Goal: Task Accomplishment & Management: Contribute content

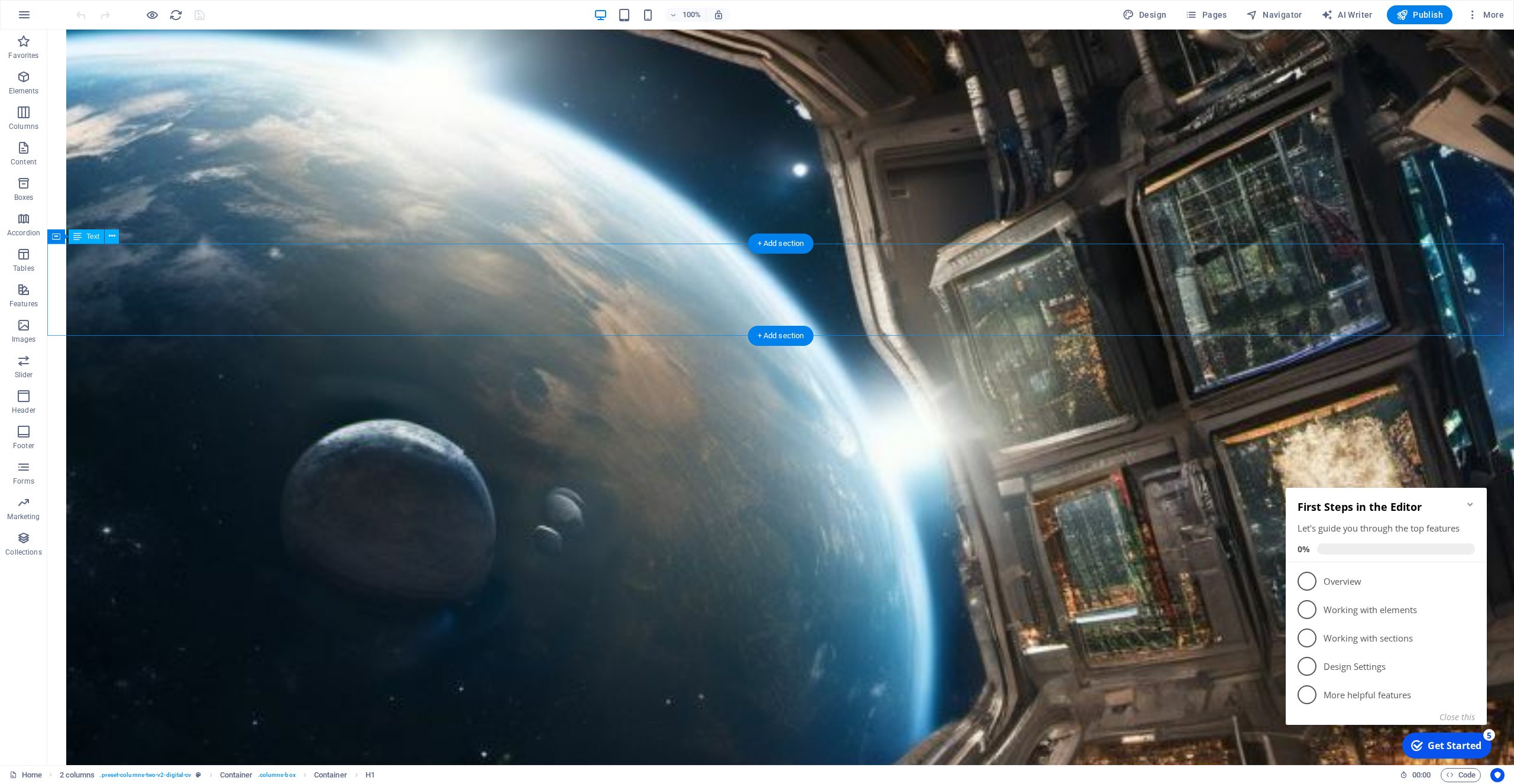
scroll to position [724, 0]
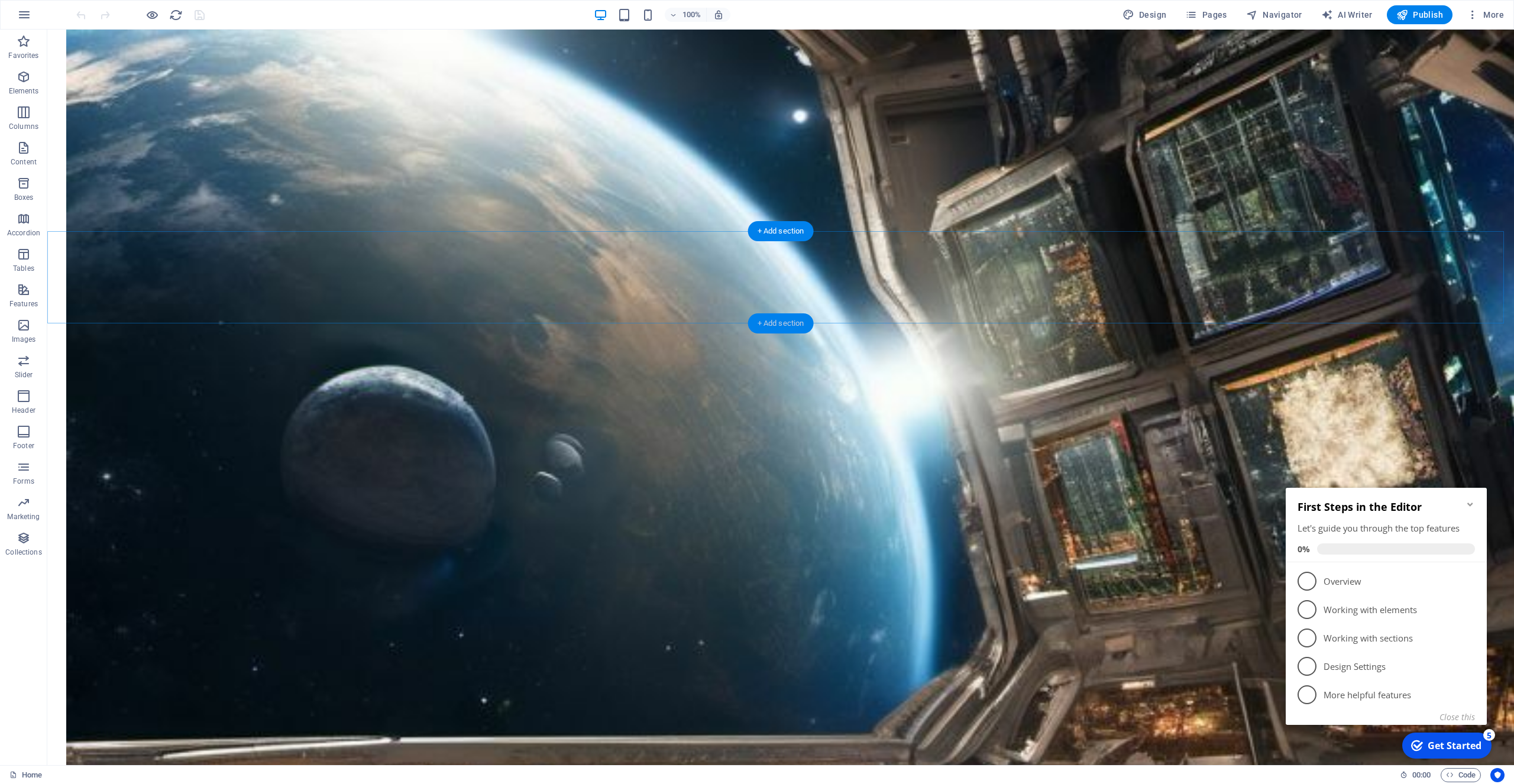
click at [784, 324] on div "+ Add section" at bounding box center [780, 324] width 66 height 20
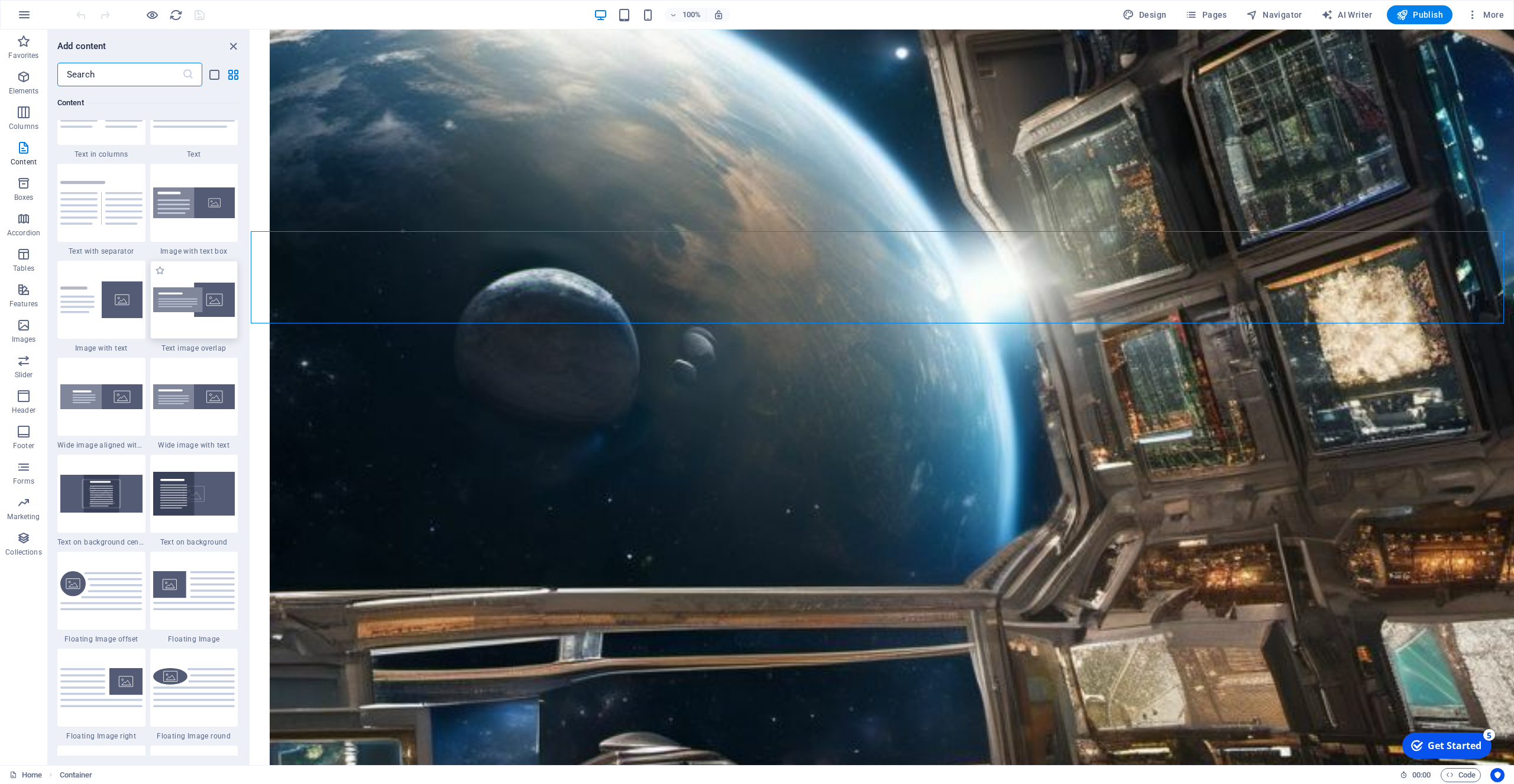
scroll to position [2068, 0]
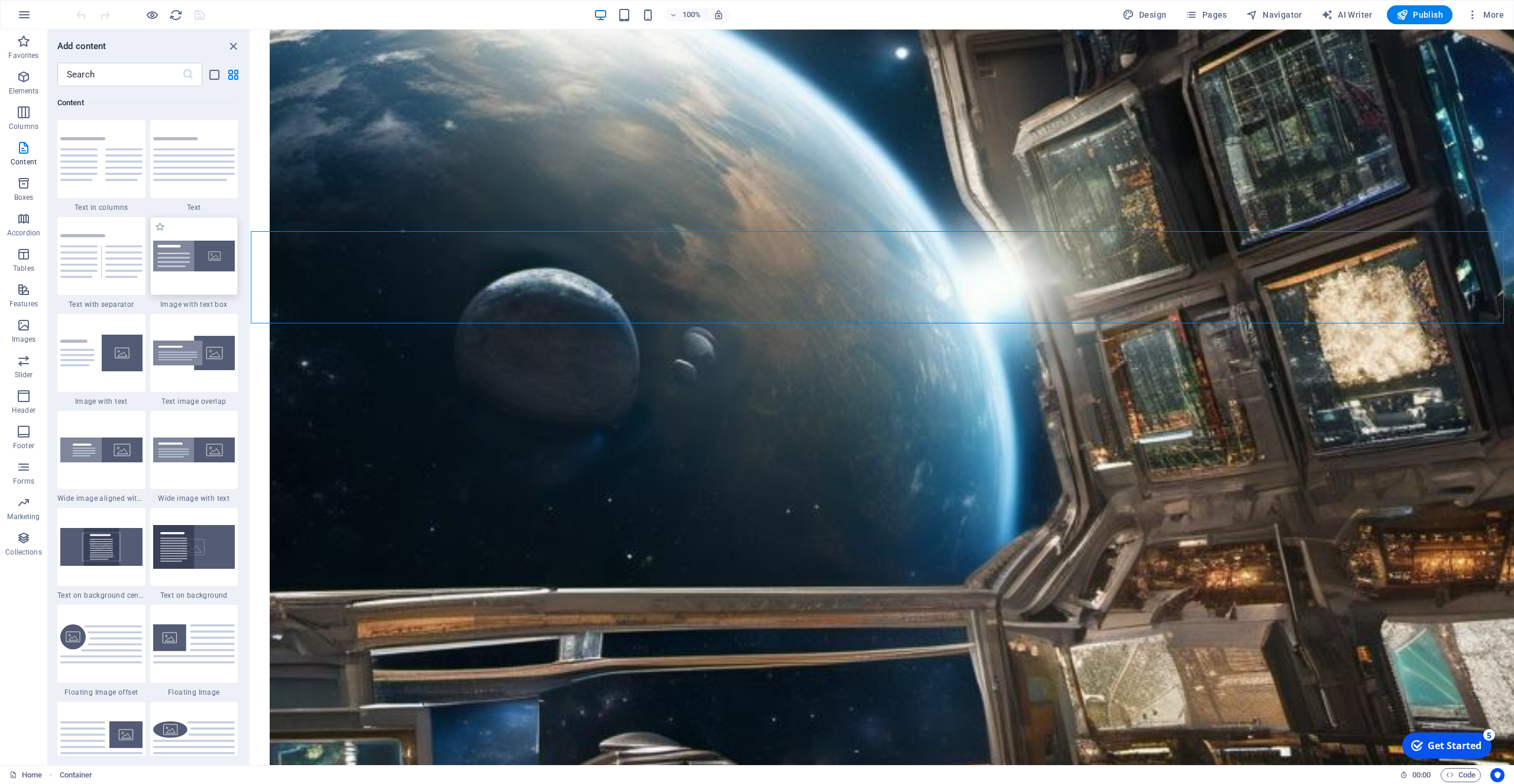
click at [194, 261] on img at bounding box center [195, 256] width 82 height 31
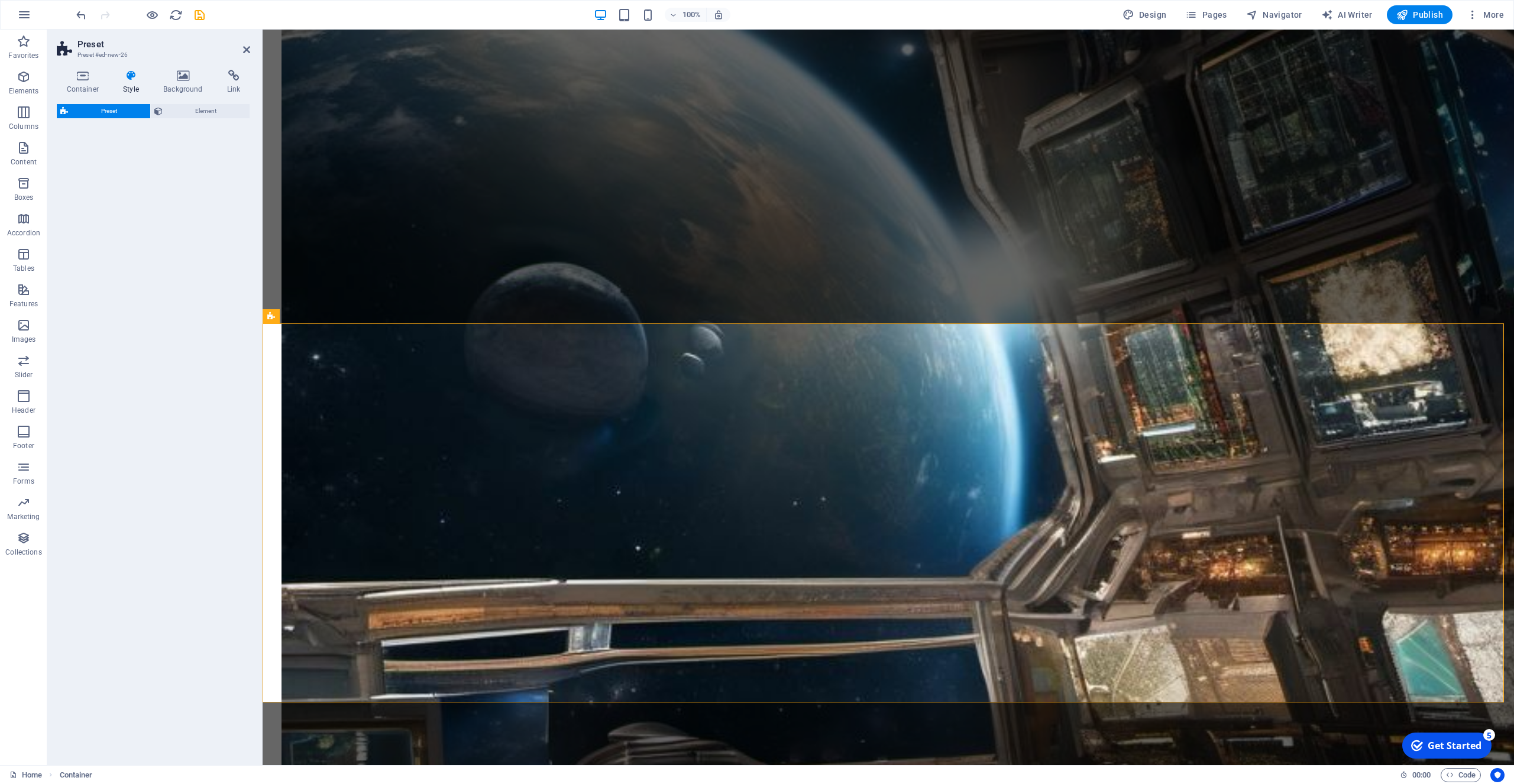
select select "rem"
select select "px"
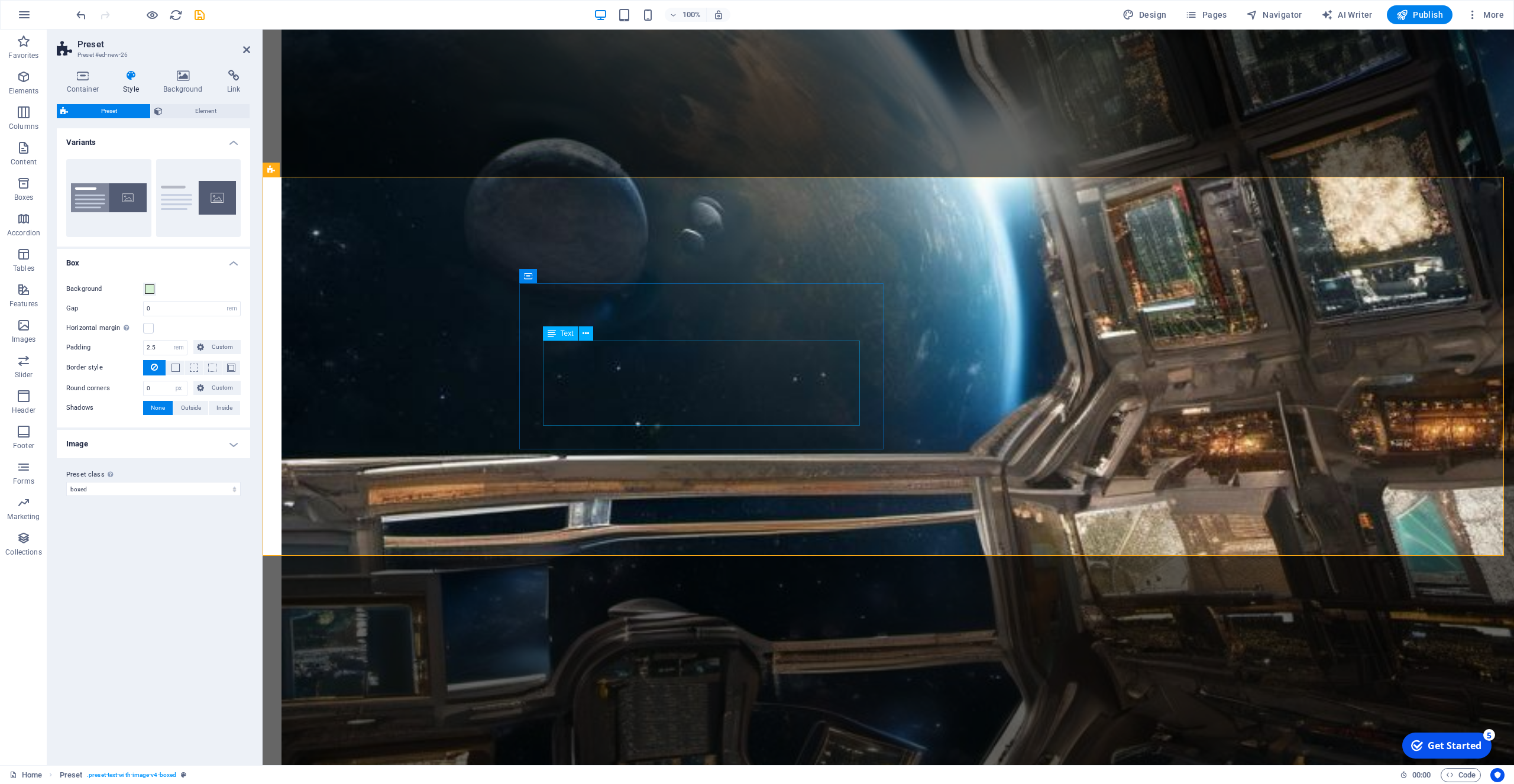
scroll to position [844, 0]
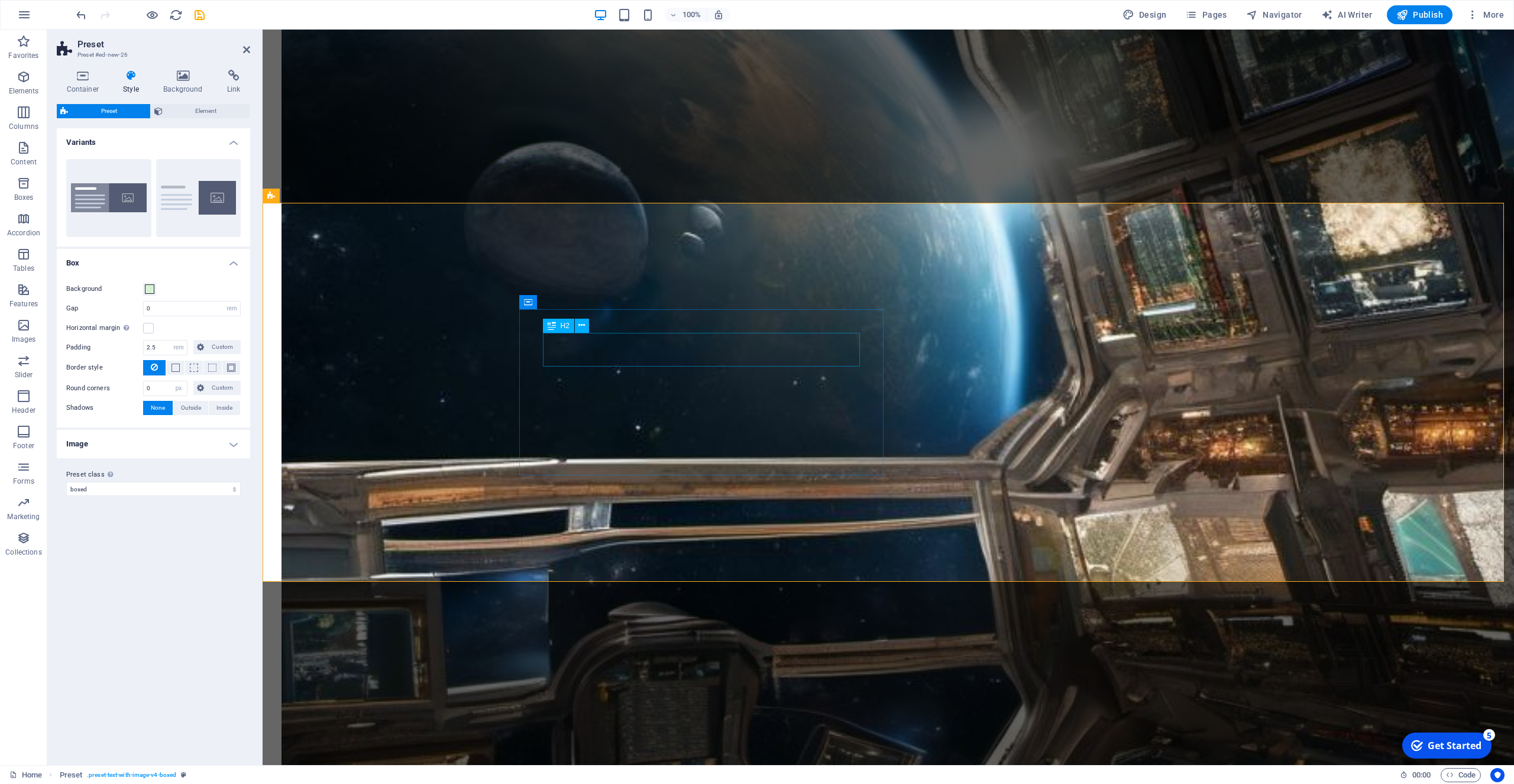
drag, startPoint x: 747, startPoint y: 347, endPoint x: 964, endPoint y: 347, distance: 217.0
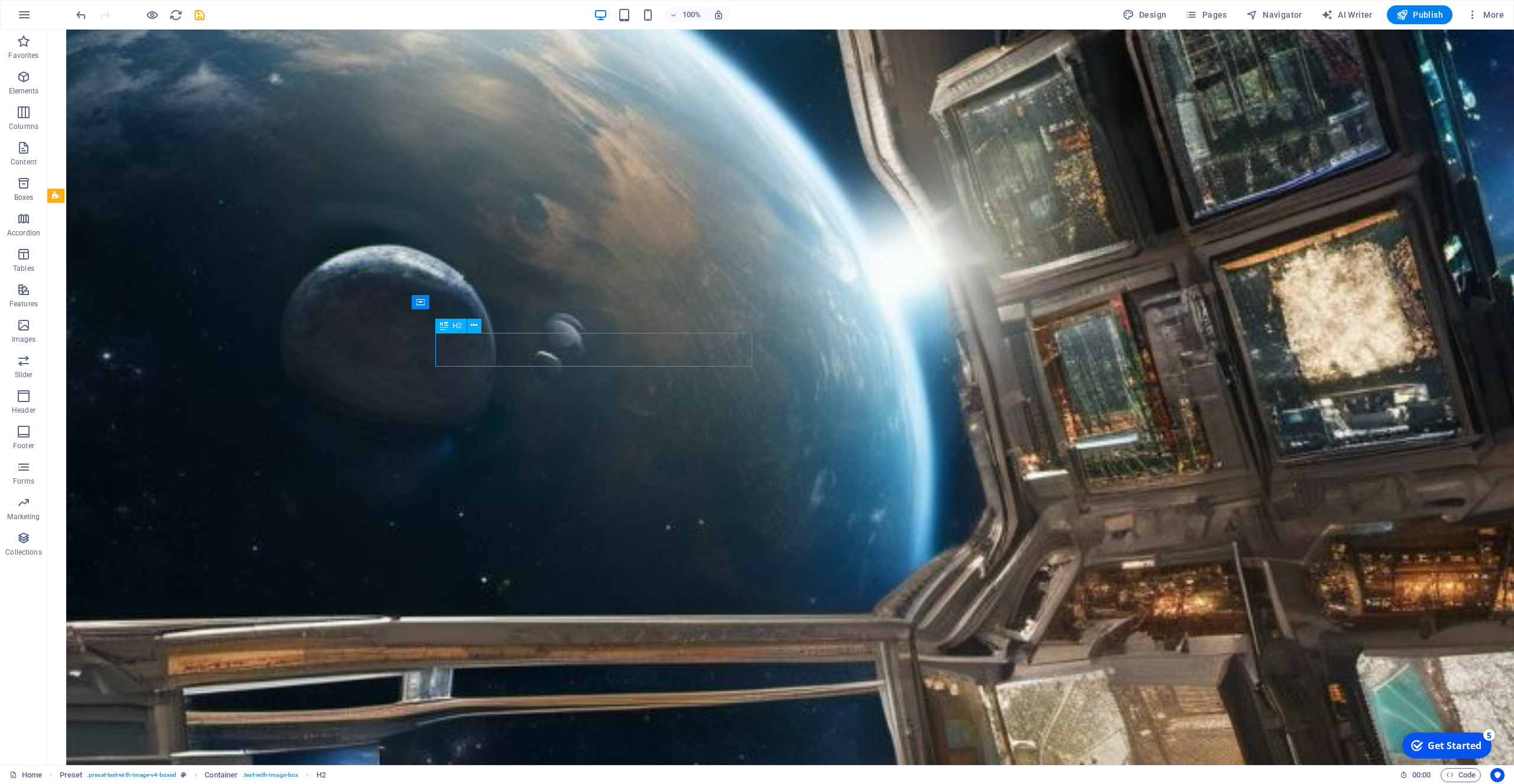
click at [79, 14] on icon "undo" at bounding box center [81, 15] width 14 height 14
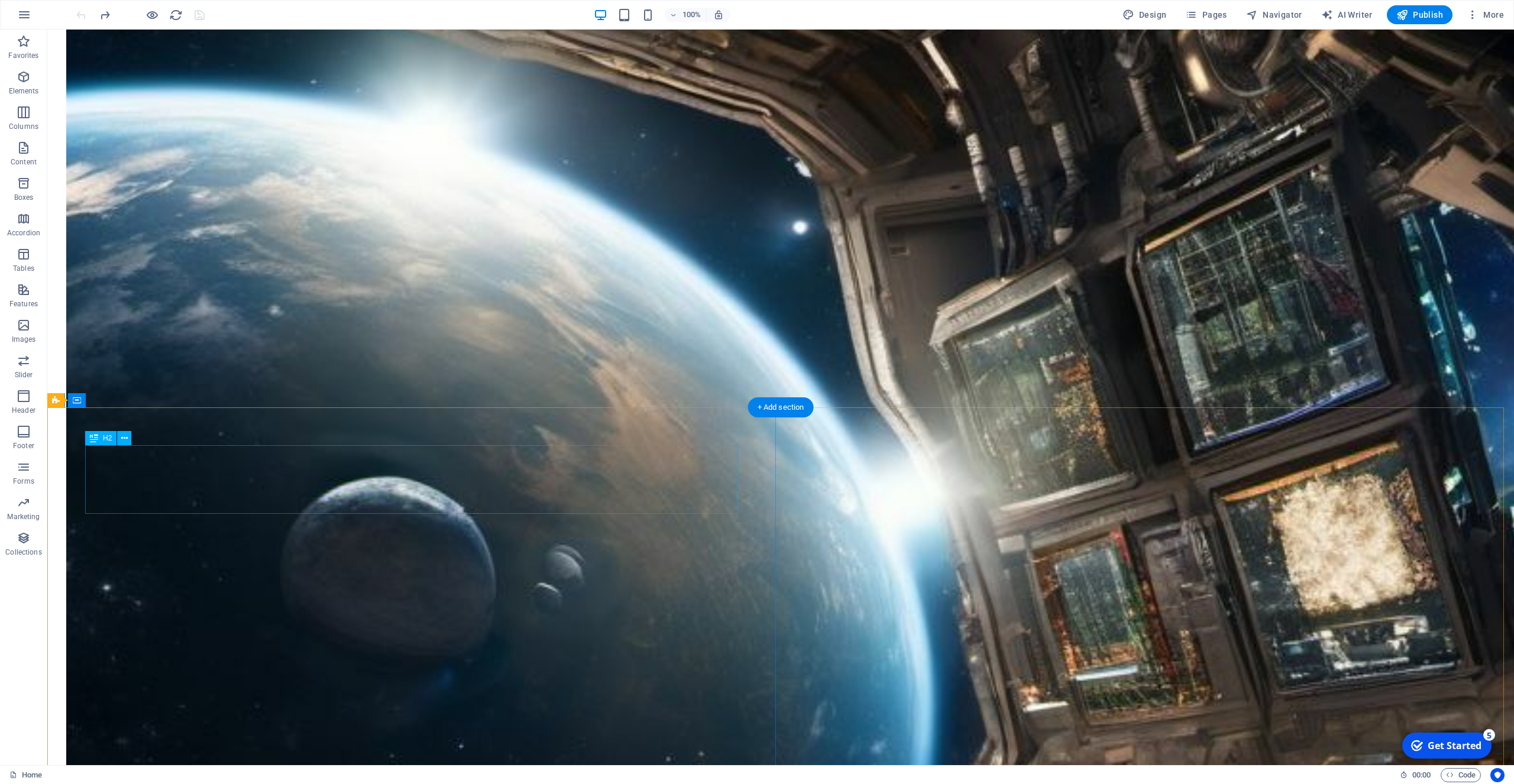
scroll to position [603, 0]
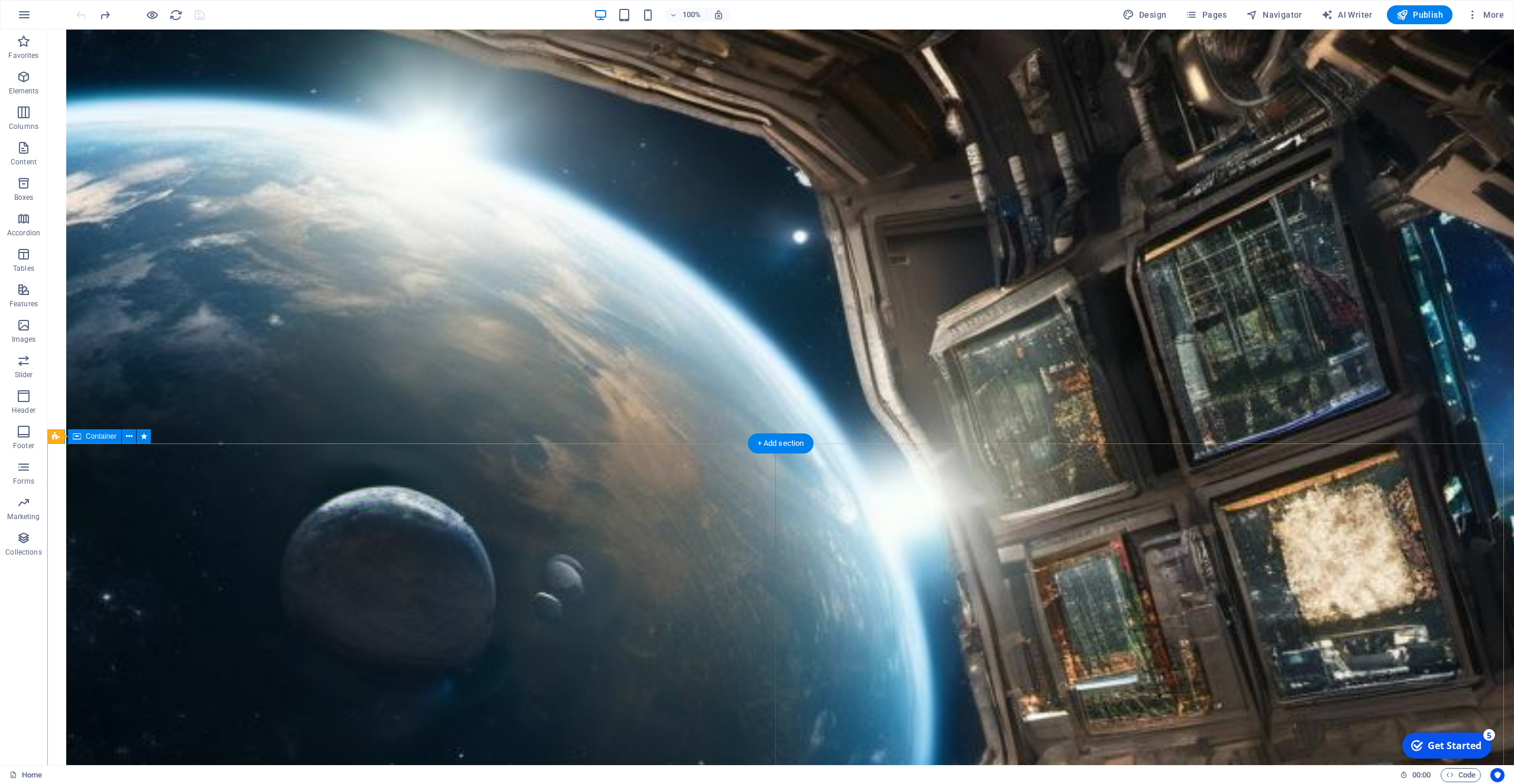
click at [131, 437] on icon at bounding box center [129, 437] width 7 height 12
click at [125, 476] on icon at bounding box center [124, 474] width 7 height 12
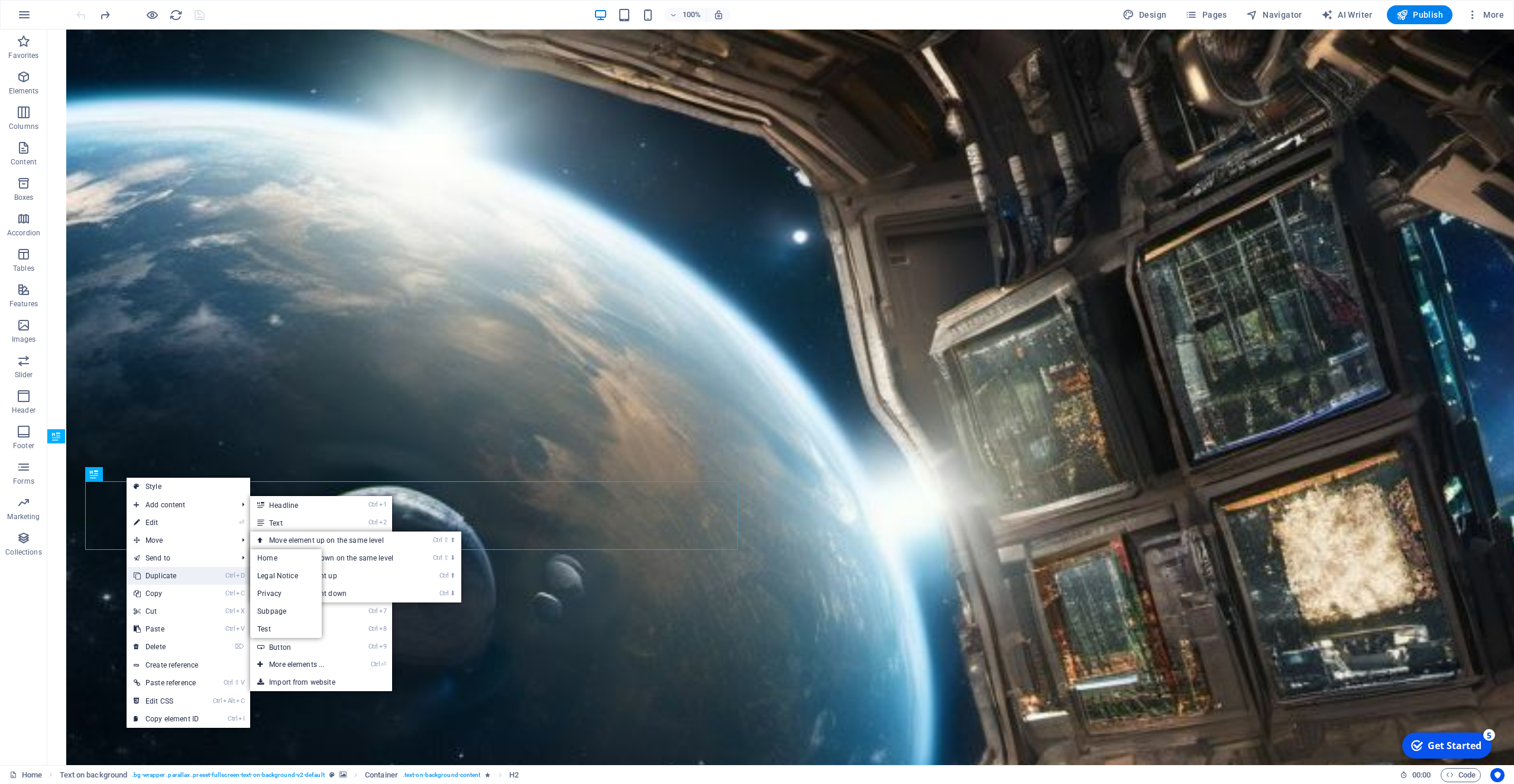
click at [177, 574] on link "Ctrl D Duplicate" at bounding box center [166, 576] width 79 height 18
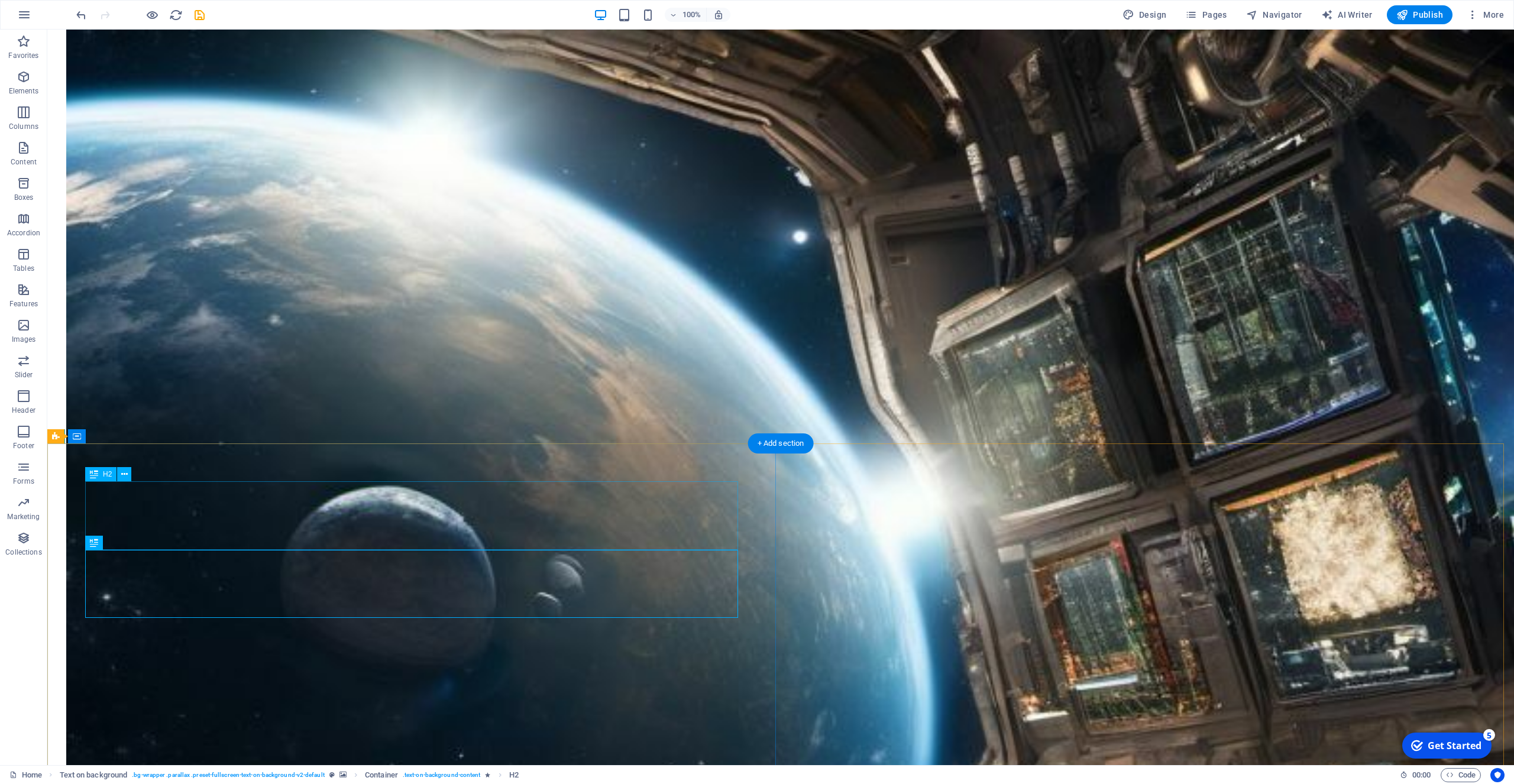
click at [143, 611] on icon at bounding box center [143, 610] width 8 height 12
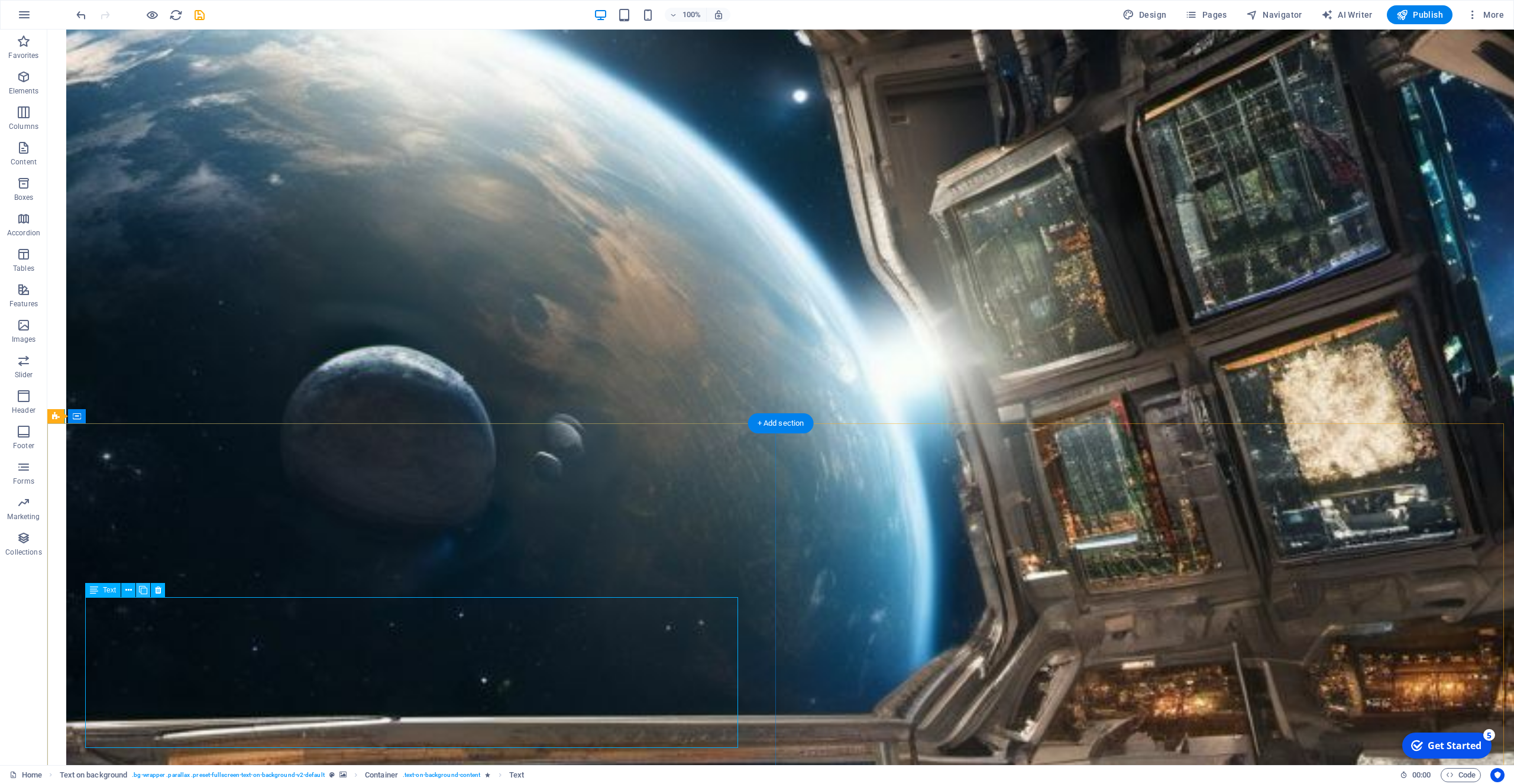
scroll to position [1054, 0]
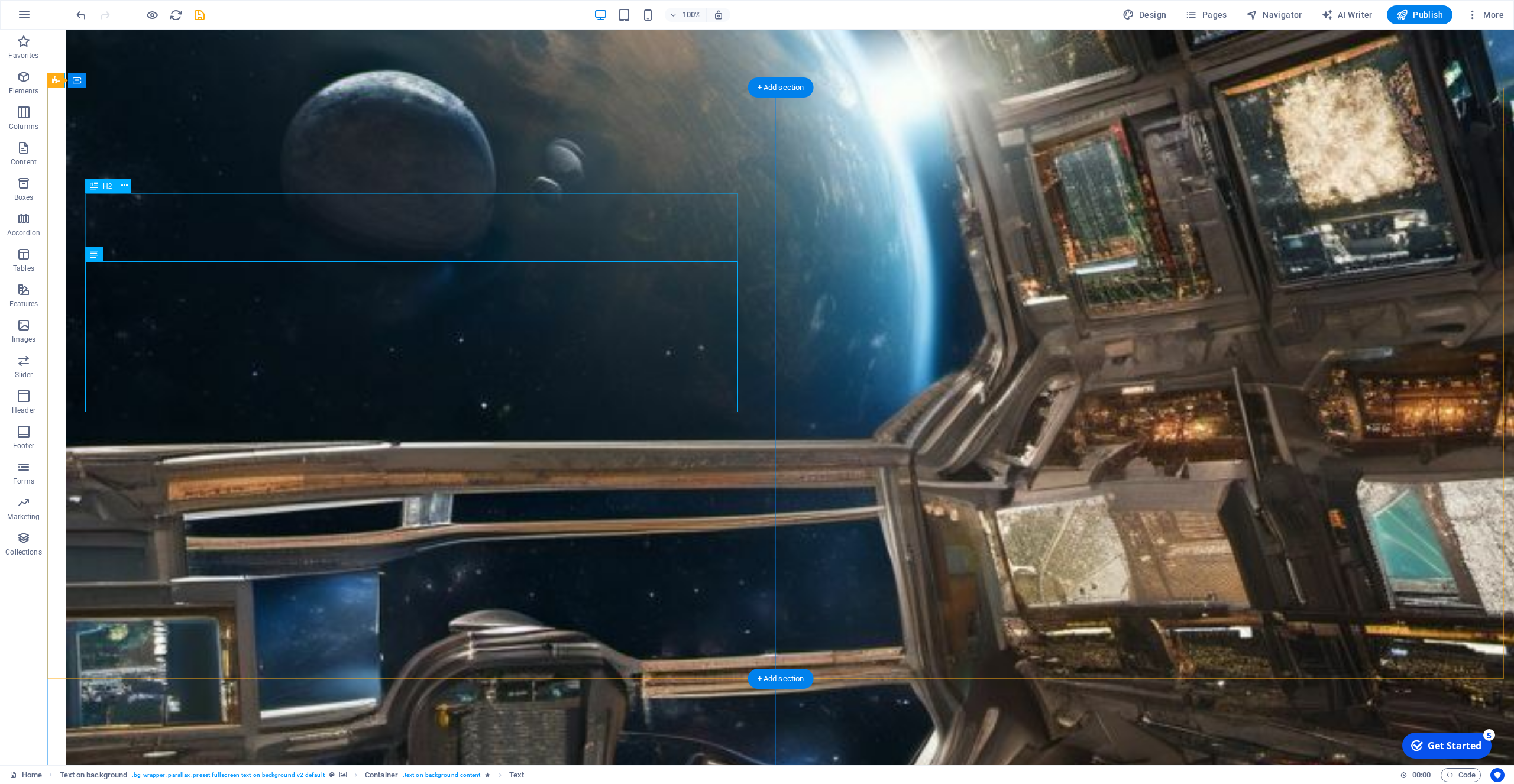
scroll to position [934, 0]
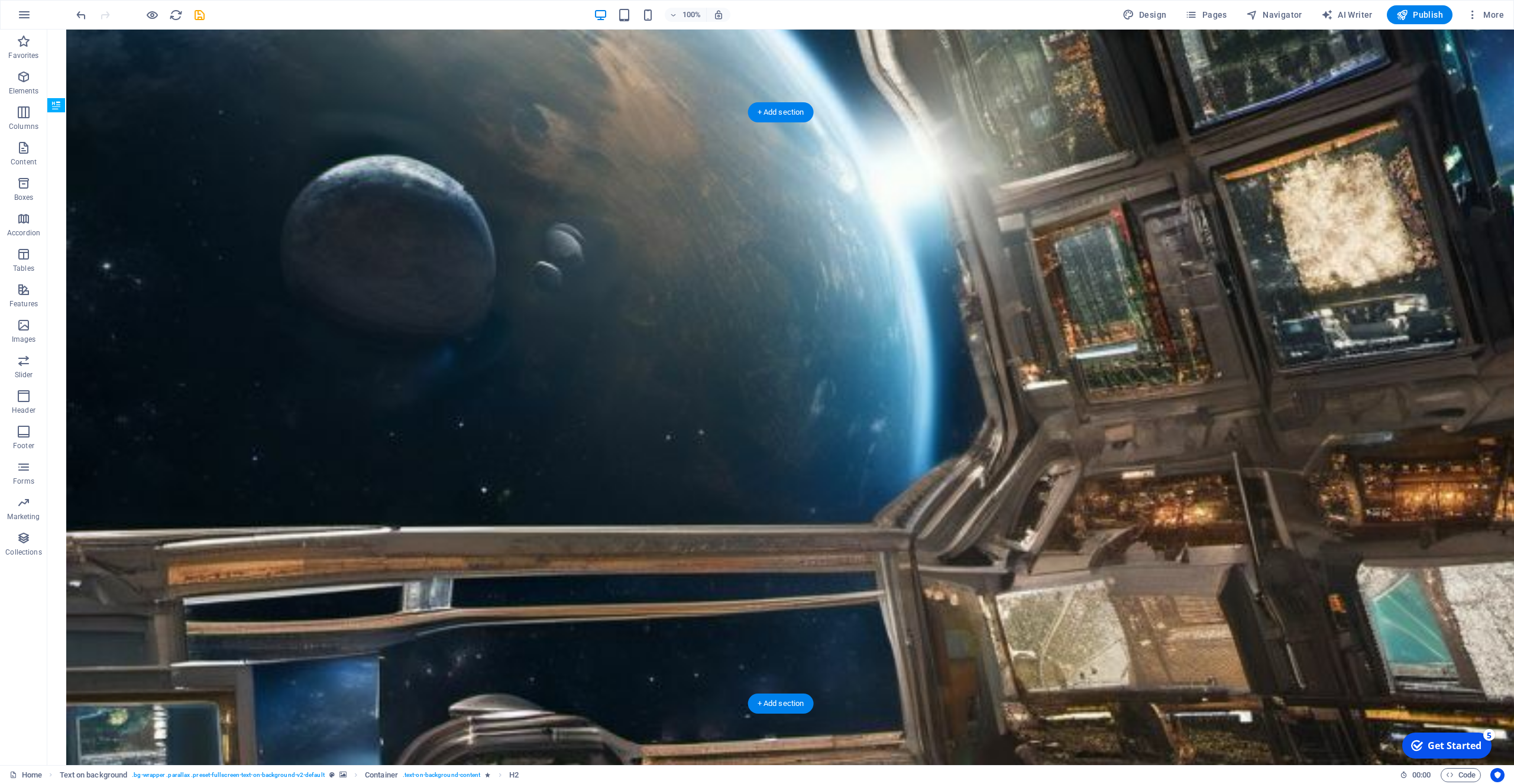
drag, startPoint x: 293, startPoint y: 224, endPoint x: 278, endPoint y: 339, distance: 116.0
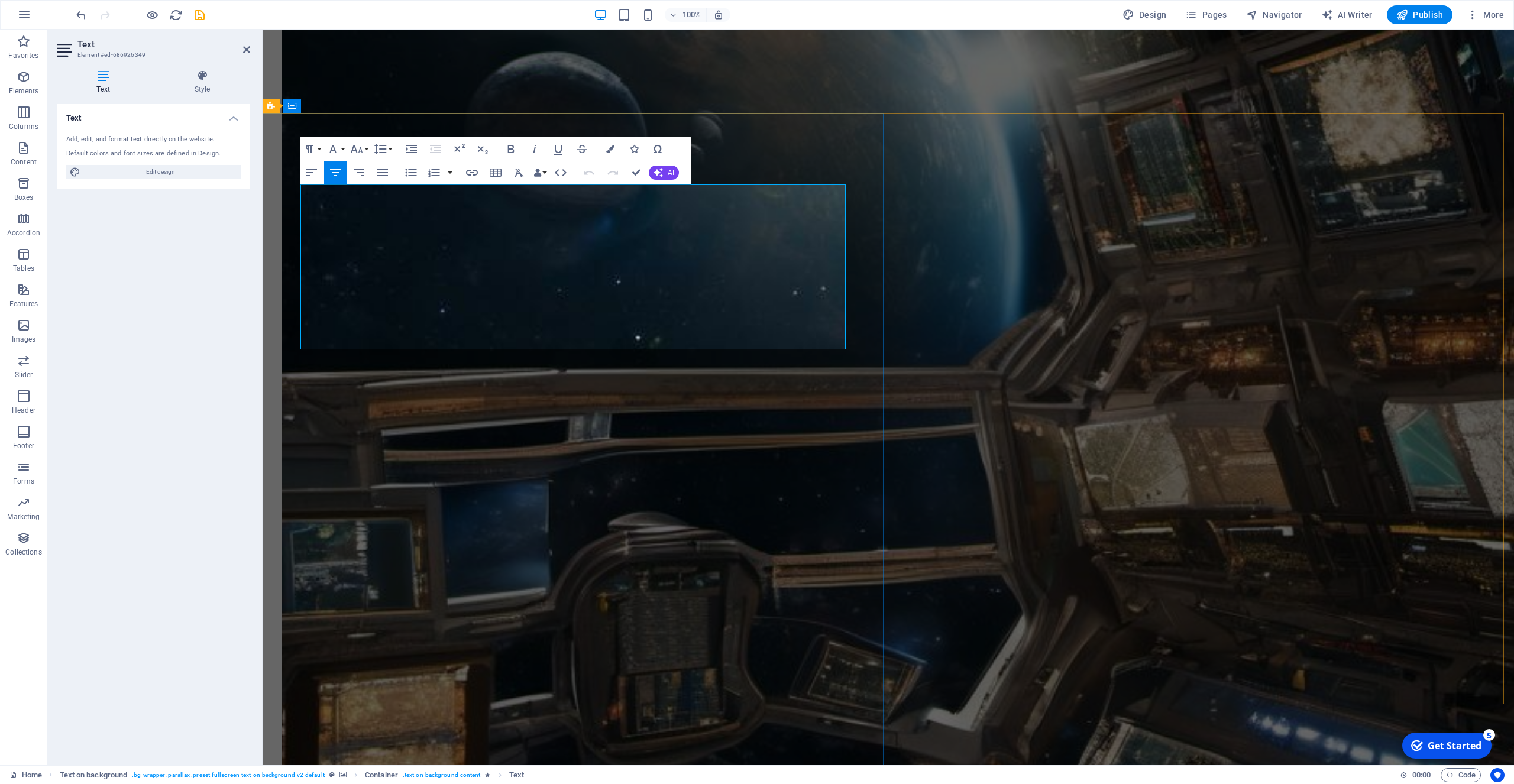
drag, startPoint x: 841, startPoint y: 206, endPoint x: 323, endPoint y: 231, distance: 518.6
drag, startPoint x: 394, startPoint y: 220, endPoint x: 380, endPoint y: 197, distance: 26.9
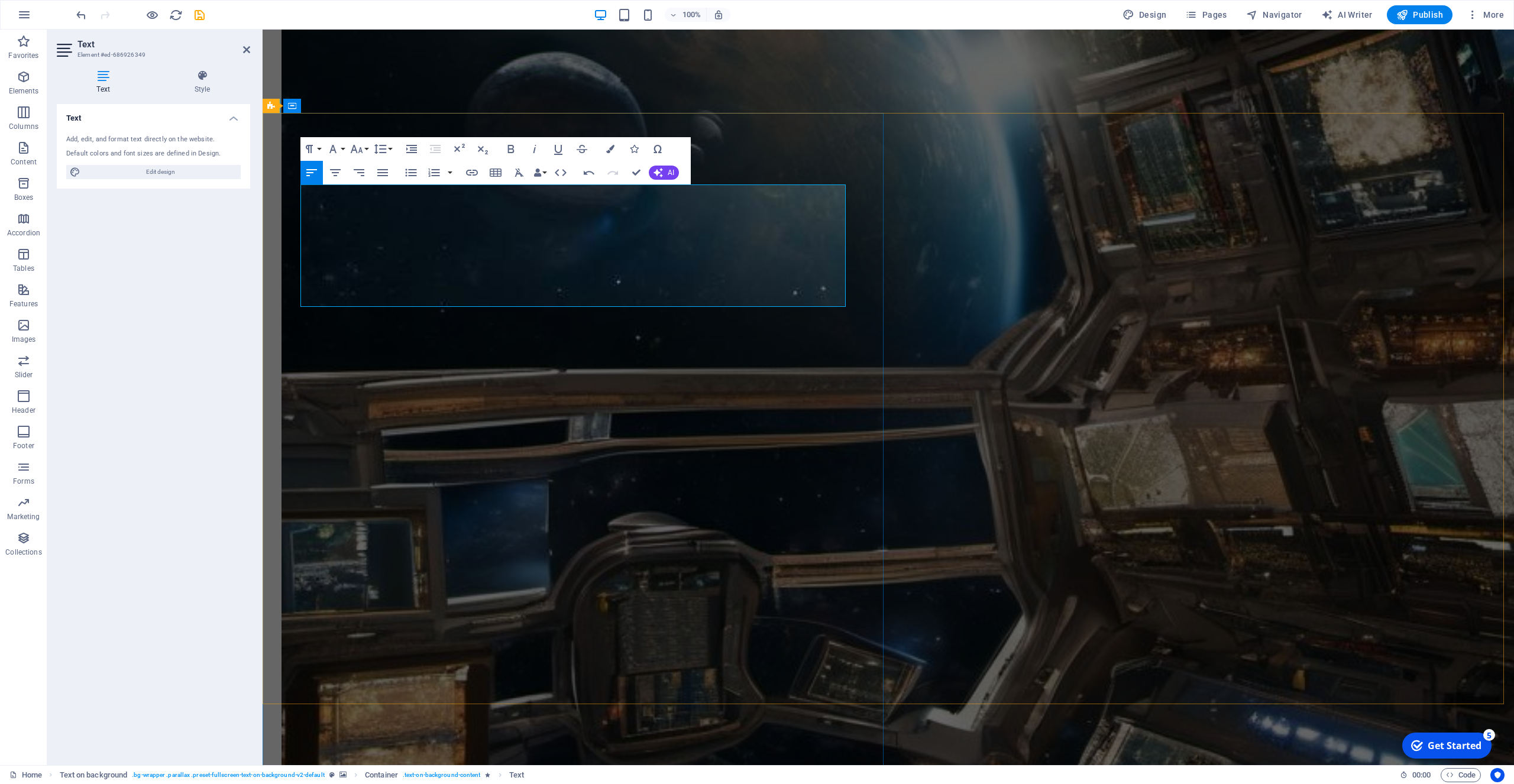
click at [262, 30] on lt-span "rec ei ve" at bounding box center [262, 30] width 0 height 0
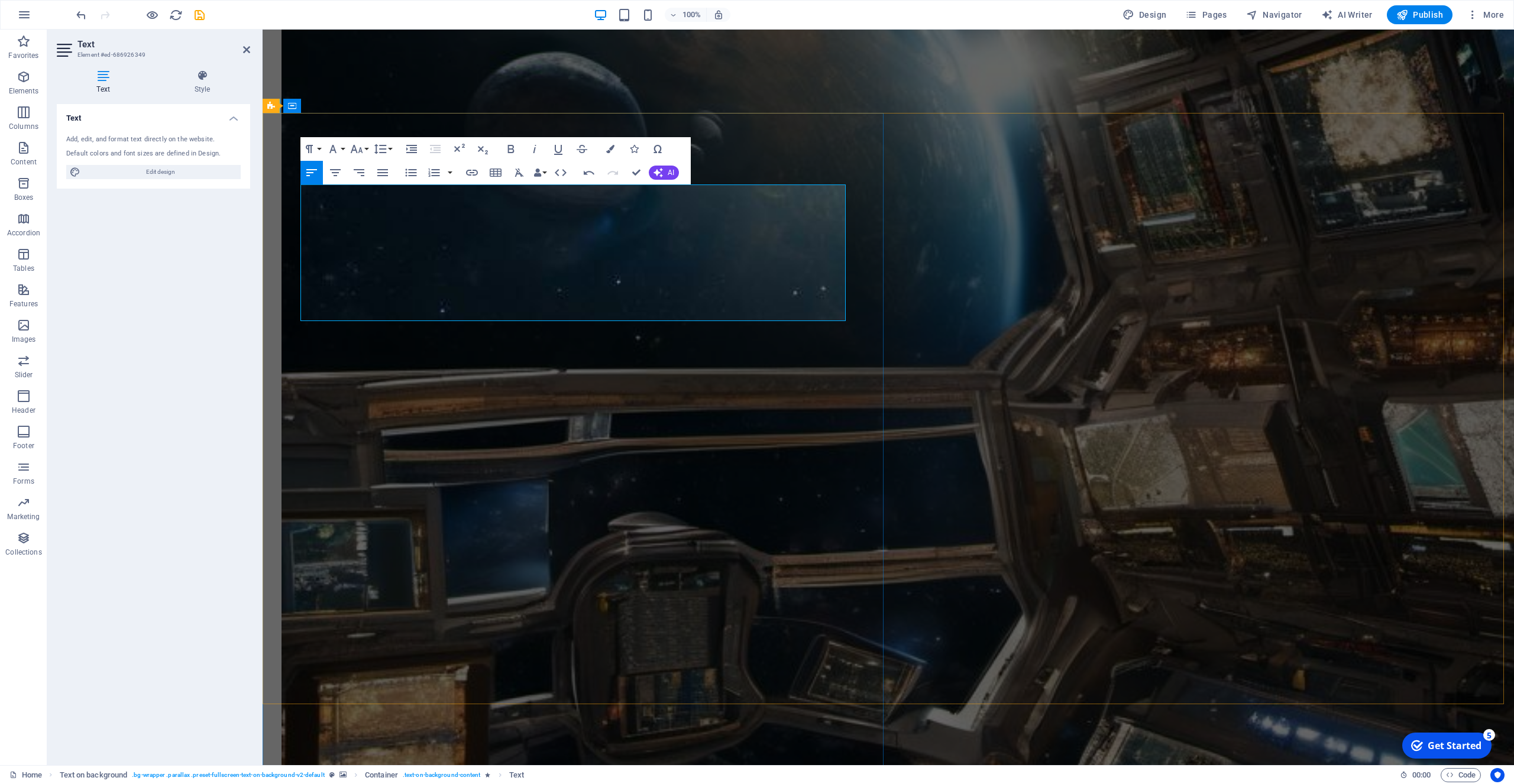
drag, startPoint x: 672, startPoint y: 205, endPoint x: 639, endPoint y: 207, distance: 33.1
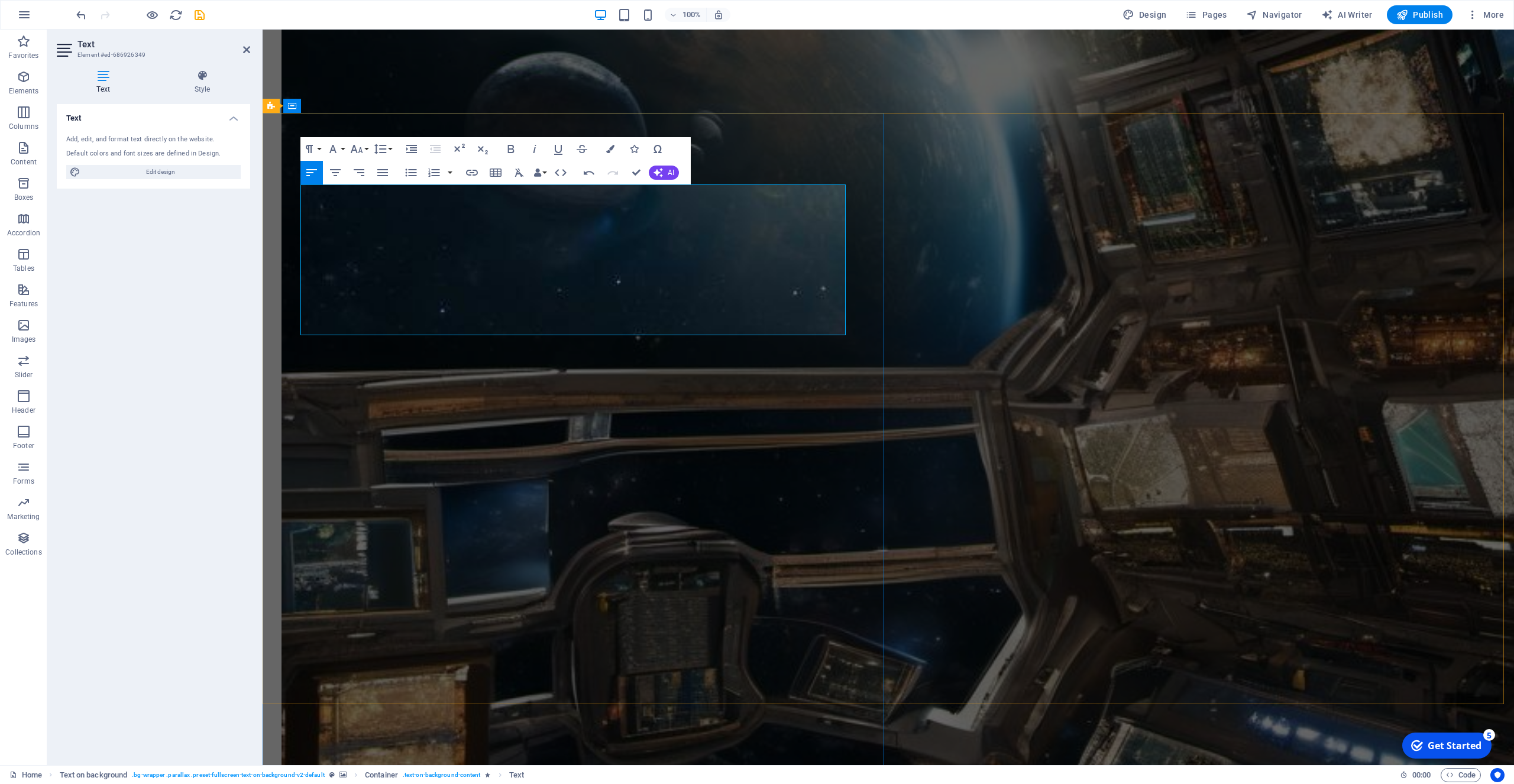
click at [262, 30] on lt-span "symmetry" at bounding box center [262, 30] width 0 height 0
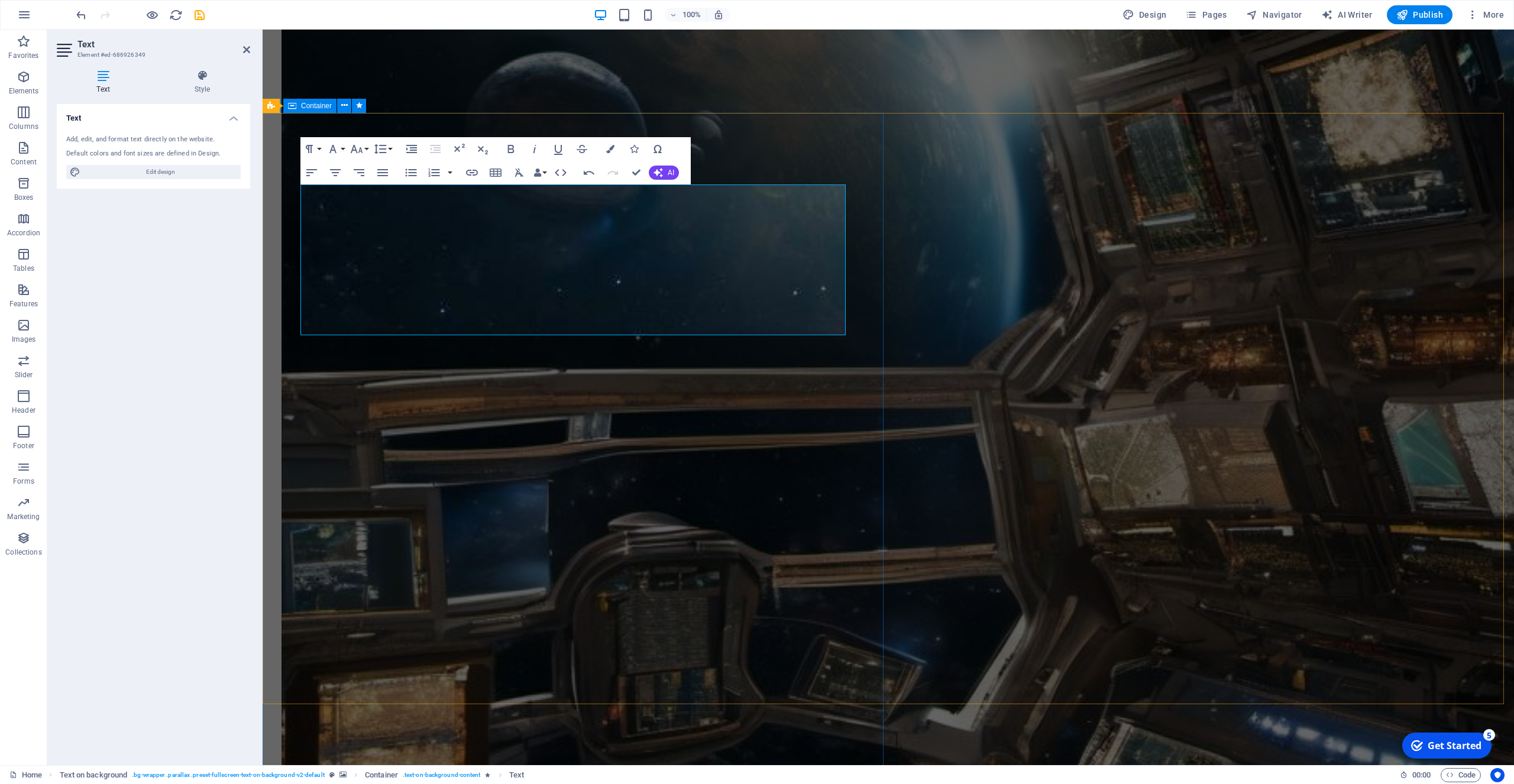
drag, startPoint x: 505, startPoint y: 219, endPoint x: 291, endPoint y: 187, distance: 216.4
click at [337, 170] on icon "button" at bounding box center [335, 172] width 11 height 7
drag, startPoint x: 523, startPoint y: 425, endPoint x: 738, endPoint y: 423, distance: 215.0
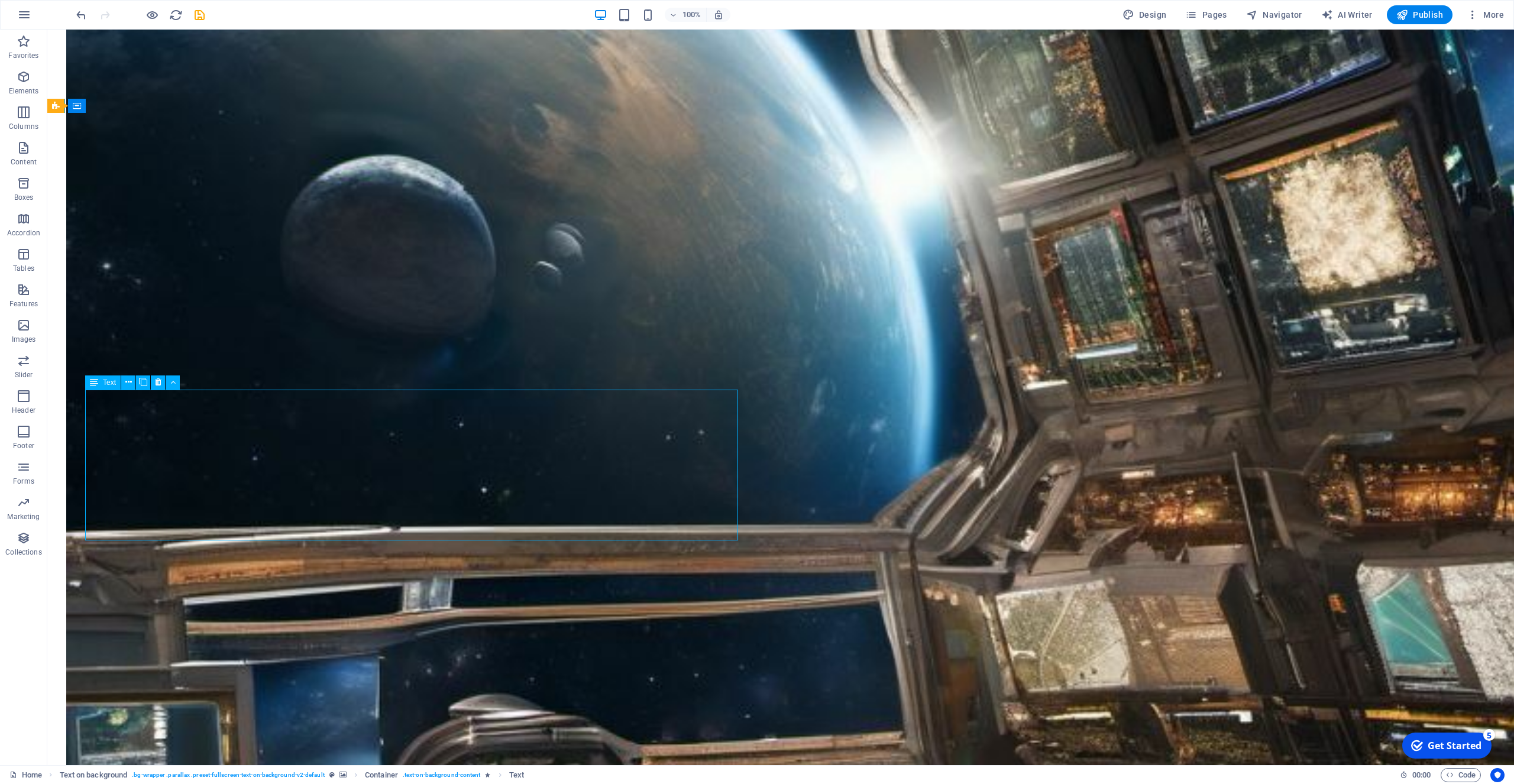
drag, startPoint x: 682, startPoint y: 411, endPoint x: 429, endPoint y: 410, distance: 253.0
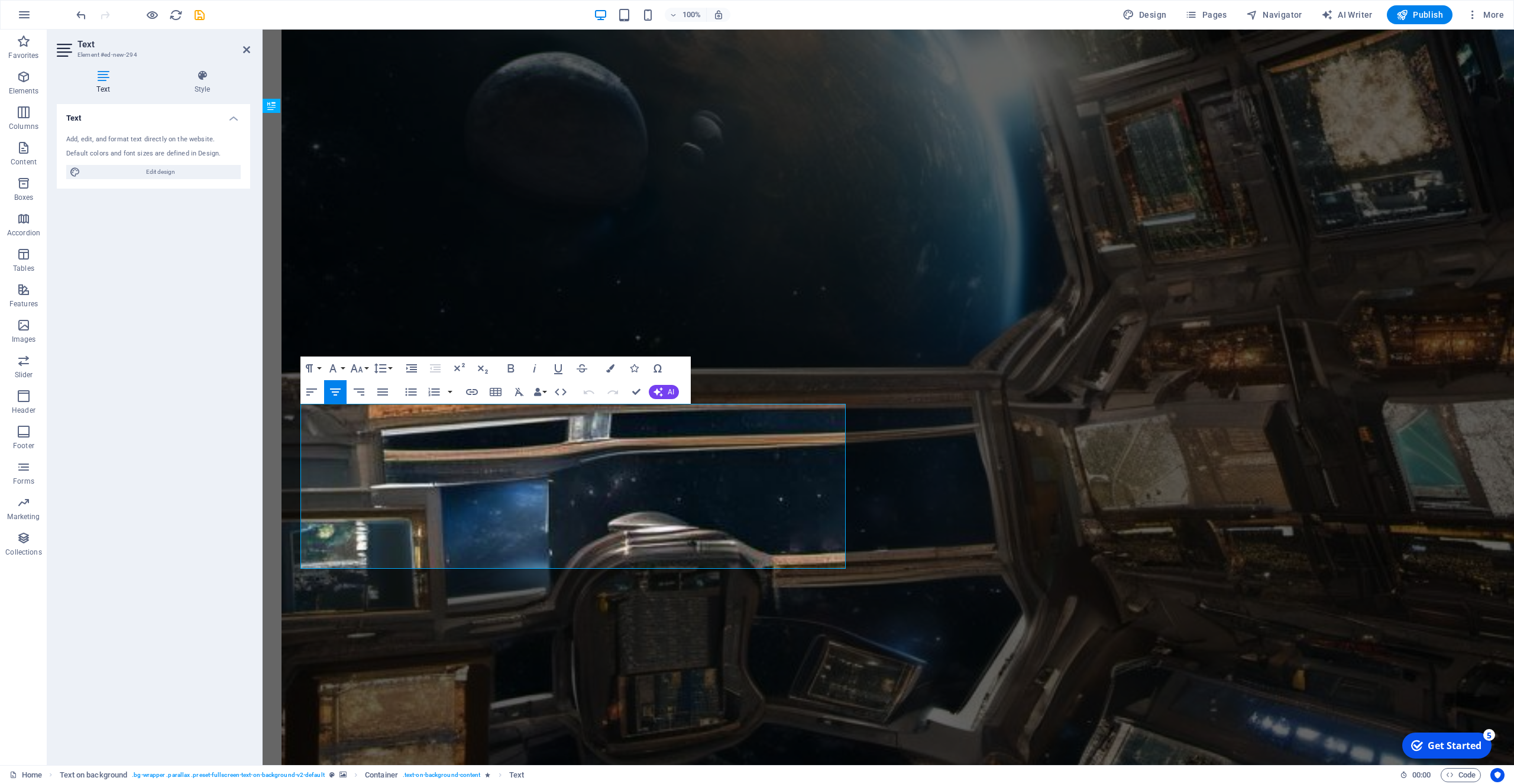
click at [331, 389] on icon "button" at bounding box center [335, 392] width 11 height 7
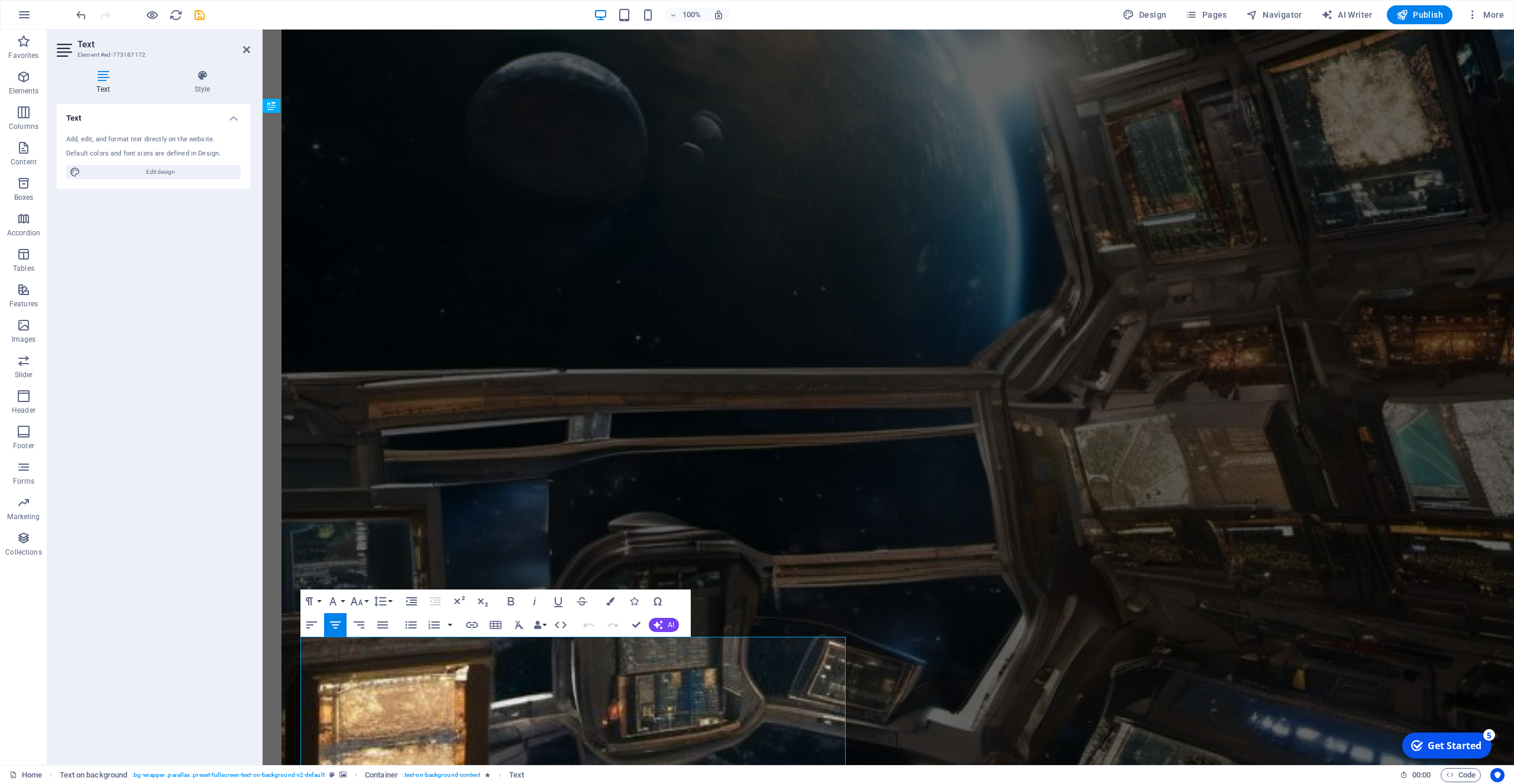
click at [338, 630] on icon "button" at bounding box center [335, 624] width 14 height 14
drag, startPoint x: 532, startPoint y: 692, endPoint x: 283, endPoint y: 638, distance: 254.8
click at [337, 623] on icon "button" at bounding box center [335, 624] width 14 height 14
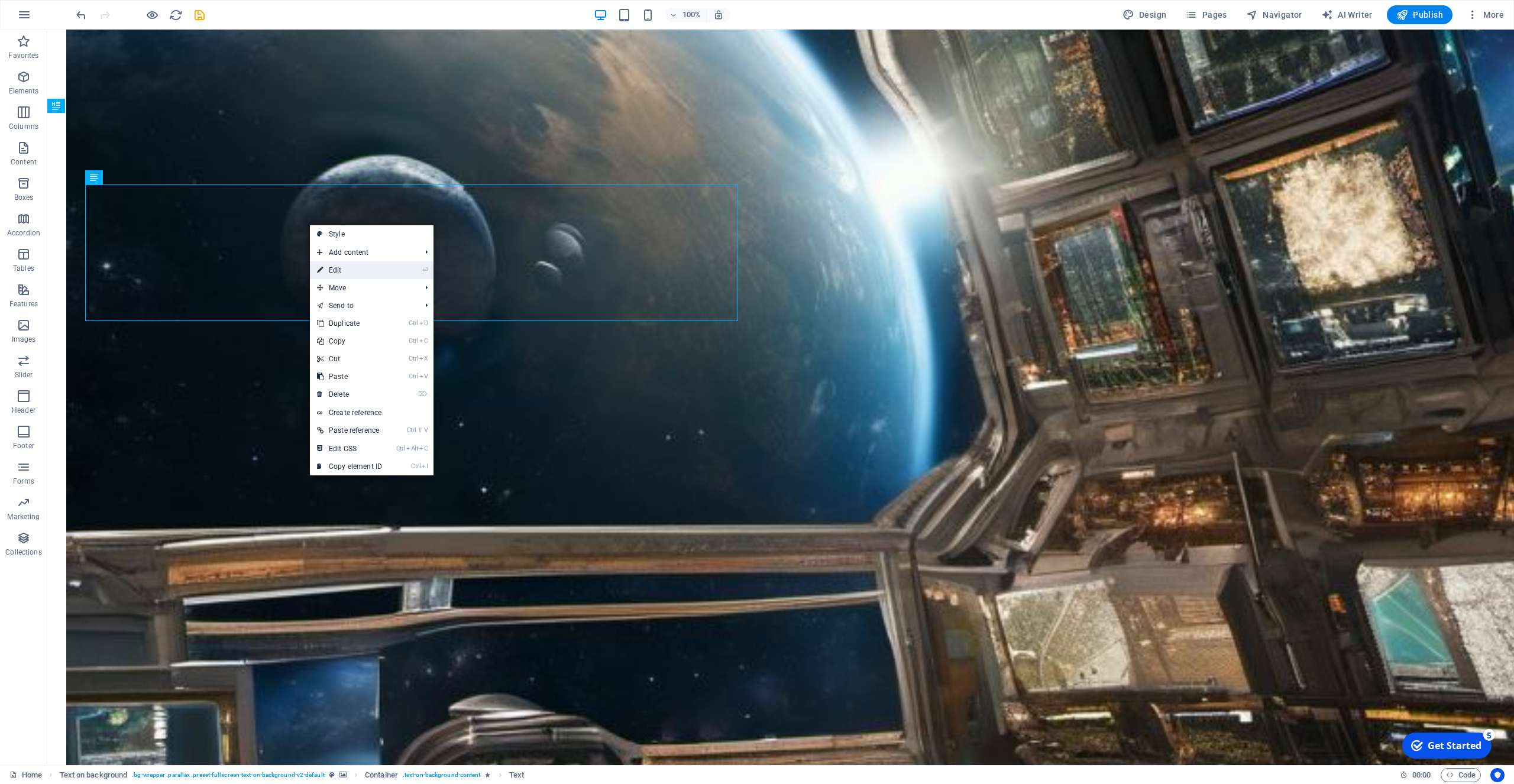
click at [328, 266] on link "⏎ Edit" at bounding box center [349, 270] width 79 height 18
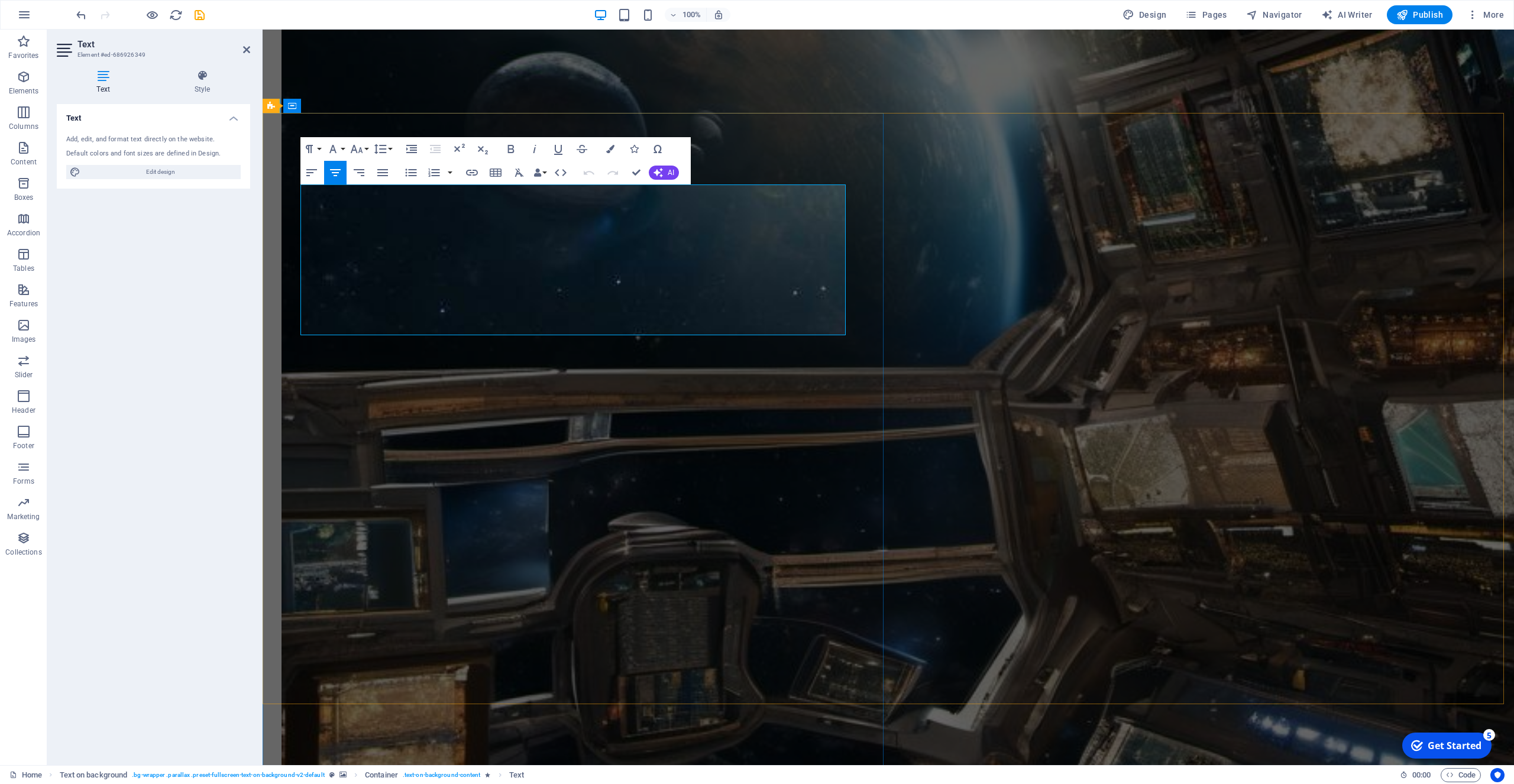
click at [438, 210] on icon "button" at bounding box center [440, 210] width 14 height 14
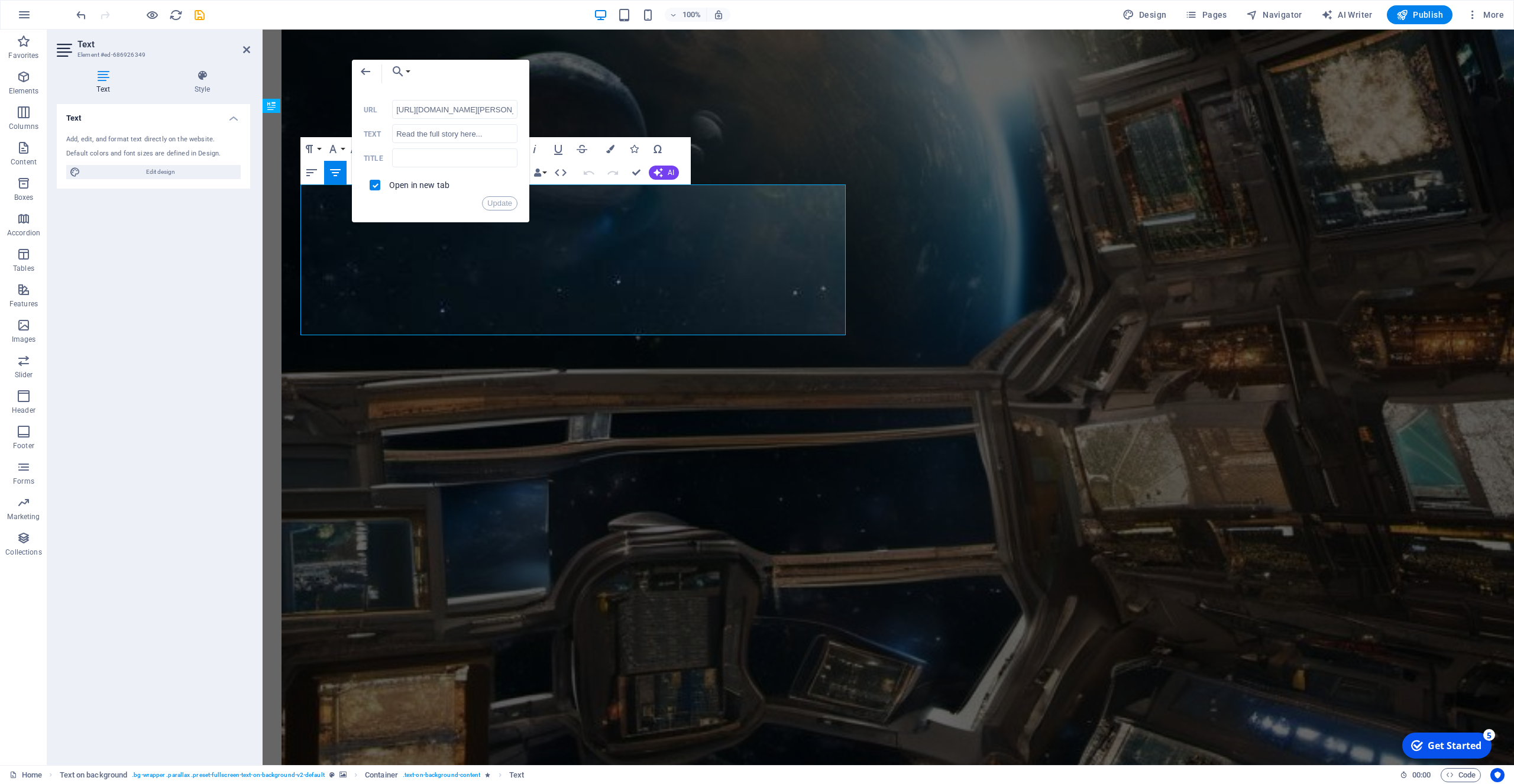
scroll to position [0, 179]
drag, startPoint x: 777, startPoint y: 138, endPoint x: 314, endPoint y: 105, distance: 464.2
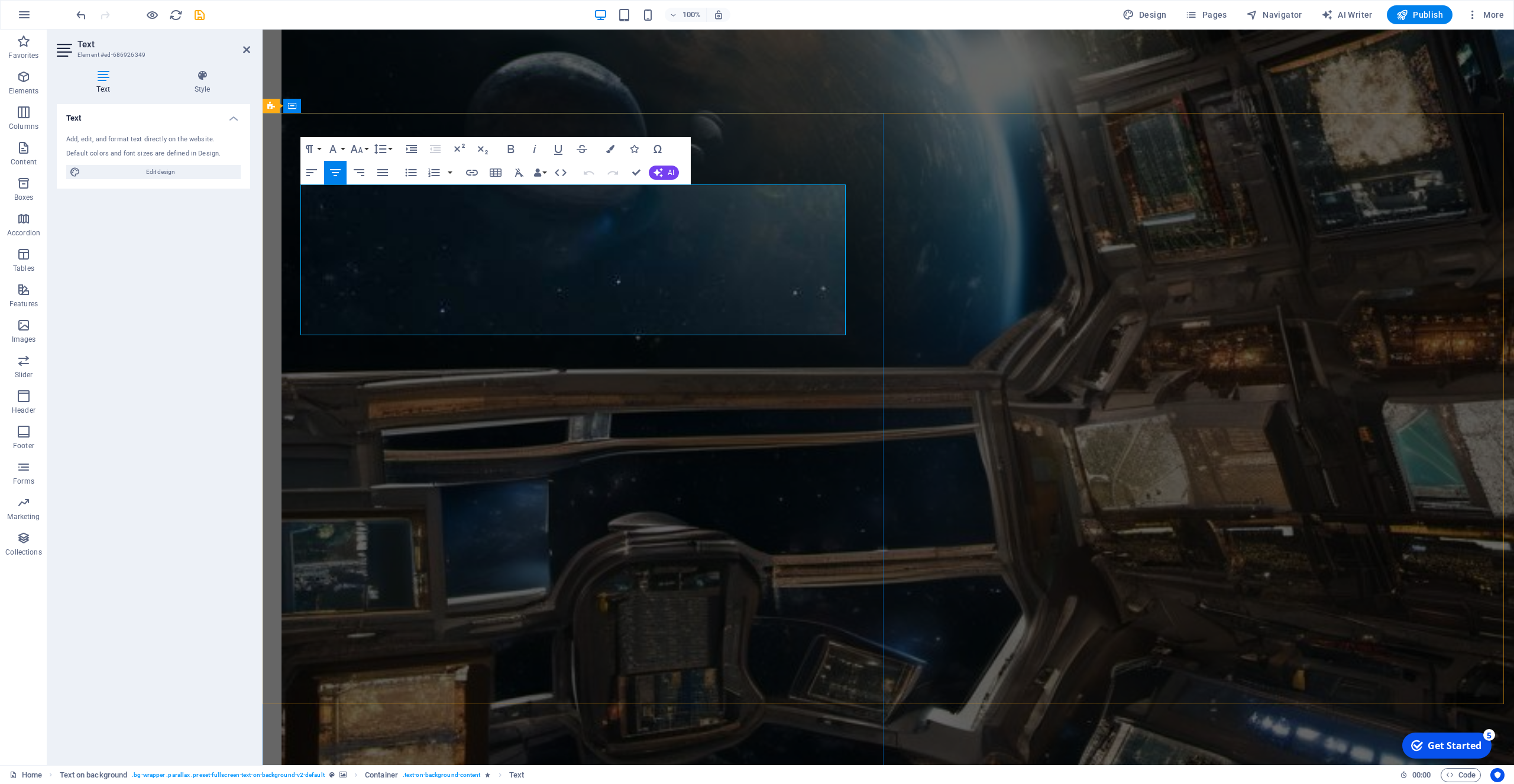
click at [440, 206] on icon "button" at bounding box center [440, 210] width 14 height 14
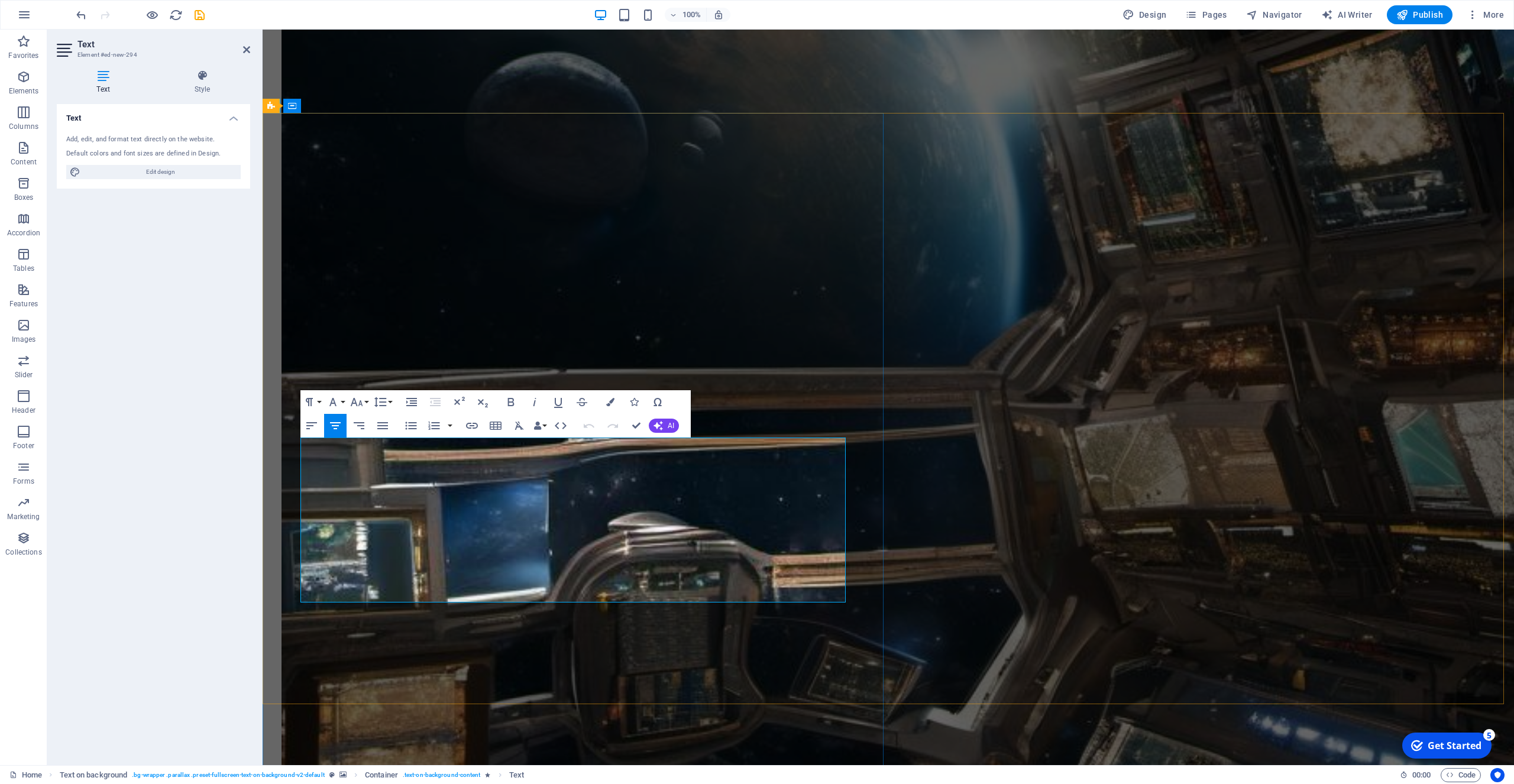
click at [444, 476] on icon "button" at bounding box center [440, 478] width 8 height 8
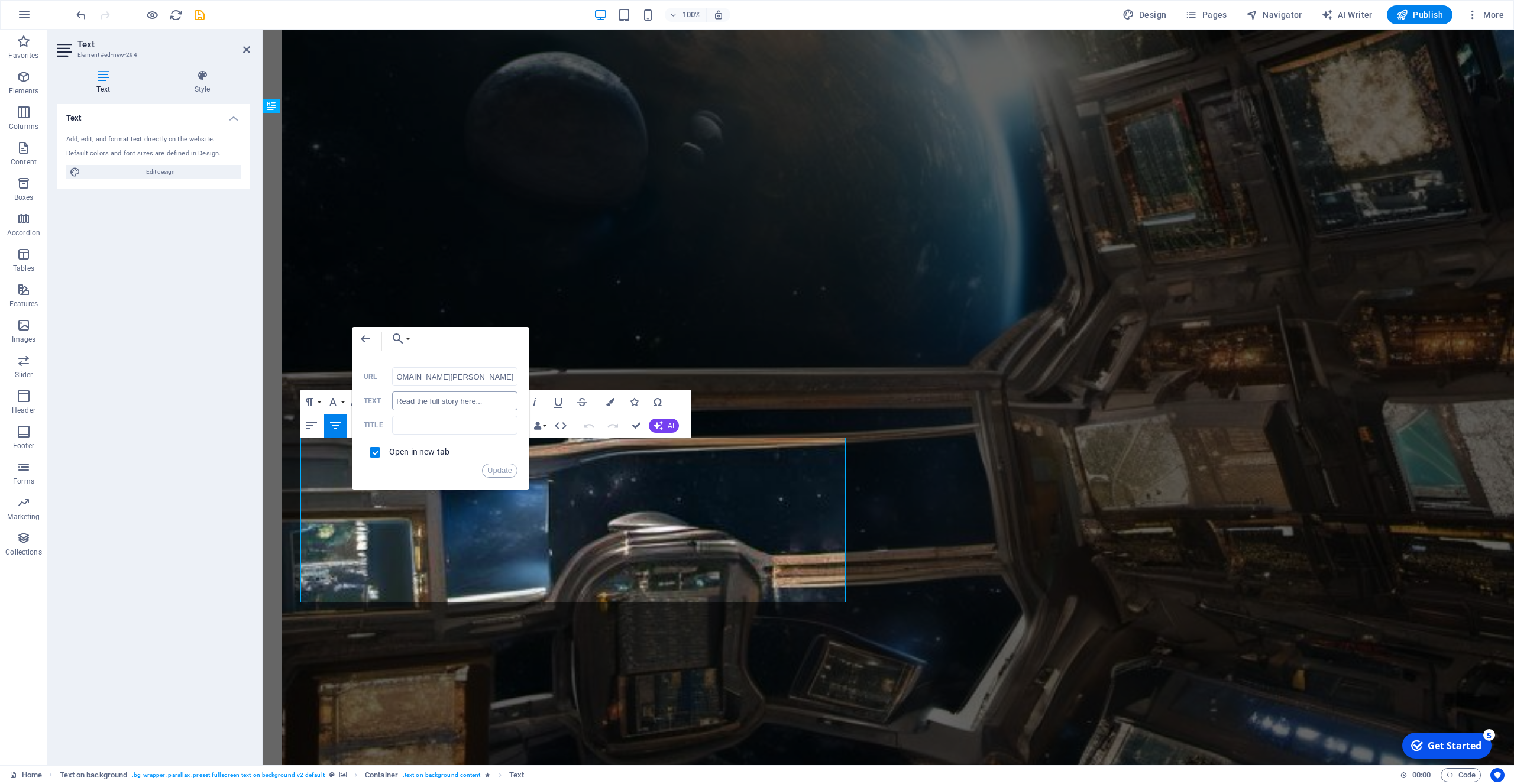
scroll to position [0, 78]
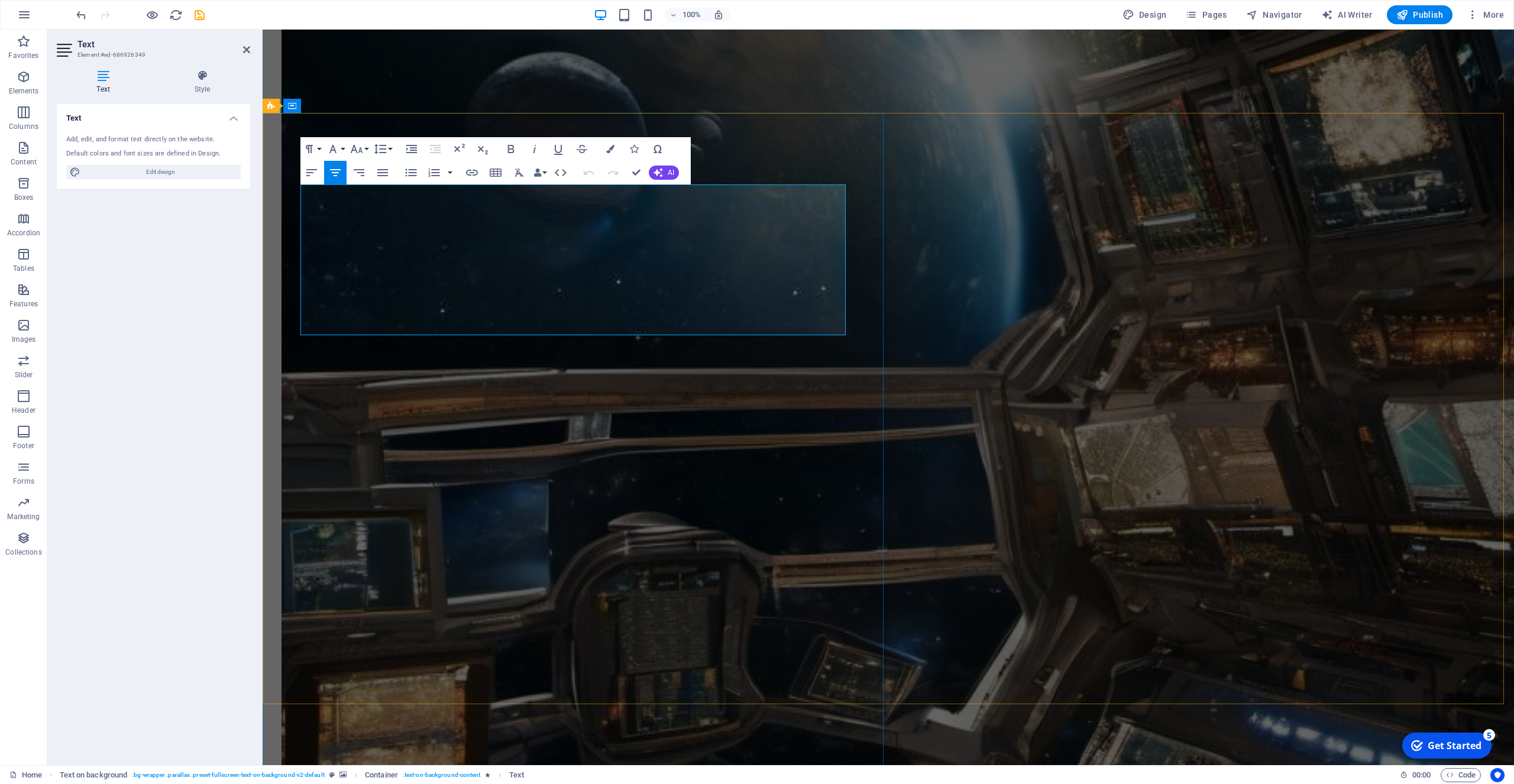
click at [440, 207] on icon "button" at bounding box center [440, 210] width 14 height 14
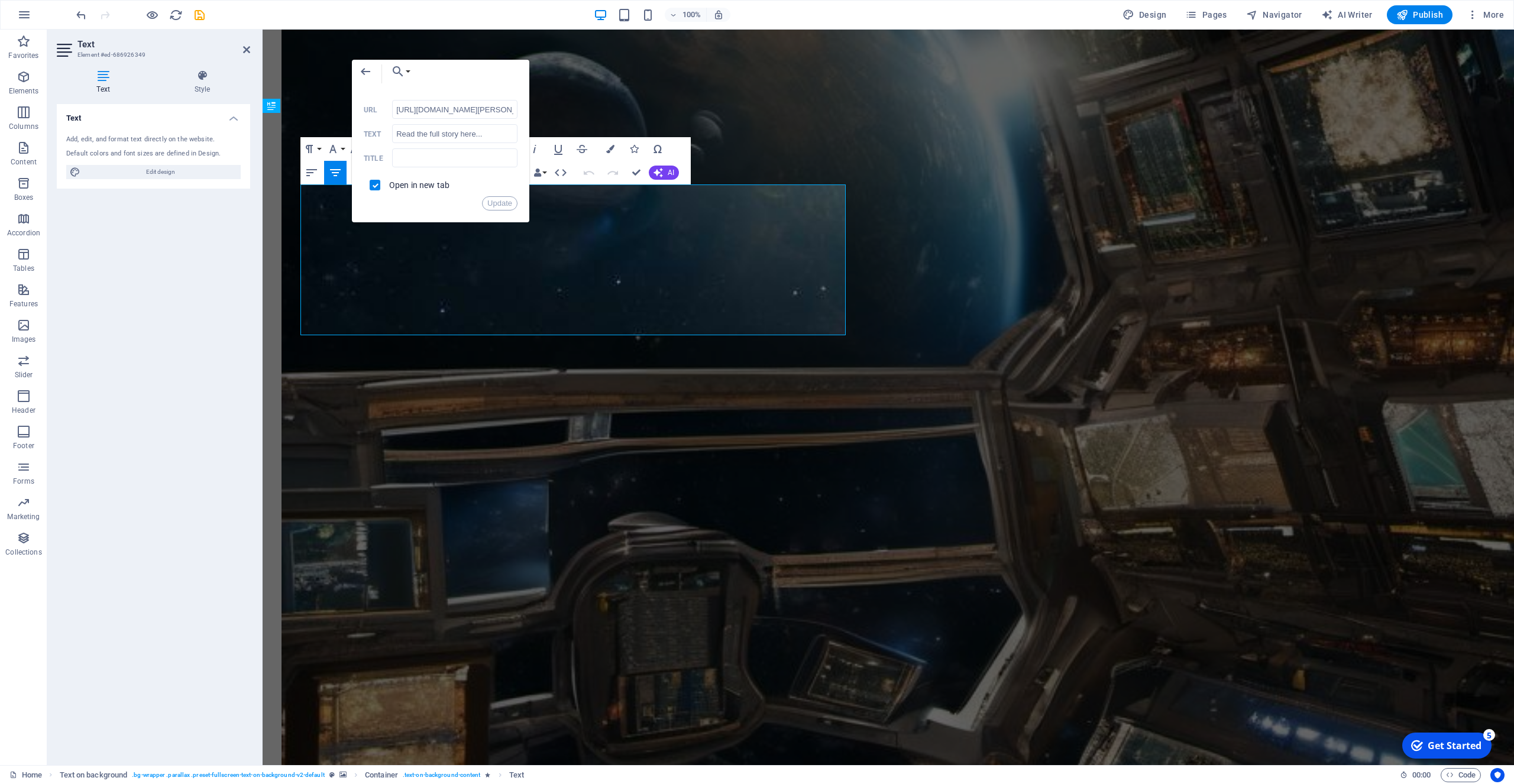
scroll to position [0, 179]
click at [473, 111] on input "https://nebulascifymagazine.blogspot.com/p/apollo-xi-by-anthony-john-short-stor…" at bounding box center [454, 109] width 125 height 19
drag, startPoint x: 513, startPoint y: 110, endPoint x: 345, endPoint y: 114, distance: 168.0
click at [352, 114] on div "Back Choose Link Home Legal Notice Privacy Subpage Test Choose file ... https:/…" at bounding box center [440, 141] width 177 height 163
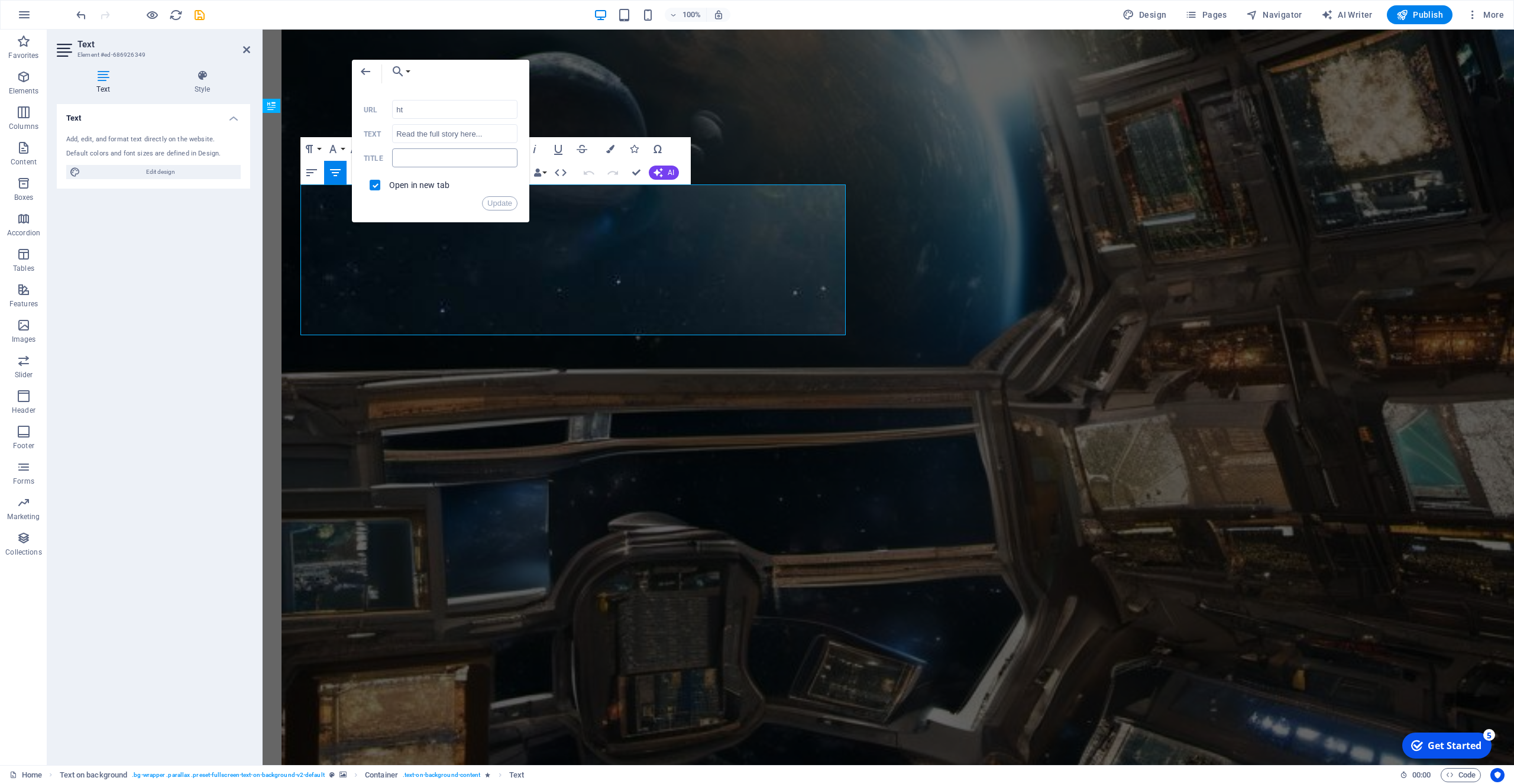
type input "h"
type input "https://nebulascifymagazine.blogspot.com/p/the-message-by-anthony-john-on.html"
click at [499, 201] on button "Update" at bounding box center [500, 203] width 35 height 14
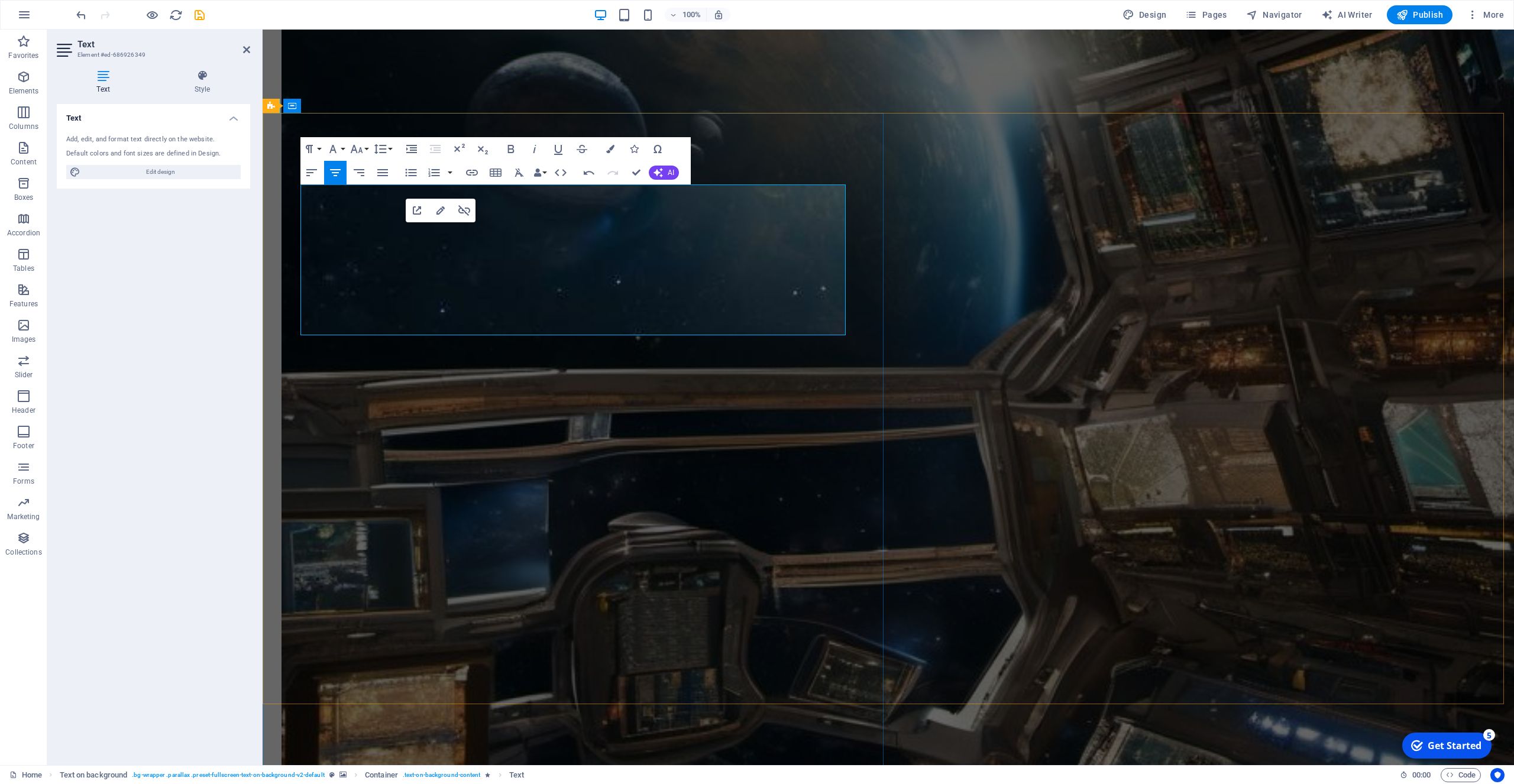
click at [439, 213] on icon "button" at bounding box center [440, 210] width 14 height 14
type input "Read the full story here..."
checkbox input "true"
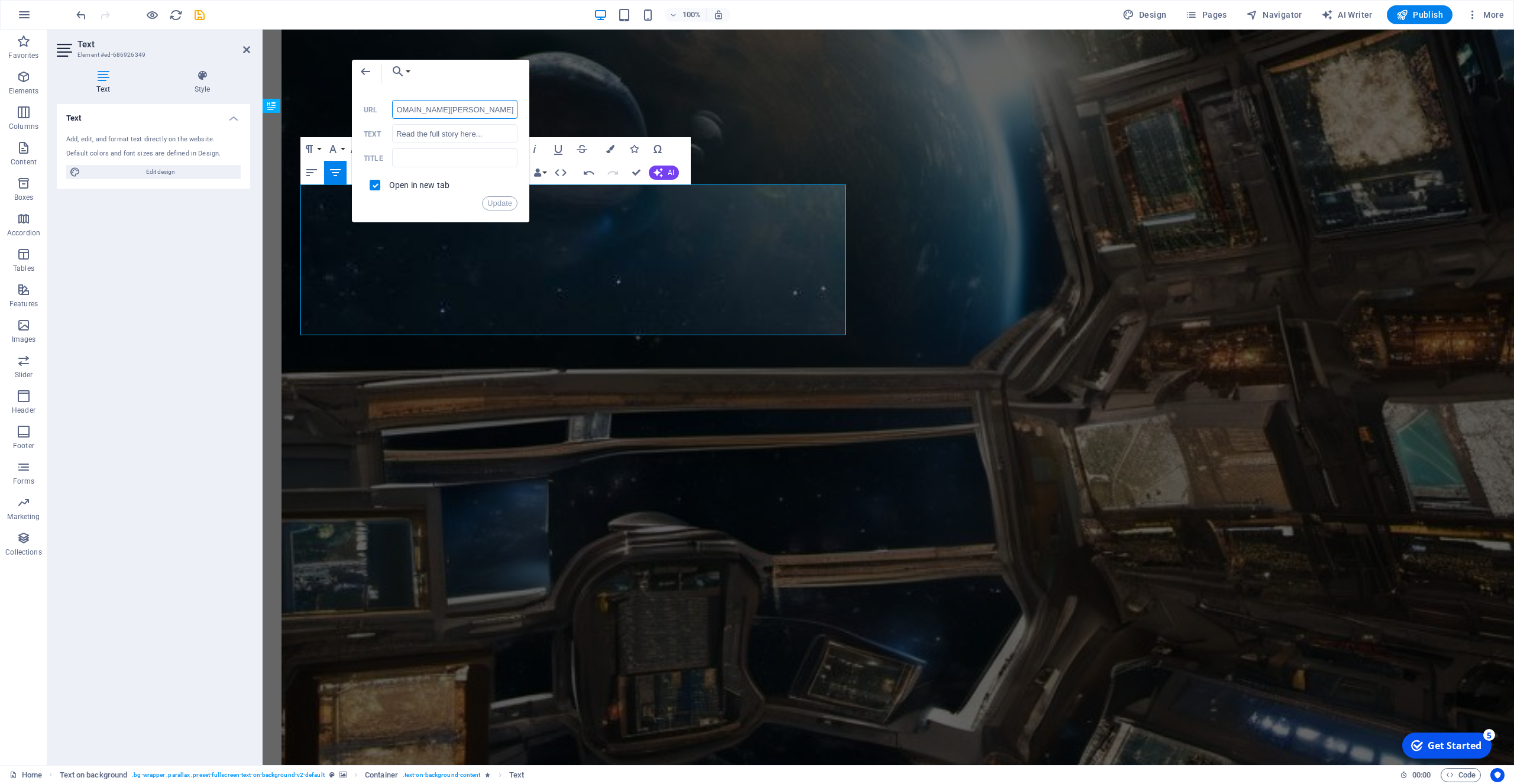
click at [465, 109] on input "https://nebulascifymagazine.blogspot.com/p/the-message-by-anthony-john-on.html" at bounding box center [454, 109] width 125 height 19
click at [483, 132] on input "Read the full story here..." at bounding box center [454, 134] width 125 height 19
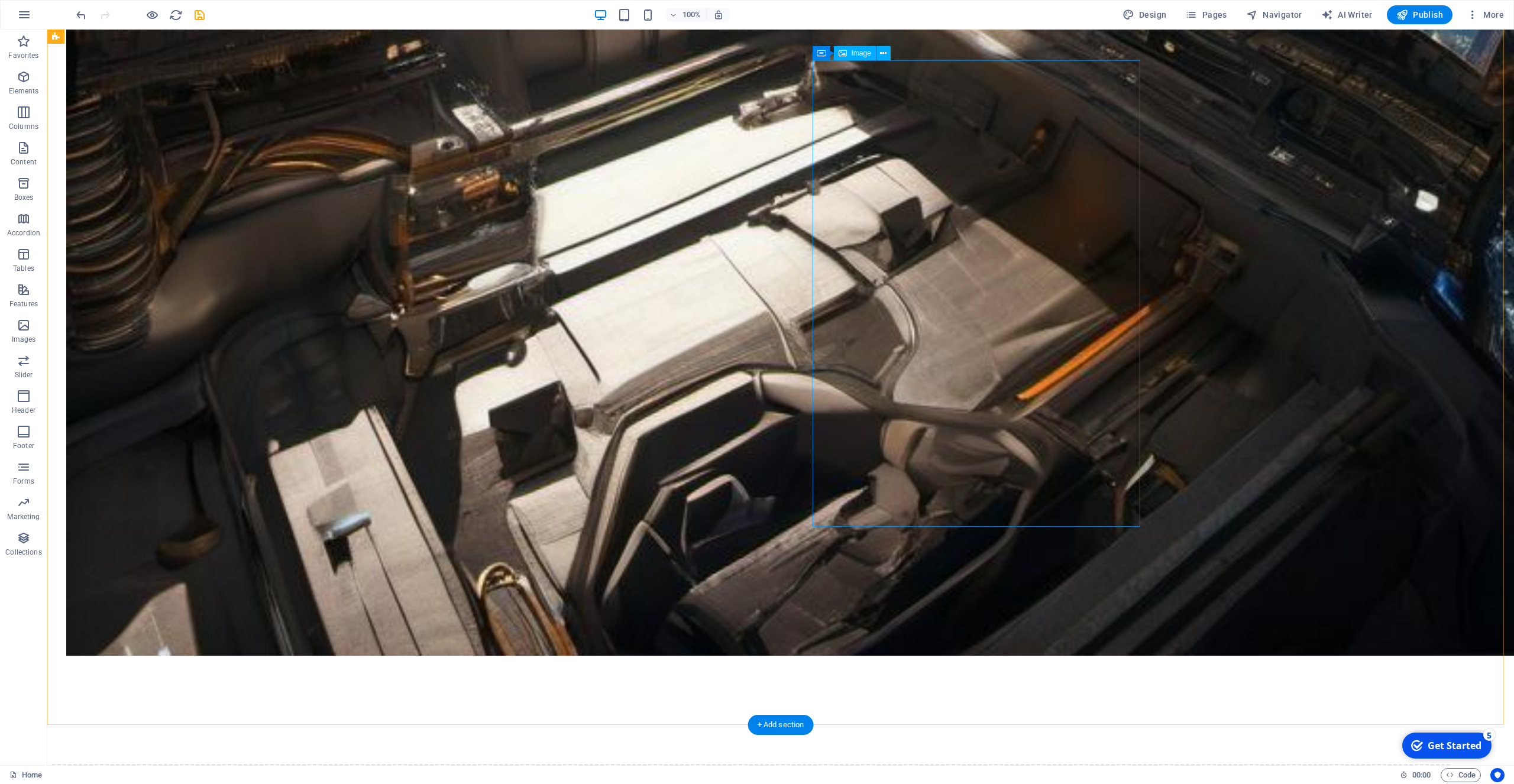
scroll to position [2231, 0]
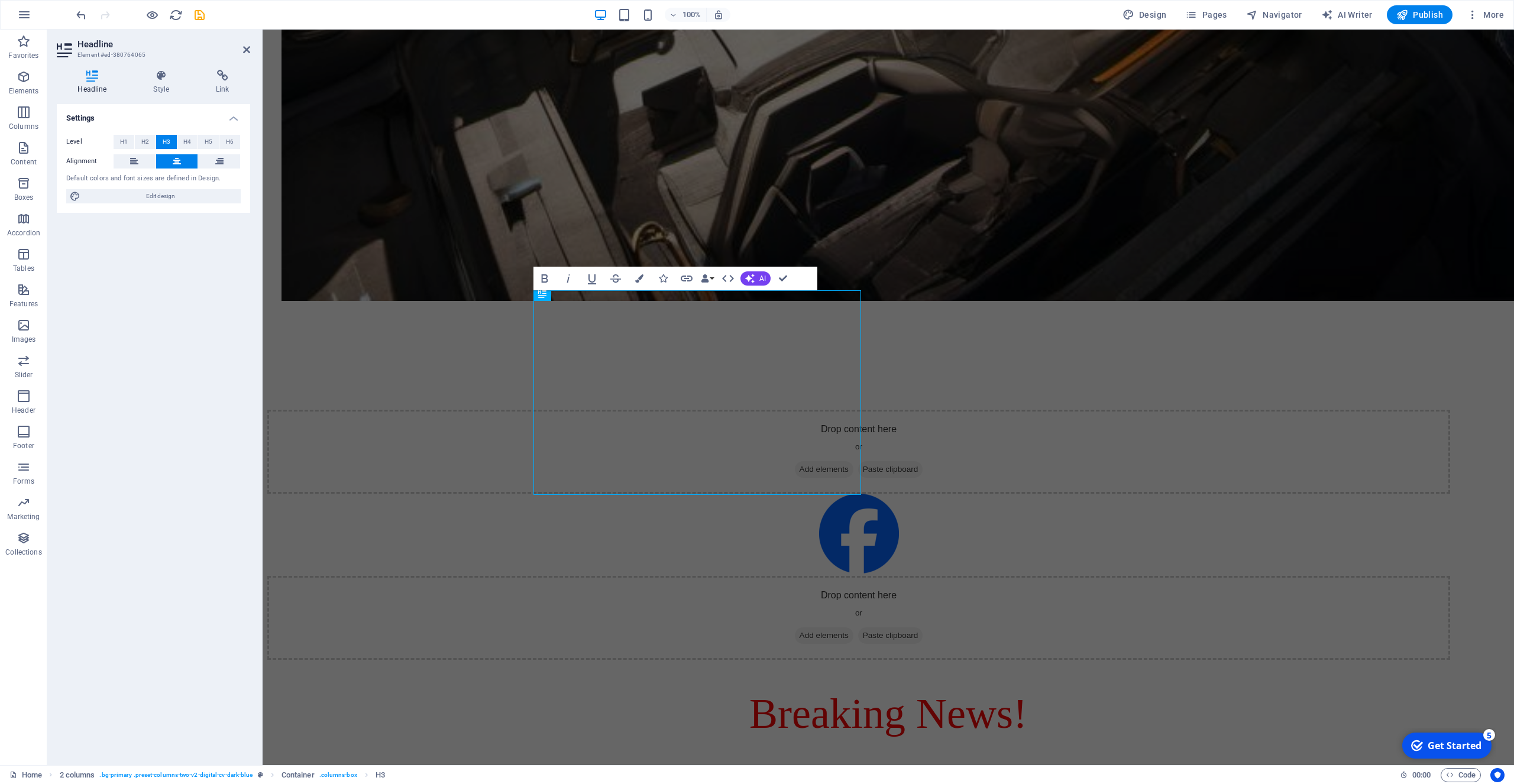
scroll to position [1961, 0]
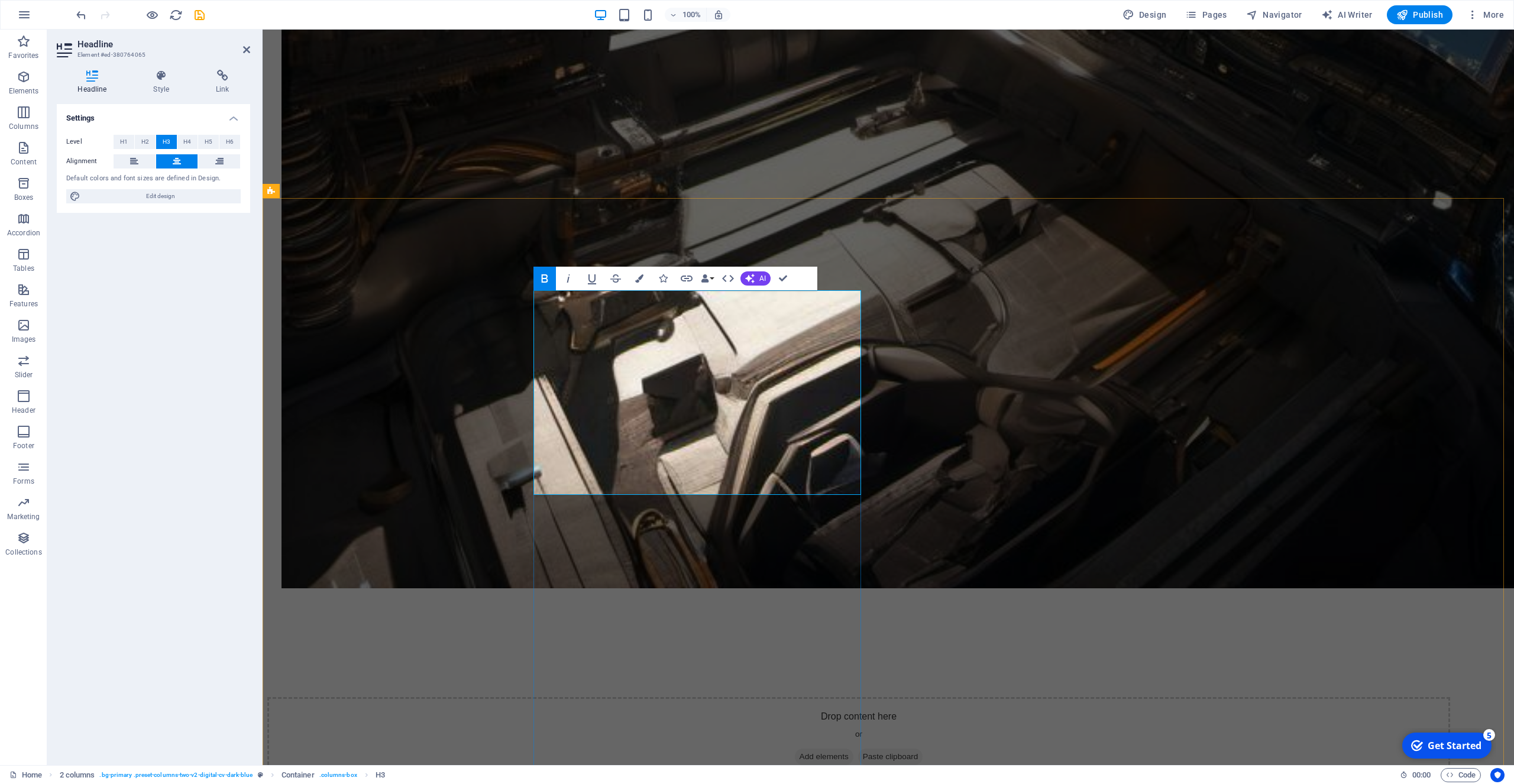
drag, startPoint x: 627, startPoint y: 303, endPoint x: 532, endPoint y: 299, distance: 95.1
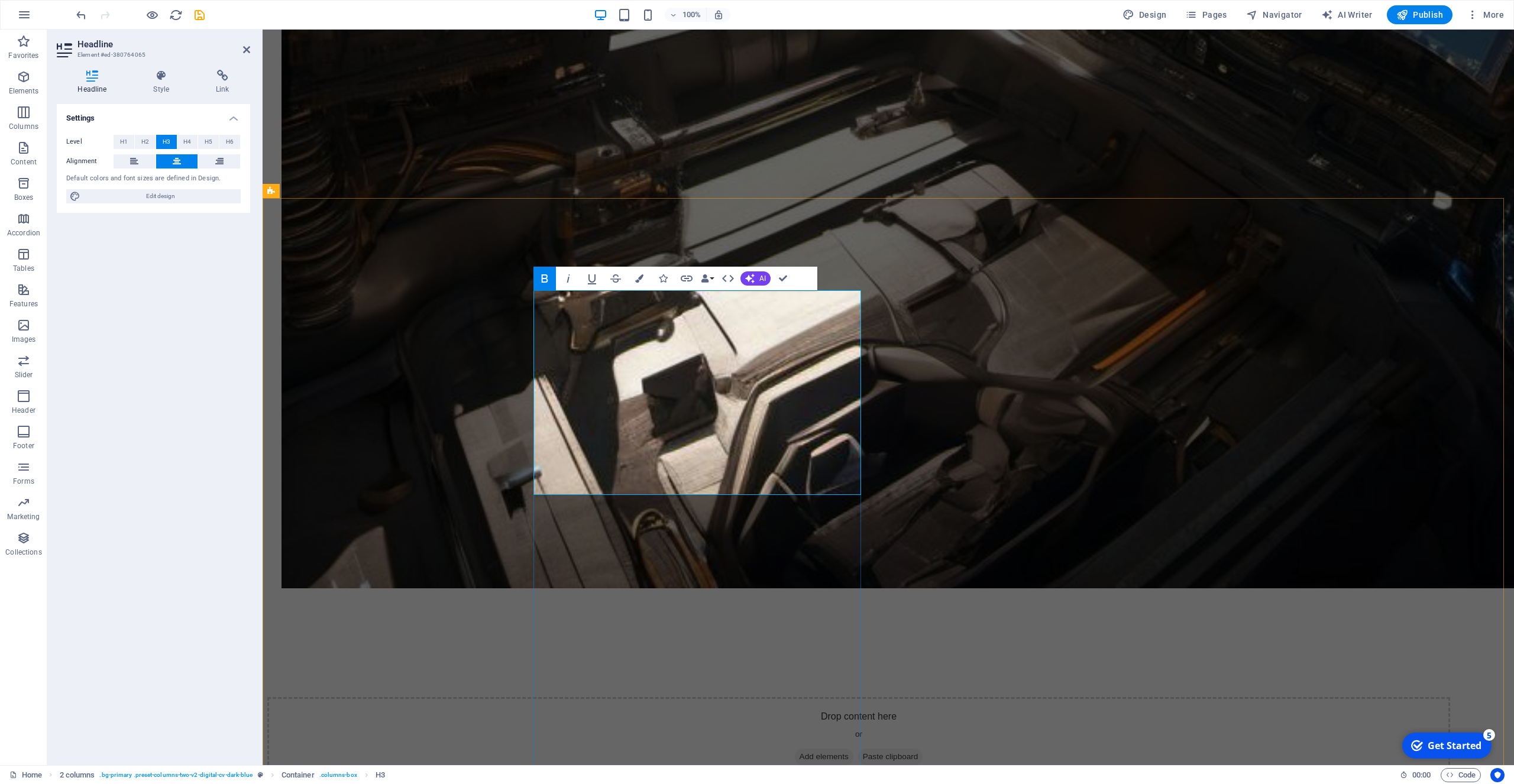
drag, startPoint x: 739, startPoint y: 373, endPoint x: 704, endPoint y: 375, distance: 35.1
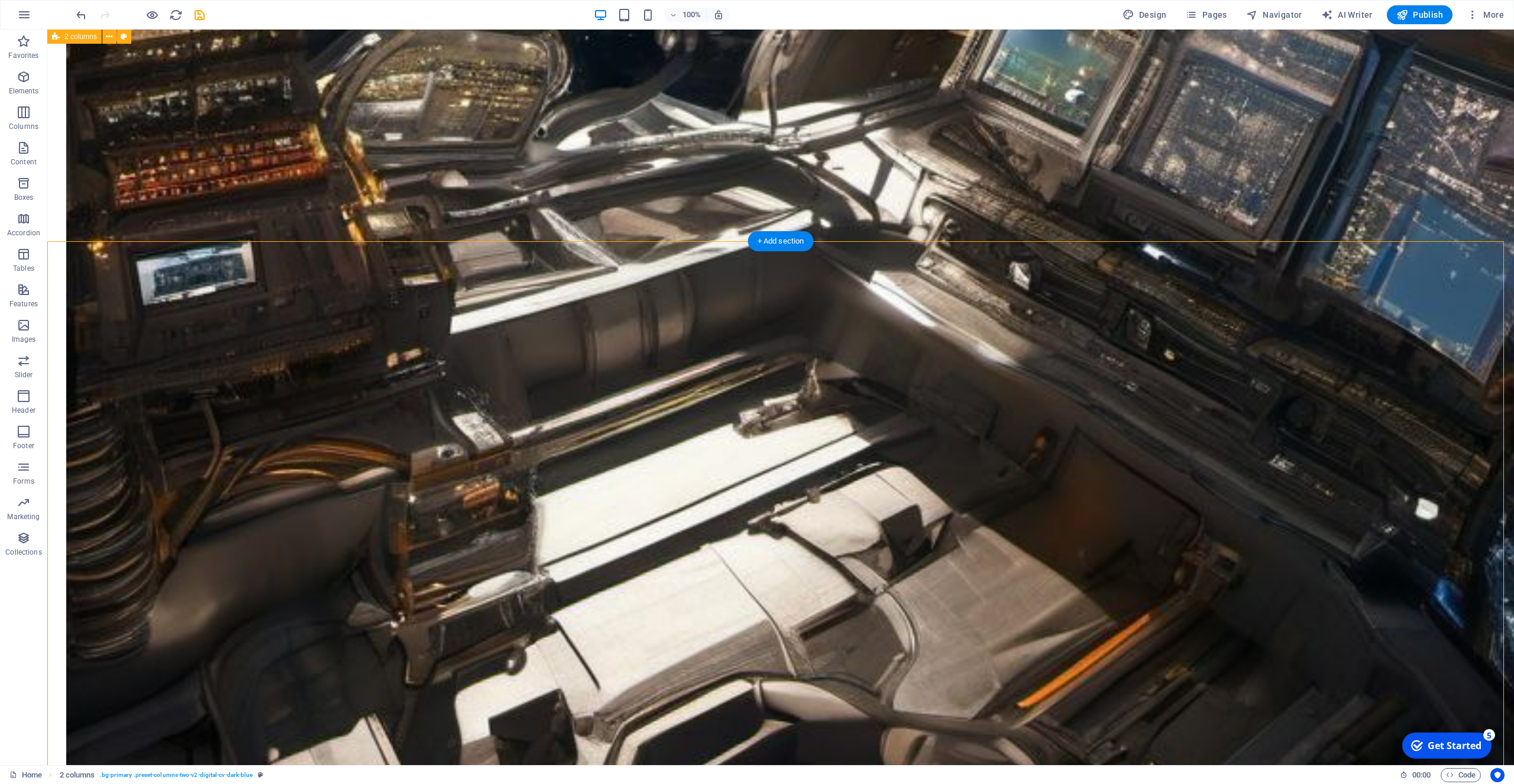
scroll to position [1901, 0]
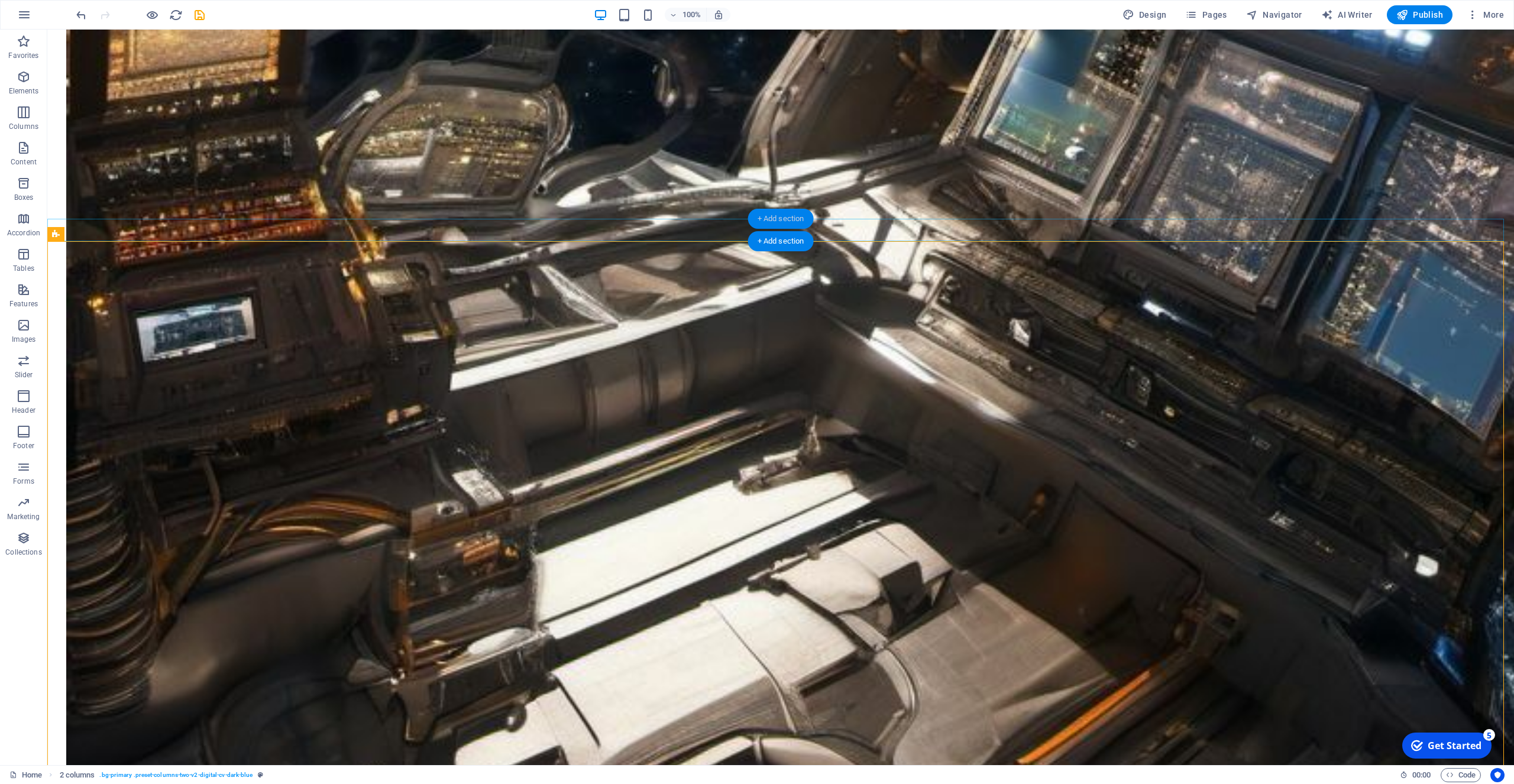
click at [764, 218] on div "+ Add section" at bounding box center [780, 219] width 66 height 20
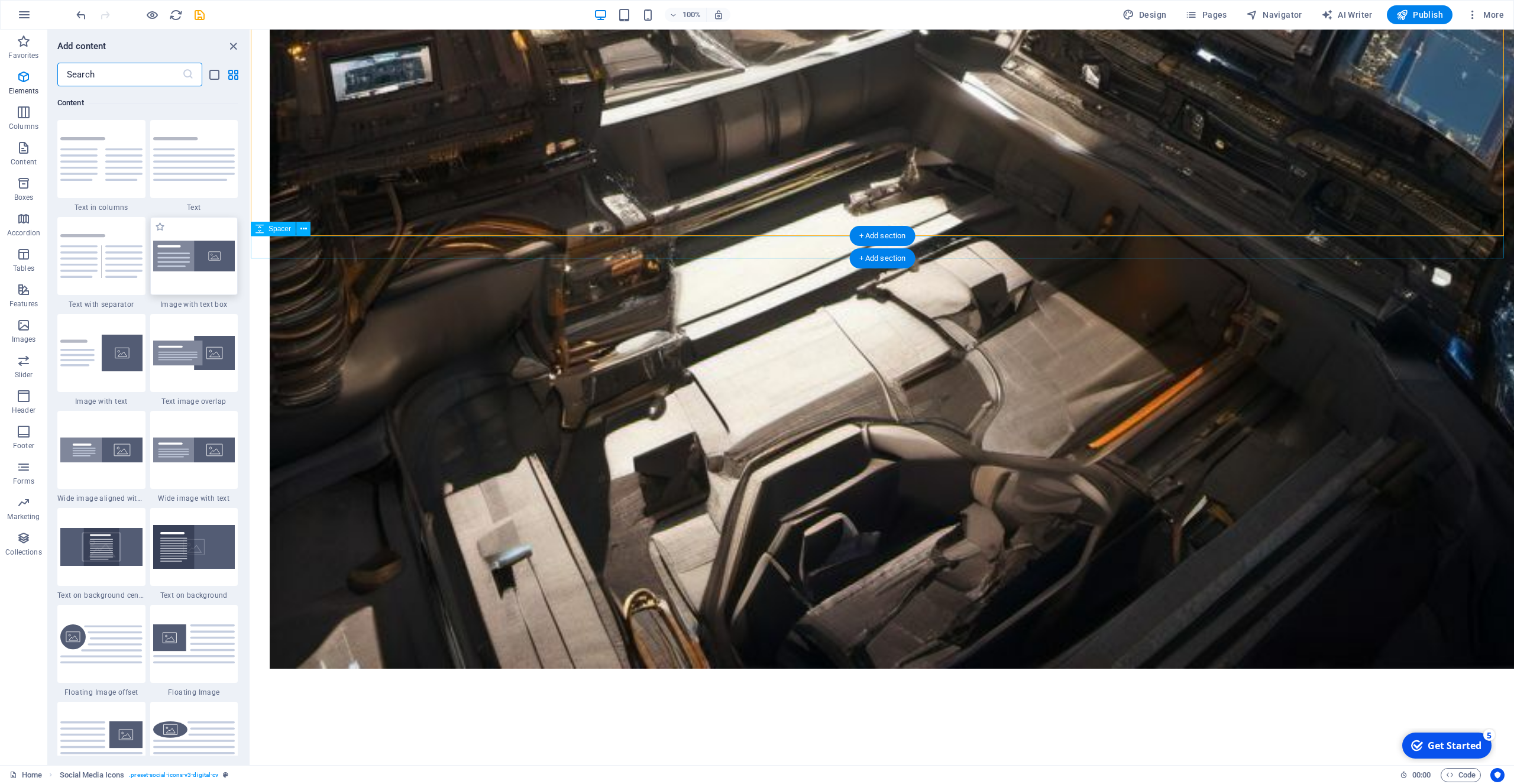
scroll to position [2068, 0]
click at [175, 358] on img at bounding box center [195, 353] width 82 height 35
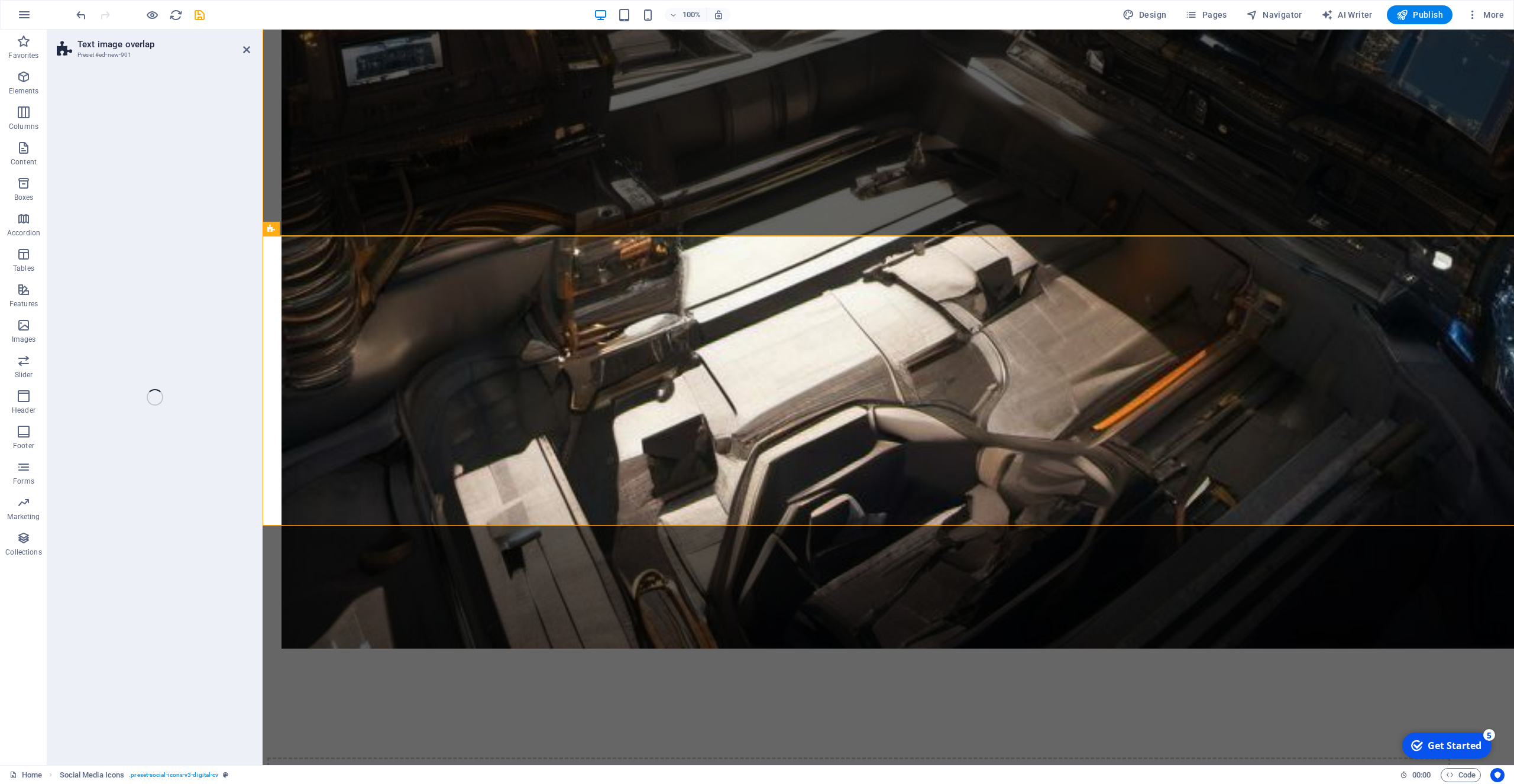
scroll to position [2057, 0]
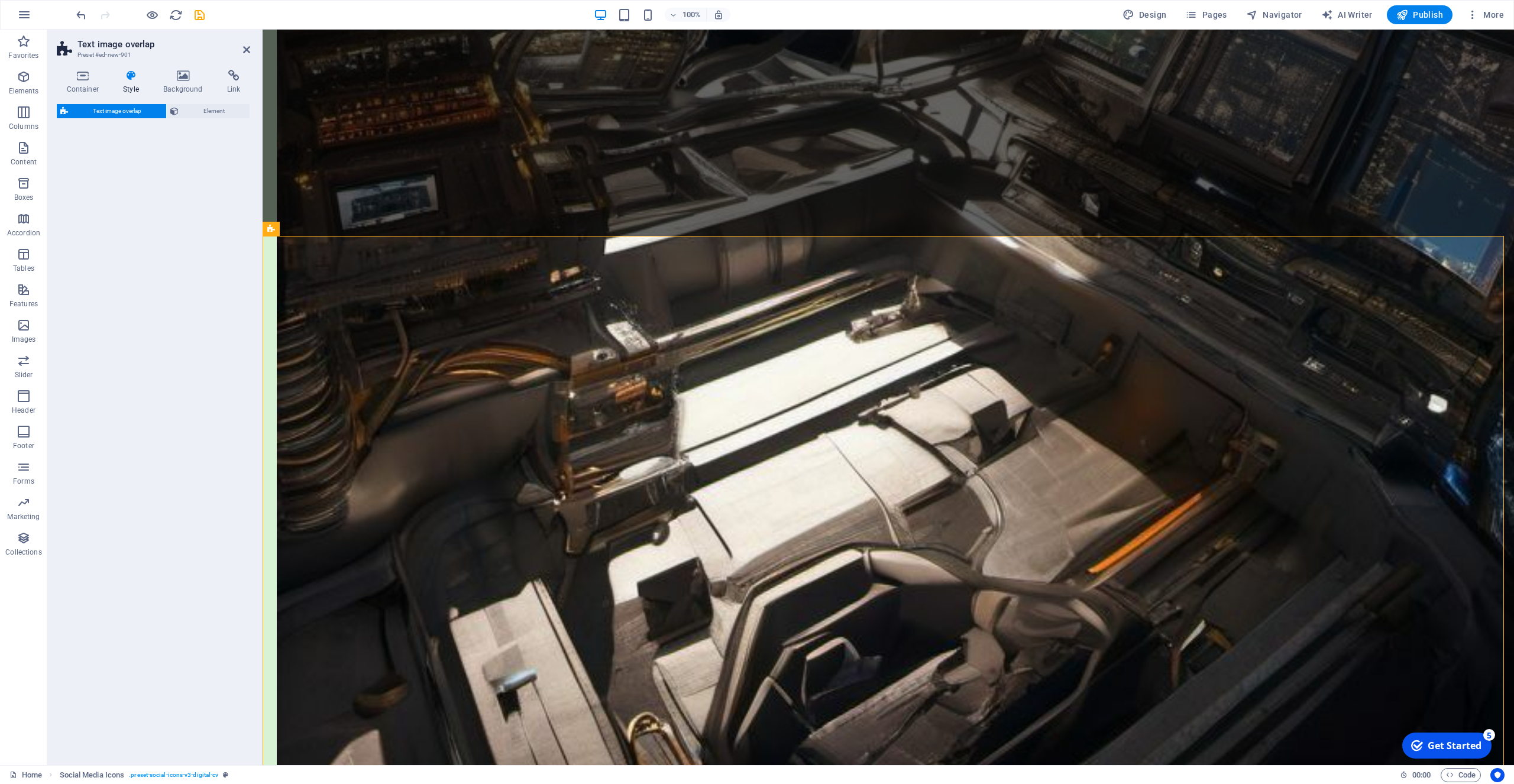
select select "rem"
select select "px"
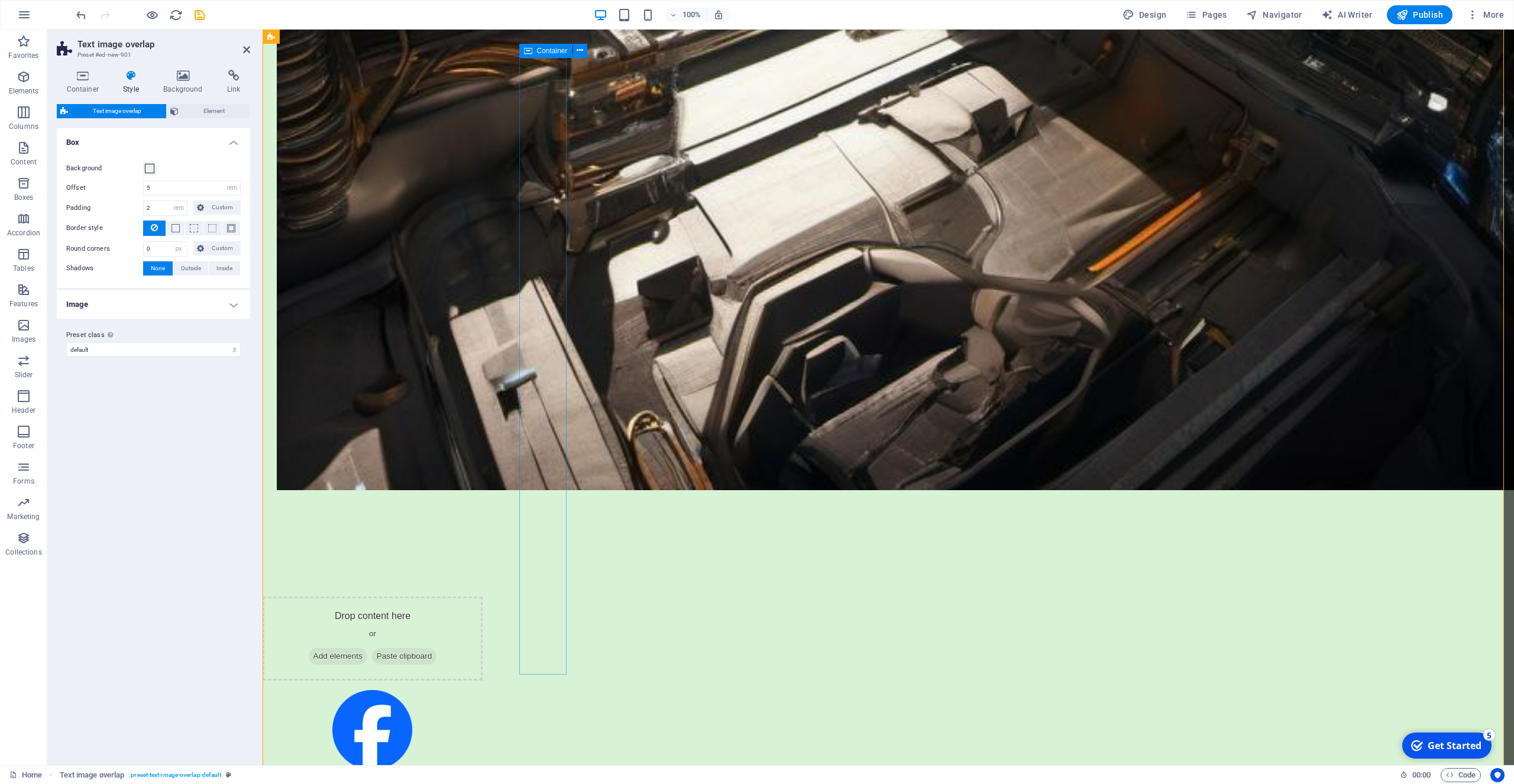
scroll to position [2298, 0]
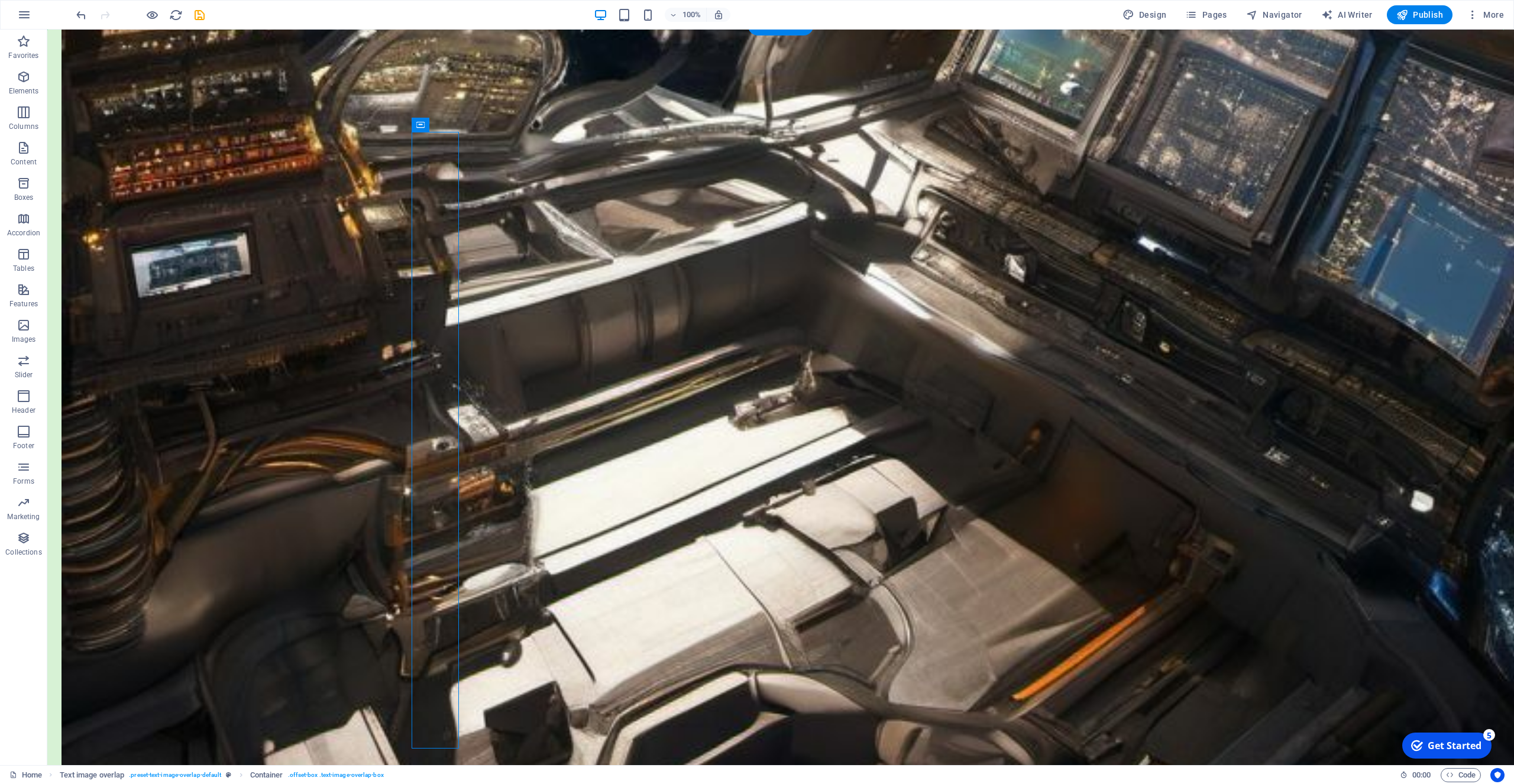
scroll to position [2263, 0]
drag, startPoint x: 575, startPoint y: 125, endPoint x: 1169, endPoint y: 166, distance: 595.4
drag, startPoint x: 82, startPoint y: 14, endPoint x: 87, endPoint y: 32, distance: 18.7
click at [80, 17] on icon "undo" at bounding box center [81, 15] width 14 height 14
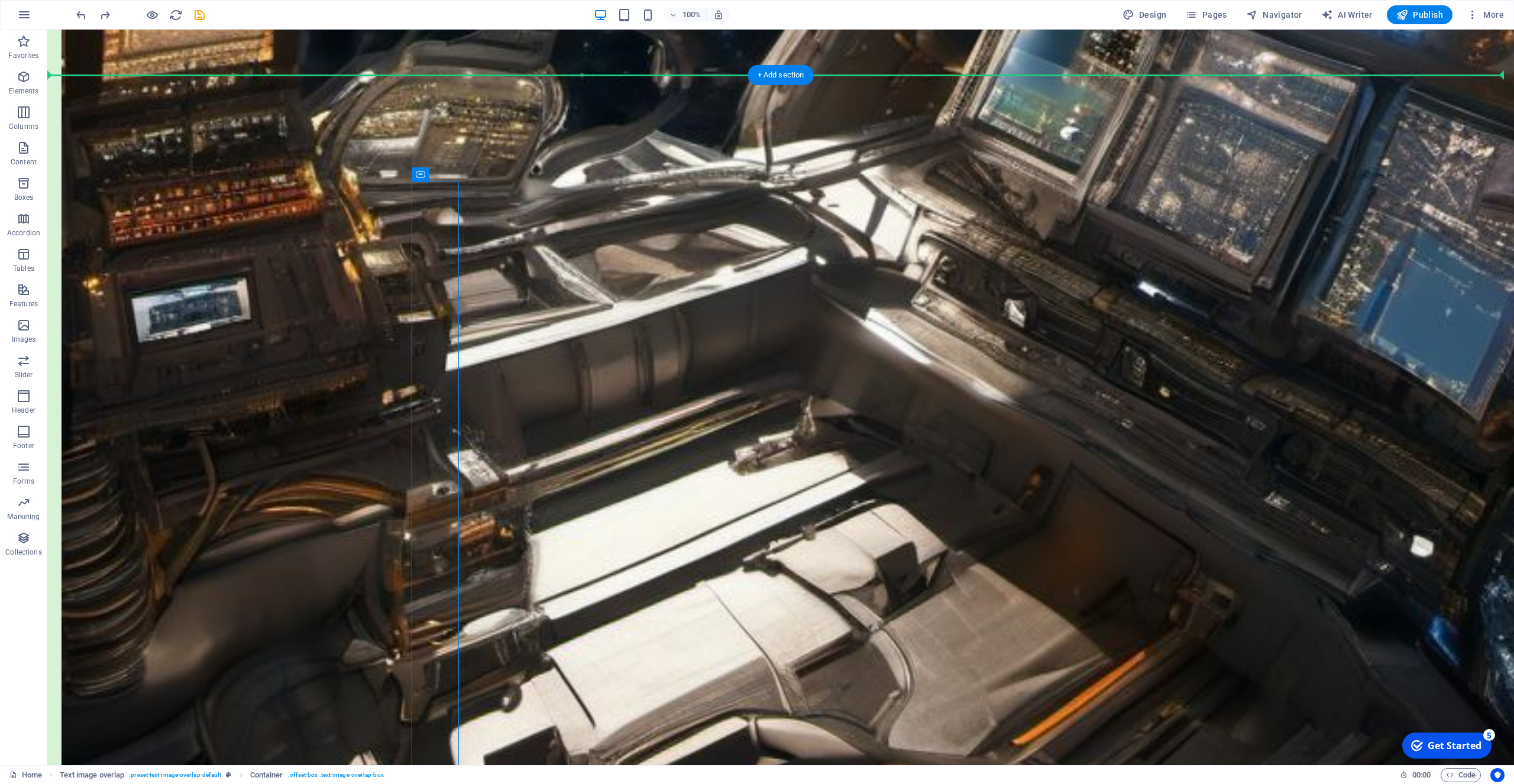
scroll to position [2212, 0]
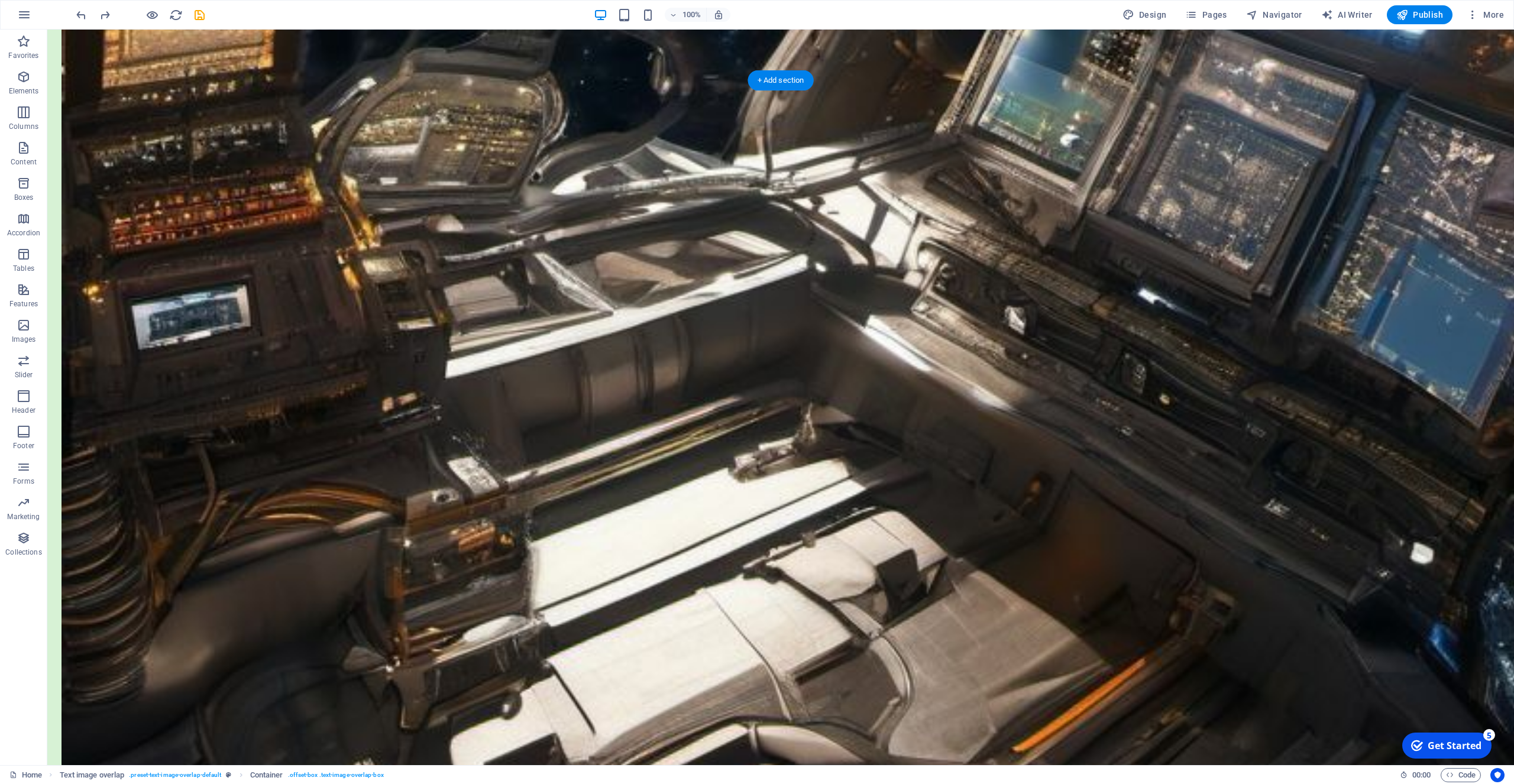
drag, startPoint x: 490, startPoint y: 160, endPoint x: 584, endPoint y: 287, distance: 158.0
click at [81, 11] on icon "undo" at bounding box center [81, 15] width 14 height 14
click at [81, 14] on icon "undo" at bounding box center [81, 15] width 14 height 14
click at [775, 101] on div "+ Add section" at bounding box center [780, 103] width 66 height 20
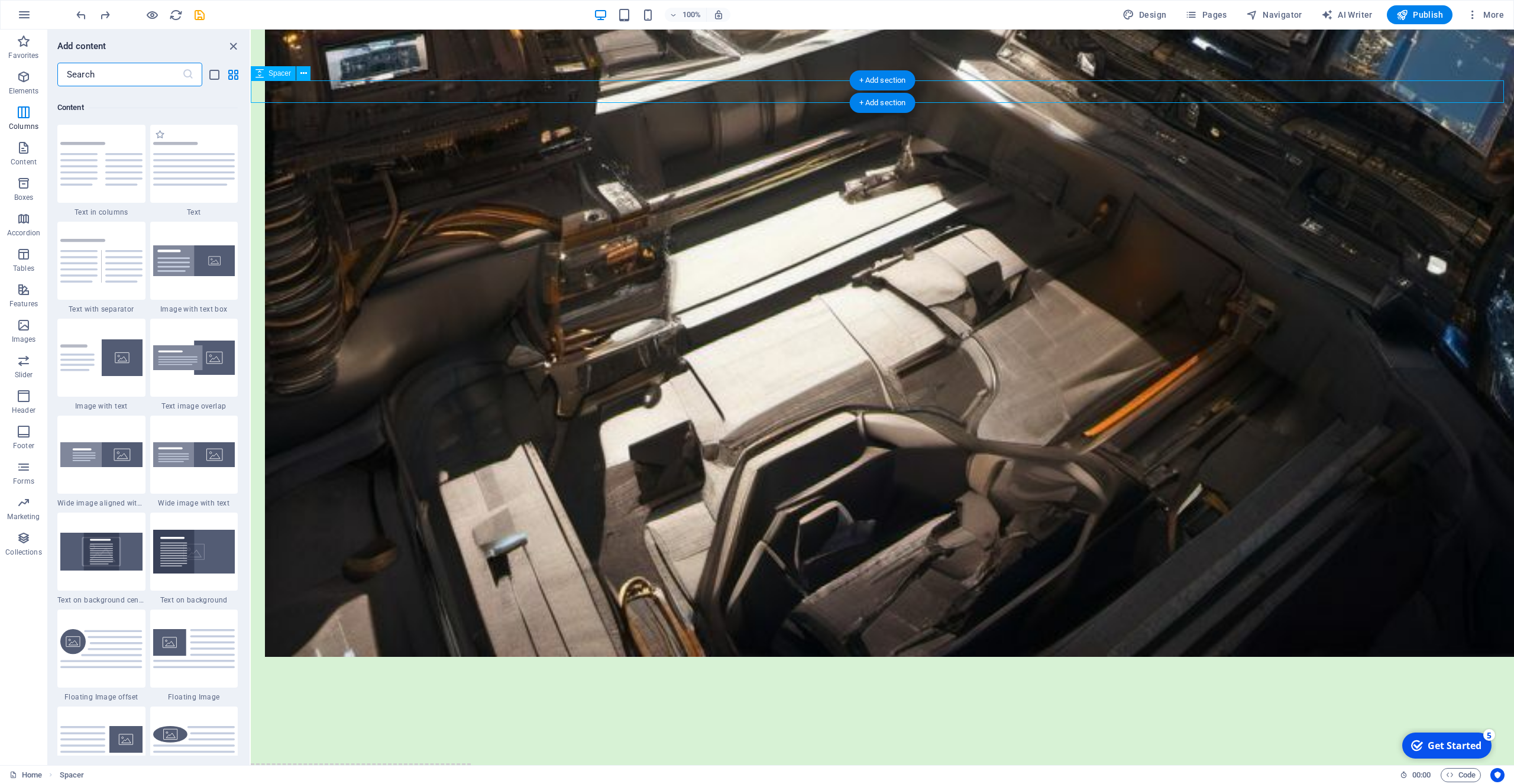
scroll to position [2068, 0]
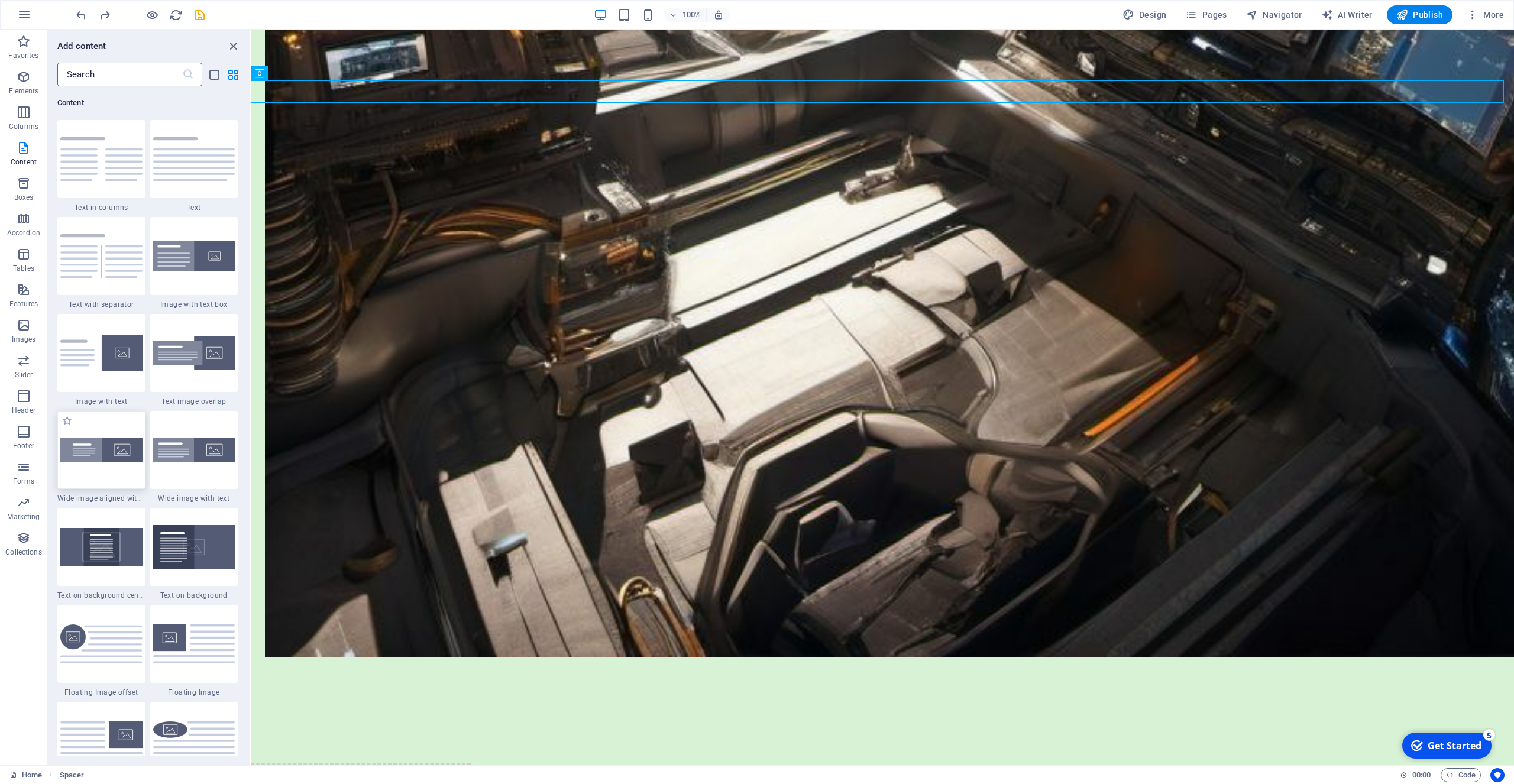
click at [99, 449] on img at bounding box center [101, 449] width 82 height 25
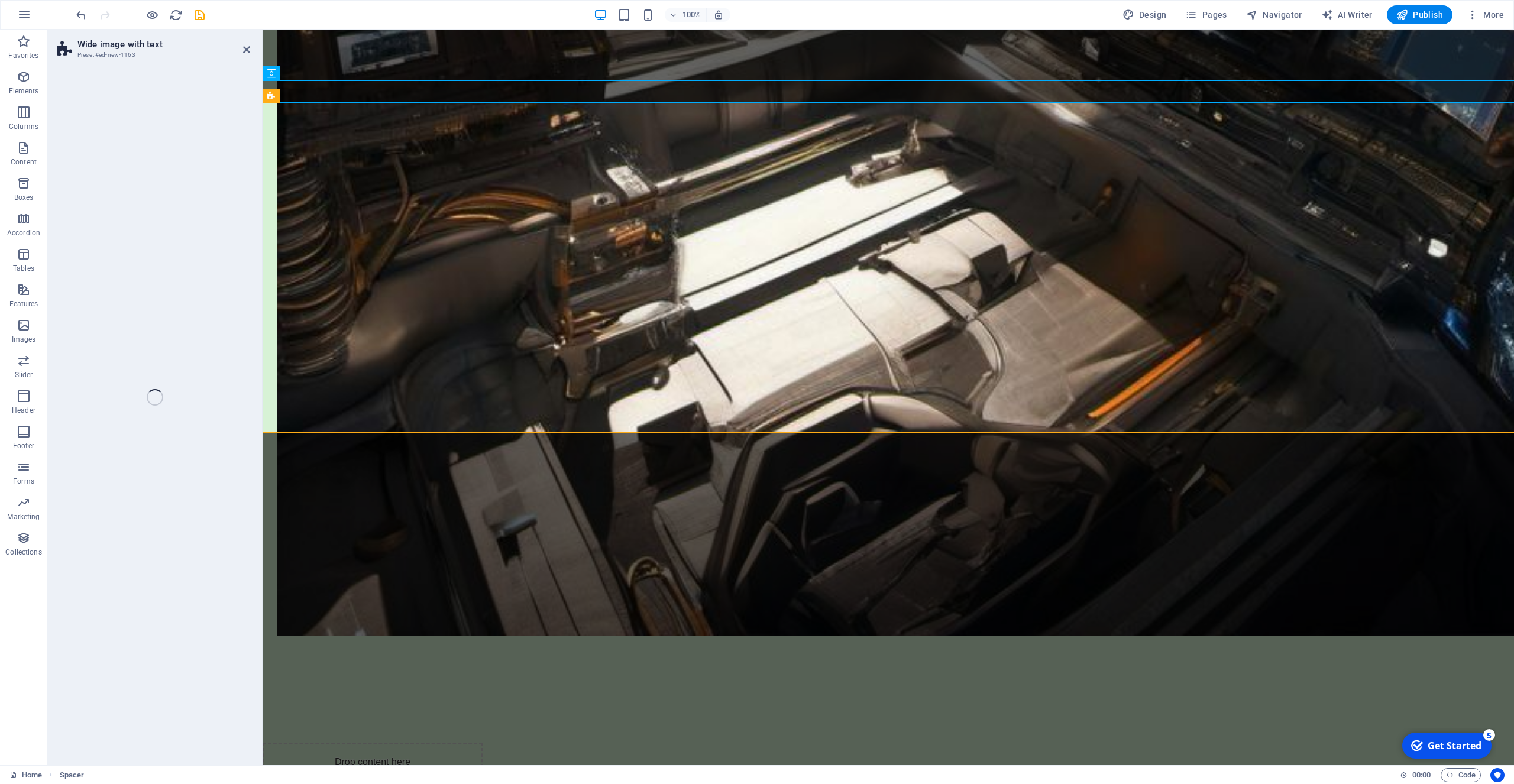
select select "%"
select select "rem"
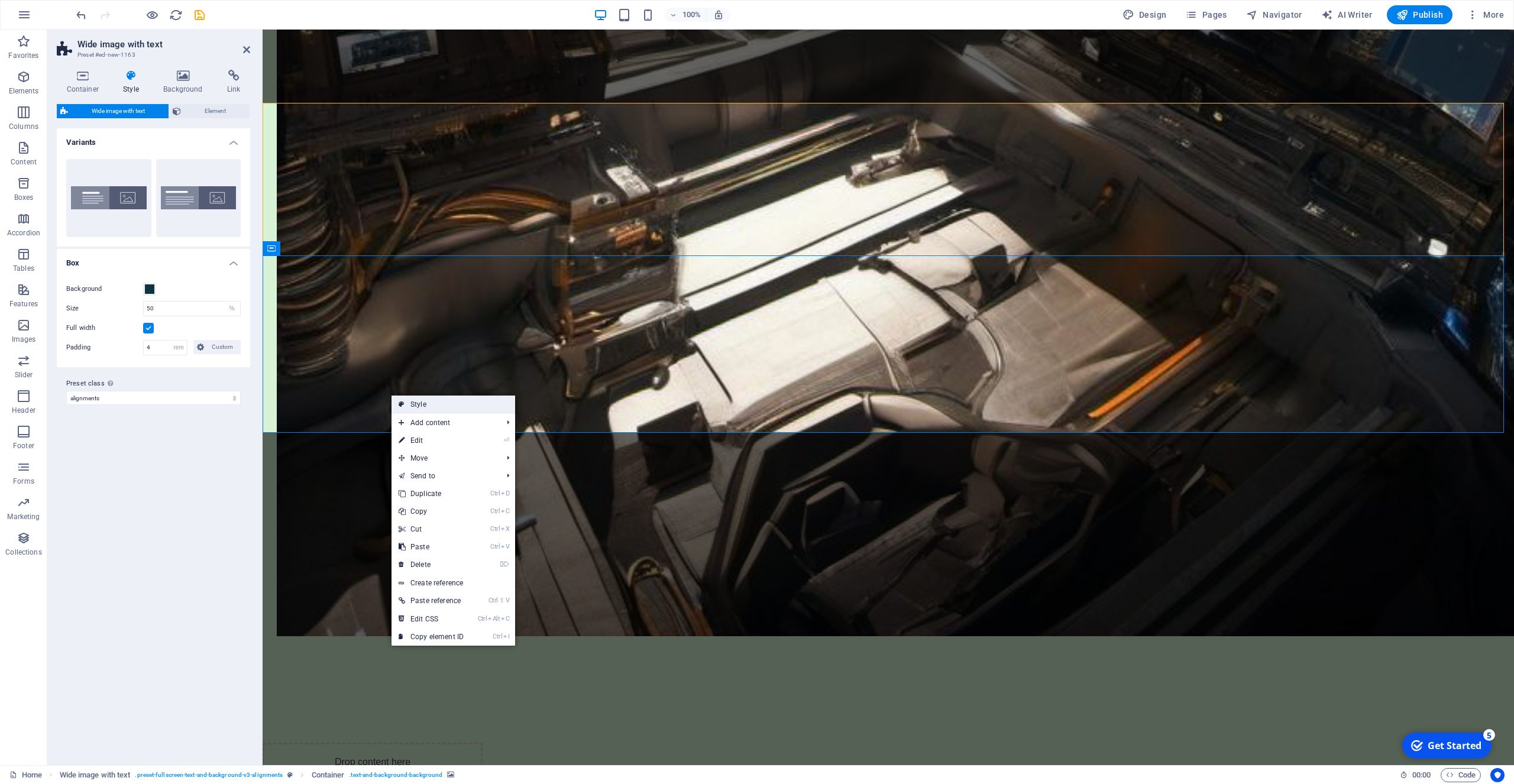
click at [429, 403] on link "Style" at bounding box center [453, 404] width 124 height 18
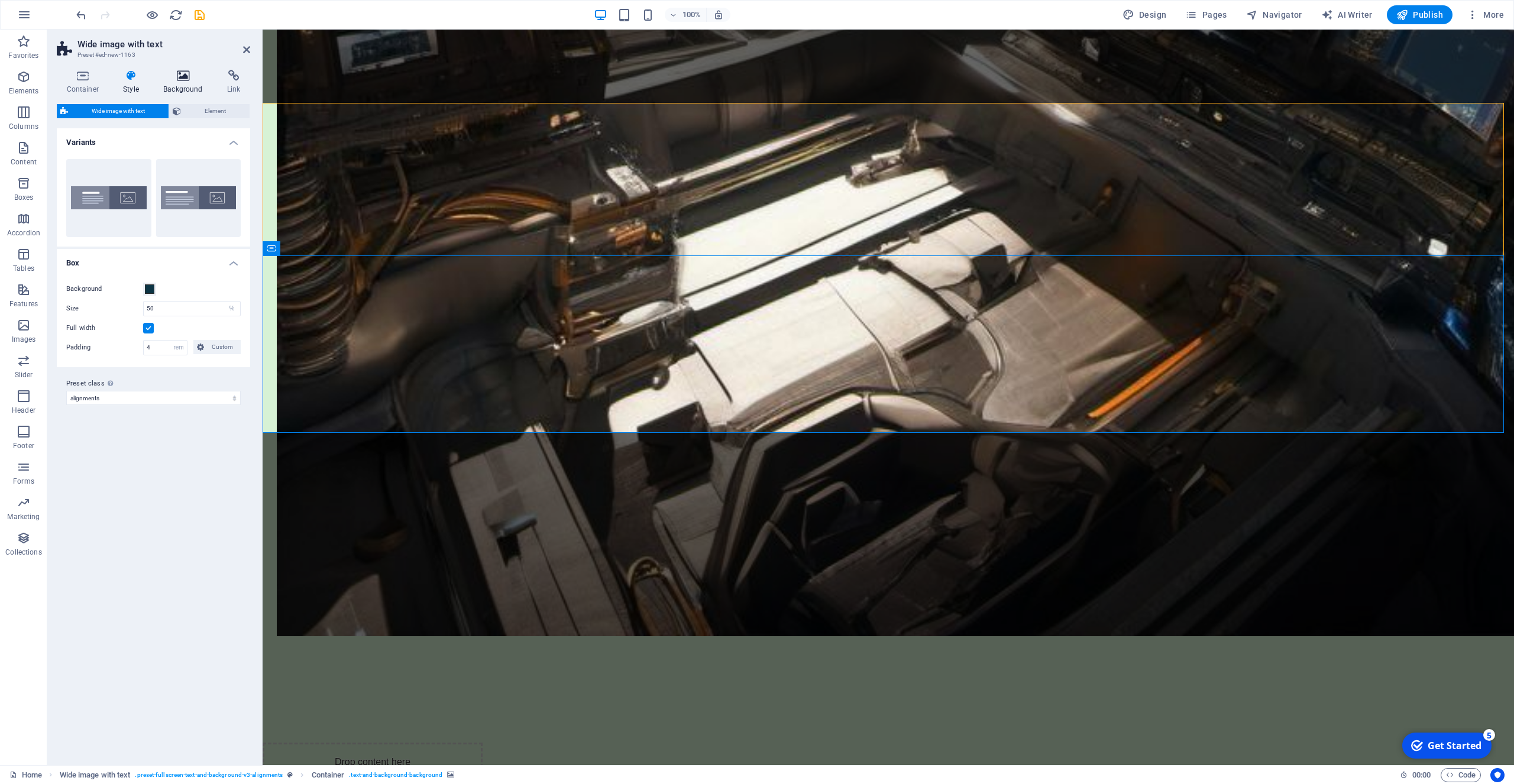
click at [183, 76] on icon at bounding box center [183, 75] width 59 height 11
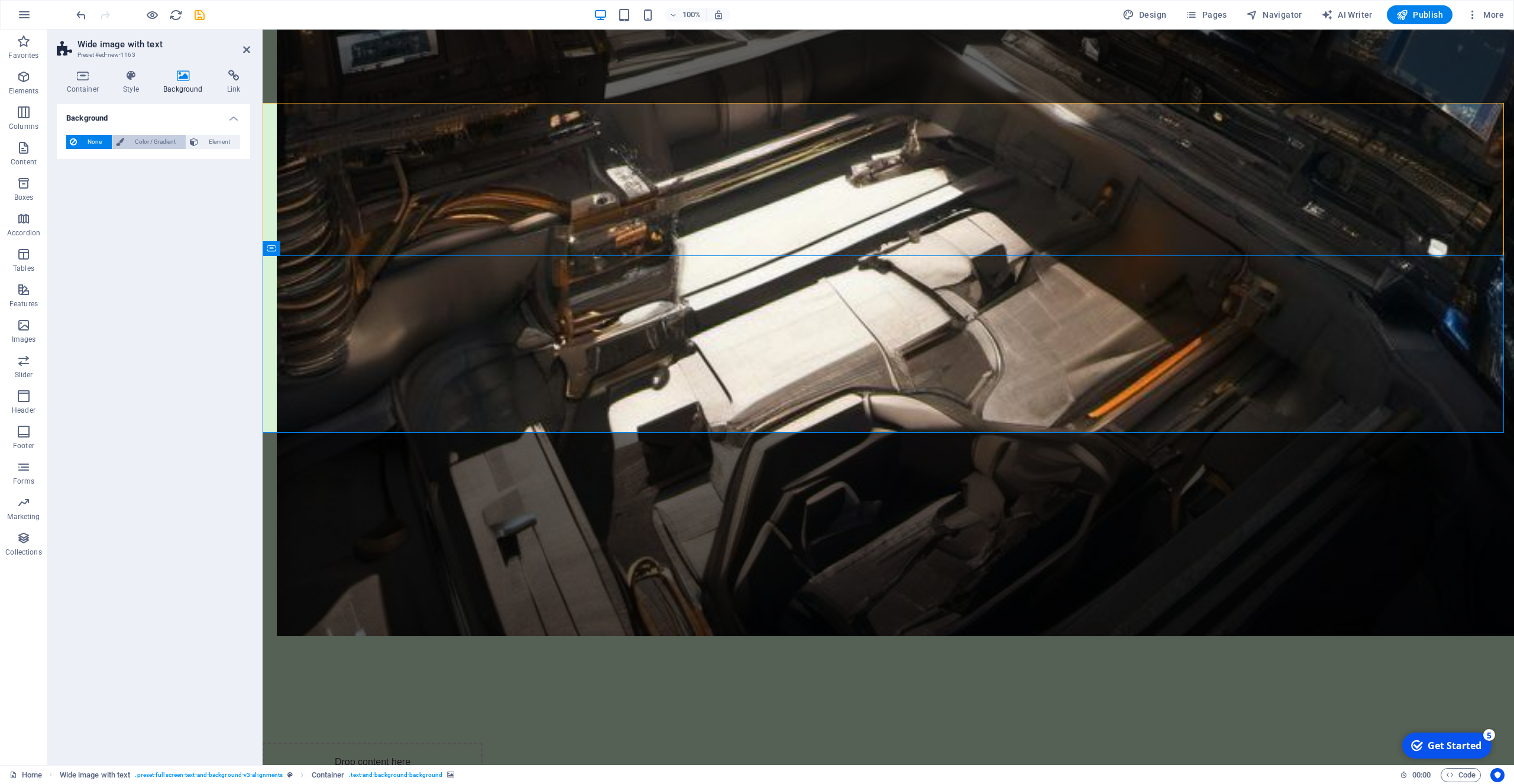
click at [144, 140] on span "Color / Gradient" at bounding box center [155, 141] width 54 height 14
click at [92, 187] on span "Color" at bounding box center [94, 189] width 16 height 9
click at [74, 189] on span at bounding box center [74, 189] width 13 height 13
click at [130, 78] on icon at bounding box center [131, 75] width 35 height 11
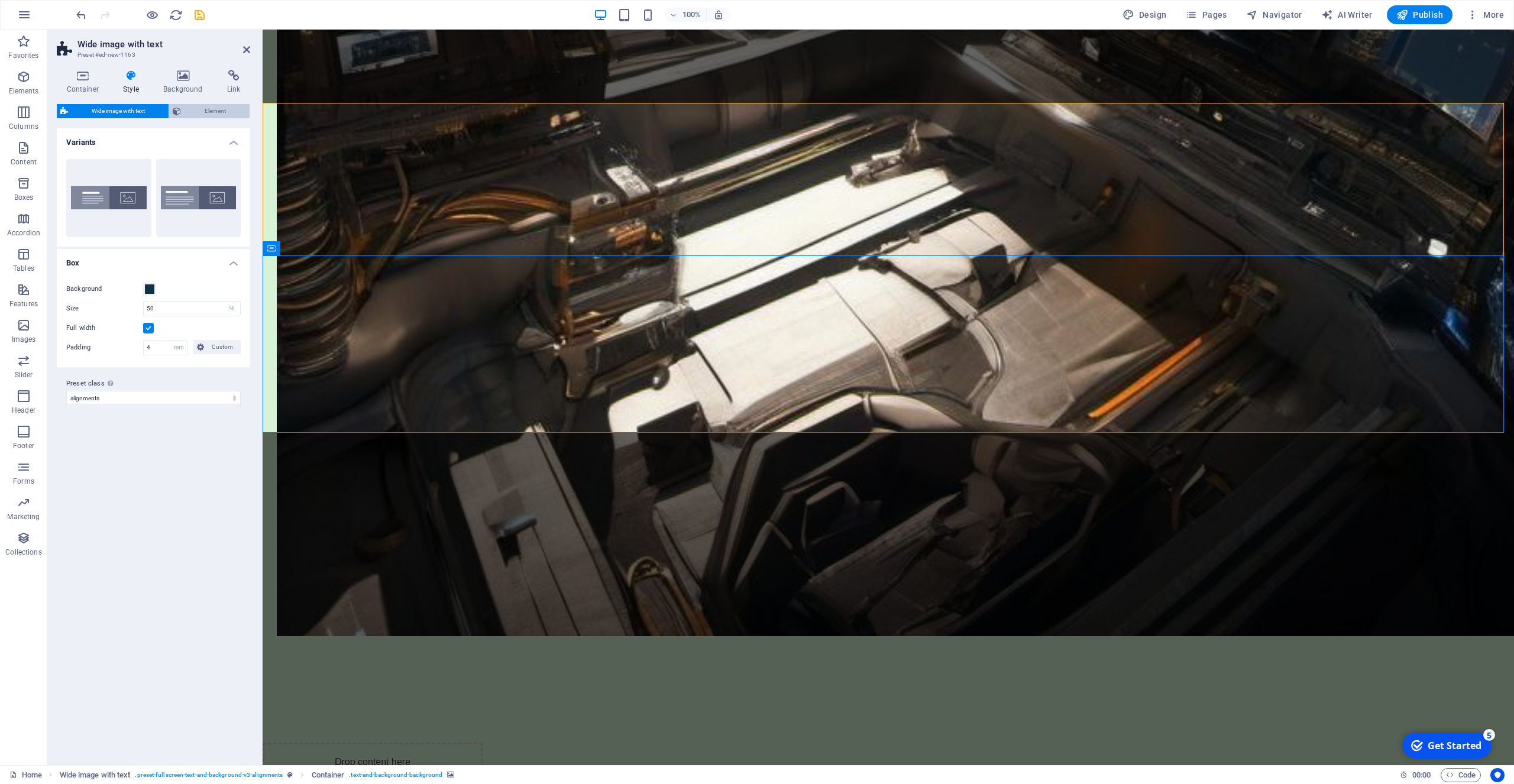
click at [226, 109] on span "Element" at bounding box center [215, 111] width 62 height 14
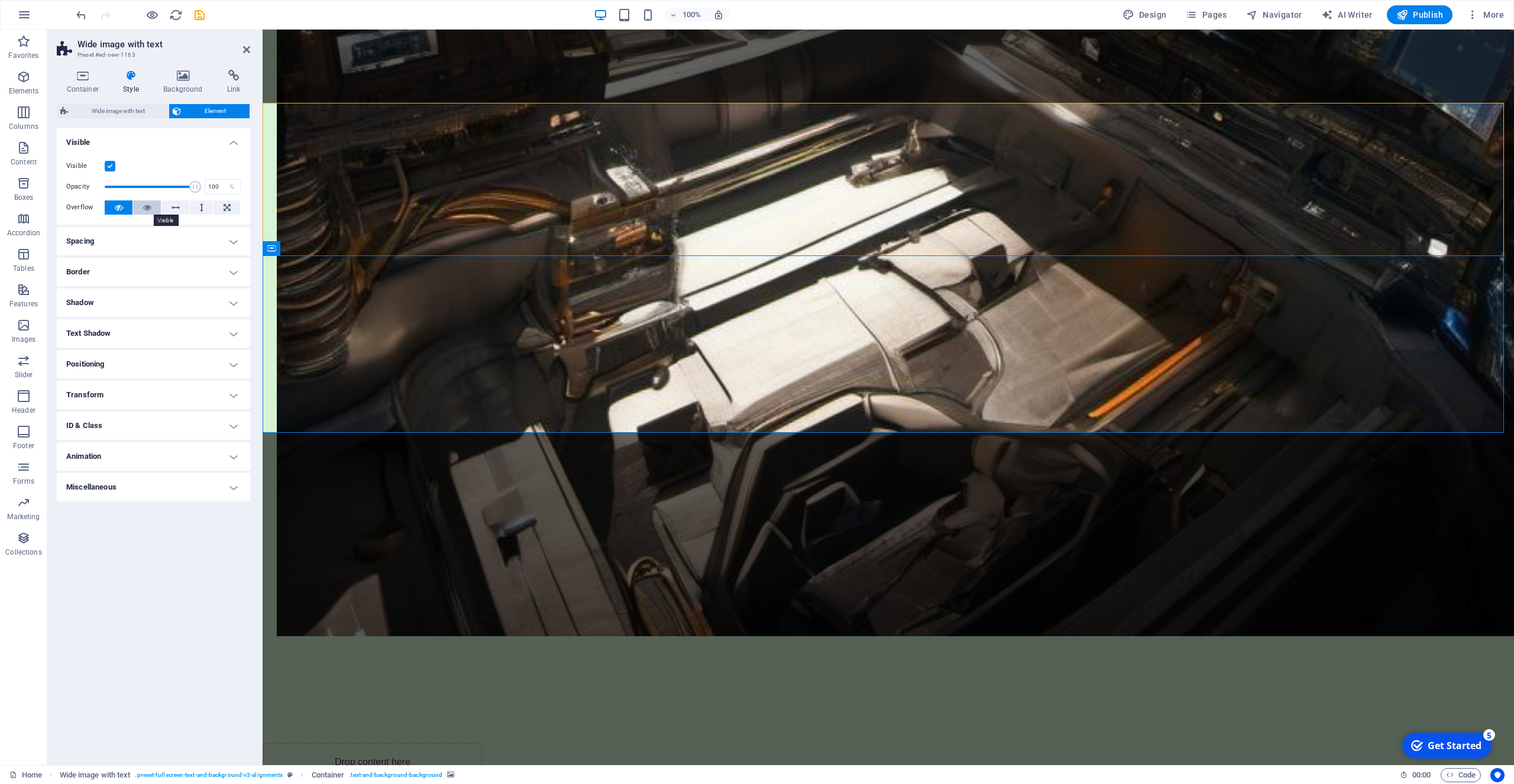
click at [142, 209] on button at bounding box center [147, 207] width 28 height 14
click at [170, 207] on button at bounding box center [175, 207] width 28 height 14
click at [116, 211] on icon at bounding box center [119, 207] width 8 height 14
click at [130, 74] on icon at bounding box center [131, 75] width 35 height 11
click at [179, 78] on icon at bounding box center [183, 75] width 59 height 11
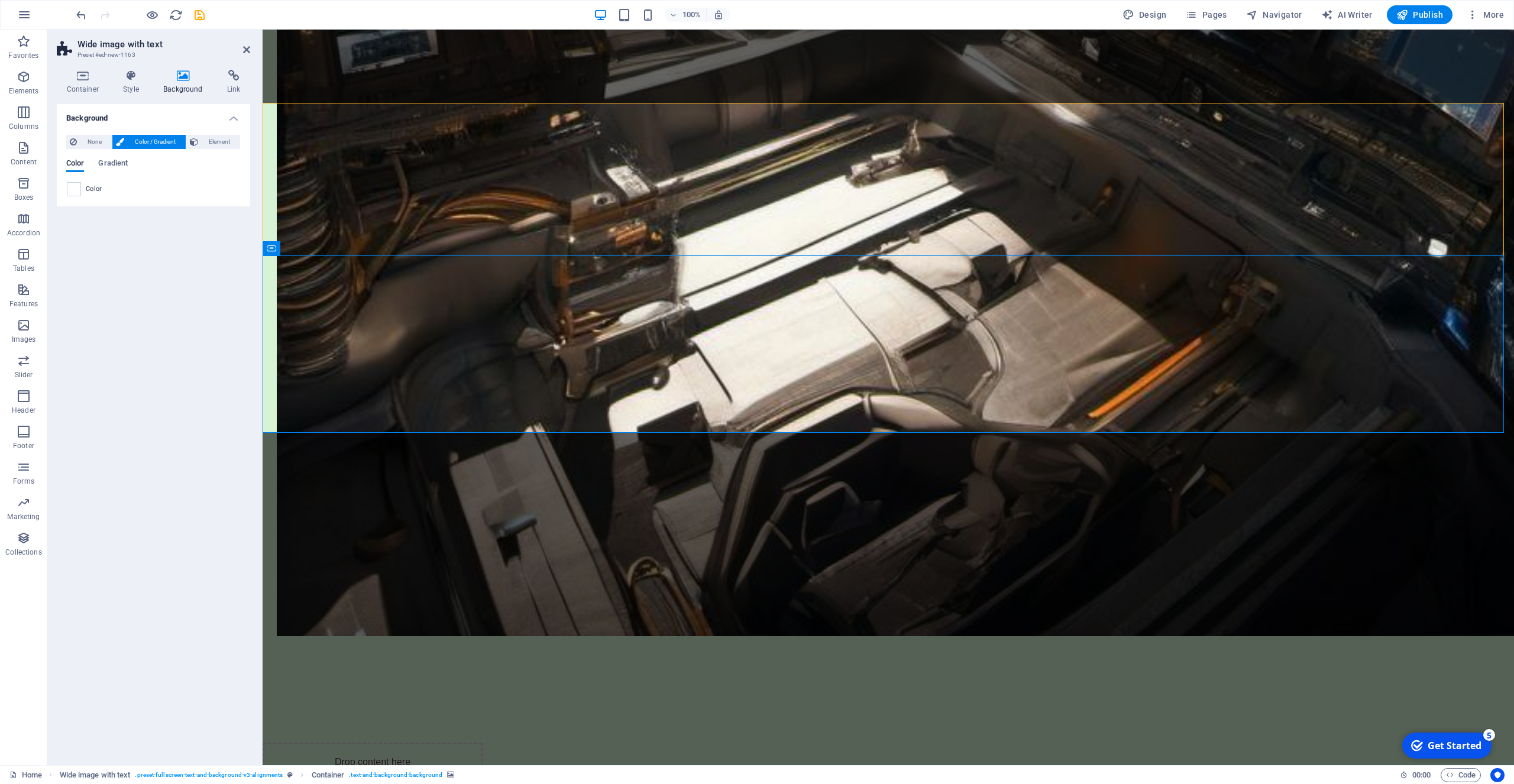
click at [155, 143] on span "Color / Gradient" at bounding box center [155, 141] width 54 height 14
click at [115, 164] on span "Gradient" at bounding box center [113, 164] width 30 height 16
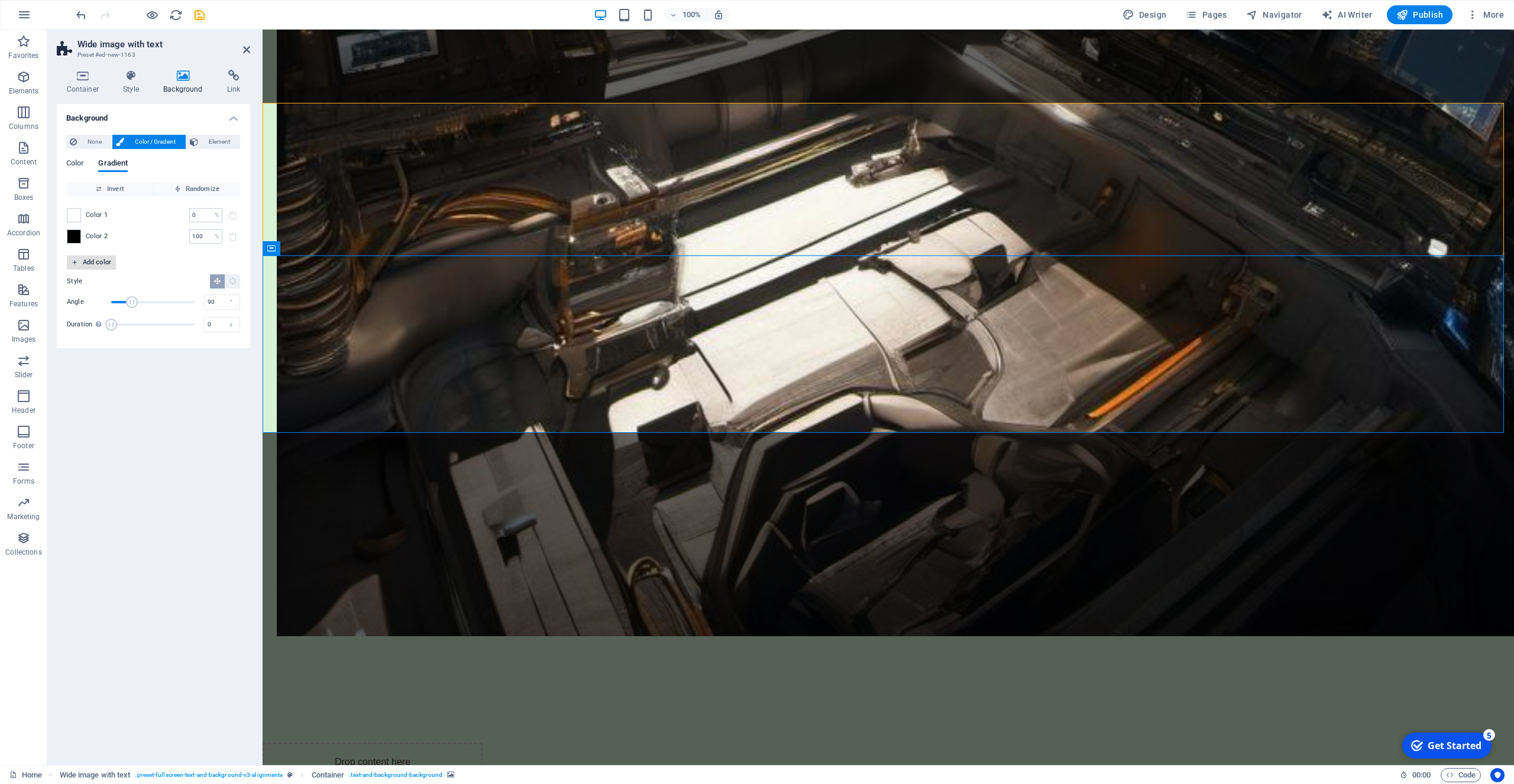
click at [103, 259] on span "Add color" at bounding box center [91, 262] width 40 height 14
click at [72, 259] on span at bounding box center [74, 258] width 13 height 13
click at [97, 235] on span "Color 2" at bounding box center [97, 237] width 22 height 9
click at [100, 211] on span "Color 1" at bounding box center [97, 215] width 22 height 9
click at [203, 188] on span "Randomize" at bounding box center [197, 189] width 77 height 14
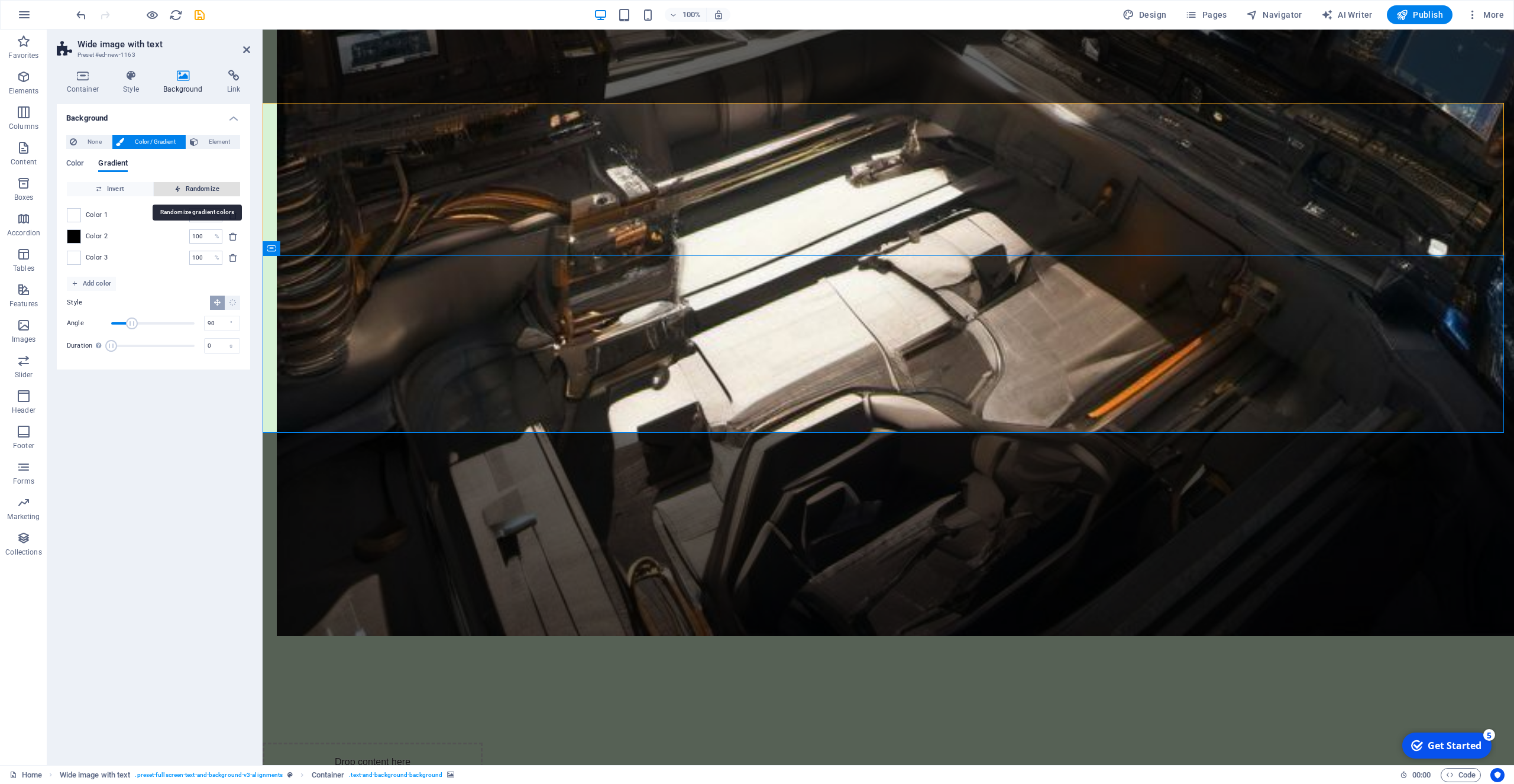
type input "296"
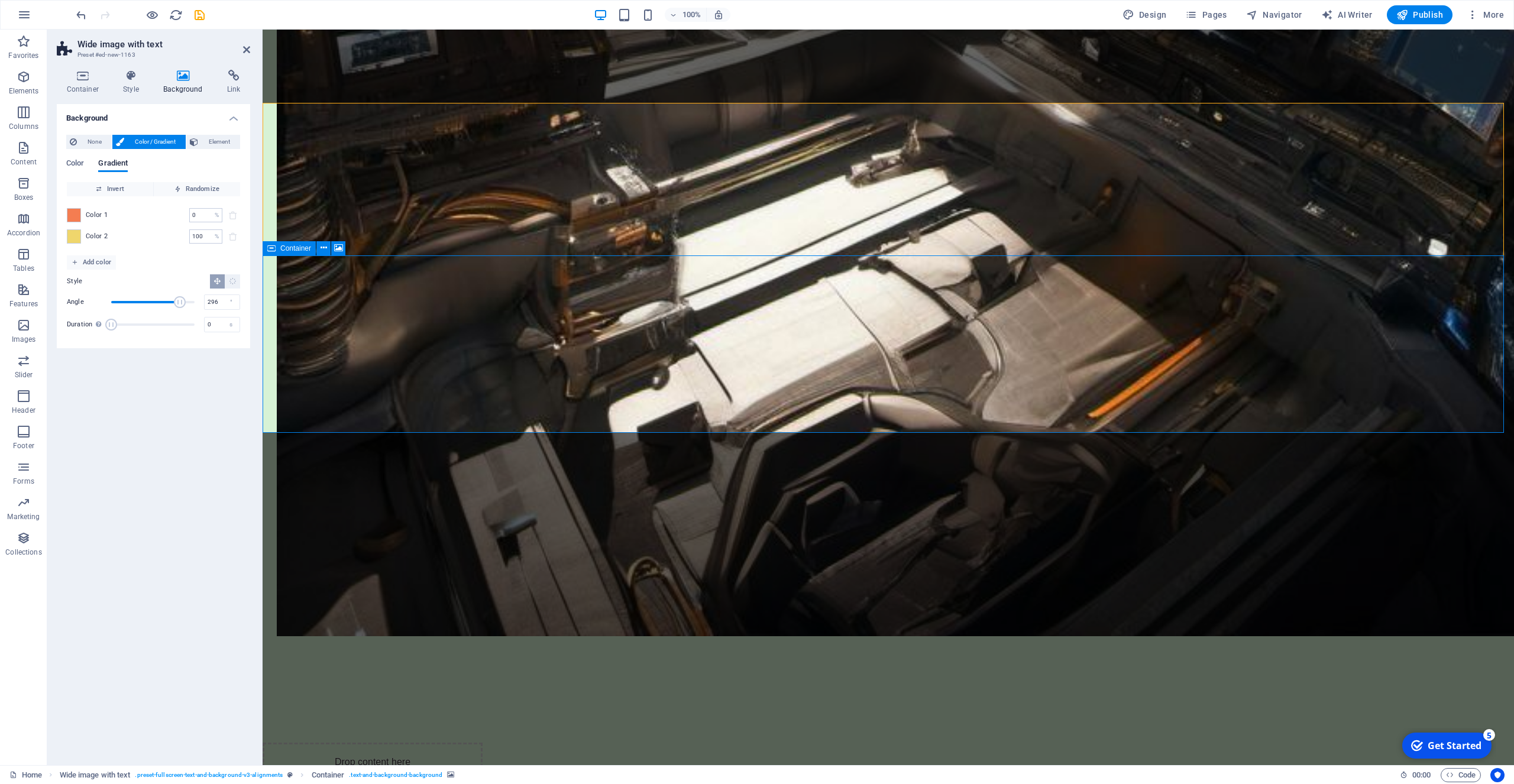
click at [30, 324] on icon "button" at bounding box center [23, 325] width 14 height 14
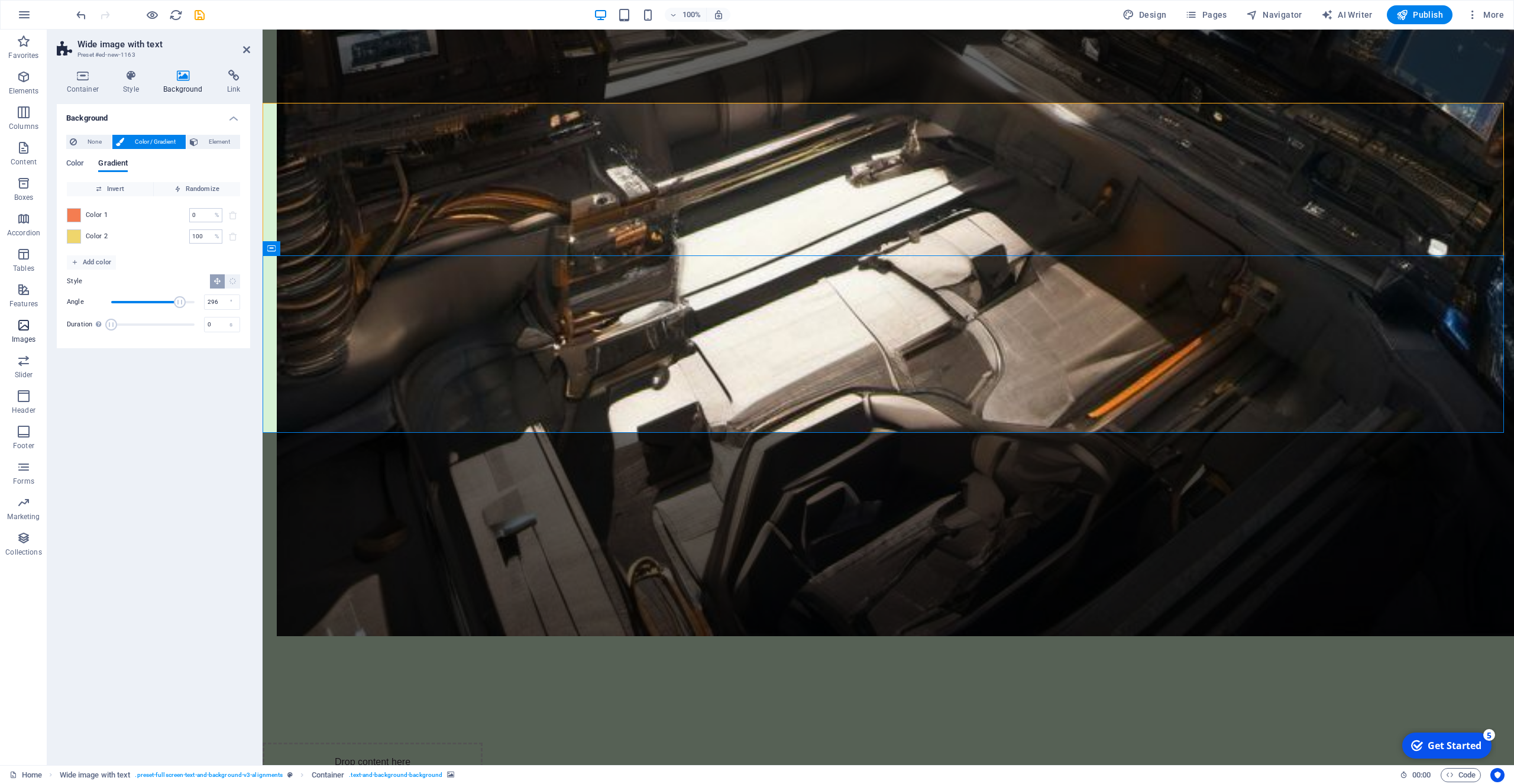
click at [23, 328] on icon "button" at bounding box center [23, 325] width 14 height 14
click at [21, 328] on icon "button" at bounding box center [23, 325] width 14 height 14
click at [19, 333] on span "Images" at bounding box center [24, 333] width 47 height 28
click at [1492, 11] on span "More" at bounding box center [1485, 14] width 37 height 11
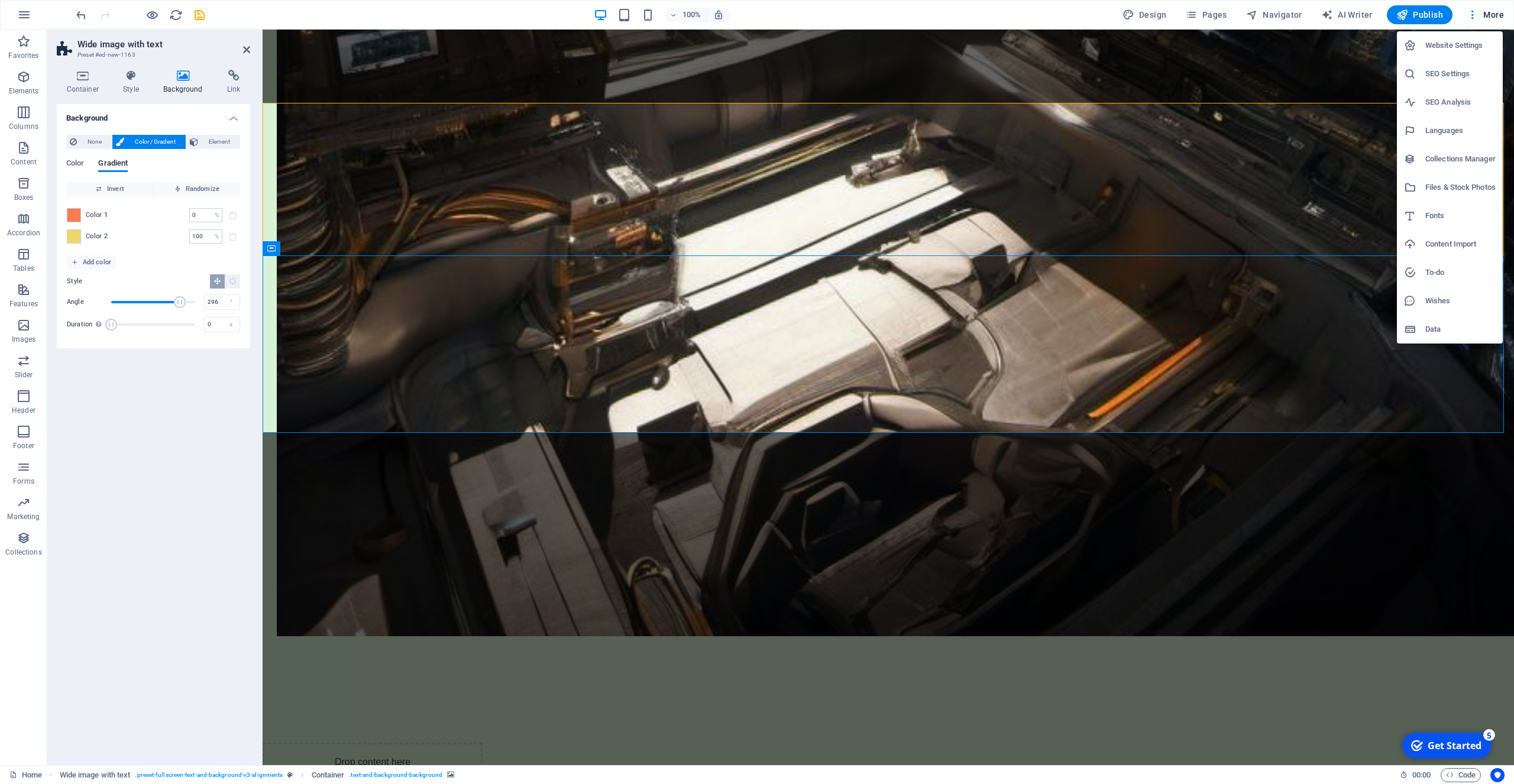
click at [1491, 11] on div at bounding box center [757, 392] width 1514 height 784
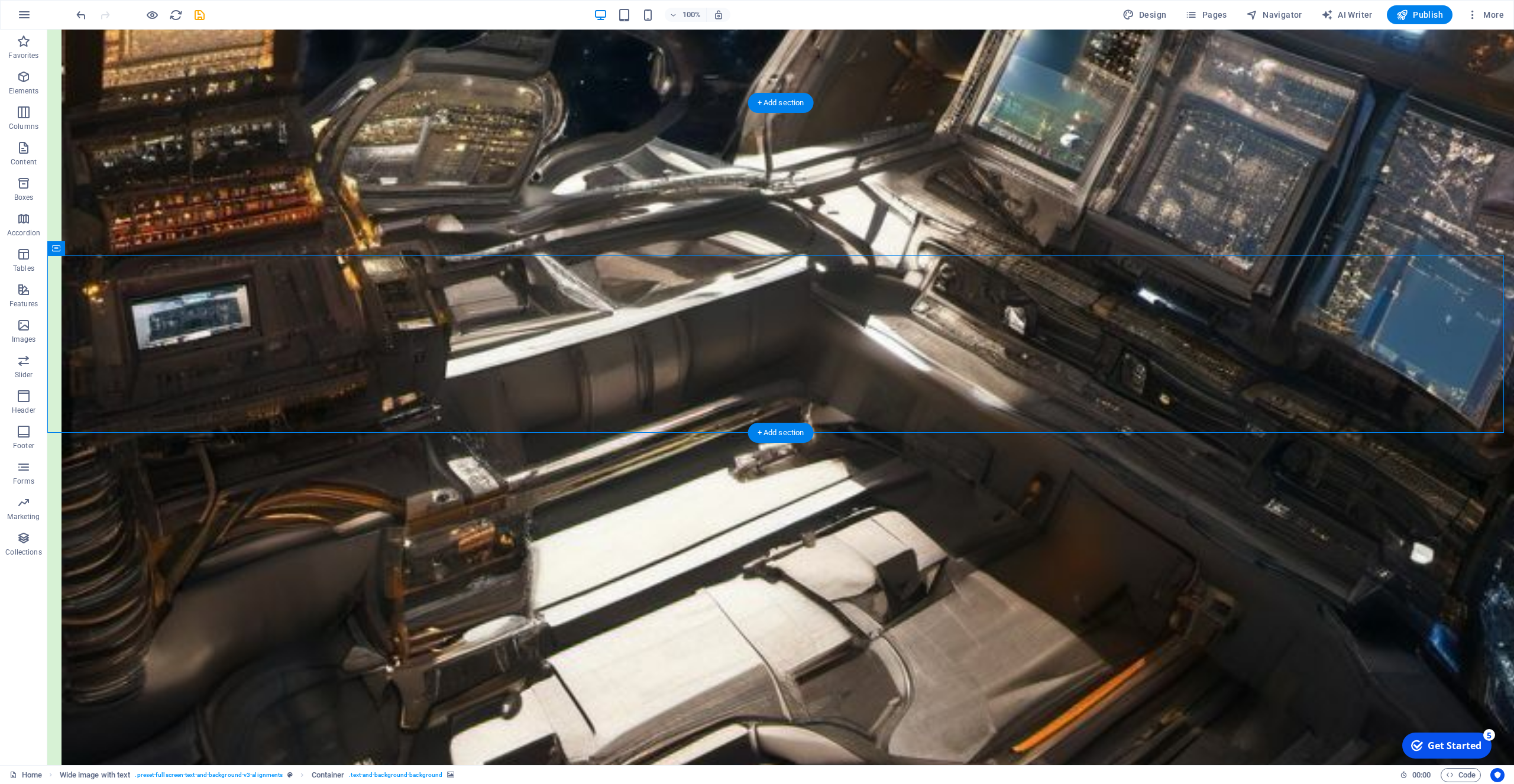
select select "px"
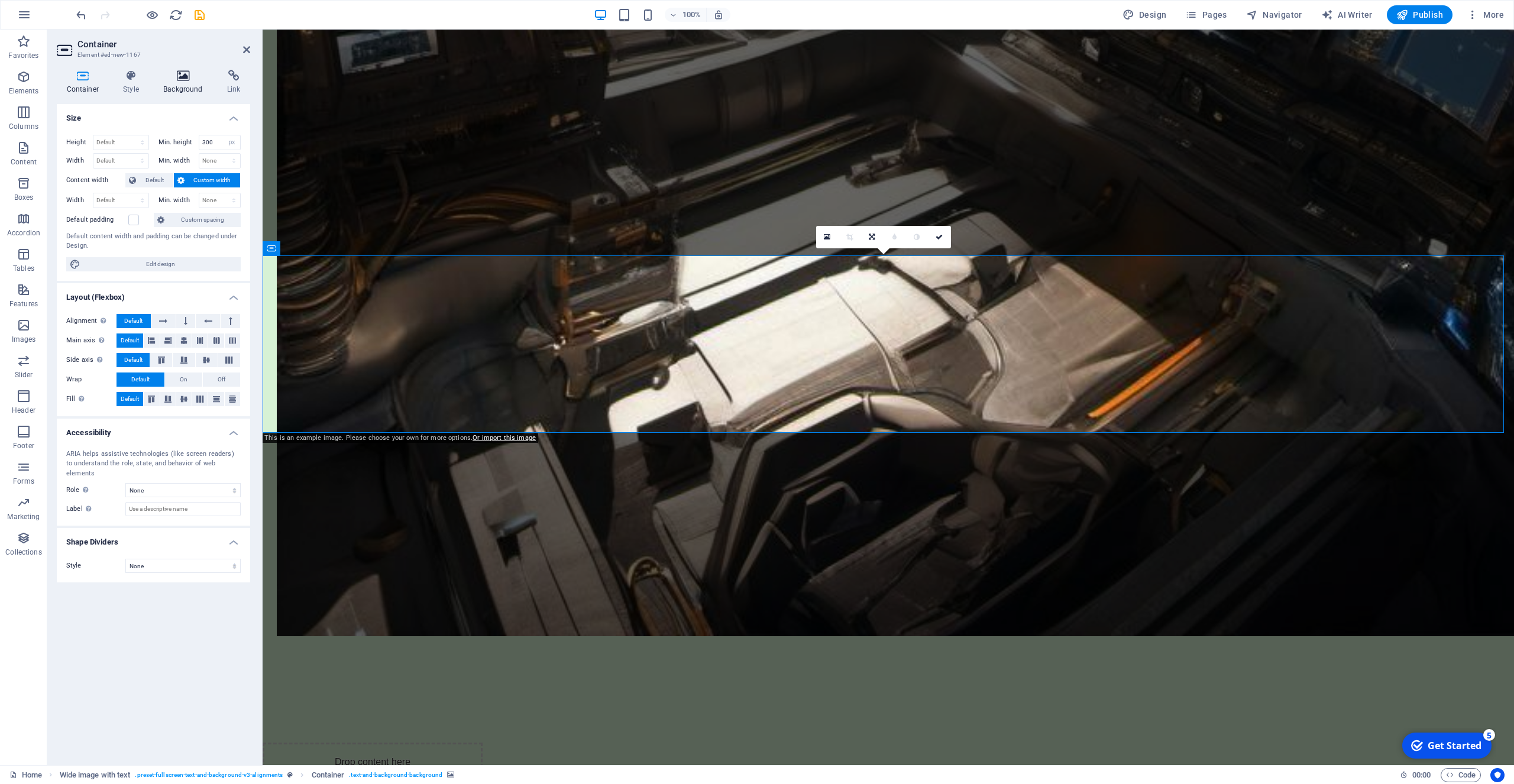
click at [185, 75] on icon at bounding box center [183, 75] width 59 height 11
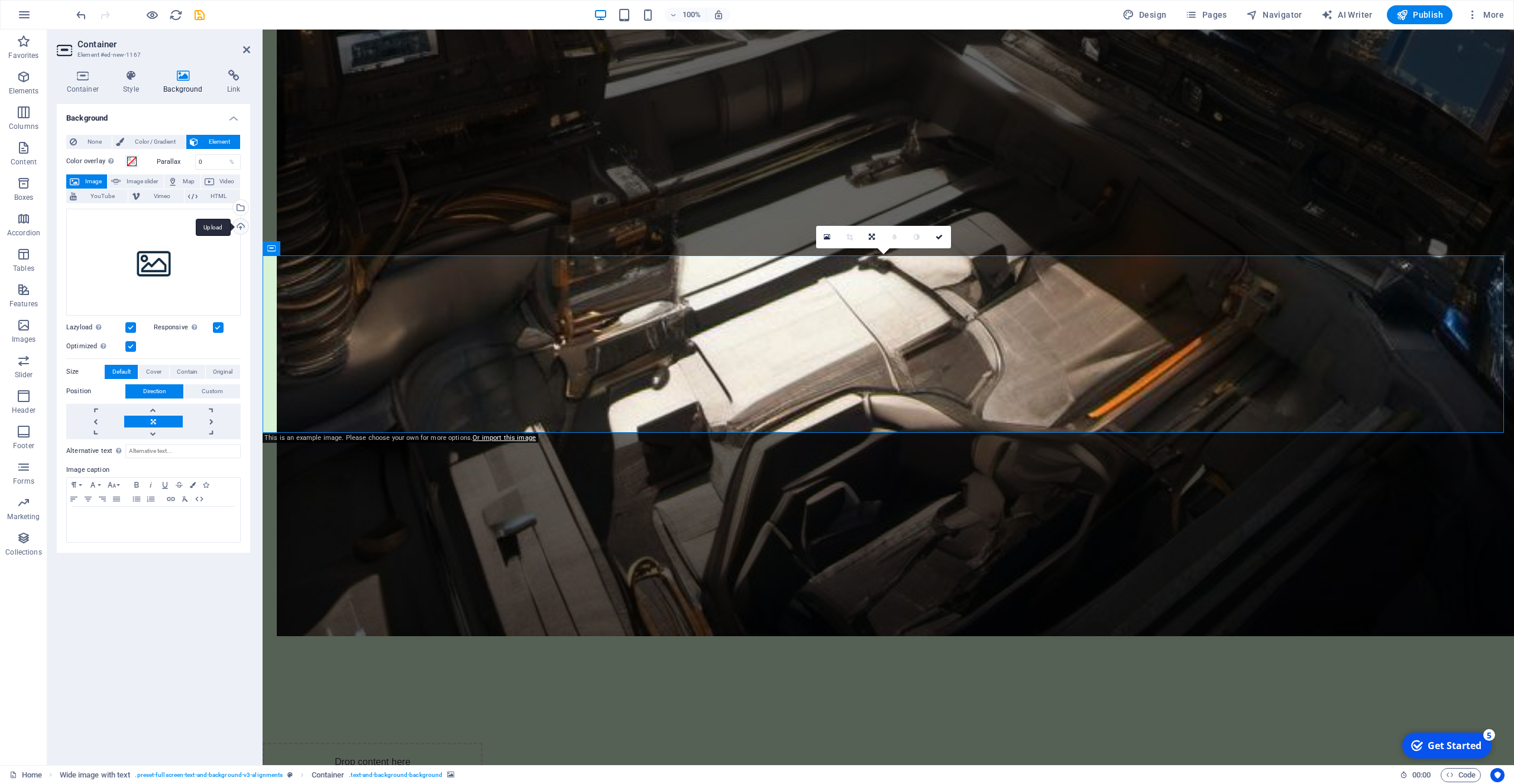
click at [241, 225] on div "Upload" at bounding box center [239, 228] width 18 height 18
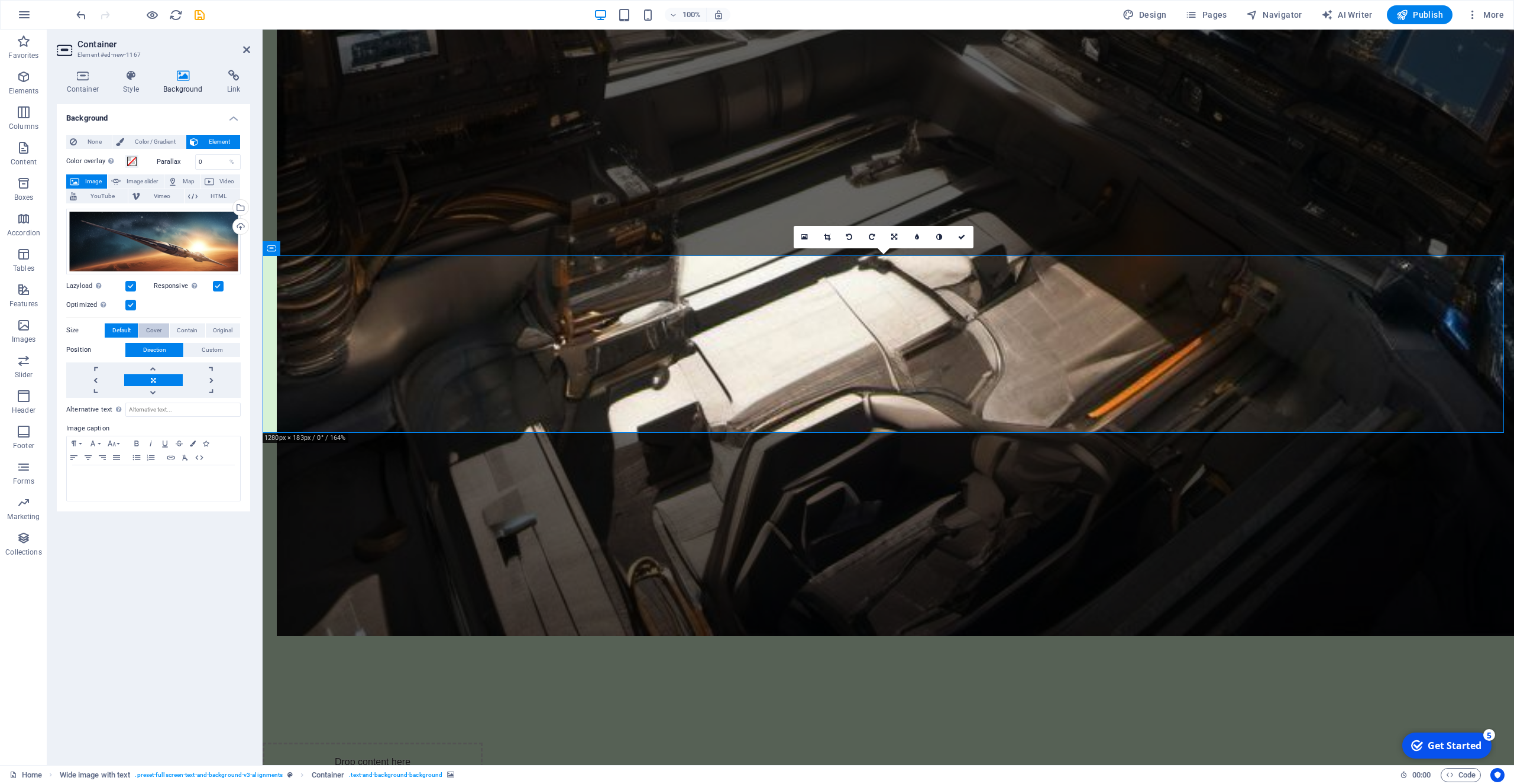
click at [157, 331] on span "Cover" at bounding box center [153, 330] width 16 height 14
click at [182, 328] on span "Contain" at bounding box center [187, 330] width 21 height 14
click at [219, 331] on span "Original" at bounding box center [222, 330] width 20 height 14
click at [184, 330] on span "Contain" at bounding box center [187, 330] width 21 height 14
click at [128, 333] on span "Default" at bounding box center [121, 330] width 18 height 14
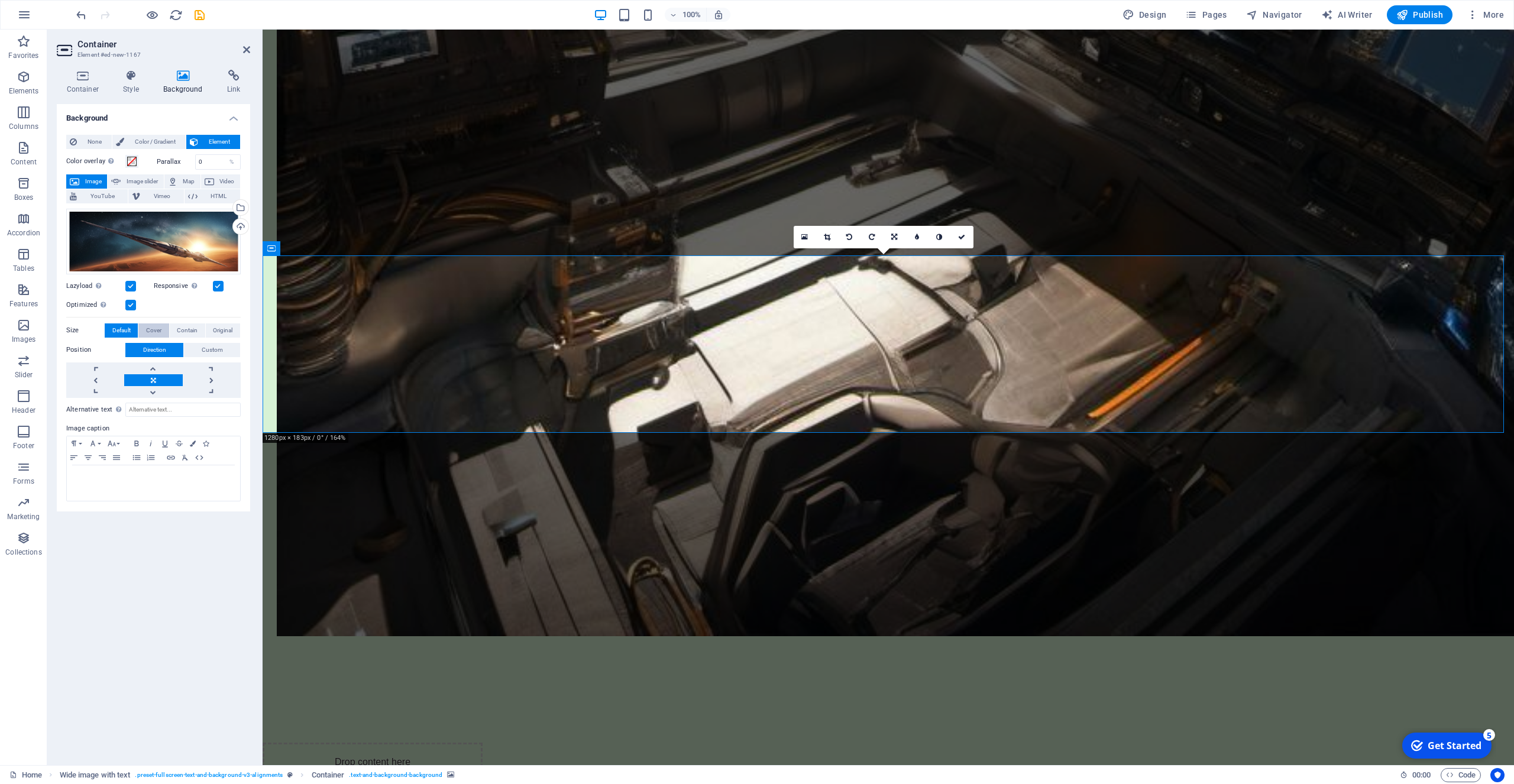
click at [153, 330] on span "Cover" at bounding box center [153, 330] width 16 height 14
click at [181, 330] on span "Contain" at bounding box center [187, 330] width 21 height 14
click at [143, 329] on button "Cover" at bounding box center [153, 330] width 30 height 14
click at [125, 330] on span "Default" at bounding box center [121, 330] width 18 height 14
click at [325, 247] on icon at bounding box center [324, 248] width 7 height 12
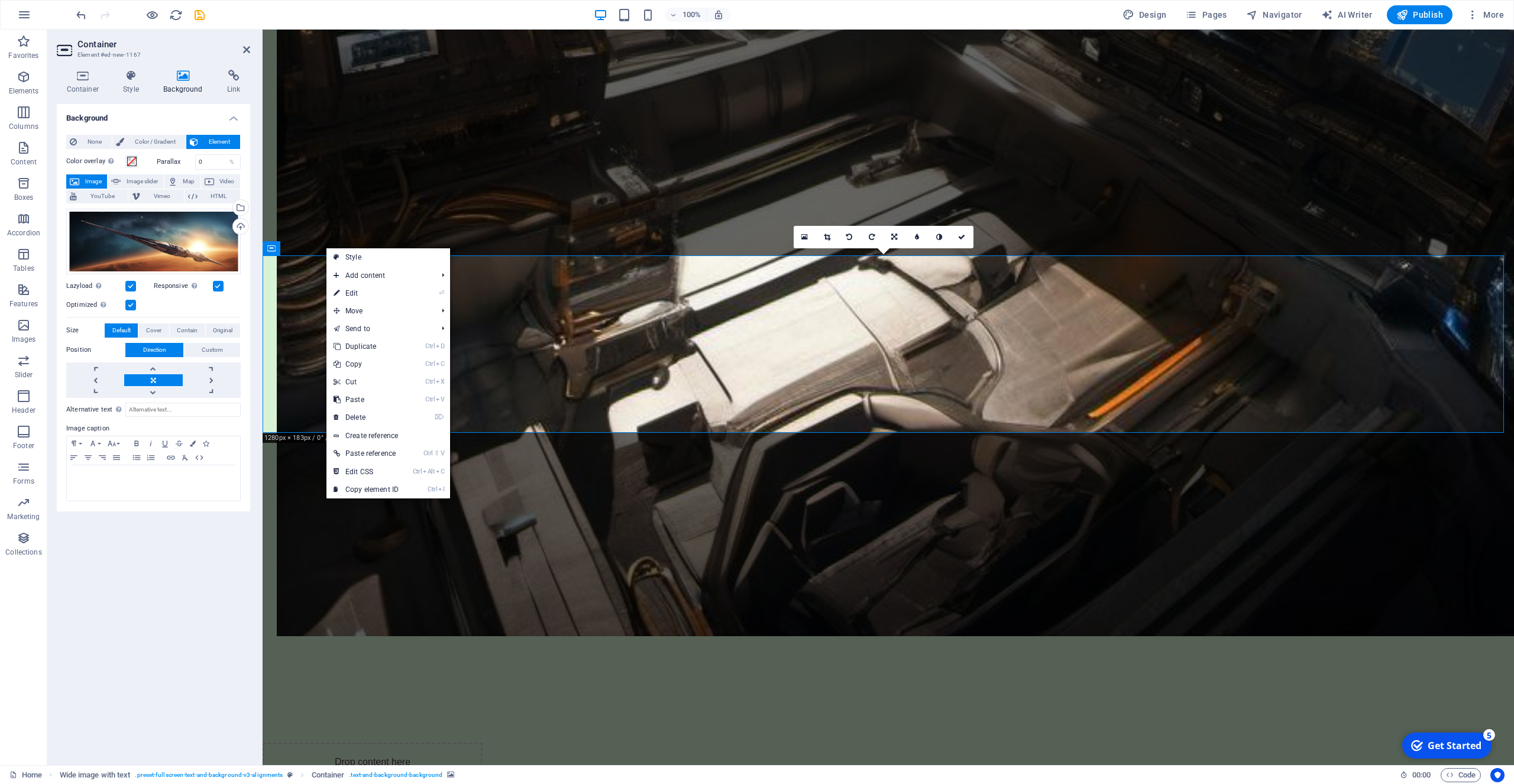
click at [100, 526] on div "Background None Color / Gradient Element Stretch background to full-width Color…" at bounding box center [153, 430] width 193 height 652
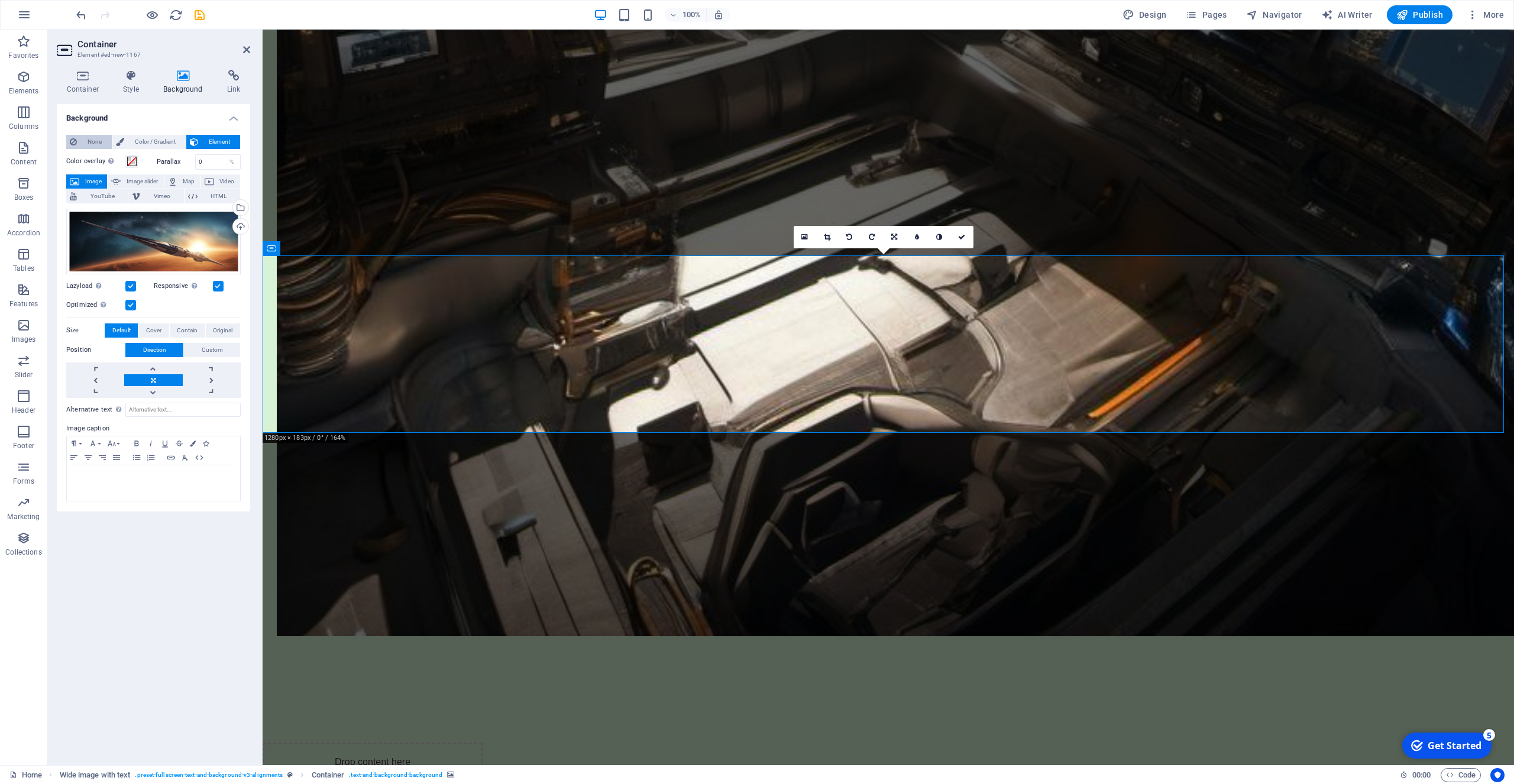
click at [89, 144] on span "None" at bounding box center [94, 141] width 28 height 14
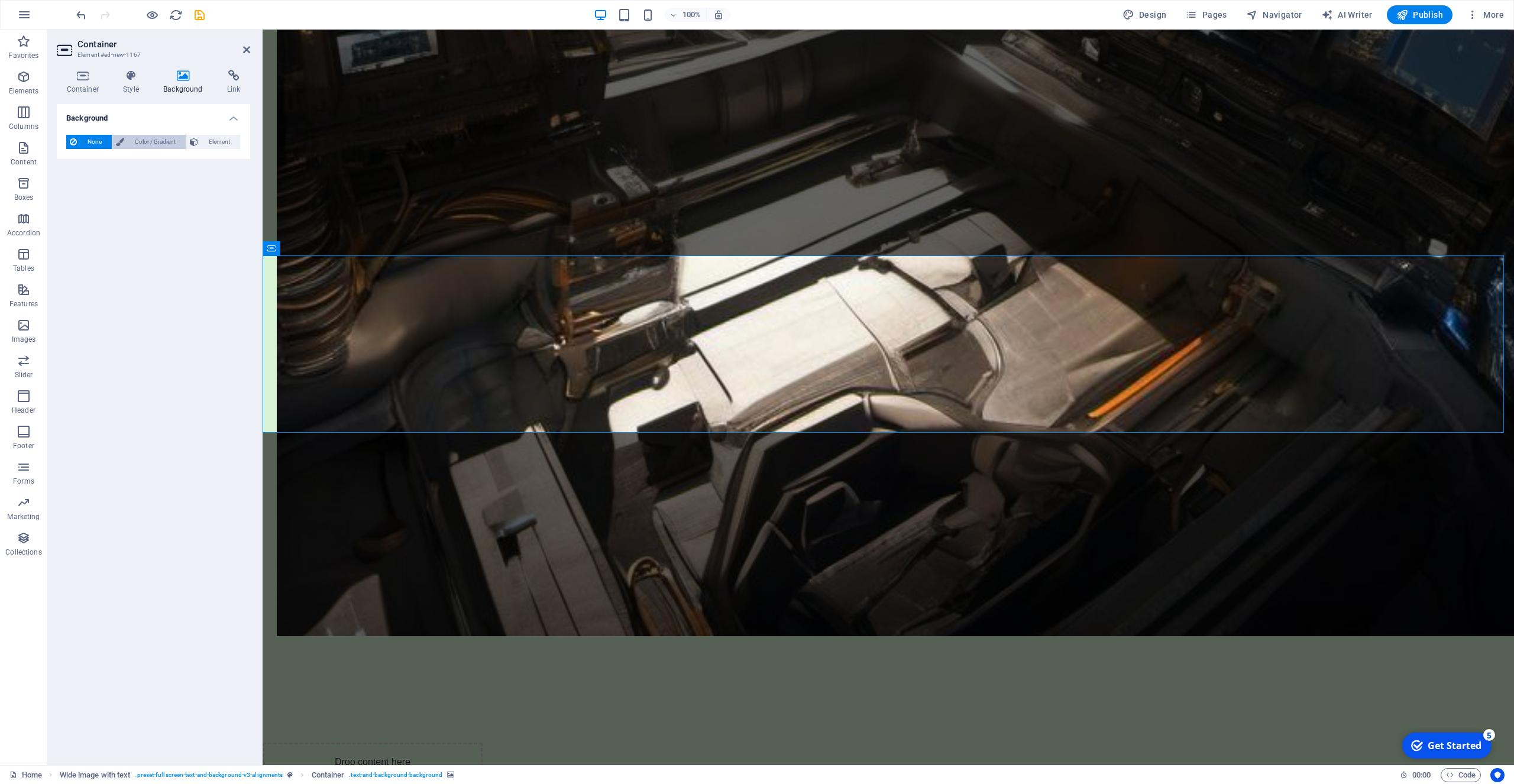
click at [151, 138] on span "Color / Gradient" at bounding box center [155, 141] width 54 height 14
click at [214, 138] on span "Element" at bounding box center [219, 141] width 35 height 14
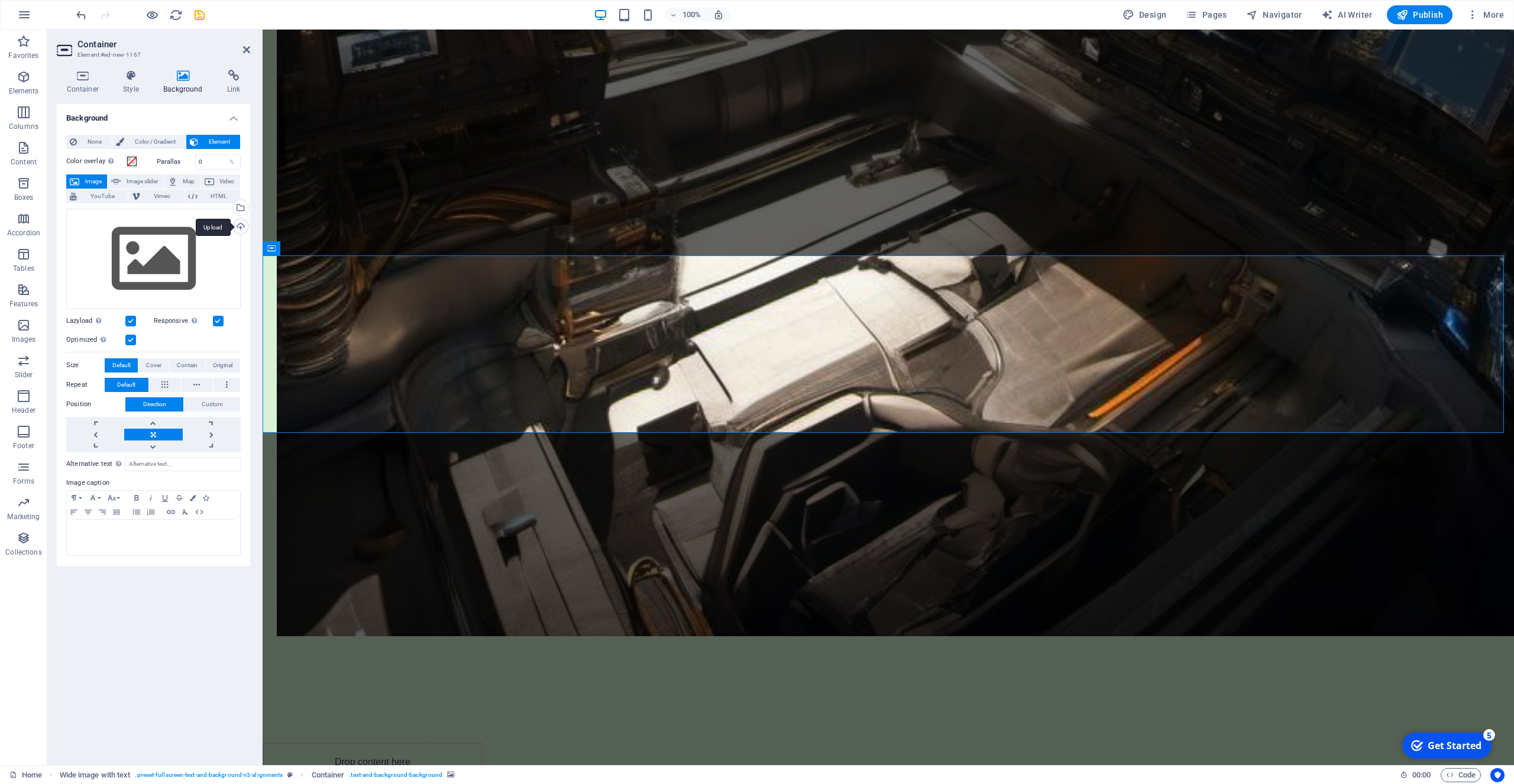
click at [239, 228] on div "Upload" at bounding box center [239, 228] width 18 height 18
click at [231, 208] on div "Select files from the file manager, stock photos, or upload file(s)" at bounding box center [192, 209] width 77 height 45
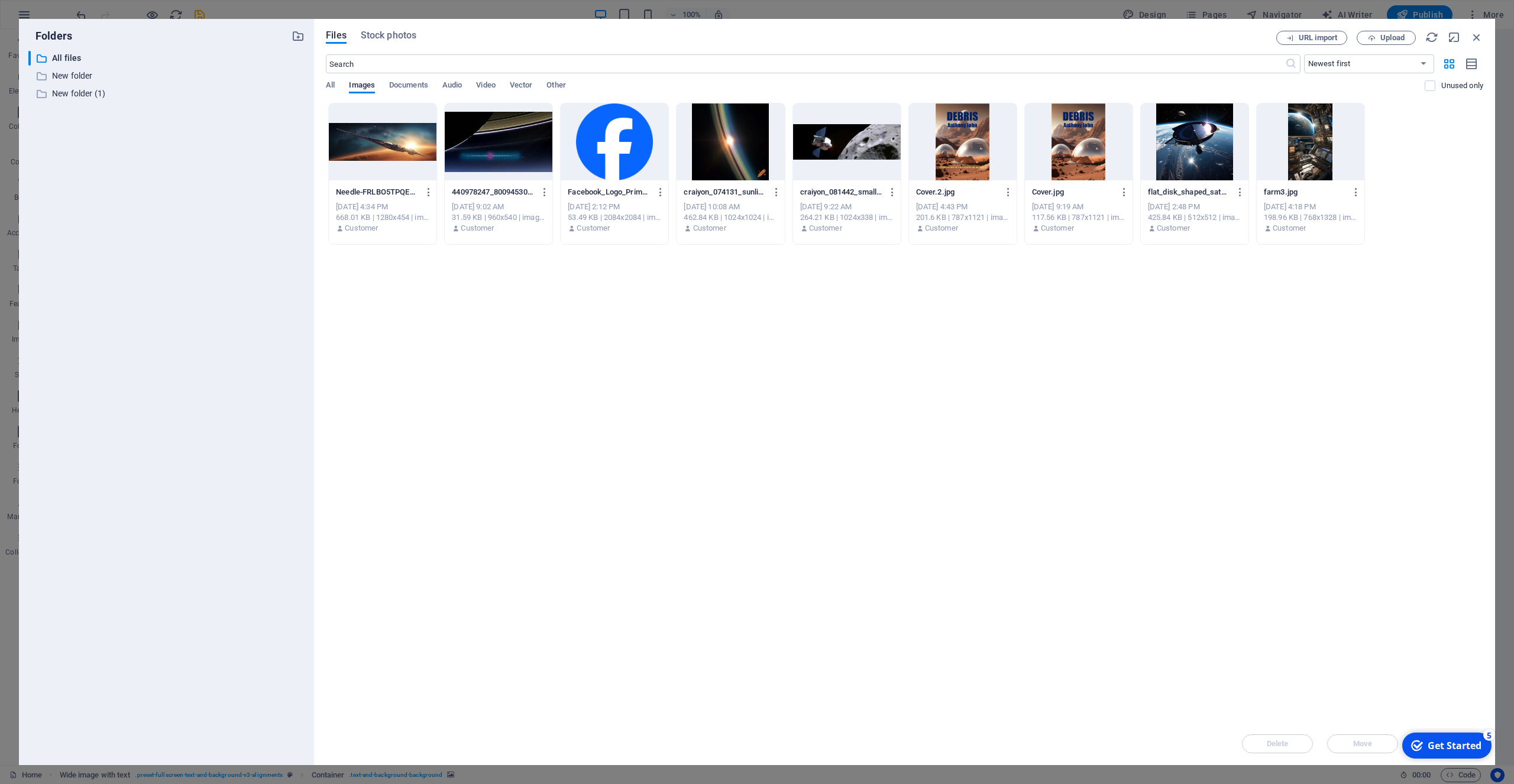
click at [372, 143] on div at bounding box center [382, 142] width 108 height 77
click at [372, 143] on div "1" at bounding box center [382, 142] width 108 height 77
click at [408, 141] on div "1" at bounding box center [382, 142] width 108 height 77
click at [408, 141] on div at bounding box center [382, 142] width 108 height 77
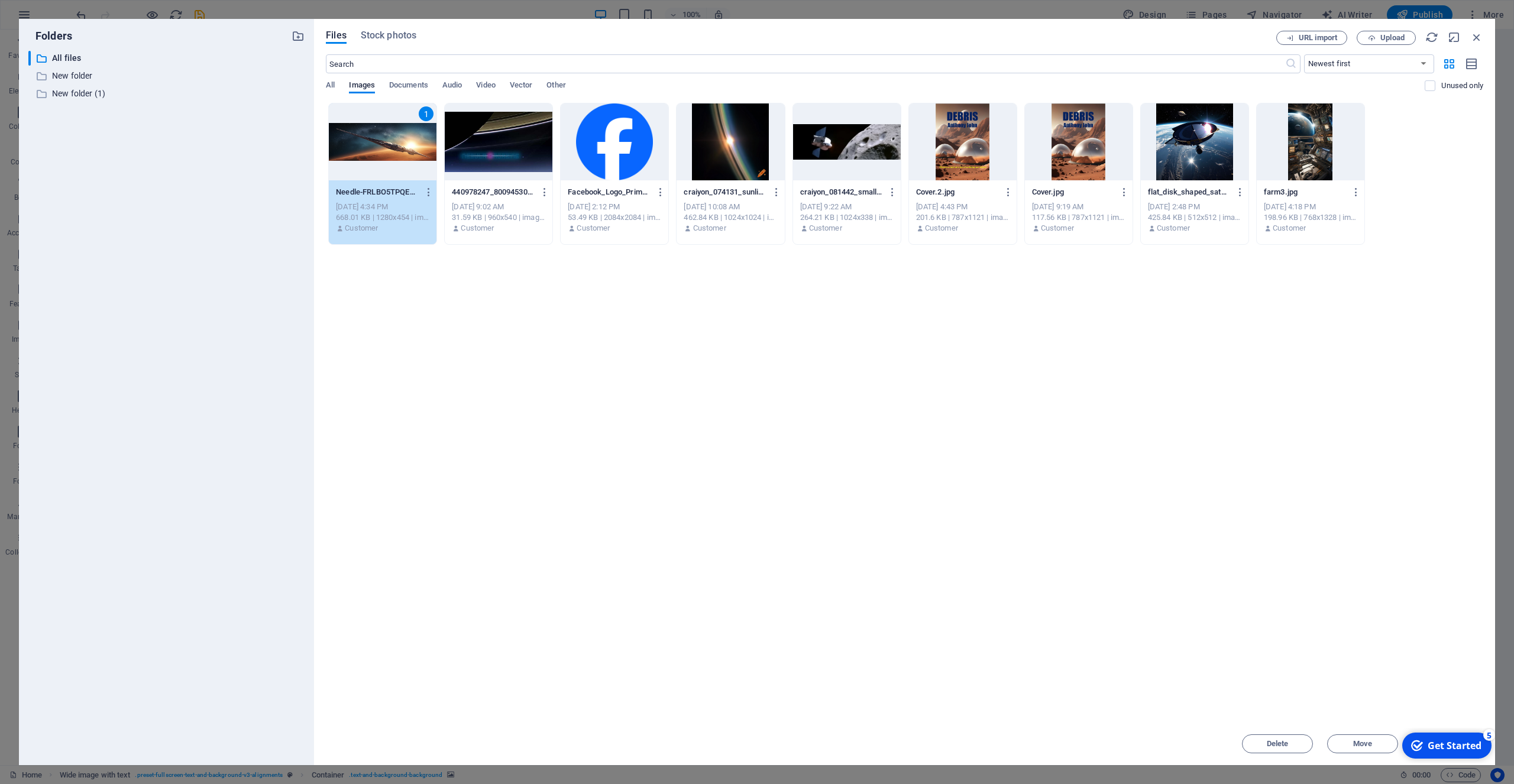
drag, startPoint x: 879, startPoint y: 26, endPoint x: 899, endPoint y: 251, distance: 225.9
click at [899, 251] on div "Files Stock photos URL import Upload ​ Newest first Oldest first Name (A-Z) Nam…" at bounding box center [904, 392] width 1181 height 746
click at [412, 139] on div "1" at bounding box center [382, 142] width 108 height 77
click at [412, 139] on div at bounding box center [382, 142] width 108 height 77
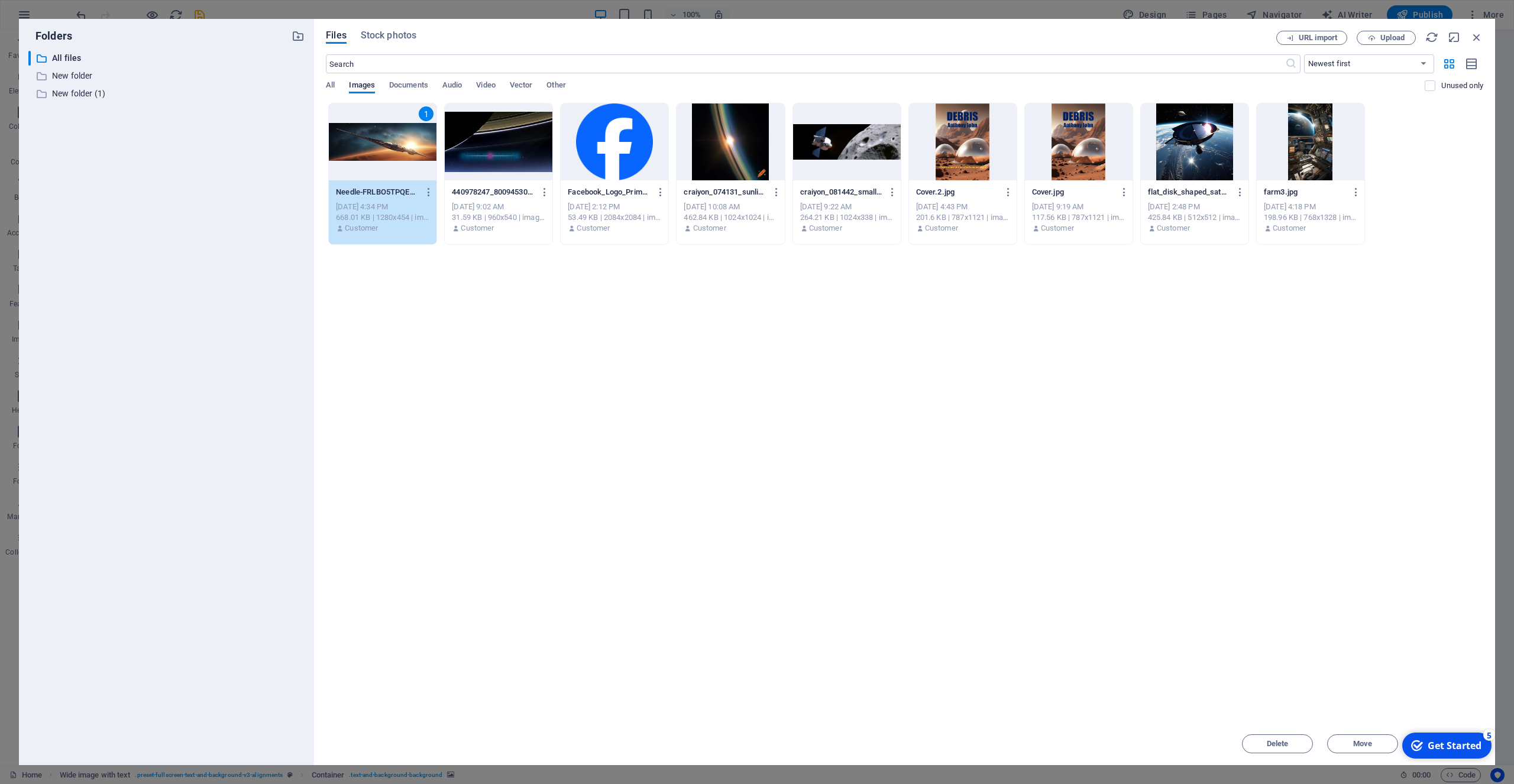
click at [412, 139] on div "1" at bounding box center [382, 142] width 108 height 77
click at [394, 222] on div "668.01 KB | 1280x454 | image/png" at bounding box center [383, 218] width 93 height 11
click at [413, 252] on div "Drop files here to upload them instantly Needle-FRLBO5TPQEVxlYn4Ur41MQ.png Need…" at bounding box center [905, 412] width 1158 height 620
click at [395, 29] on div "Files Stock photos URL import Upload ​ Newest first Oldest first Name (A-Z) Nam…" at bounding box center [904, 392] width 1181 height 746
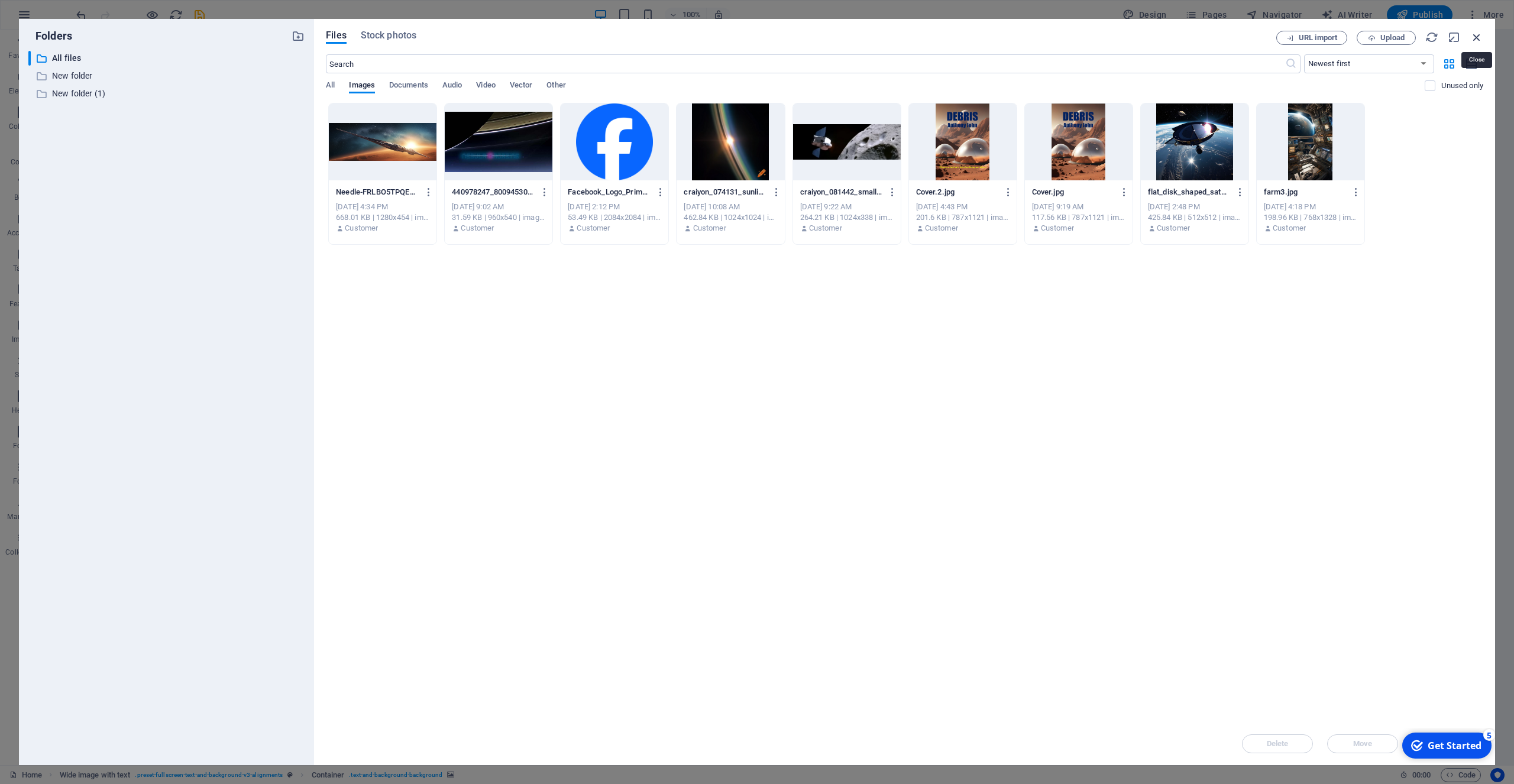
click at [1477, 36] on icon "button" at bounding box center [1476, 36] width 13 height 13
select select "image"
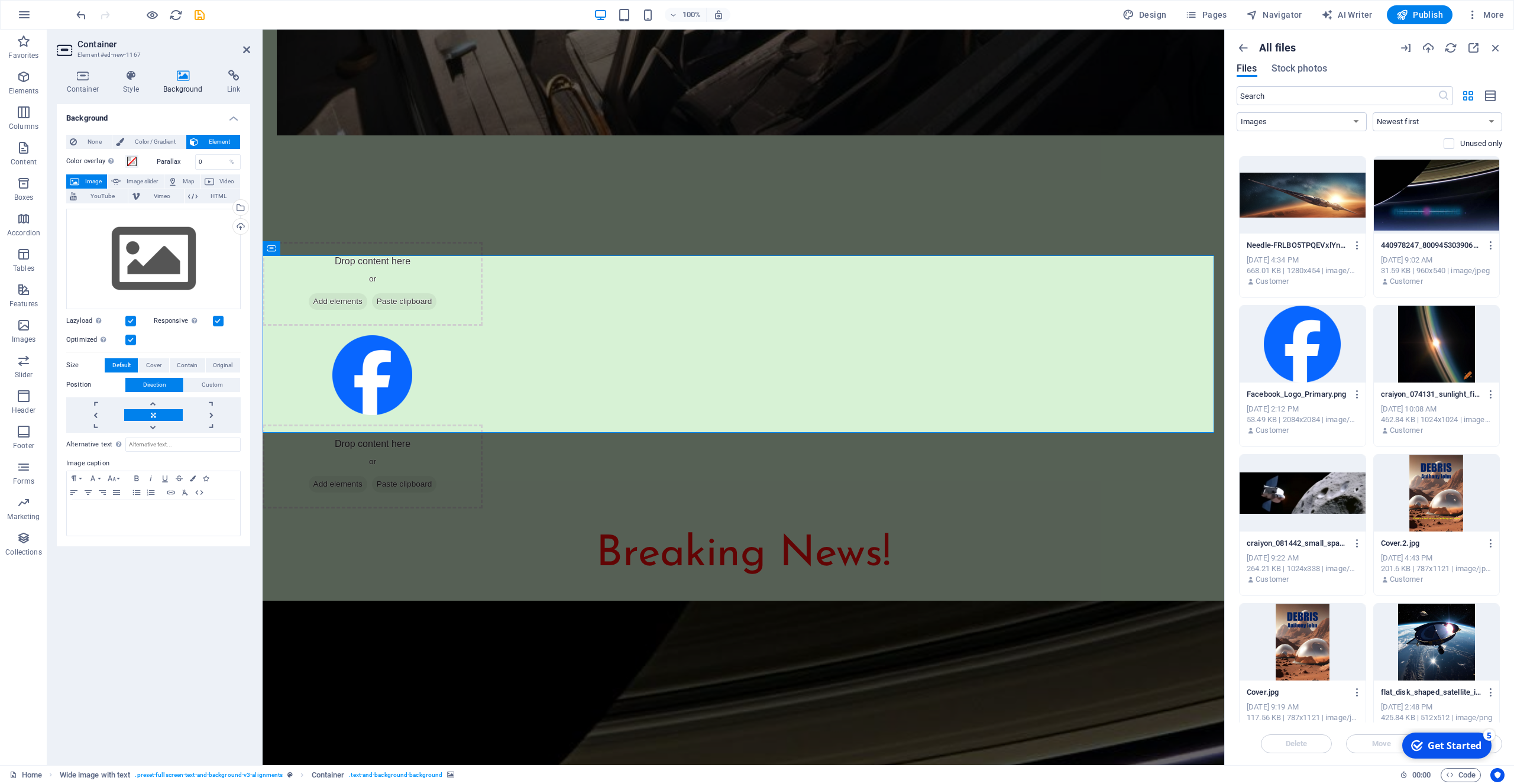
click at [149, 254] on div "Drag files here, click to choose files or select files from Files or our free s…" at bounding box center [153, 259] width 174 height 101
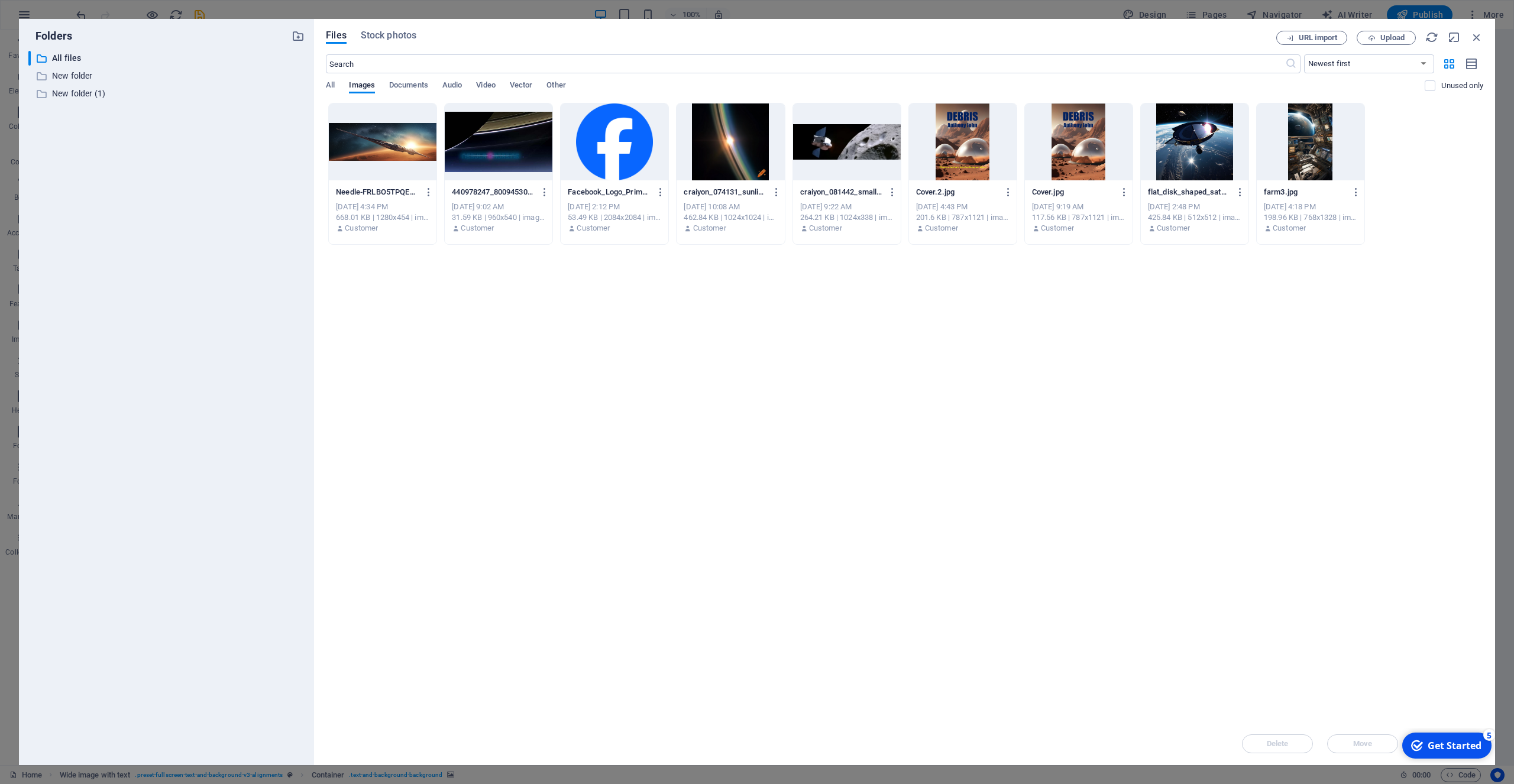
click at [399, 149] on div at bounding box center [382, 142] width 108 height 77
click at [399, 149] on div "1" at bounding box center [382, 142] width 108 height 77
click at [1475, 36] on icon "button" at bounding box center [1476, 36] width 13 height 13
select select "image"
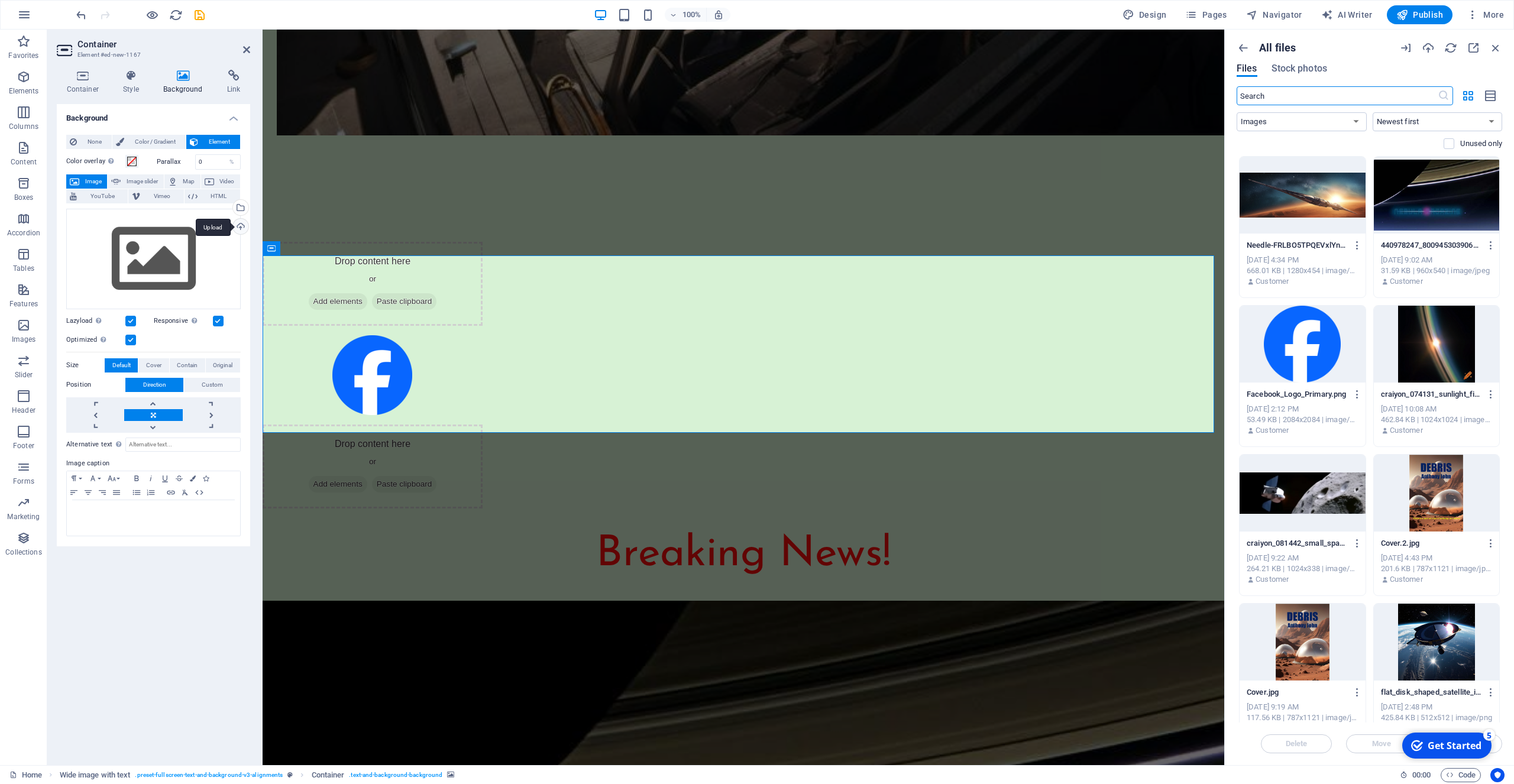
click at [243, 224] on div "Upload" at bounding box center [239, 228] width 18 height 18
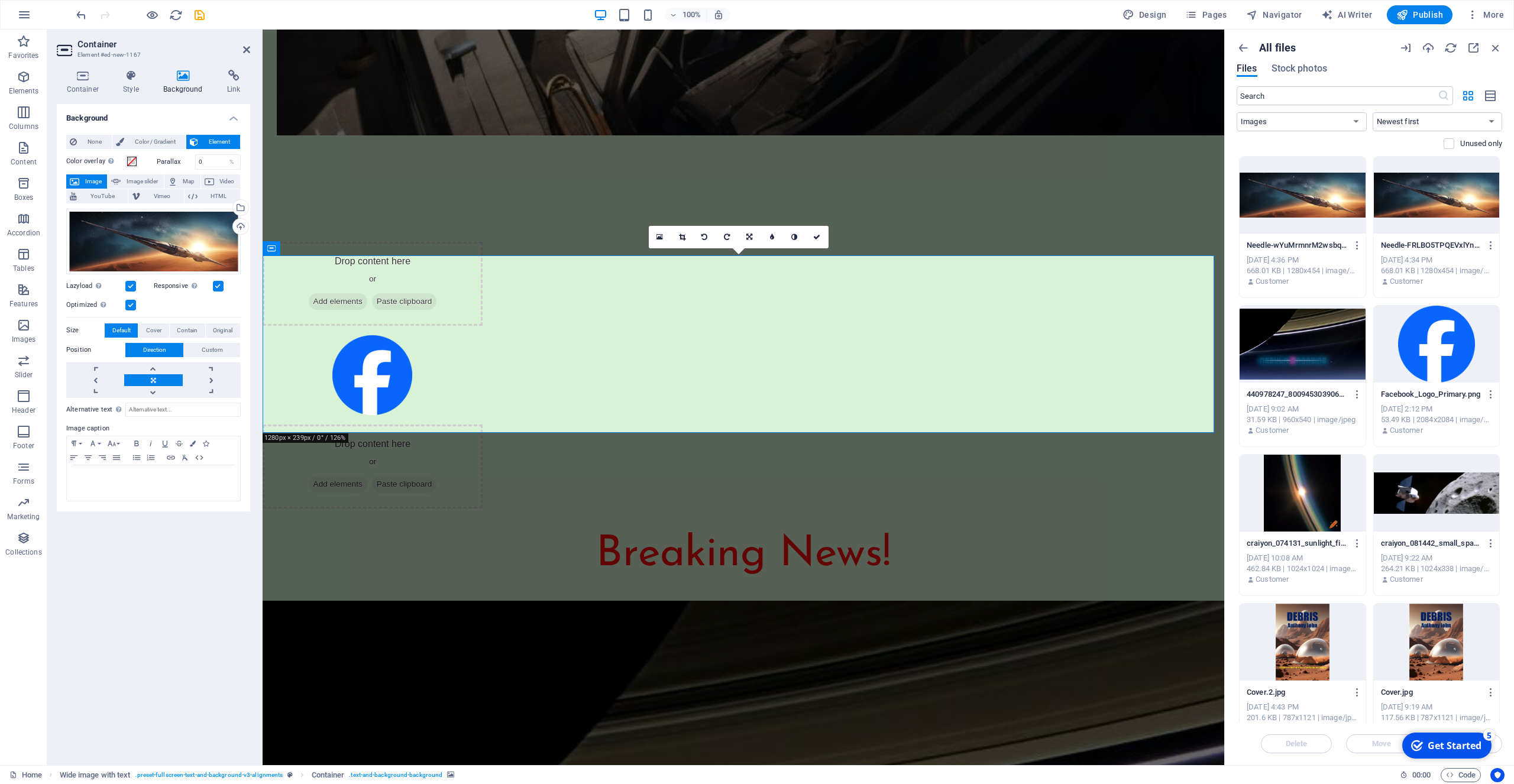
click at [220, 285] on label at bounding box center [218, 286] width 11 height 11
click at [0, 0] on input "Responsive Automatically load retina image and smartphone optimized sizes." at bounding box center [0, 0] width 0 height 0
click at [132, 287] on label at bounding box center [131, 286] width 11 height 11
click at [0, 0] on input "Lazyload Loading images after the page loads improves page speed." at bounding box center [0, 0] width 0 height 0
click at [133, 302] on label at bounding box center [131, 305] width 11 height 11
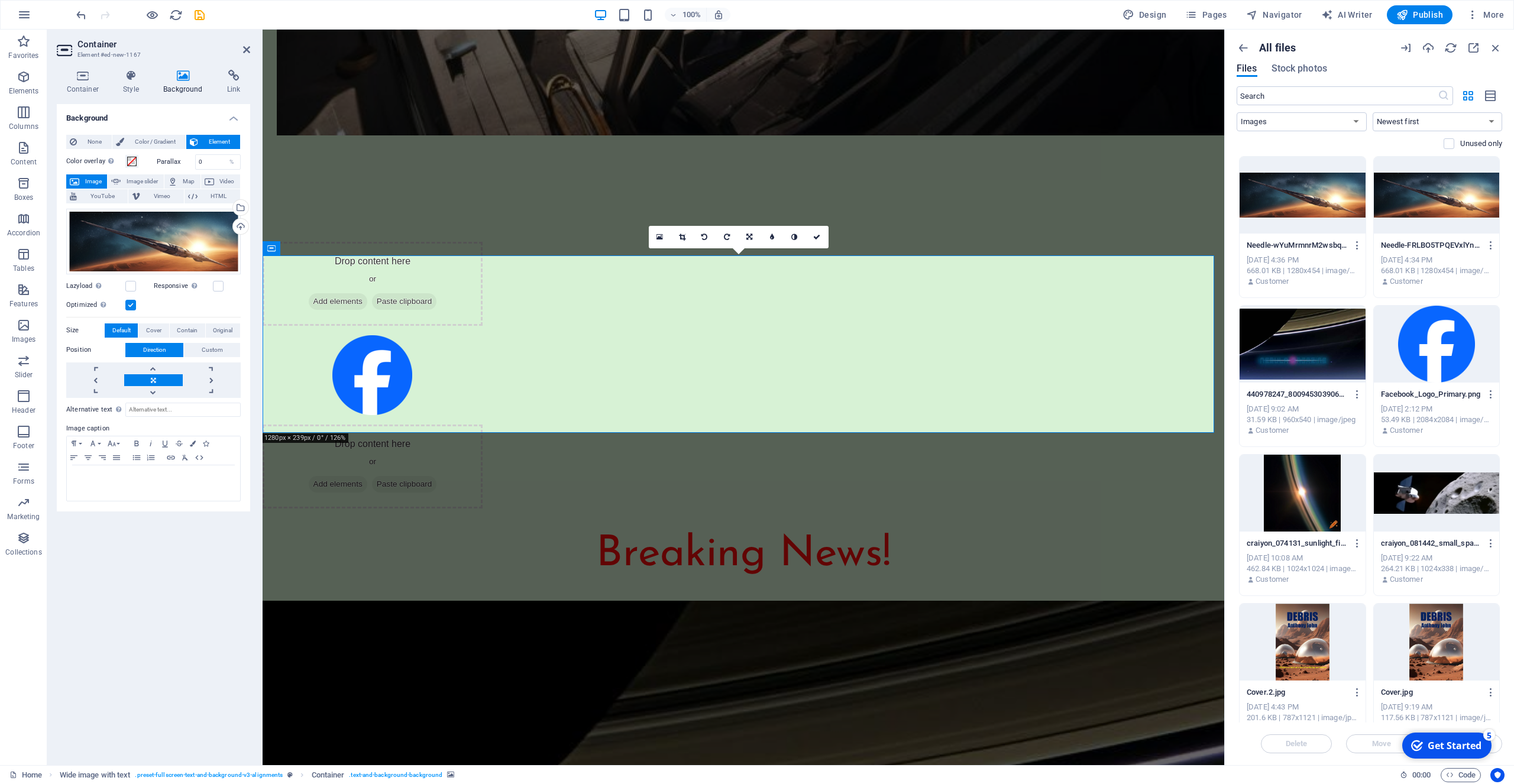
click at [0, 0] on input "Optimized Images are compressed to improve page speed." at bounding box center [0, 0] width 0 height 0
click at [213, 286] on label at bounding box center [218, 286] width 11 height 11
click at [216, 287] on label at bounding box center [218, 286] width 11 height 11
click at [133, 285] on label at bounding box center [131, 286] width 11 height 11
click at [0, 0] on input "Lazyload Loading images after the page loads improves page speed." at bounding box center [0, 0] width 0 height 0
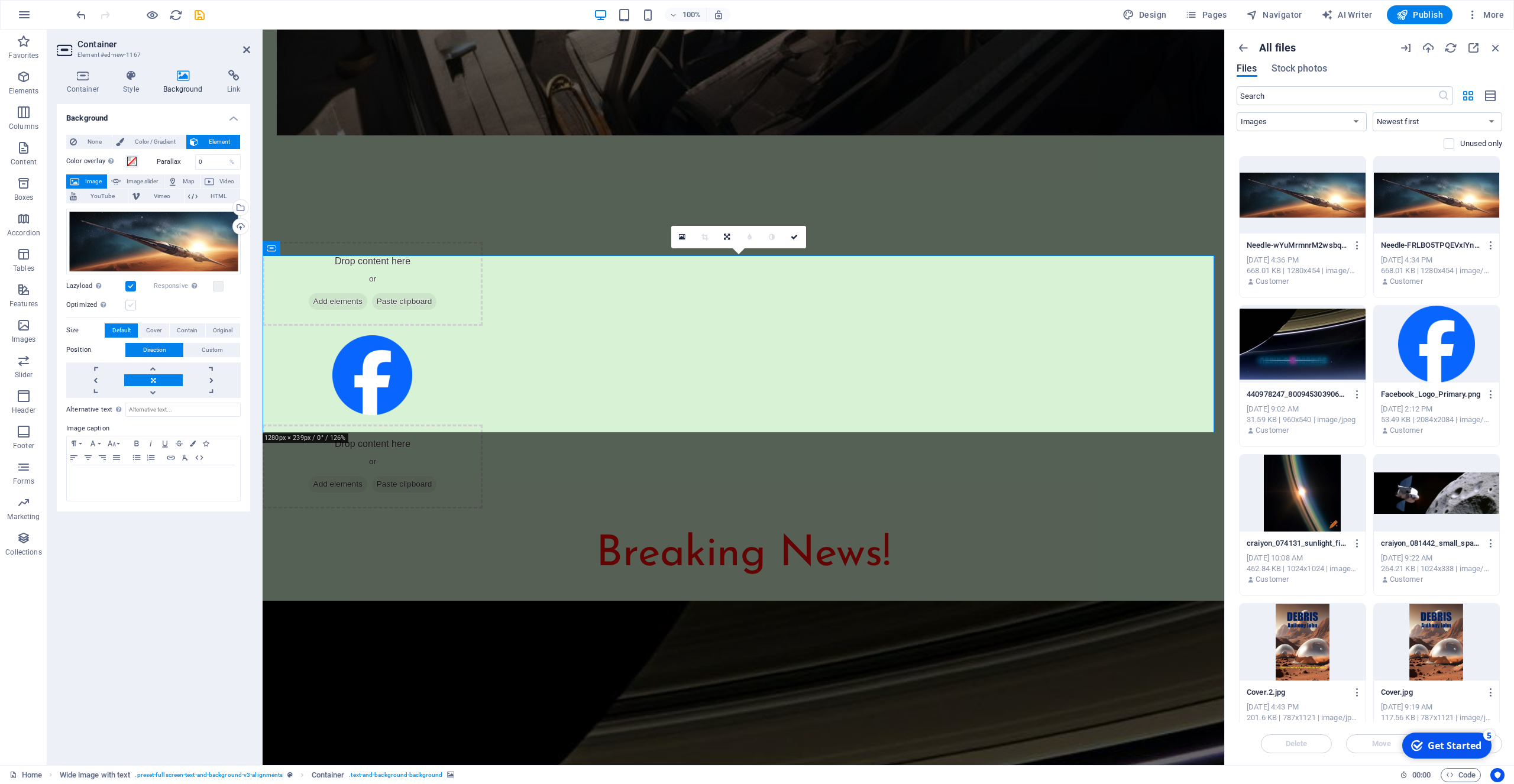
click at [130, 305] on label at bounding box center [131, 305] width 11 height 11
click at [0, 0] on input "Optimized Images are compressed to improve page speed." at bounding box center [0, 0] width 0 height 0
click at [291, 247] on span "Container" at bounding box center [295, 248] width 30 height 7
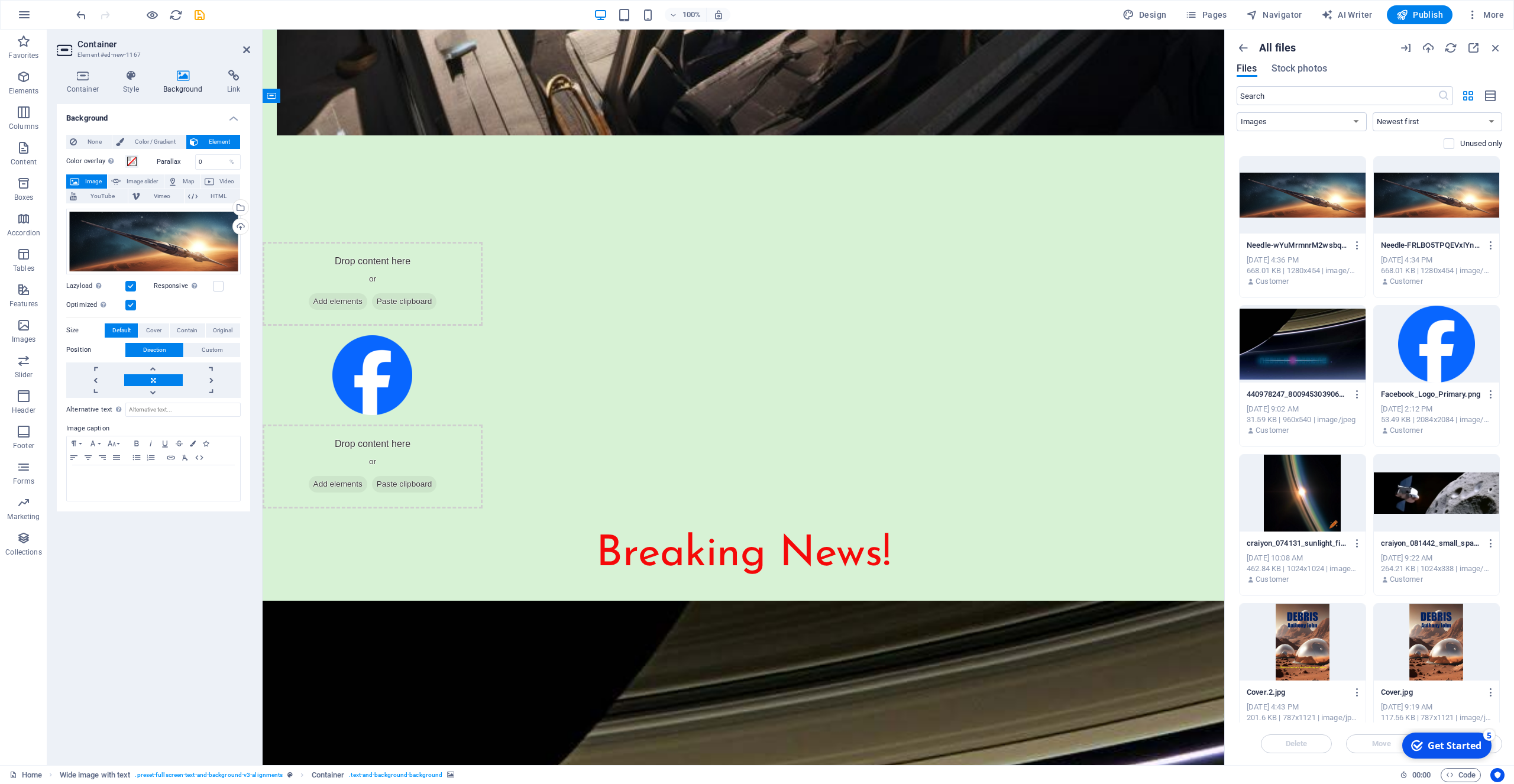
drag, startPoint x: 554, startPoint y: 280, endPoint x: 284, endPoint y: 407, distance: 298.4
click at [324, 247] on icon at bounding box center [324, 248] width 7 height 12
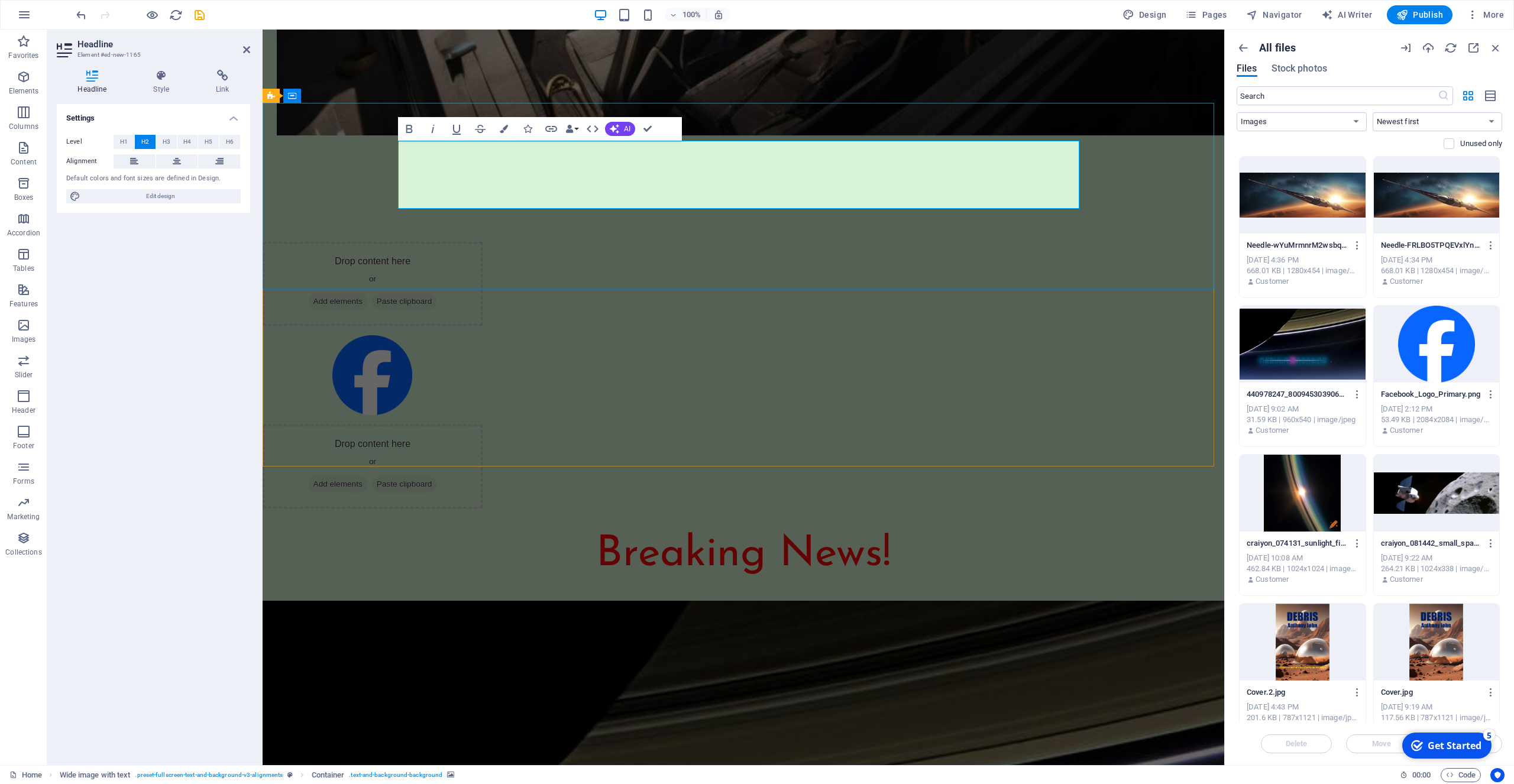
drag, startPoint x: 793, startPoint y: 199, endPoint x: 353, endPoint y: 169, distance: 441.0
click at [163, 78] on icon at bounding box center [162, 75] width 58 height 11
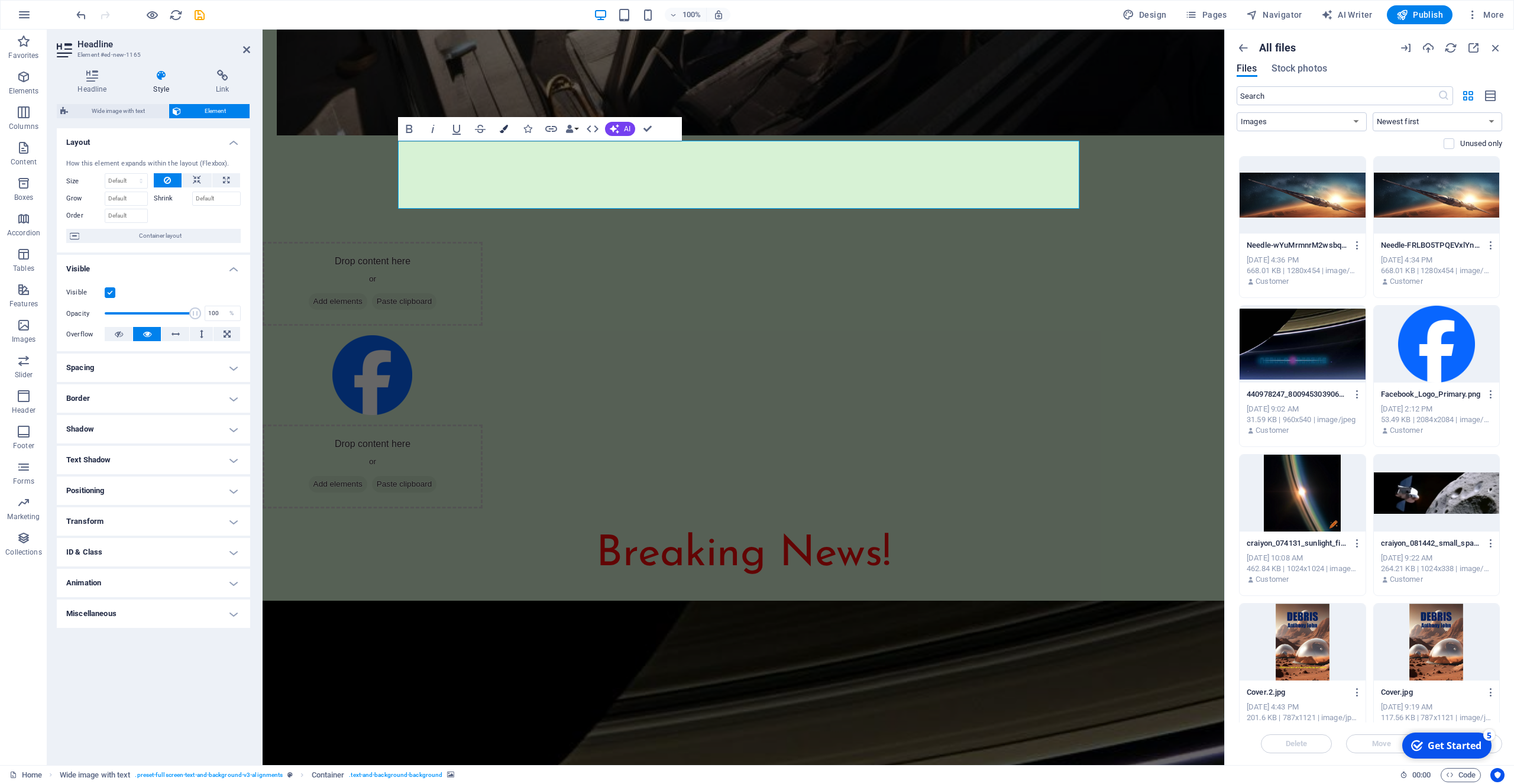
click at [501, 132] on icon "button" at bounding box center [504, 129] width 8 height 8
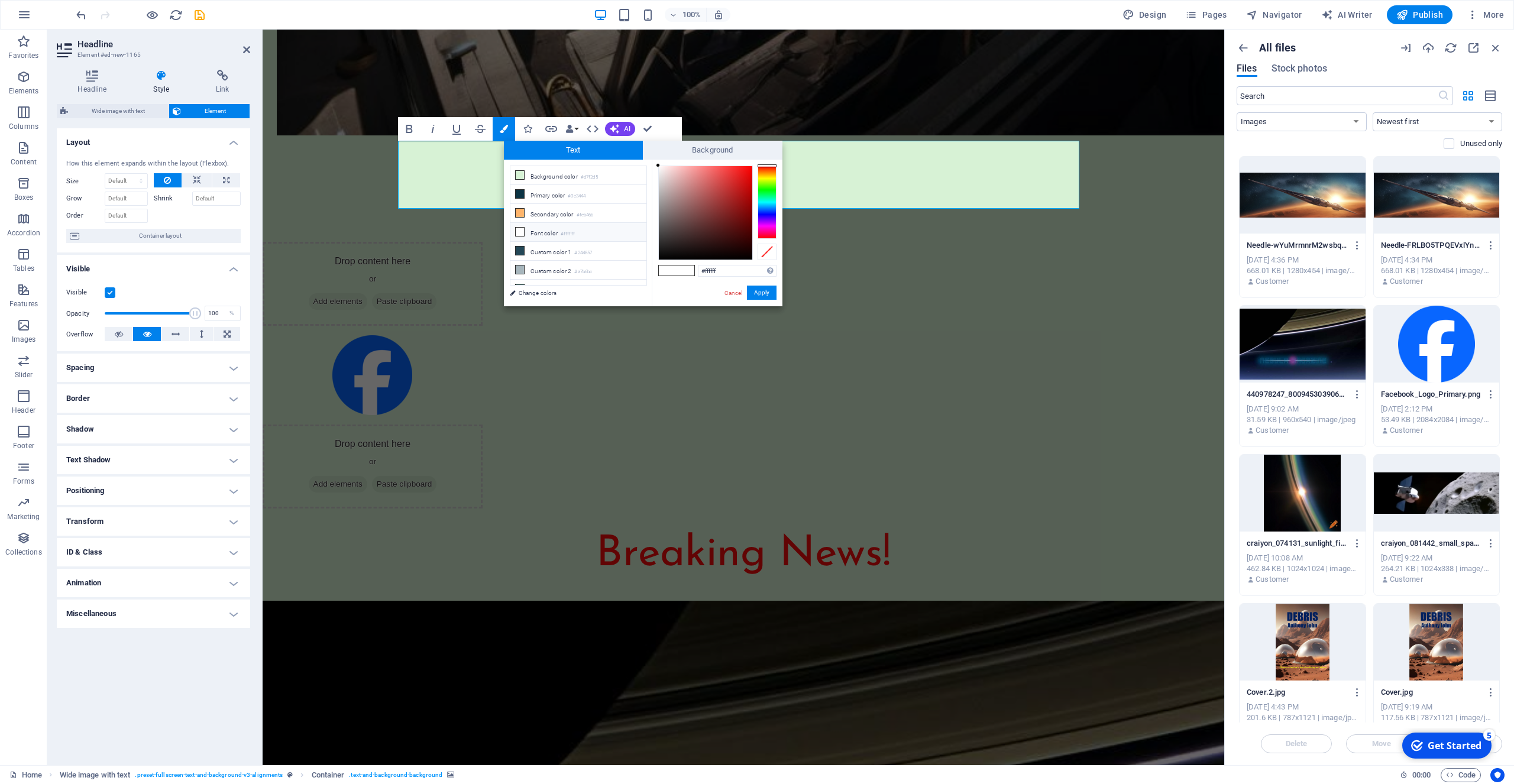
type input "#ec1313"
click at [744, 172] on div at bounding box center [705, 213] width 93 height 93
drag, startPoint x: 769, startPoint y: 293, endPoint x: 506, endPoint y: 258, distance: 265.3
click at [769, 293] on button "Apply" at bounding box center [762, 292] width 30 height 14
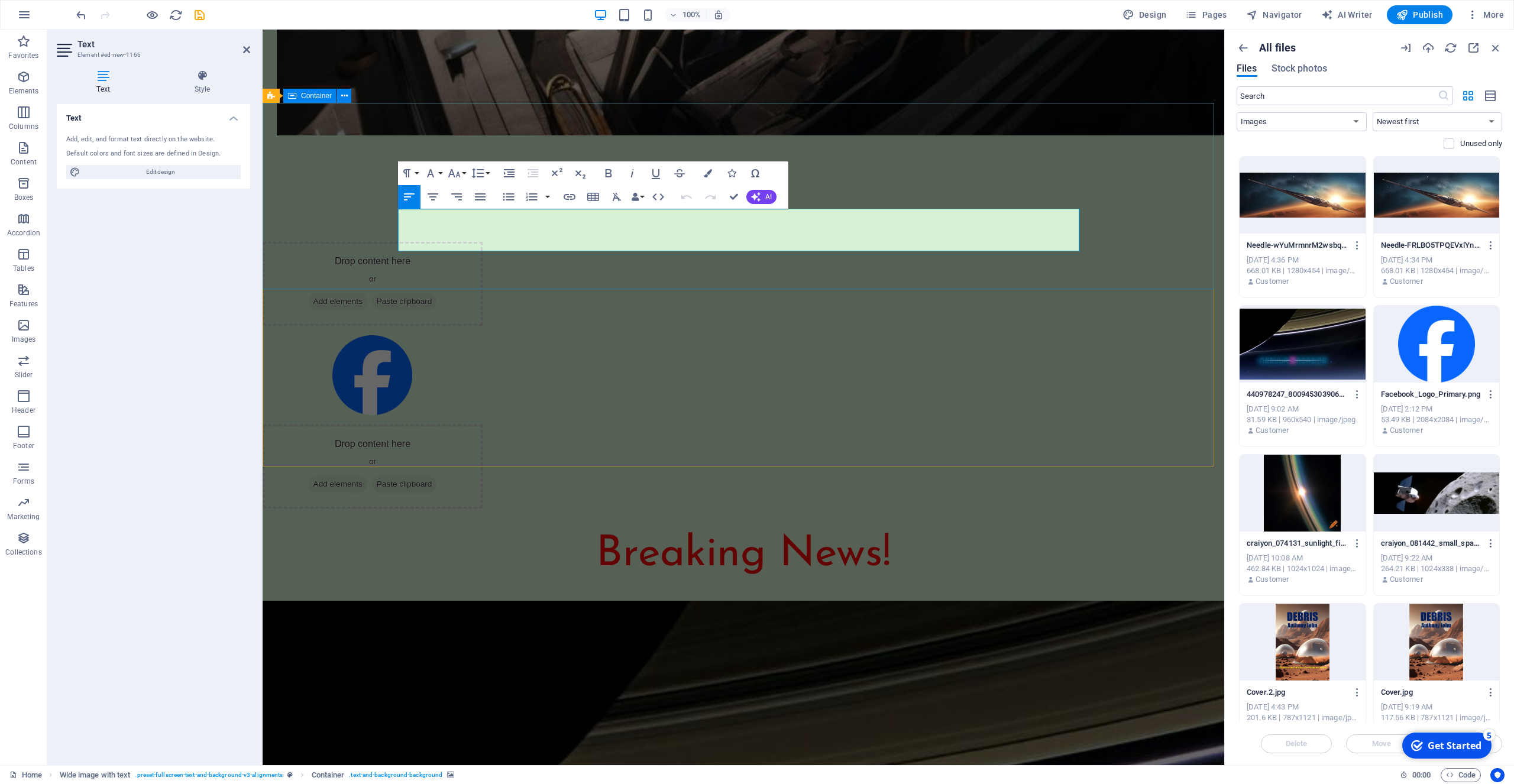
drag, startPoint x: 429, startPoint y: 243, endPoint x: 388, endPoint y: 205, distance: 55.9
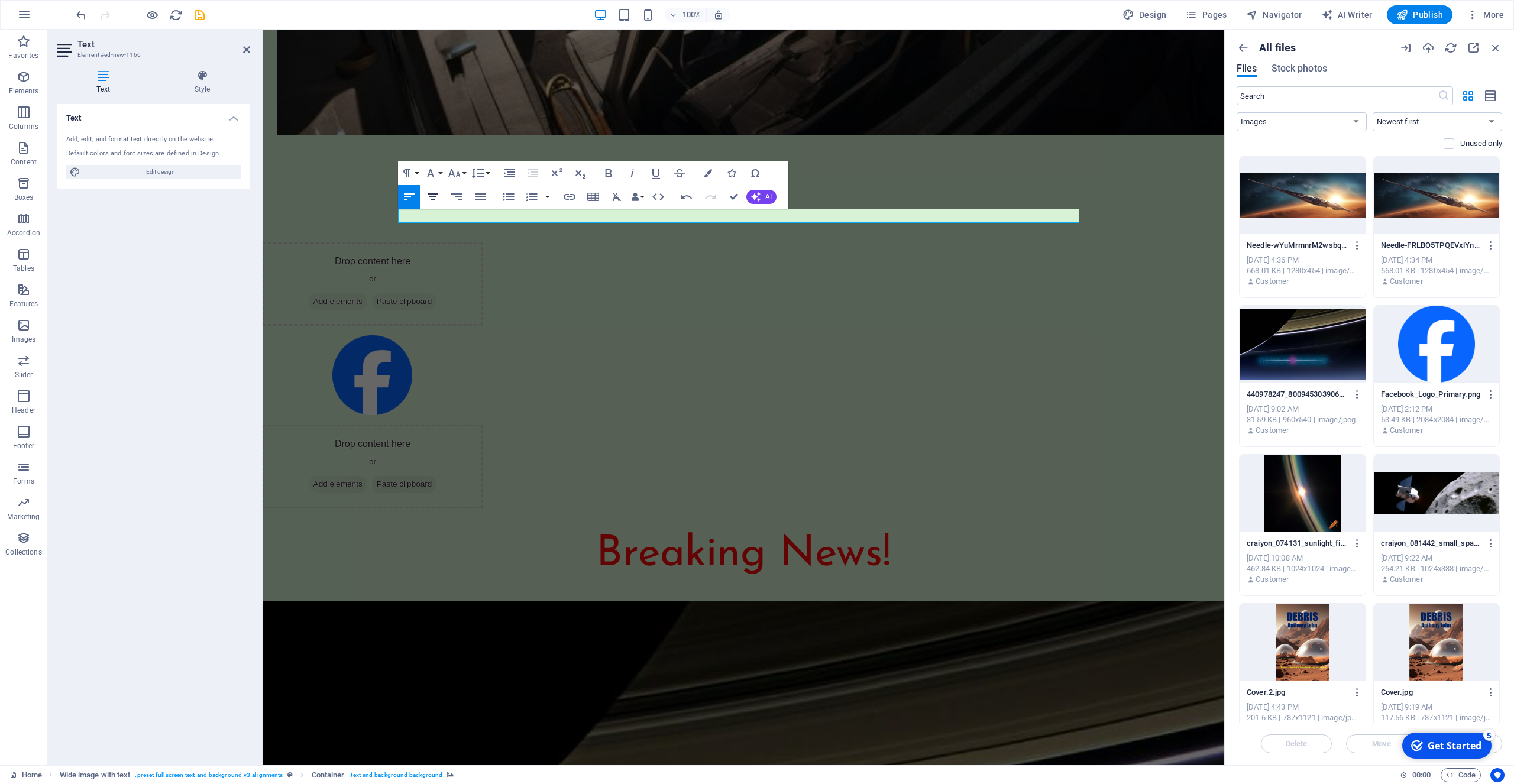
click at [434, 196] on icon "button" at bounding box center [433, 197] width 11 height 7
drag, startPoint x: 997, startPoint y: 216, endPoint x: 477, endPoint y: 218, distance: 520.0
click at [710, 172] on icon "button" at bounding box center [708, 173] width 8 height 8
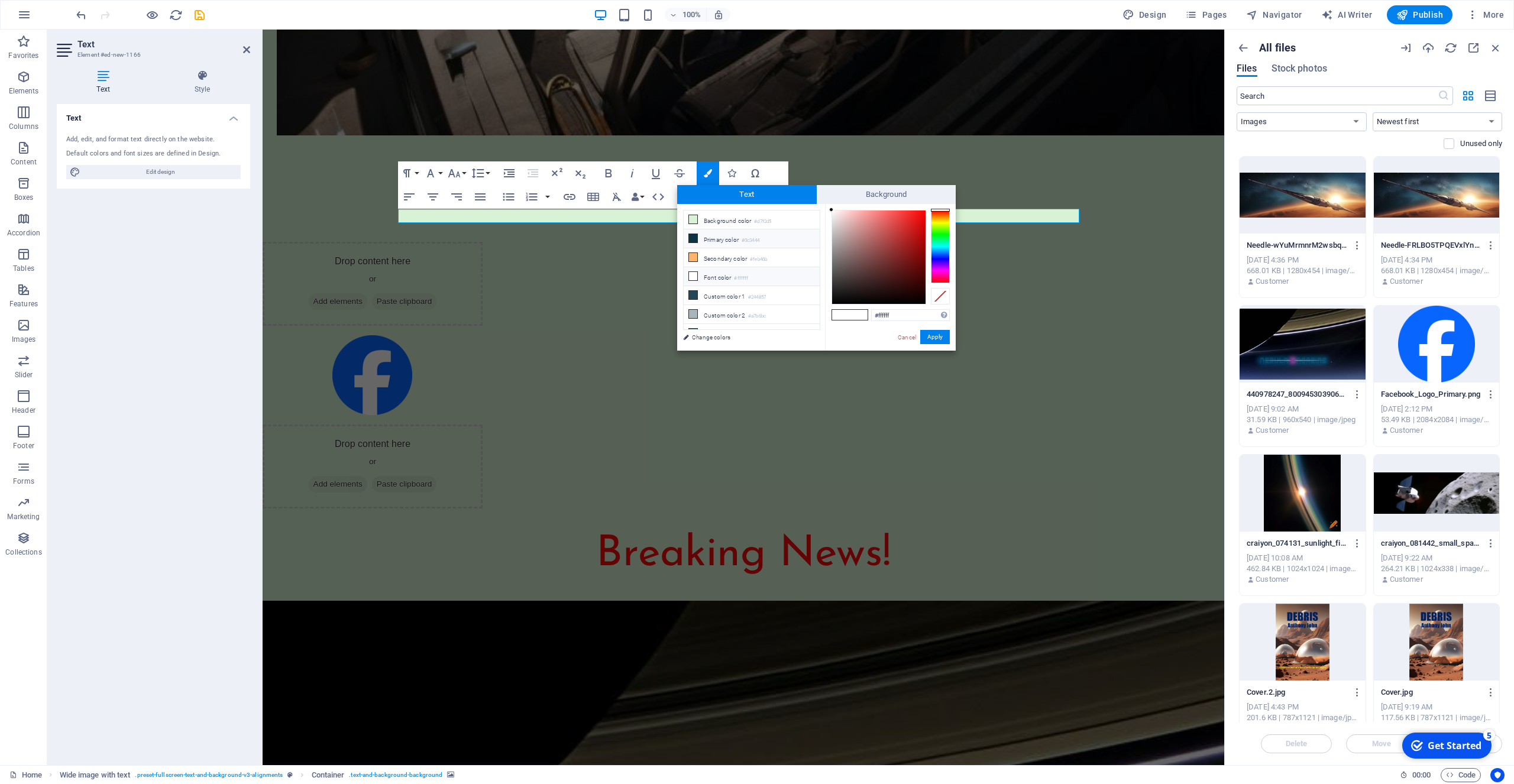
click at [715, 239] on li "Primary color #0c3444" at bounding box center [751, 239] width 136 height 19
type input "#0c3444"
drag, startPoint x: 941, startPoint y: 335, endPoint x: 675, endPoint y: 306, distance: 267.6
click at [941, 335] on button "Apply" at bounding box center [935, 337] width 30 height 14
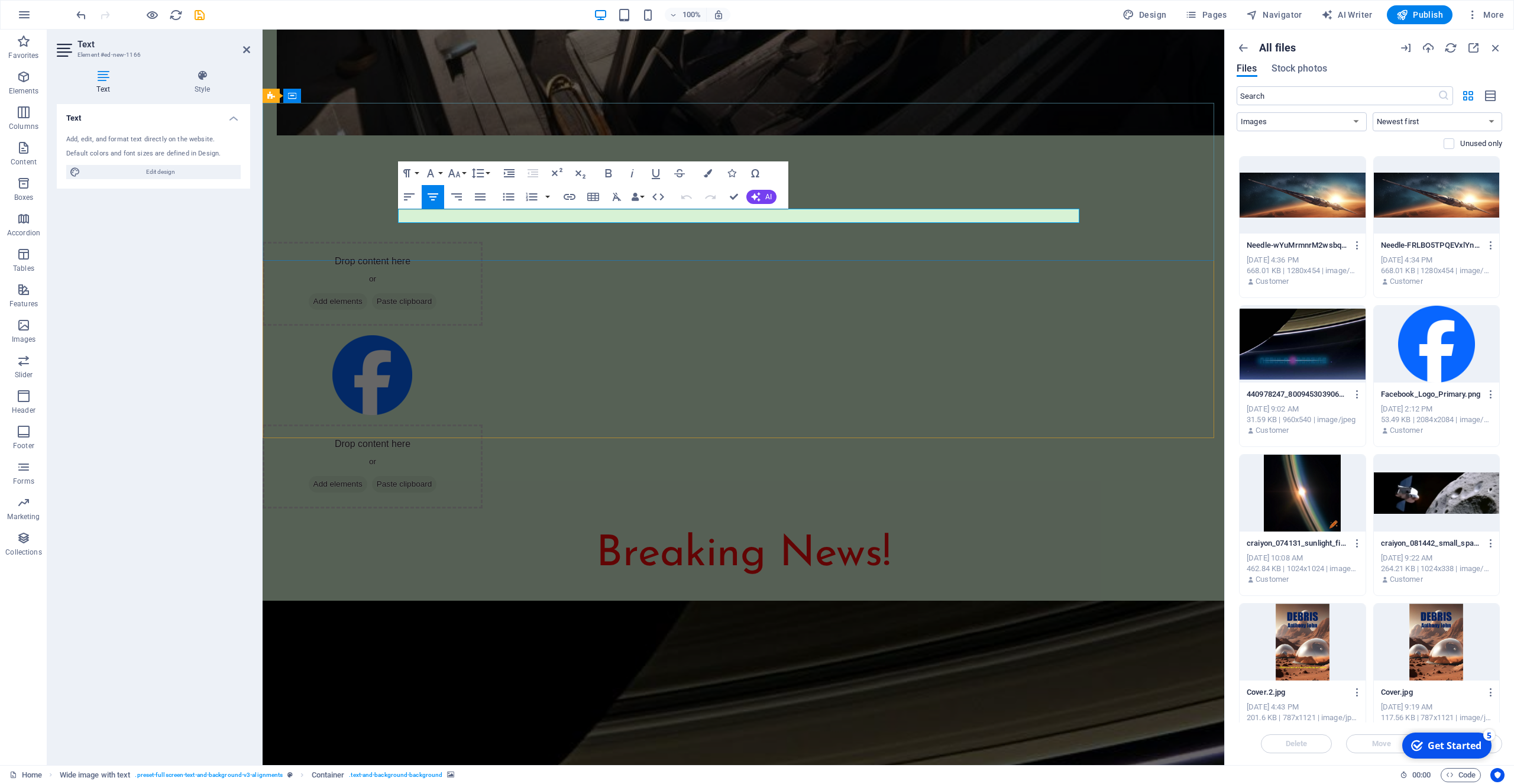
click at [262, 30] on lt-span "par a llel" at bounding box center [262, 30] width 0 height 0
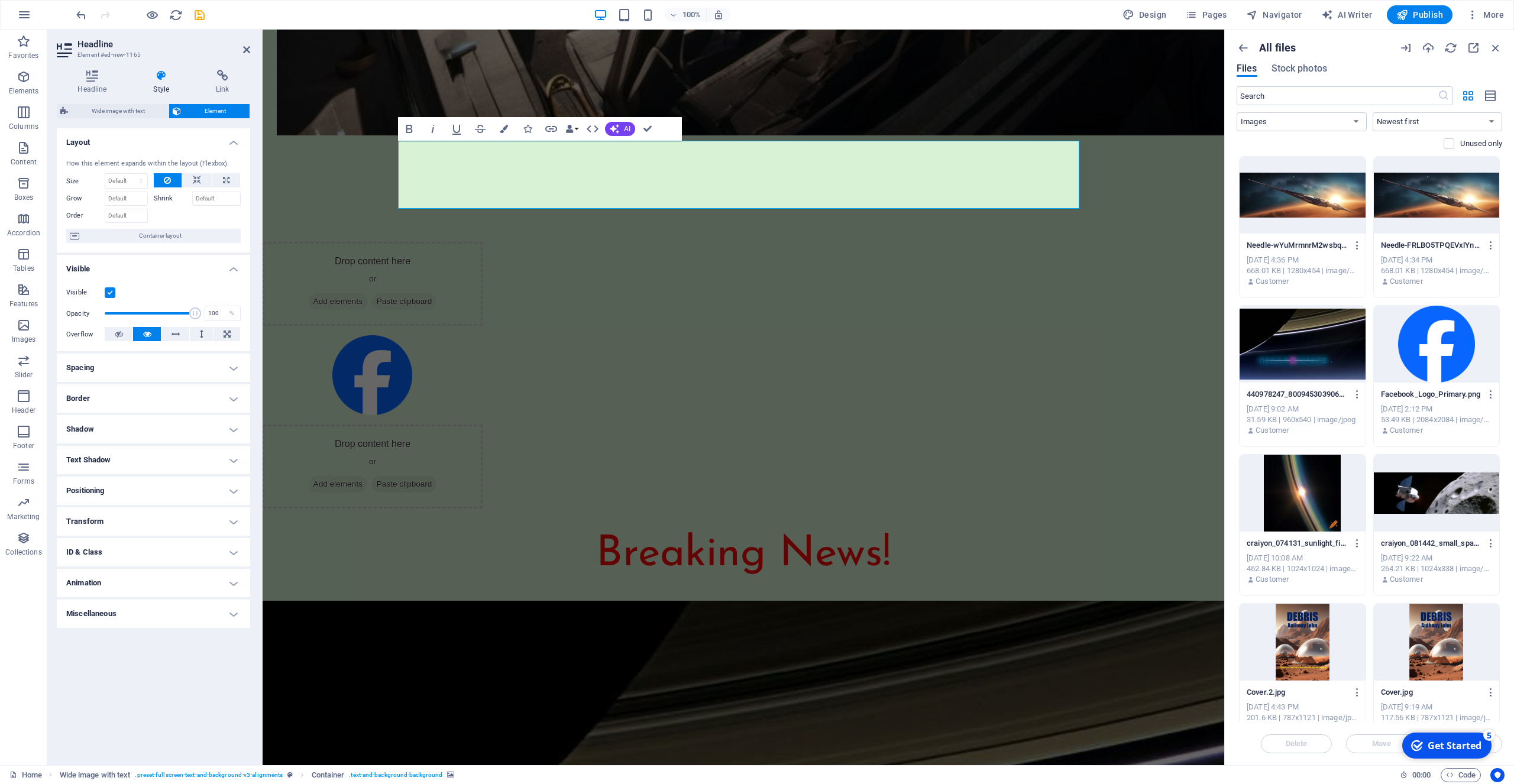
click at [233, 367] on h4 "Spacing" at bounding box center [153, 368] width 193 height 28
click at [232, 362] on h4 "Spacing" at bounding box center [153, 364] width 193 height 21
click at [234, 491] on h4 "Positioning" at bounding box center [153, 491] width 193 height 28
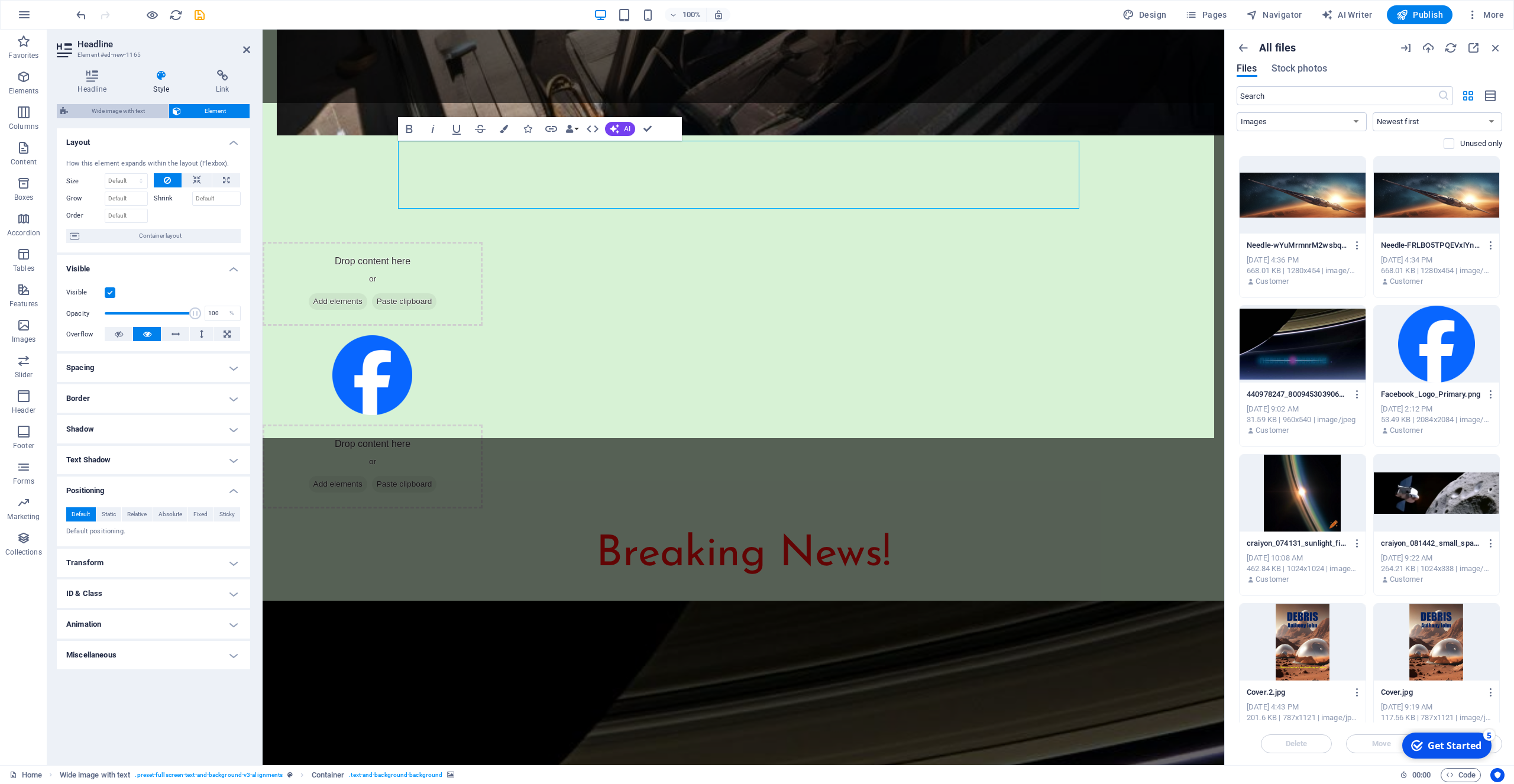
click at [106, 108] on span "Wide image with text" at bounding box center [118, 111] width 93 height 14
select select "%"
select select "rem"
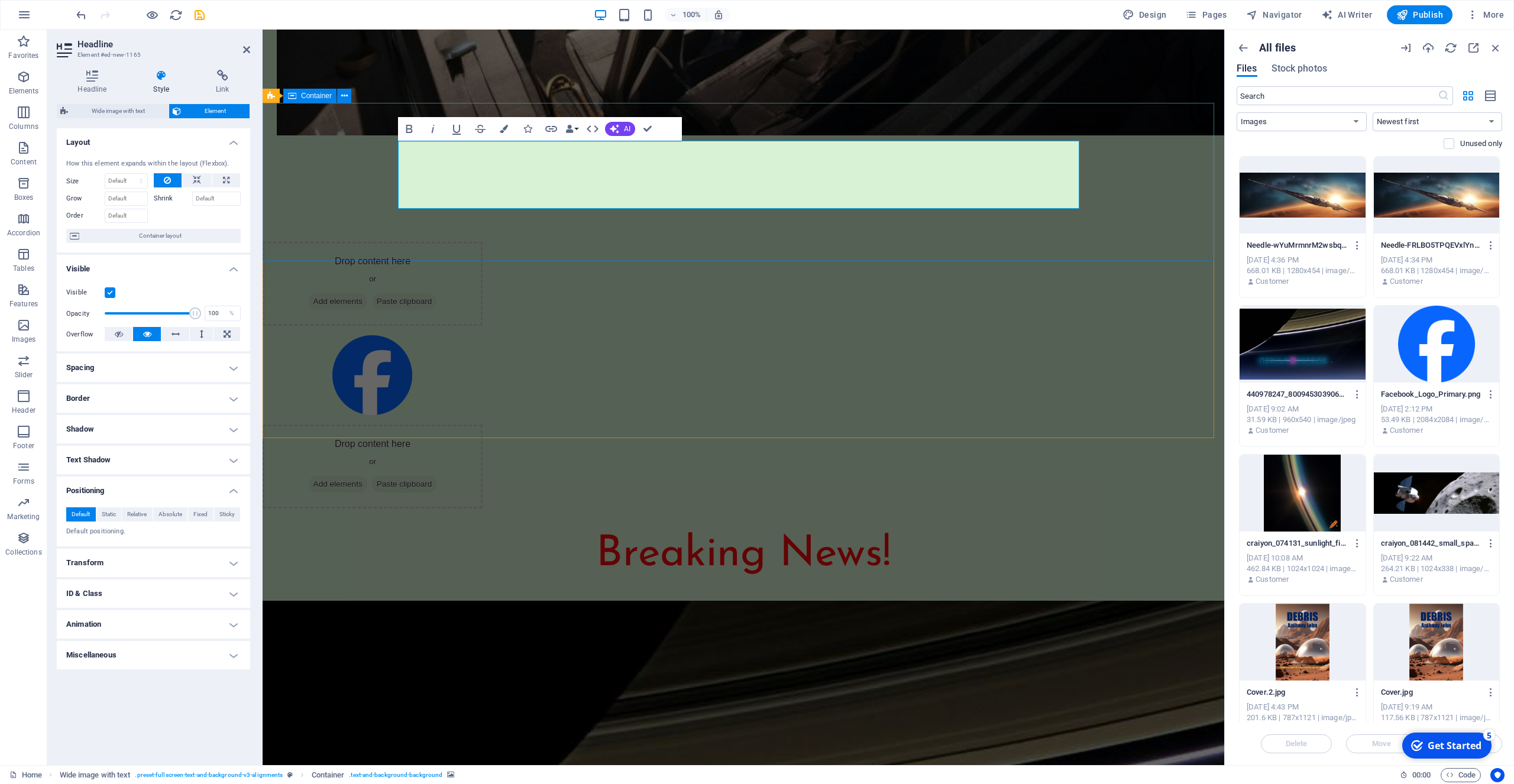
drag, startPoint x: 313, startPoint y: 166, endPoint x: 545, endPoint y: 168, distance: 232.0
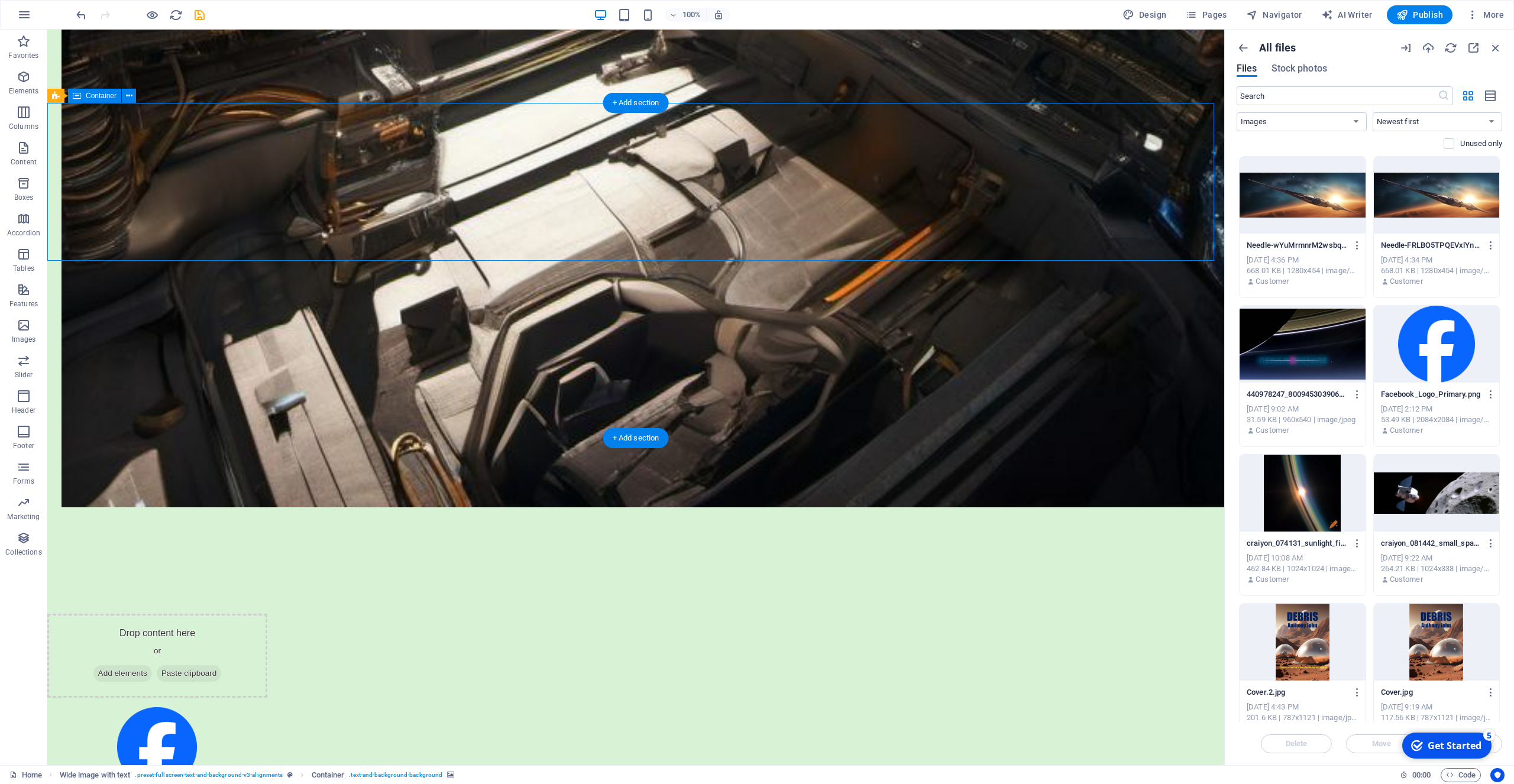
click at [326, 132] on button at bounding box center [329, 133] width 14 height 14
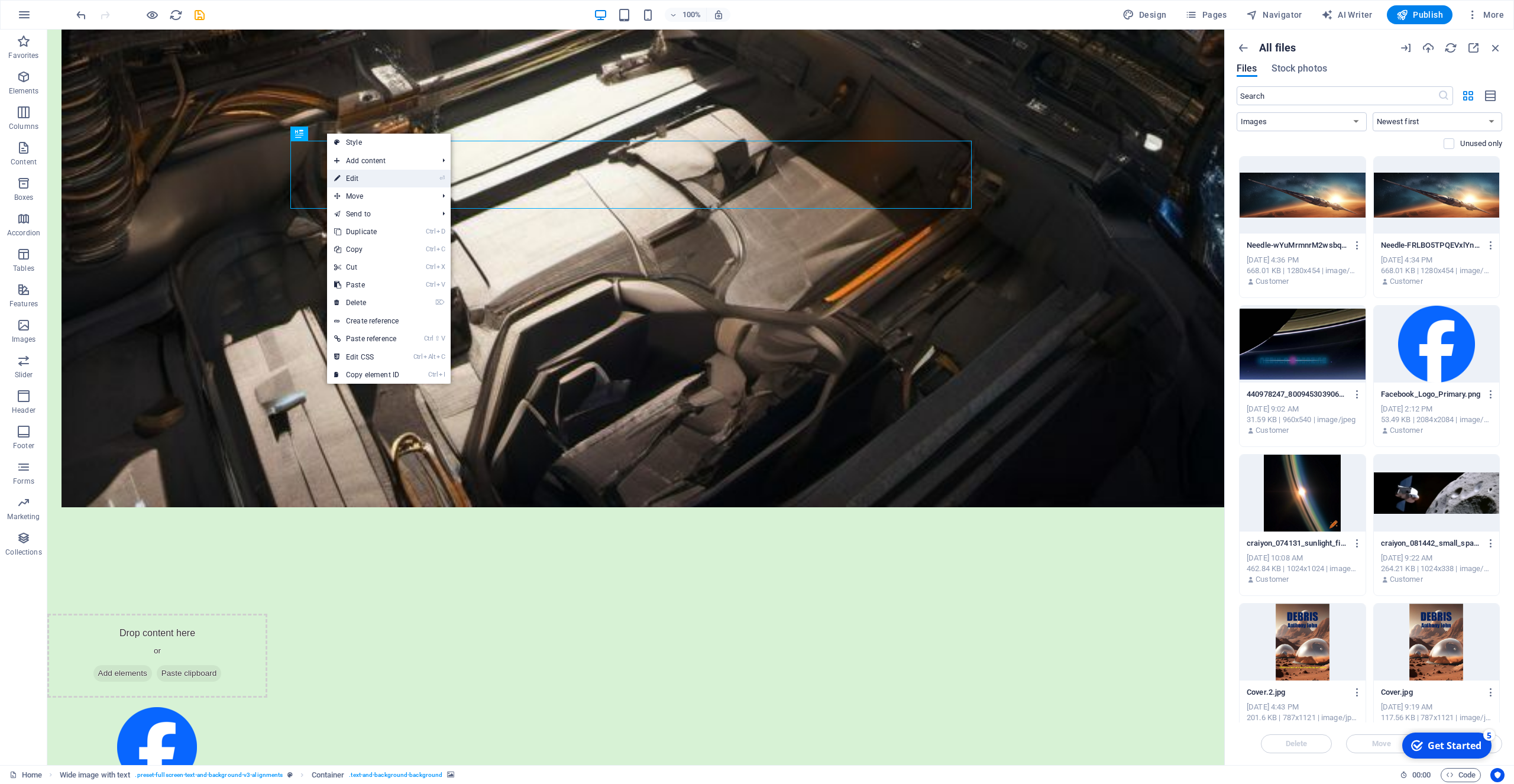
drag, startPoint x: 352, startPoint y: 174, endPoint x: 90, endPoint y: 146, distance: 263.5
click at [352, 174] on link "⏎ Edit" at bounding box center [366, 178] width 79 height 18
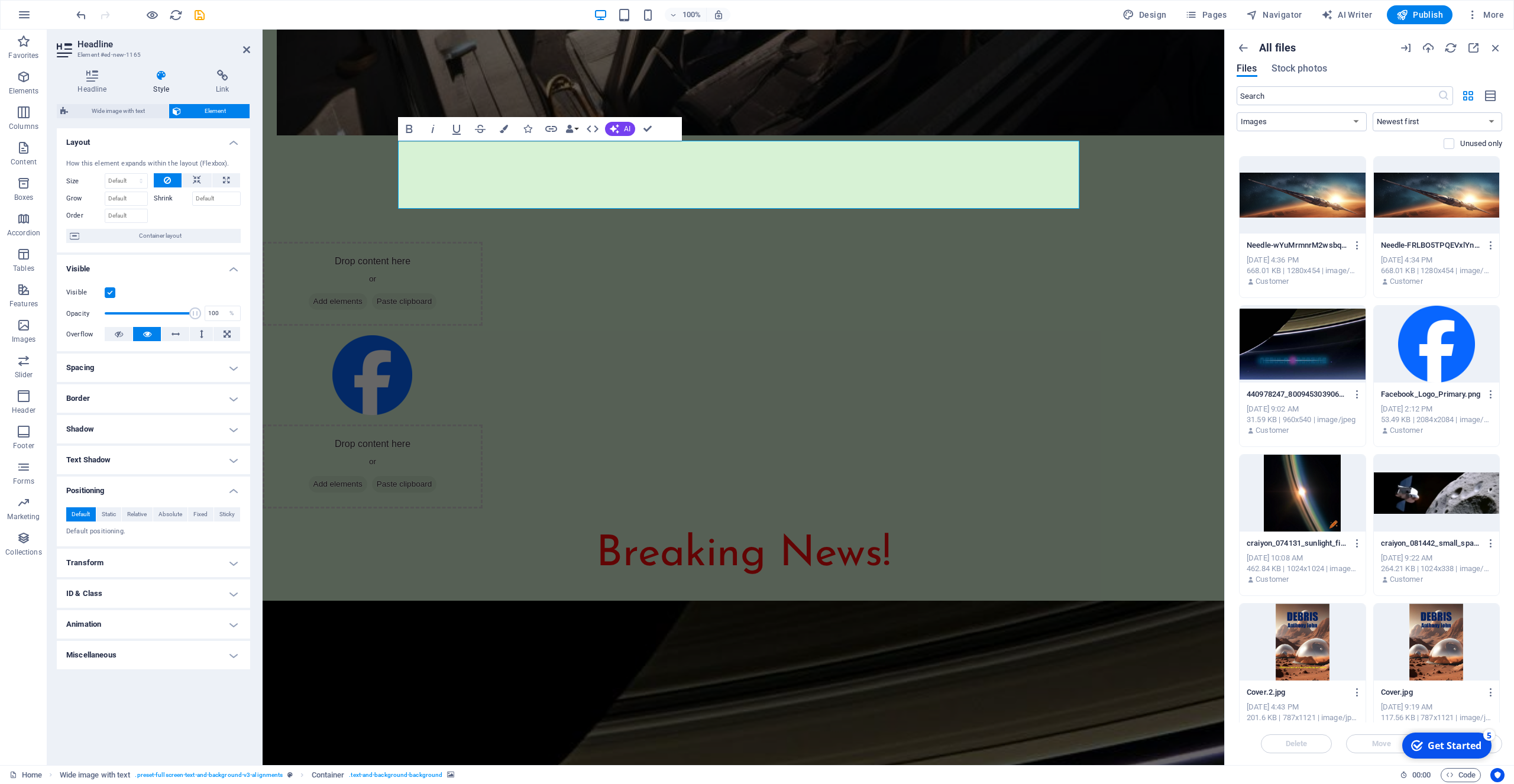
click at [238, 368] on h4 "Spacing" at bounding box center [153, 368] width 193 height 28
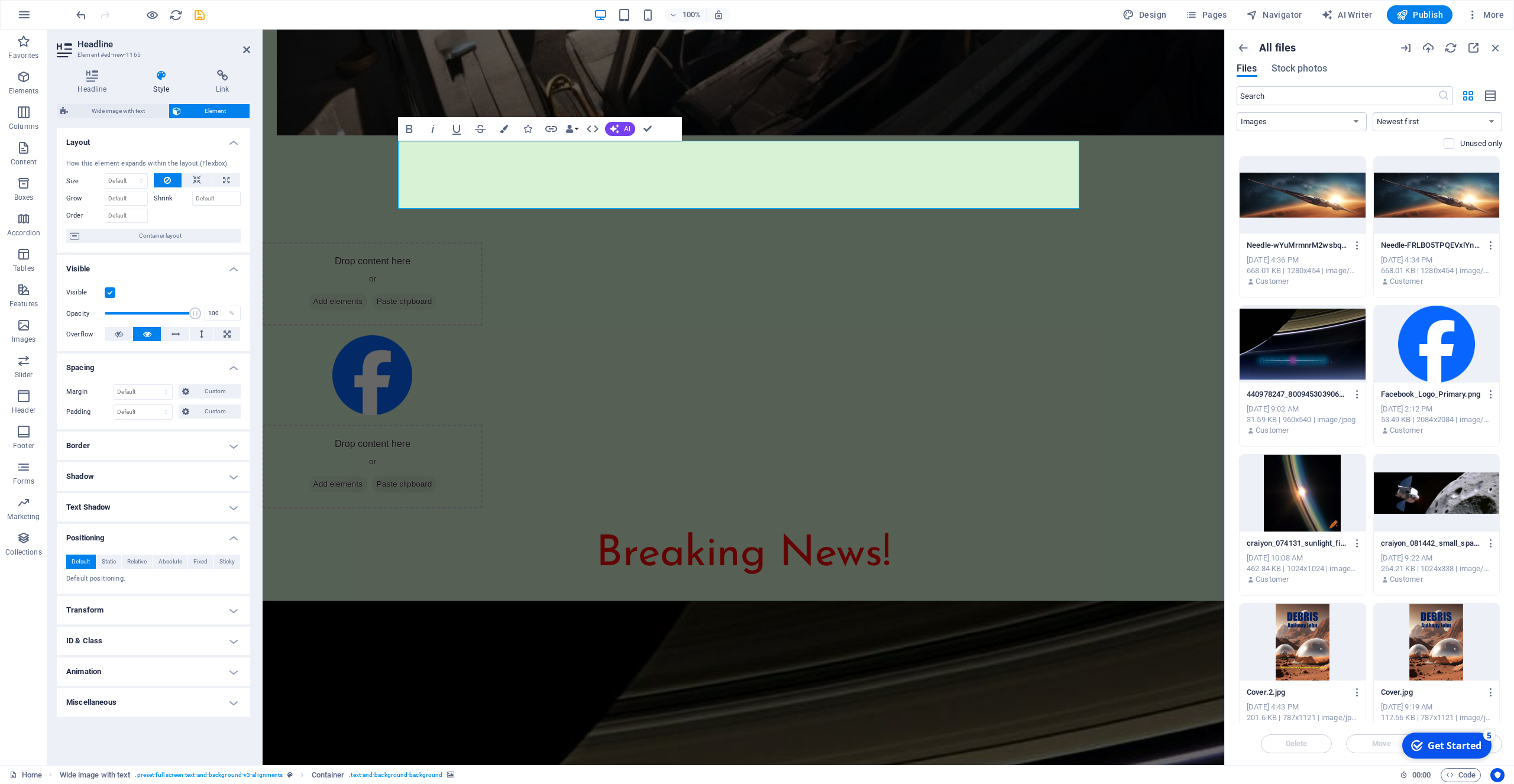
click at [235, 447] on h4 "Border" at bounding box center [153, 445] width 193 height 28
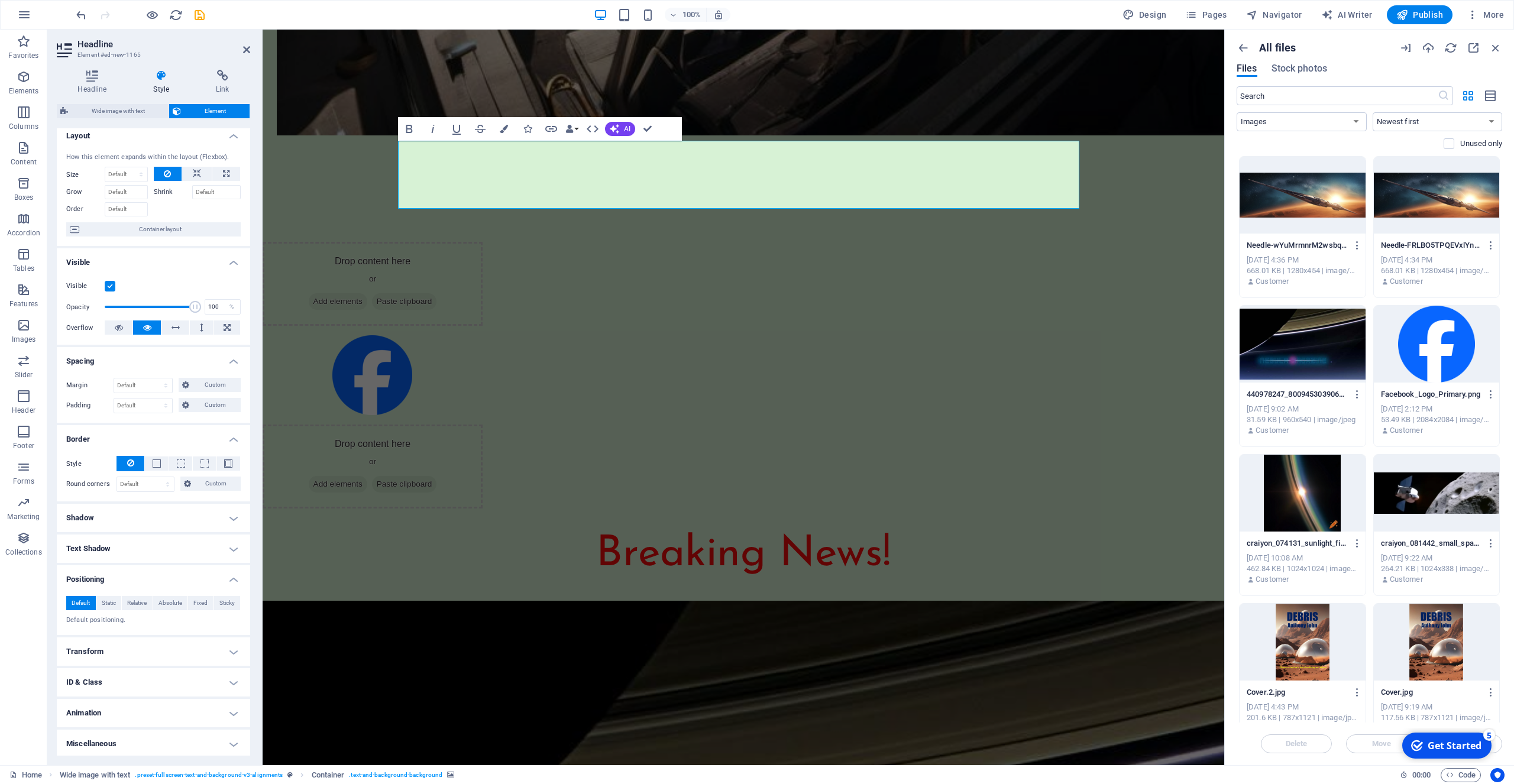
scroll to position [8, 0]
click at [224, 742] on h4 "Miscellaneous" at bounding box center [153, 742] width 193 height 28
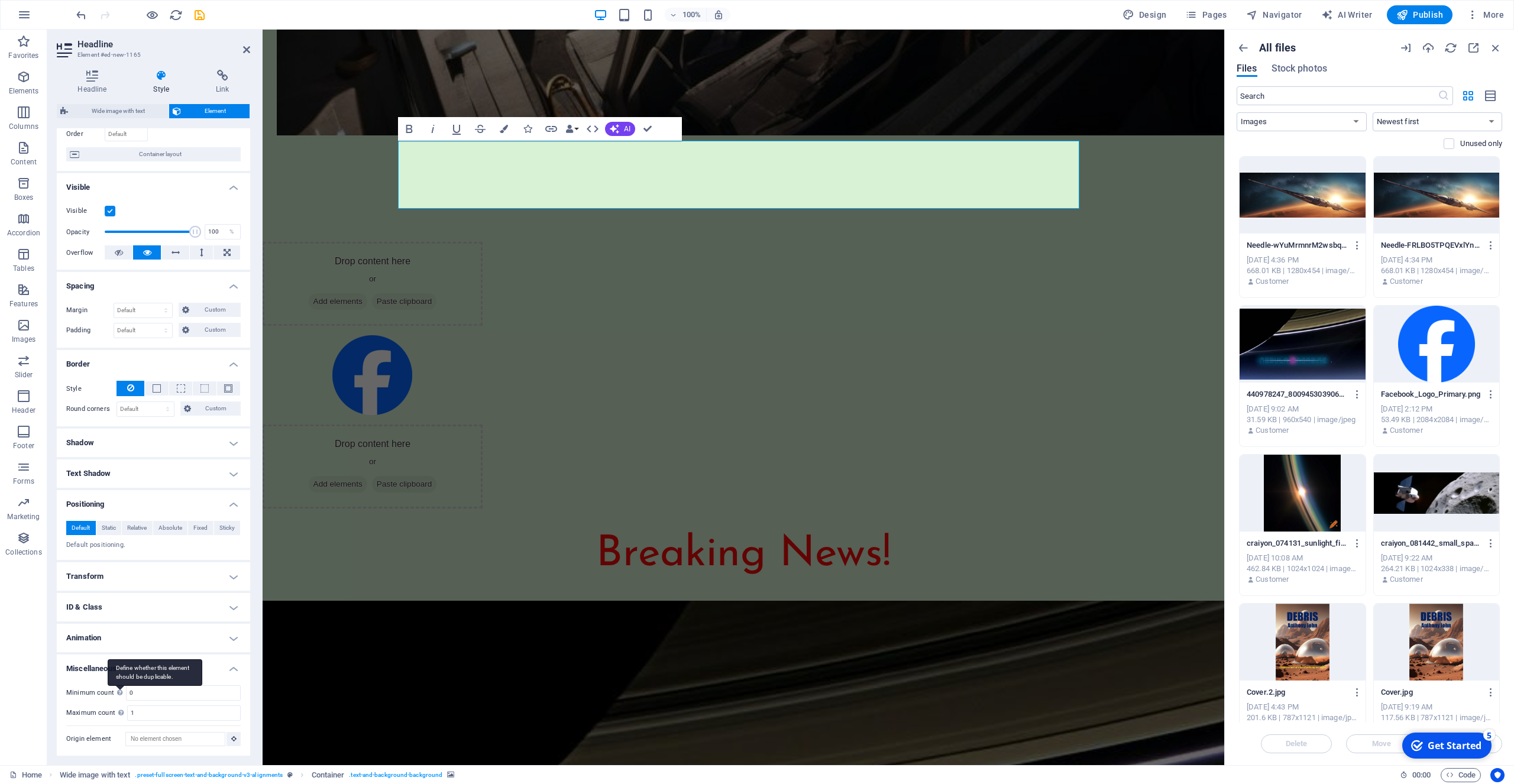
scroll to position [0, 0]
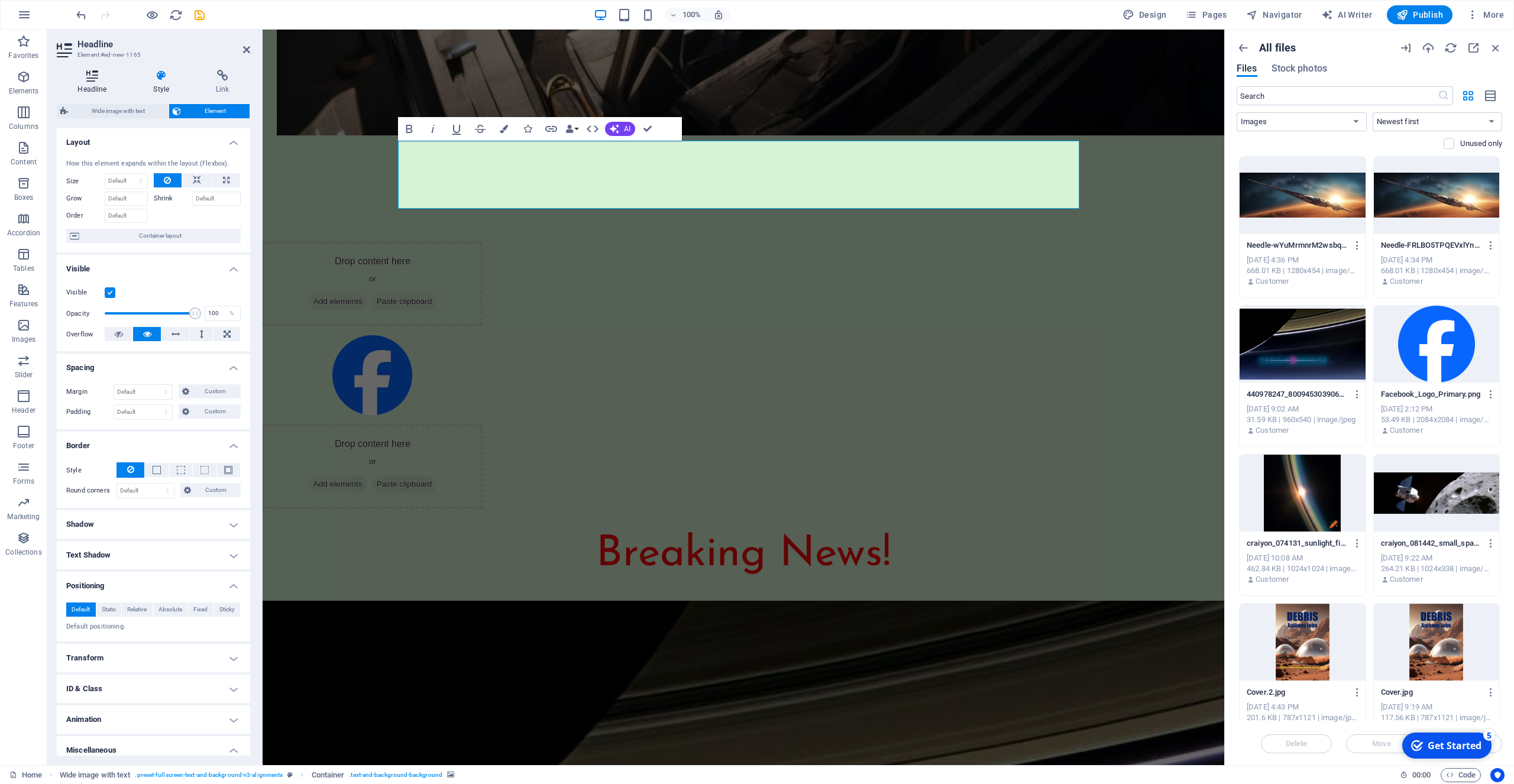
click at [89, 82] on h4 "Headline" at bounding box center [95, 82] width 76 height 25
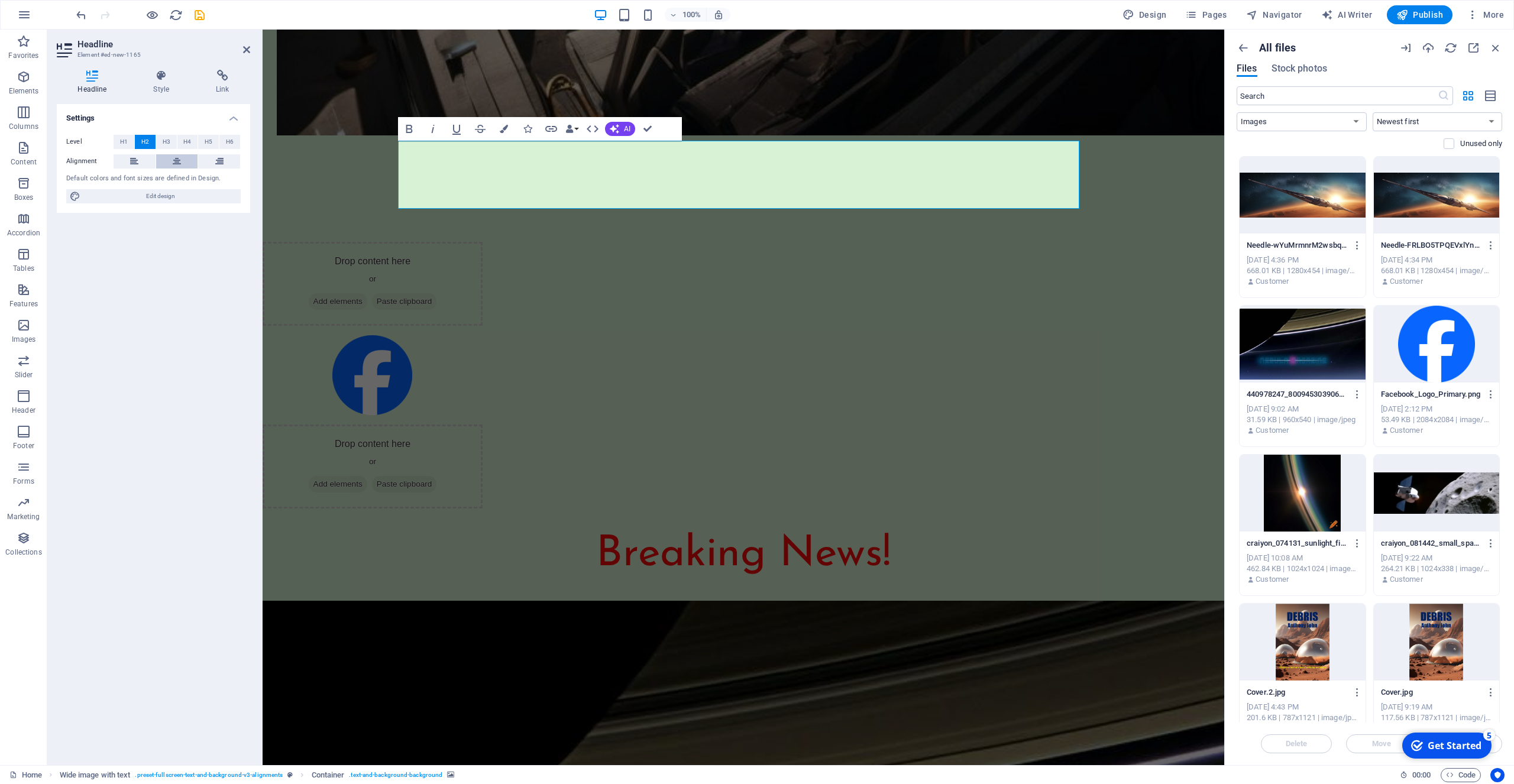
click at [175, 163] on icon at bounding box center [176, 161] width 8 height 14
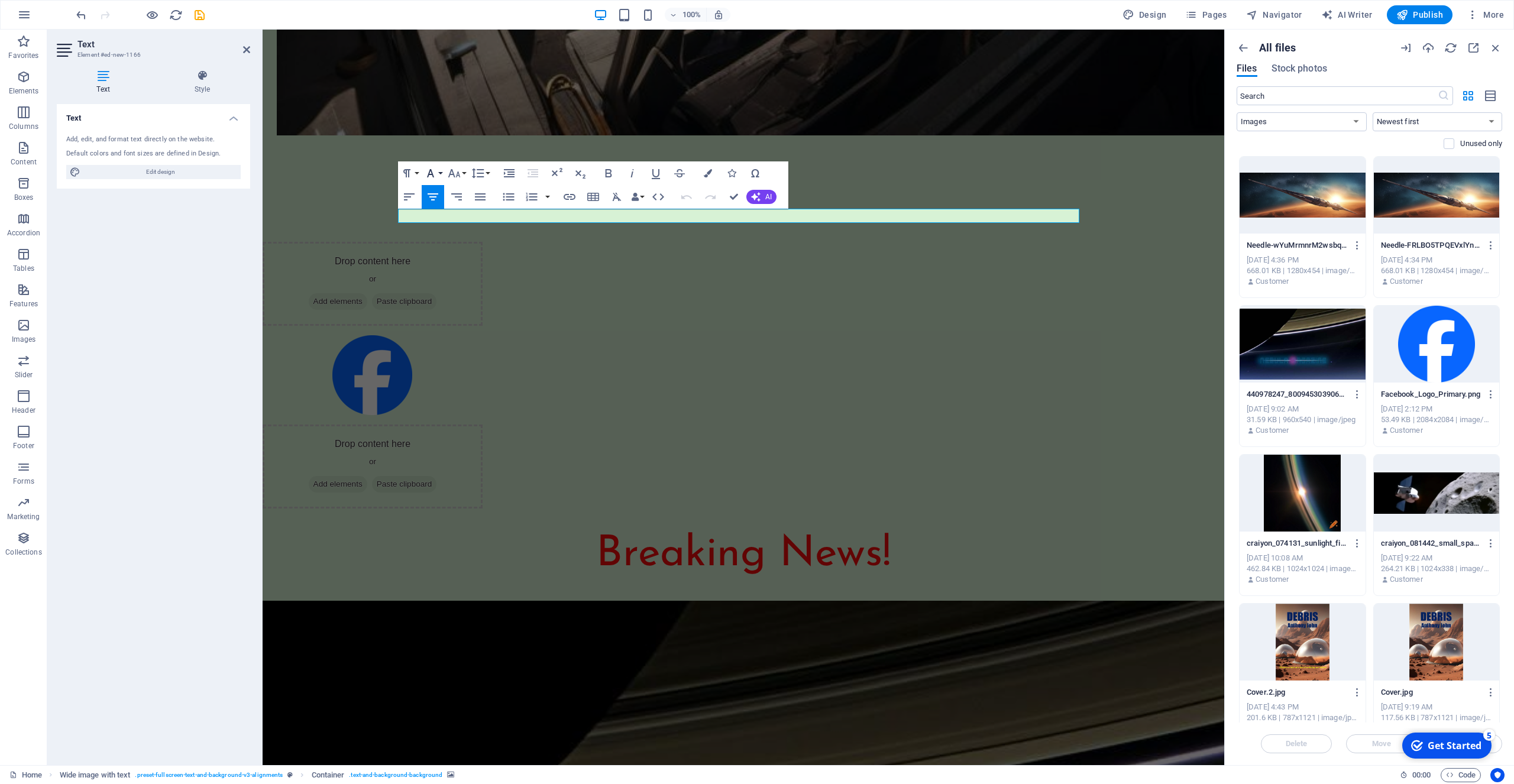
click at [436, 174] on icon "button" at bounding box center [430, 173] width 14 height 14
click at [441, 193] on link "Arial" at bounding box center [469, 196] width 95 height 18
click at [436, 172] on icon "button" at bounding box center [430, 173] width 14 height 14
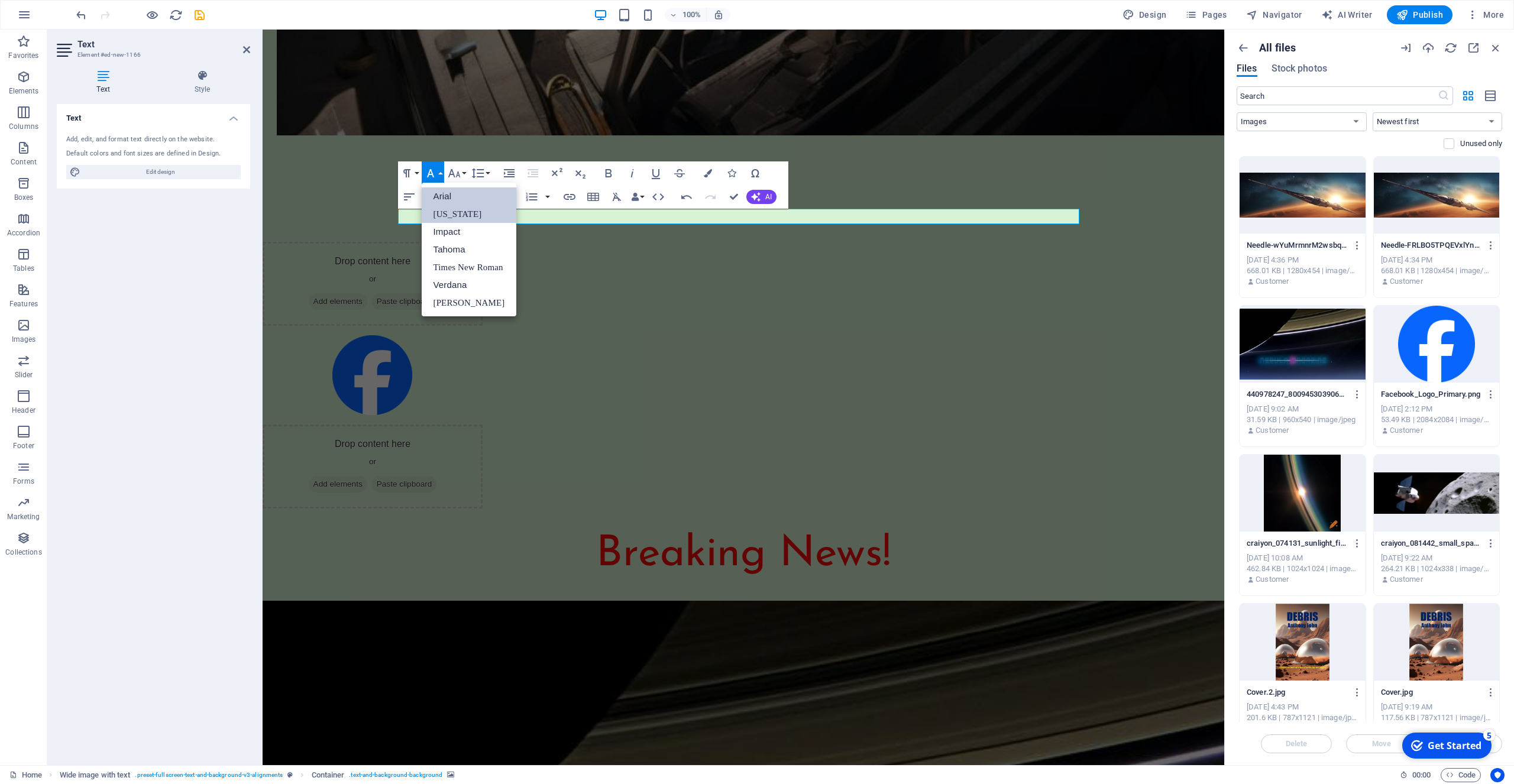
click at [446, 216] on link "Georgia" at bounding box center [469, 214] width 95 height 18
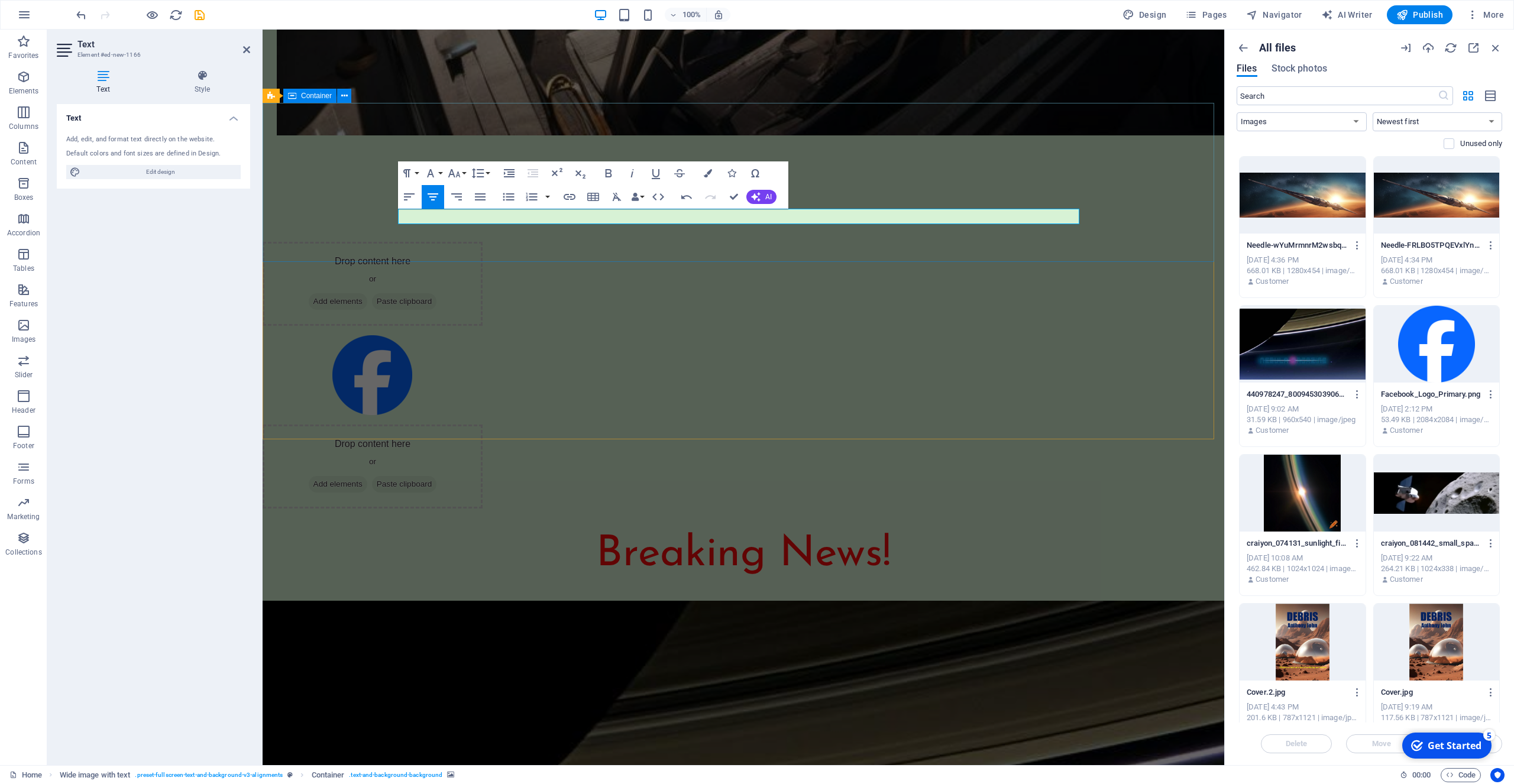
drag, startPoint x: 493, startPoint y: 216, endPoint x: 1064, endPoint y: 224, distance: 571.1
click at [435, 174] on icon "button" at bounding box center [430, 173] width 14 height 14
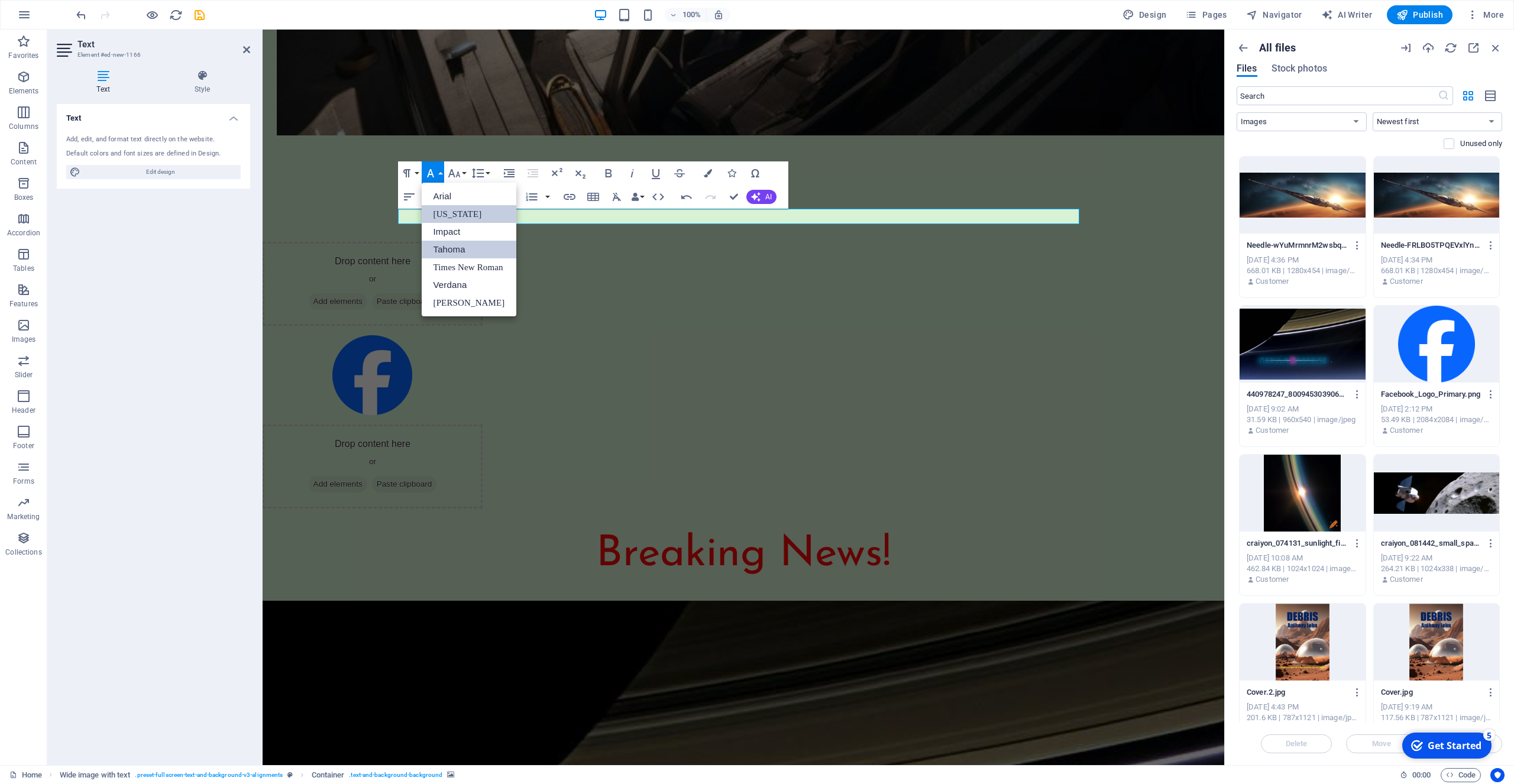
click at [445, 247] on link "Tahoma" at bounding box center [469, 249] width 95 height 18
click at [460, 173] on icon "button" at bounding box center [454, 173] width 14 height 14
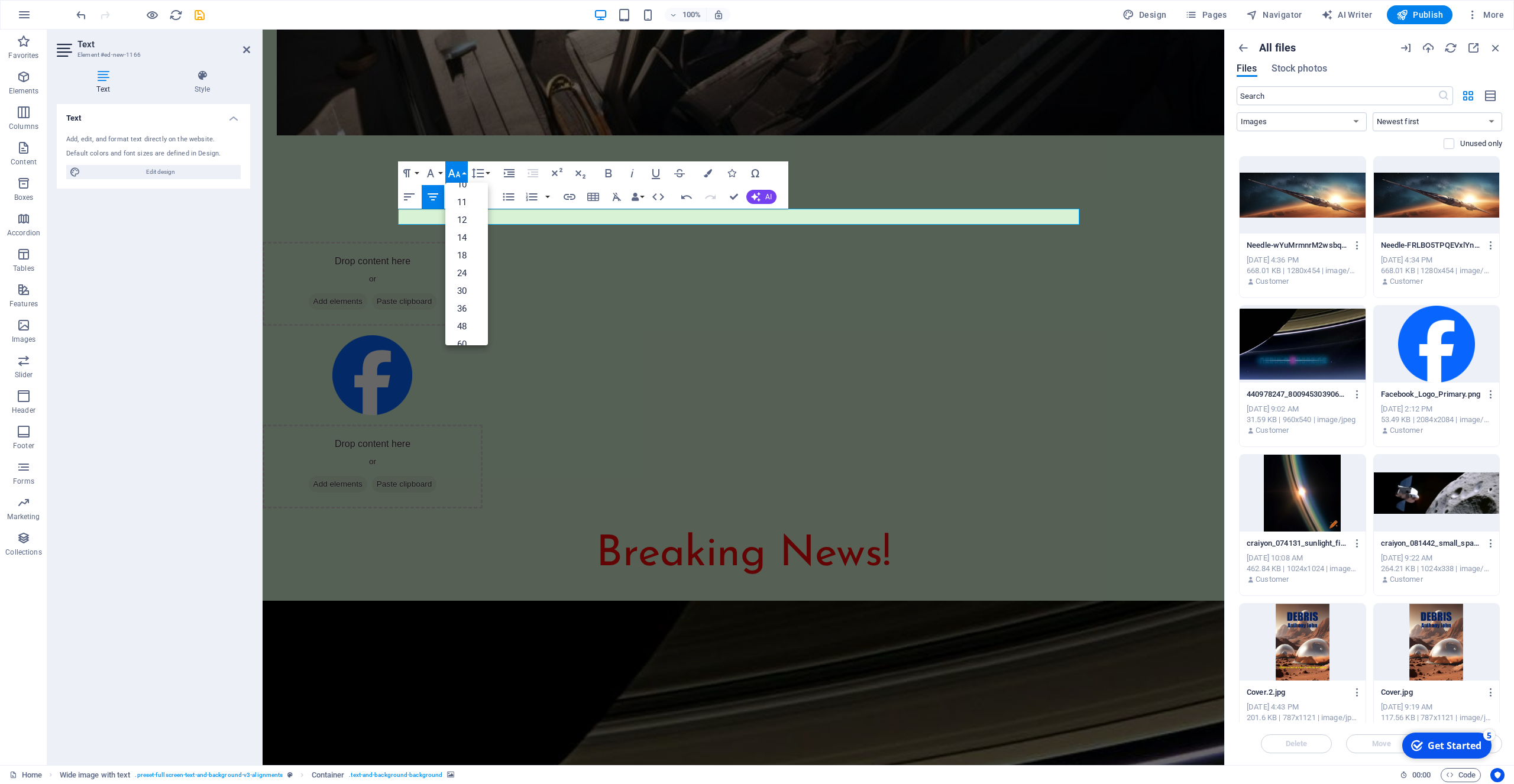
scroll to position [51, 0]
click at [465, 215] on link "12" at bounding box center [467, 216] width 43 height 18
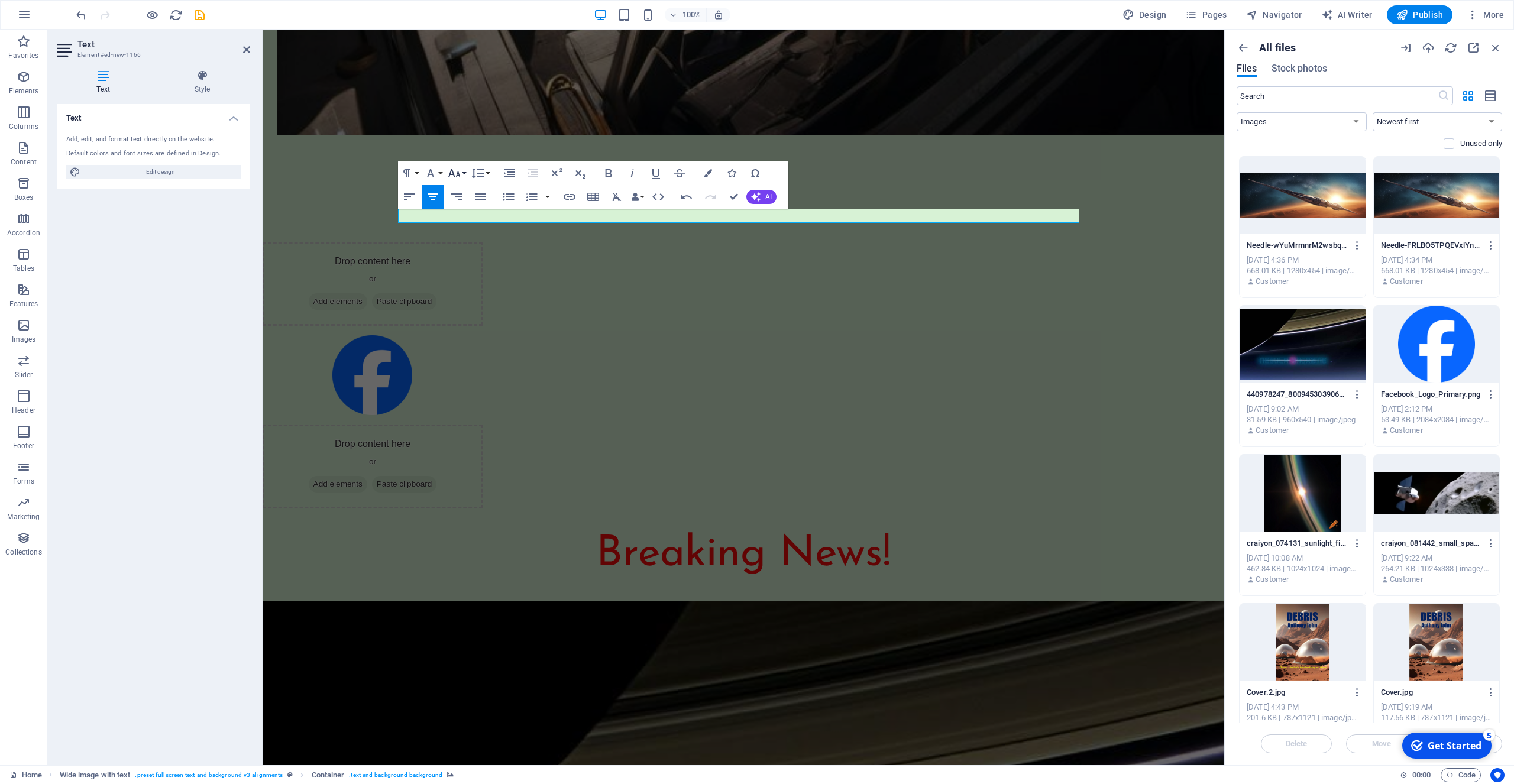
click at [463, 173] on button "Font Size" at bounding box center [456, 173] width 22 height 24
click at [465, 257] on link "30" at bounding box center [467, 253] width 43 height 18
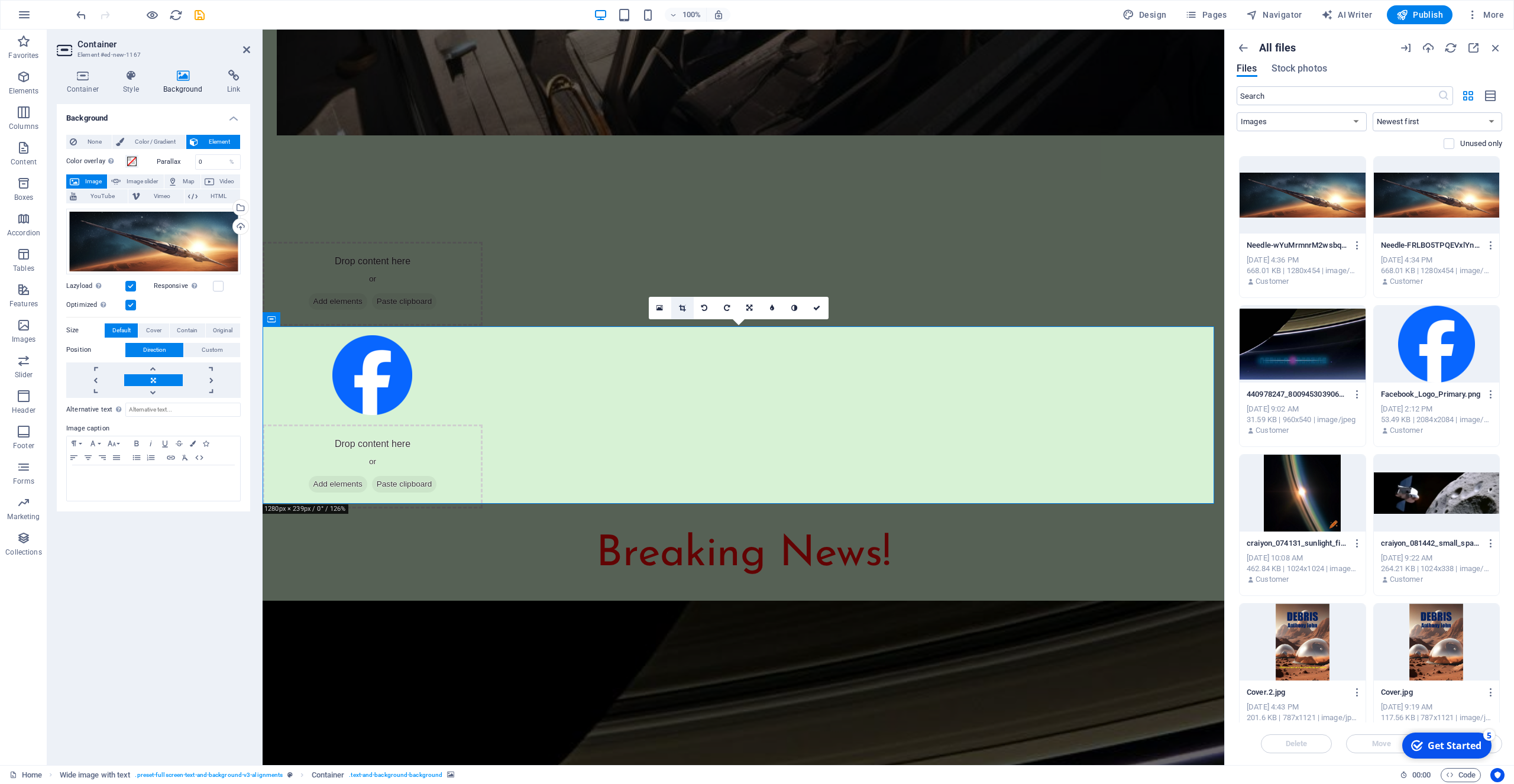
click at [684, 306] on icon at bounding box center [682, 308] width 7 height 7
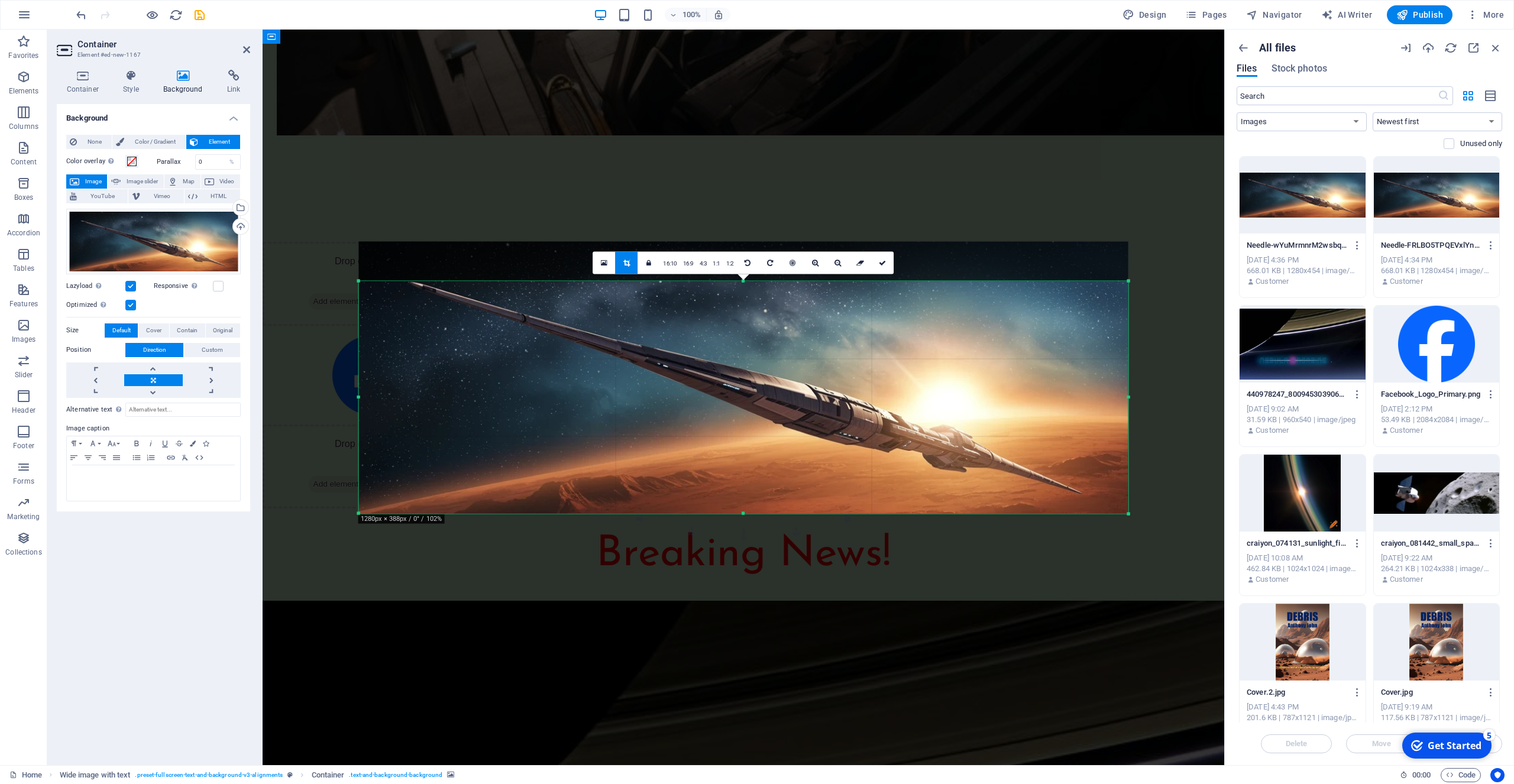
drag, startPoint x: 744, startPoint y: 261, endPoint x: 748, endPoint y: 300, distance: 39.2
click at [748, 300] on div "180 170 160 150 140 130 120 110 100 90 80 70 60 50 40 30 20 10 0 -10 -20 -30 -4…" at bounding box center [744, 397] width 770 height 232
click at [883, 262] on icon at bounding box center [882, 263] width 7 height 7
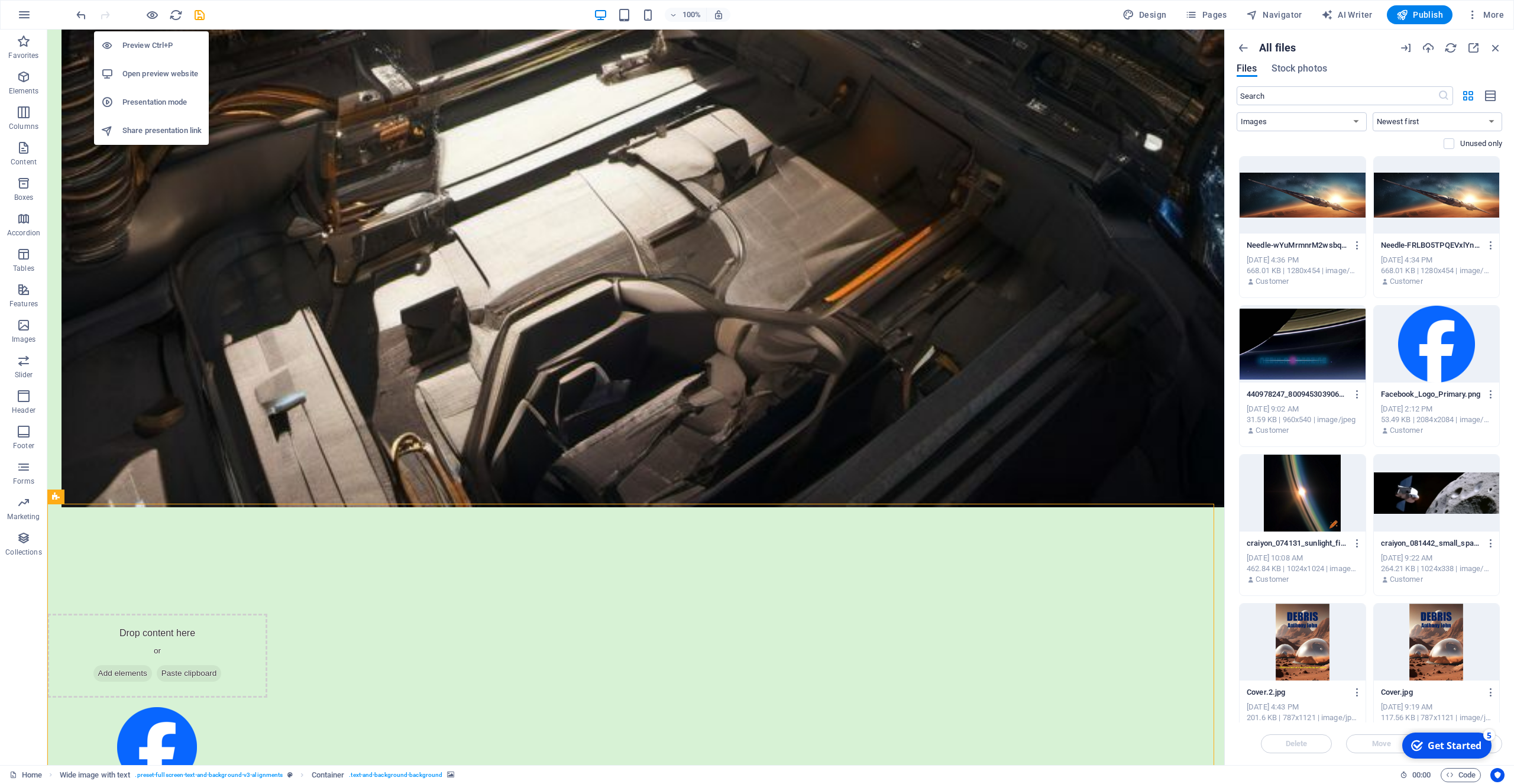
click at [147, 16] on icon "button" at bounding box center [152, 15] width 14 height 14
click at [153, 16] on icon "button" at bounding box center [152, 15] width 14 height 14
click at [148, 41] on h6 "Preview Ctrl+P" at bounding box center [162, 45] width 79 height 14
click at [151, 16] on icon "button" at bounding box center [152, 15] width 14 height 14
click at [151, 45] on h6 "Preview Ctrl+P" at bounding box center [162, 45] width 79 height 14
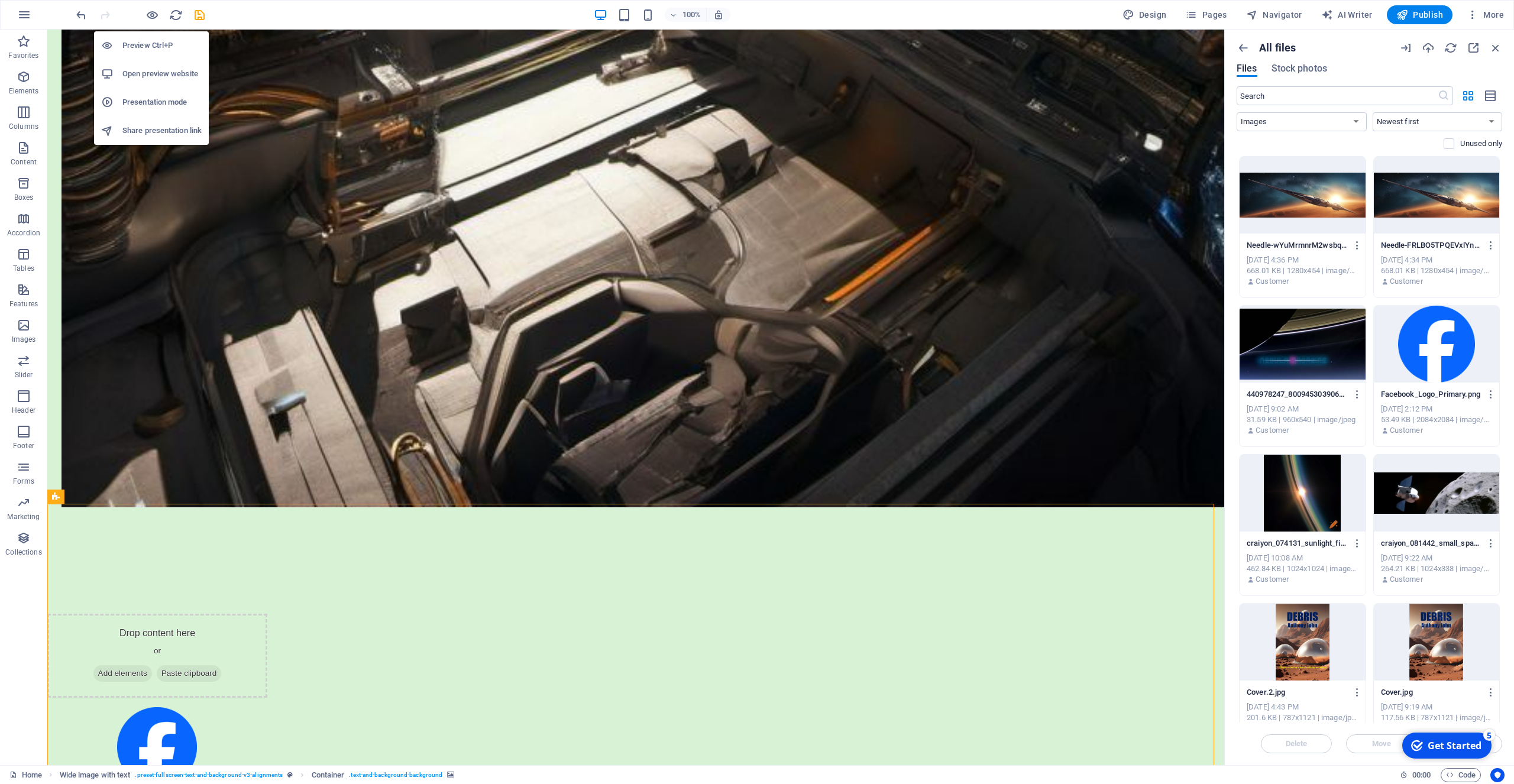
click at [151, 45] on h6 "Preview Ctrl+P" at bounding box center [162, 45] width 79 height 14
click at [134, 43] on h6 "Preview Ctrl+P" at bounding box center [162, 45] width 79 height 14
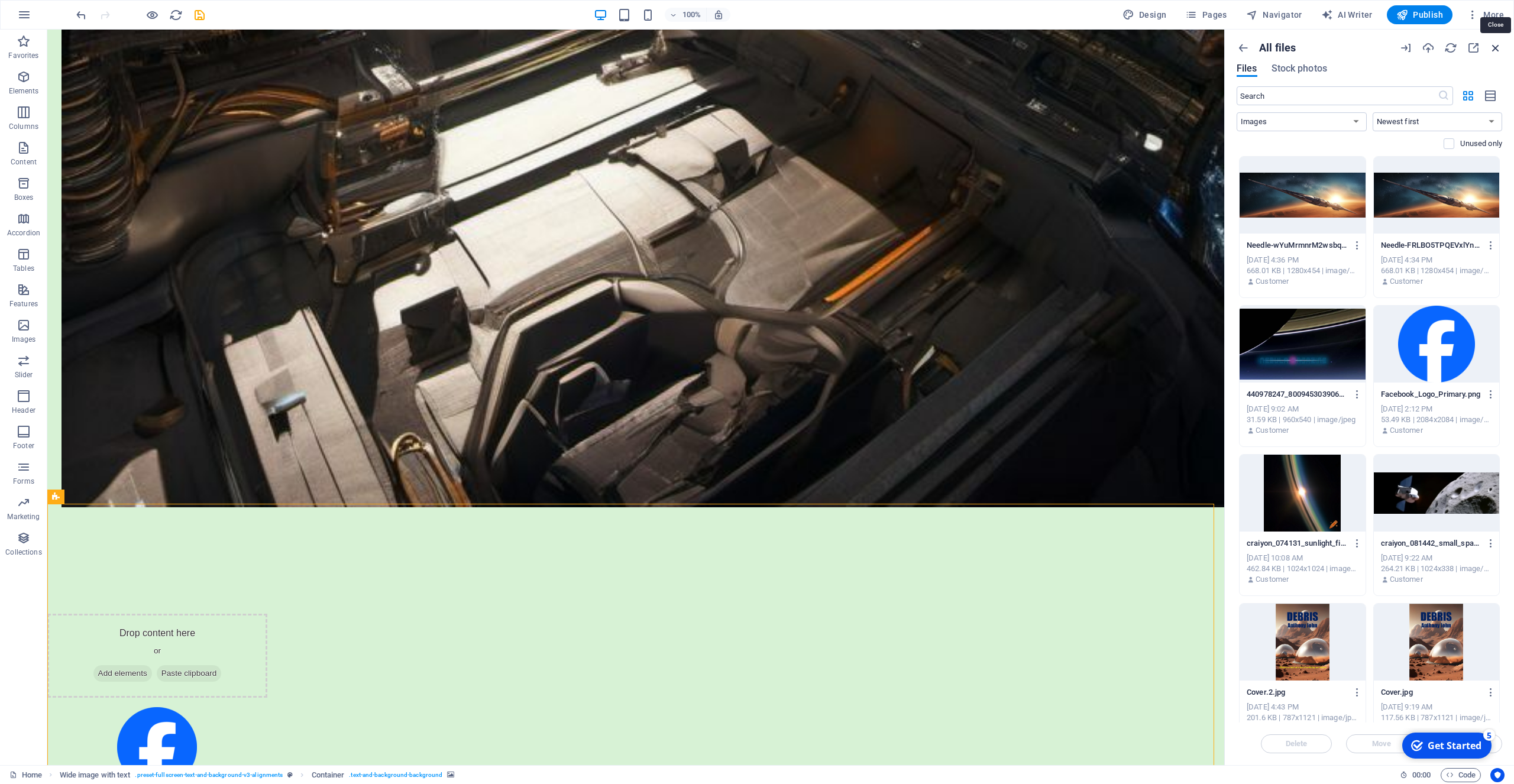
click at [1496, 47] on icon "button" at bounding box center [1495, 47] width 13 height 13
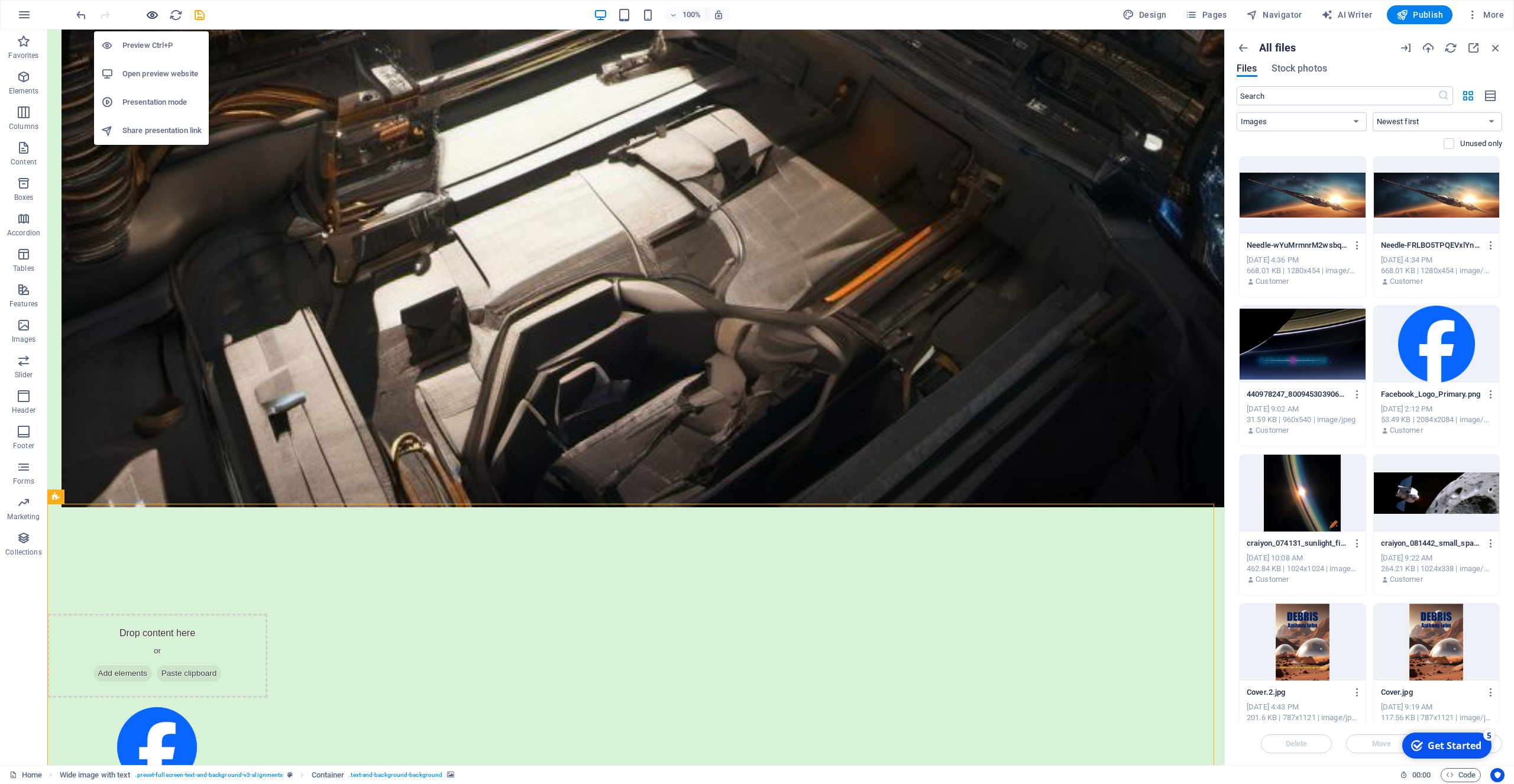
click at [151, 15] on icon "button" at bounding box center [152, 15] width 14 height 14
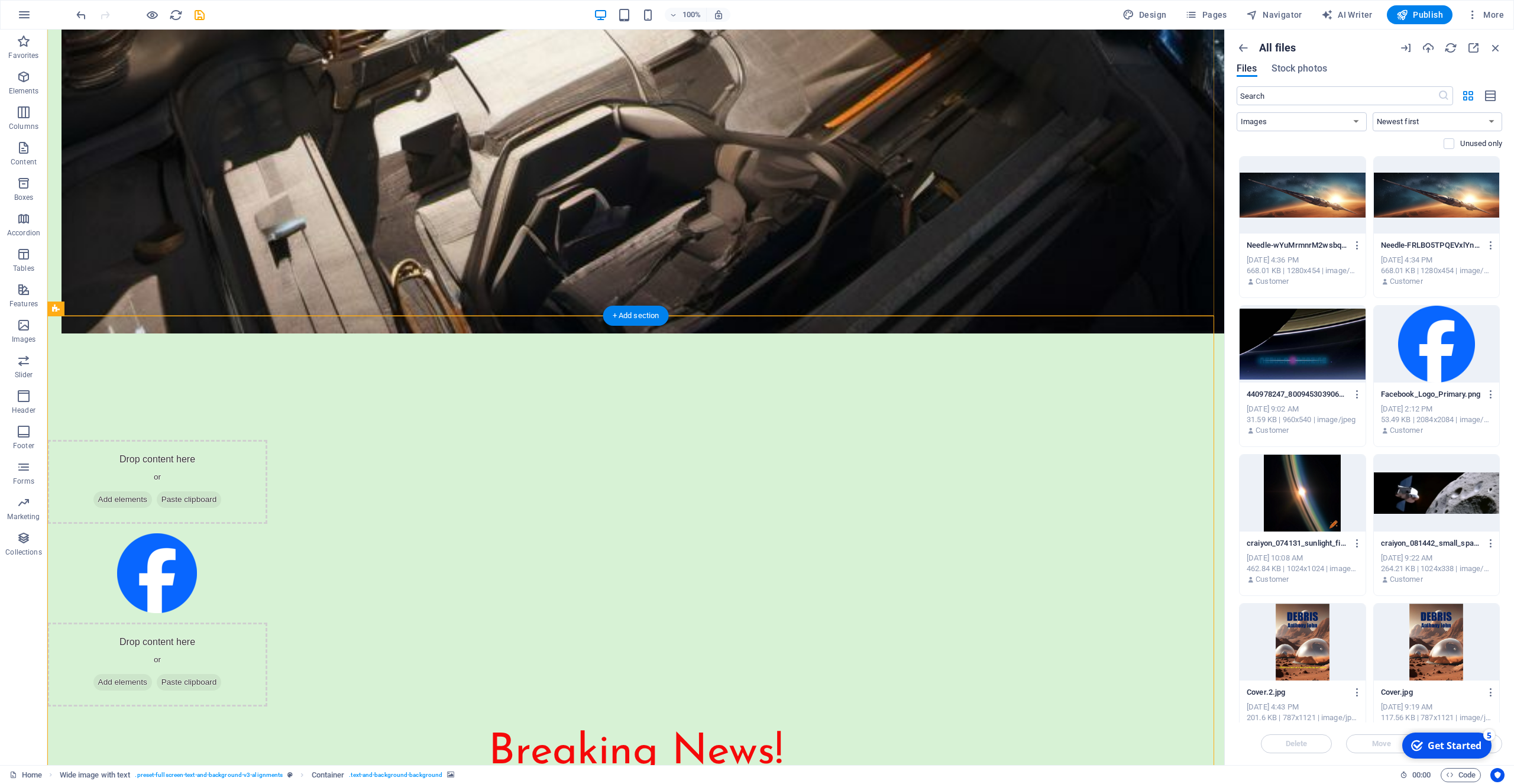
scroll to position [2453, 0]
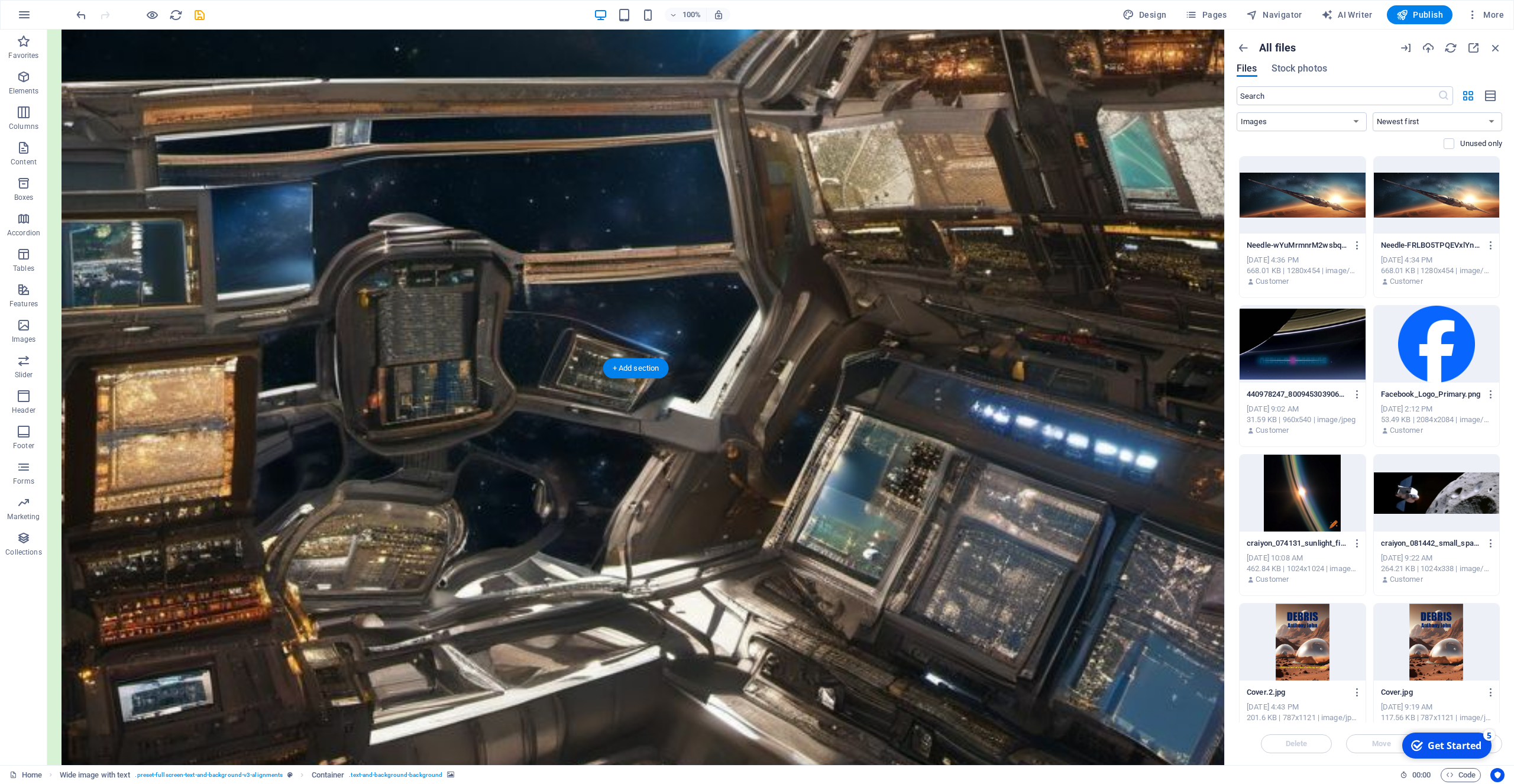
scroll to position [1247, 0]
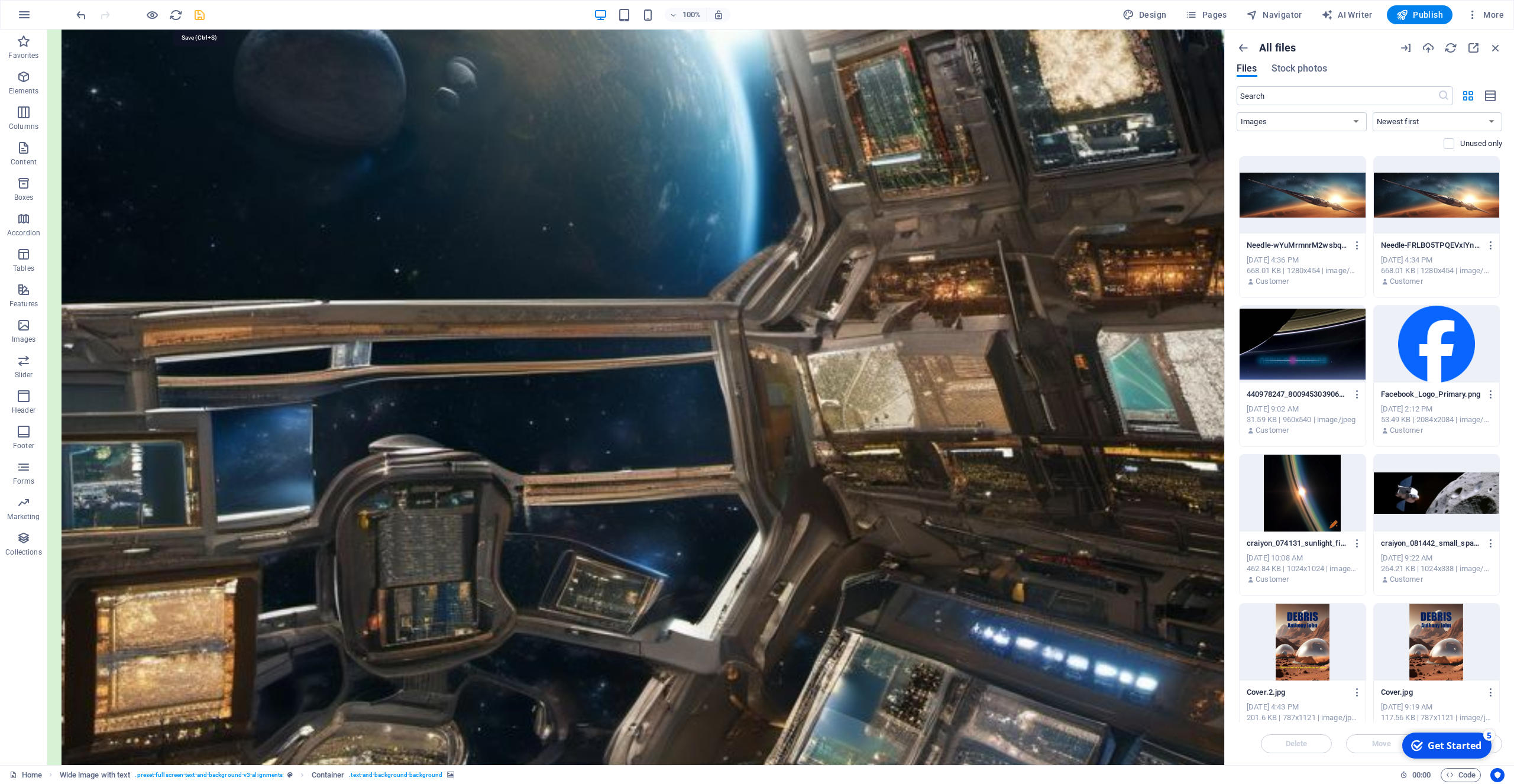
click at [201, 16] on icon "save" at bounding box center [199, 15] width 14 height 14
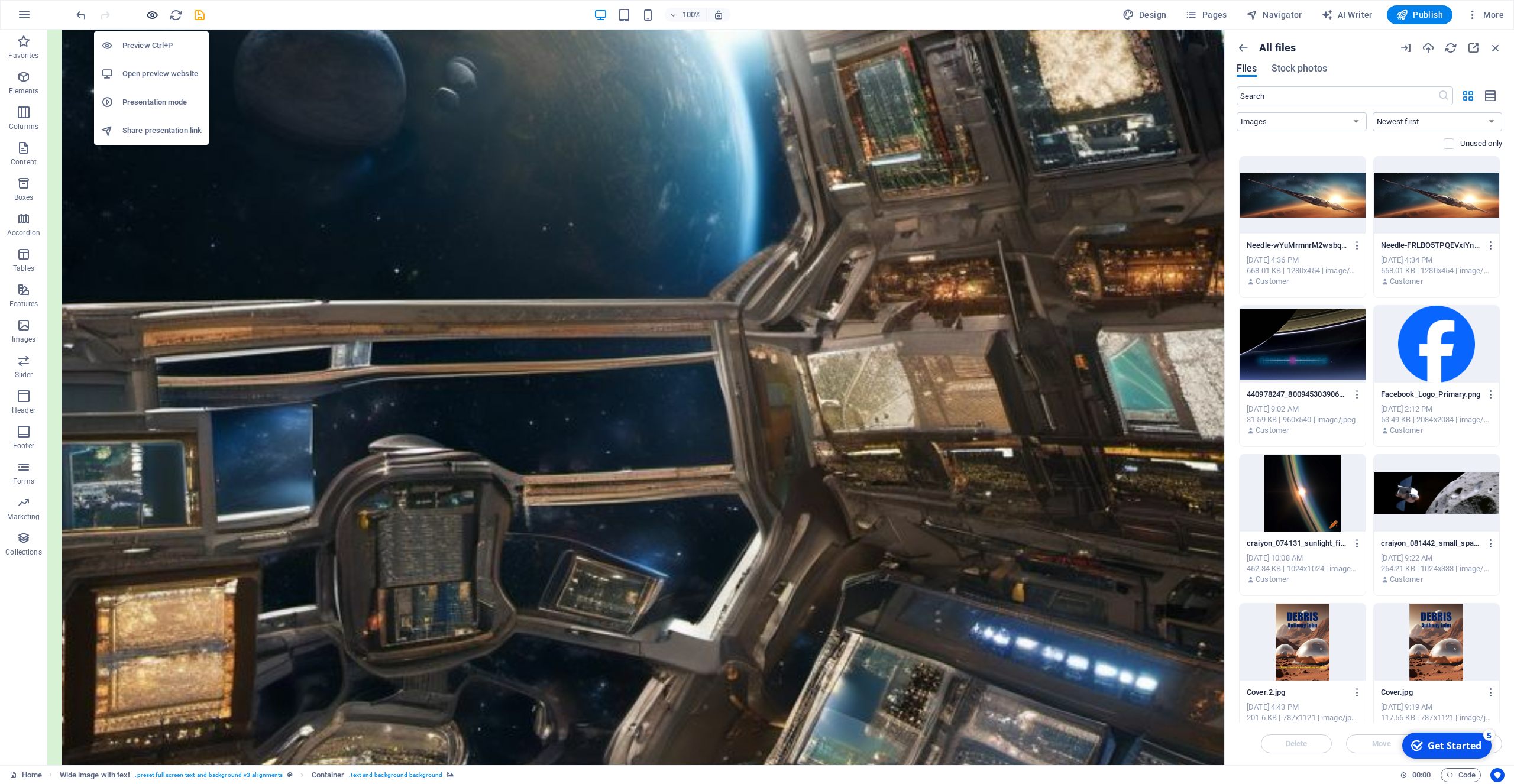
click at [151, 14] on icon "button" at bounding box center [152, 15] width 14 height 14
click at [151, 42] on h6 "Preview Ctrl+P" at bounding box center [162, 45] width 79 height 14
click at [151, 72] on h6 "Open preview website" at bounding box center [162, 74] width 79 height 14
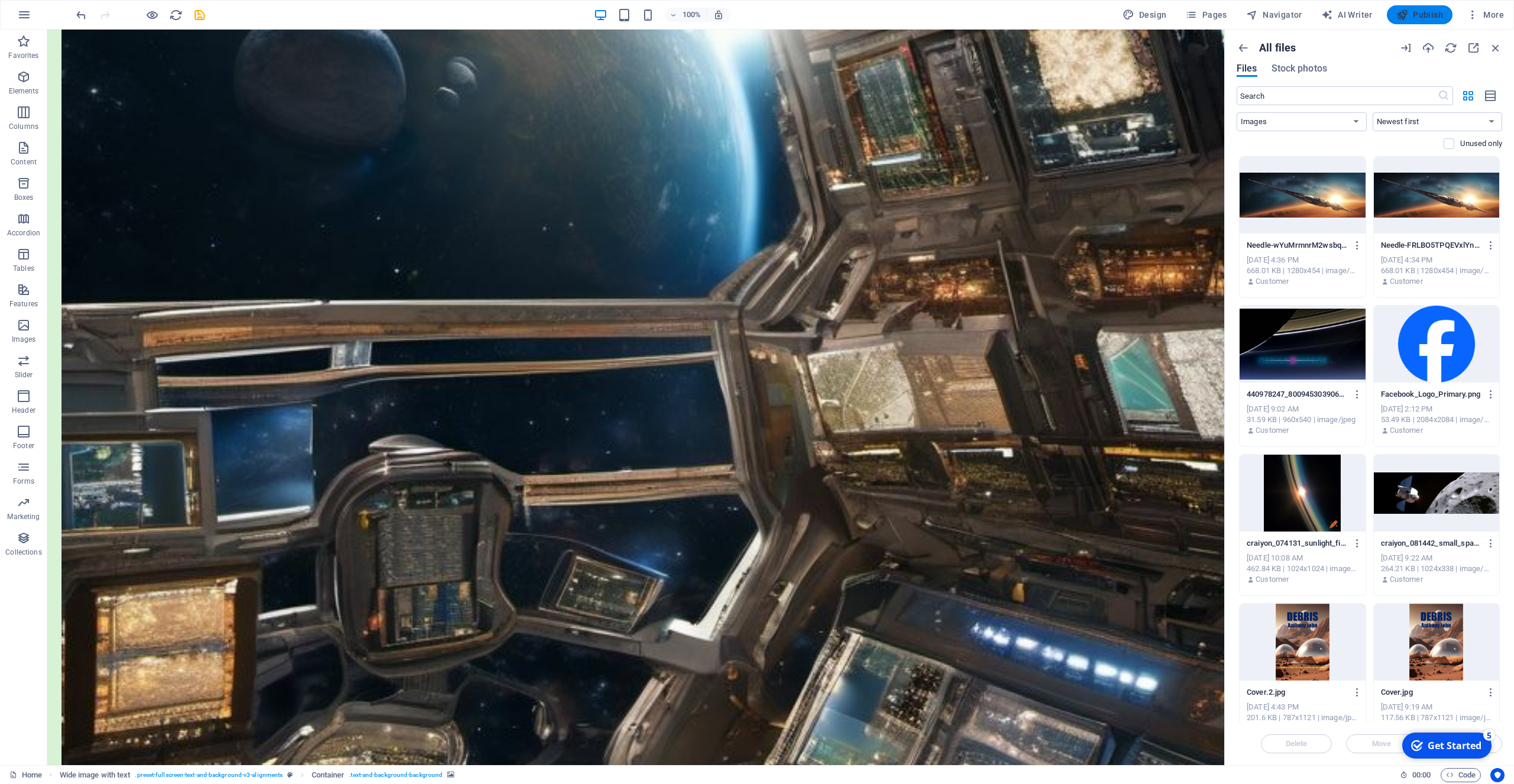
click at [1429, 12] on span "Publish" at bounding box center [1419, 14] width 47 height 11
click at [1425, 12] on span "Publish" at bounding box center [1419, 14] width 47 height 11
click at [1496, 49] on icon "button" at bounding box center [1495, 47] width 13 height 13
click at [1496, 41] on icon "button" at bounding box center [1495, 47] width 13 height 13
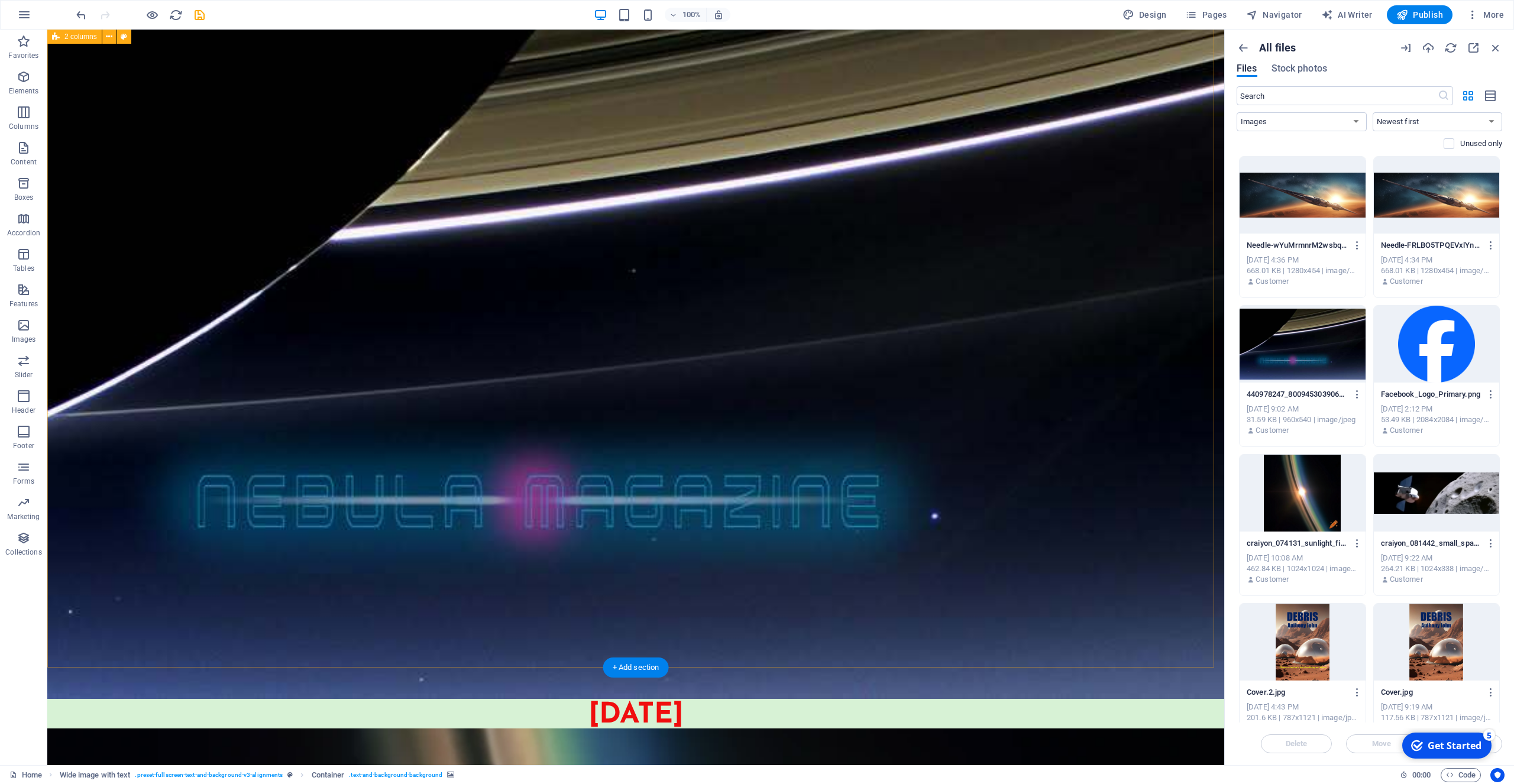
scroll to position [2920, 0]
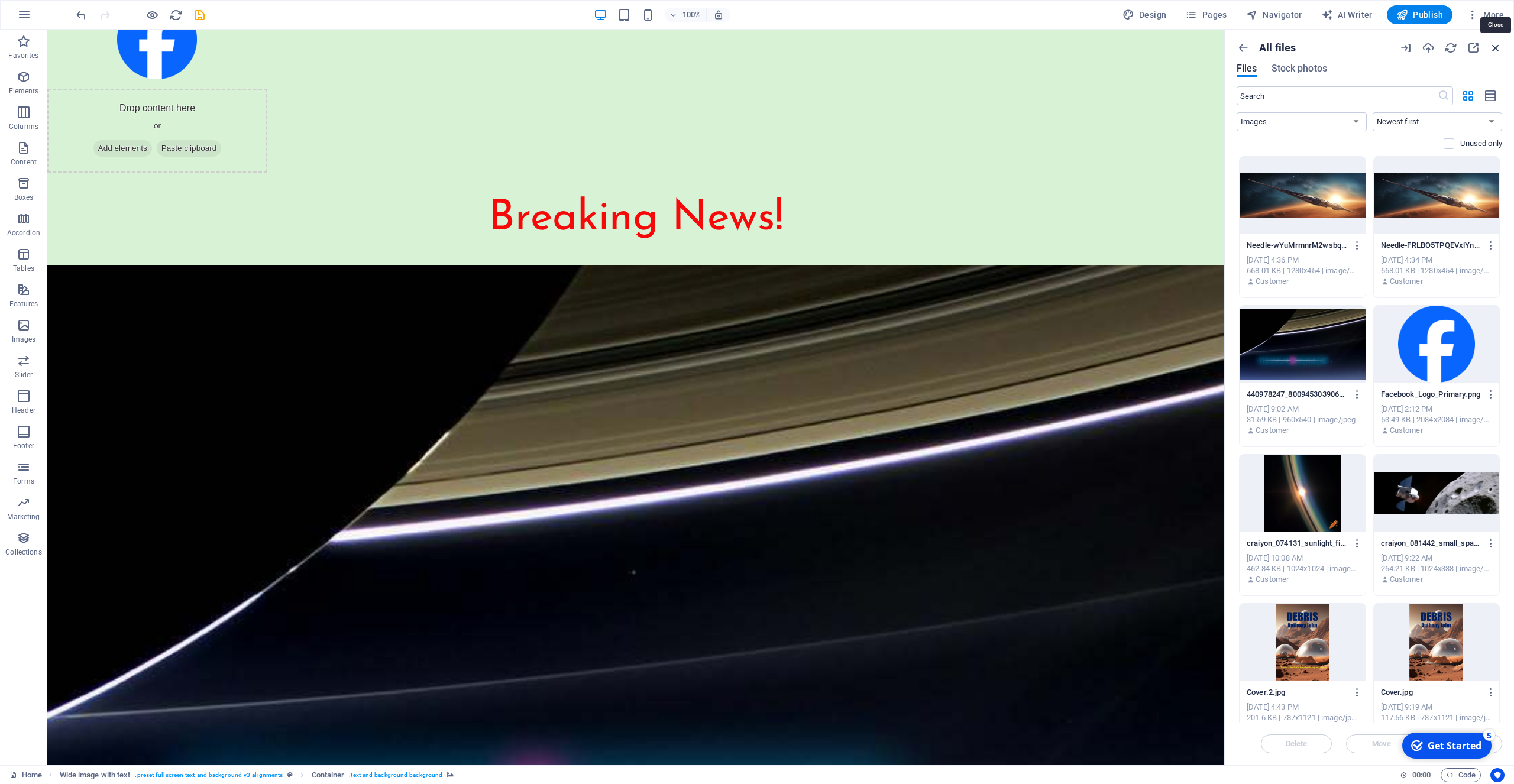
click at [1493, 48] on icon "button" at bounding box center [1495, 47] width 13 height 13
click at [1243, 49] on icon "button" at bounding box center [1243, 47] width 13 height 13
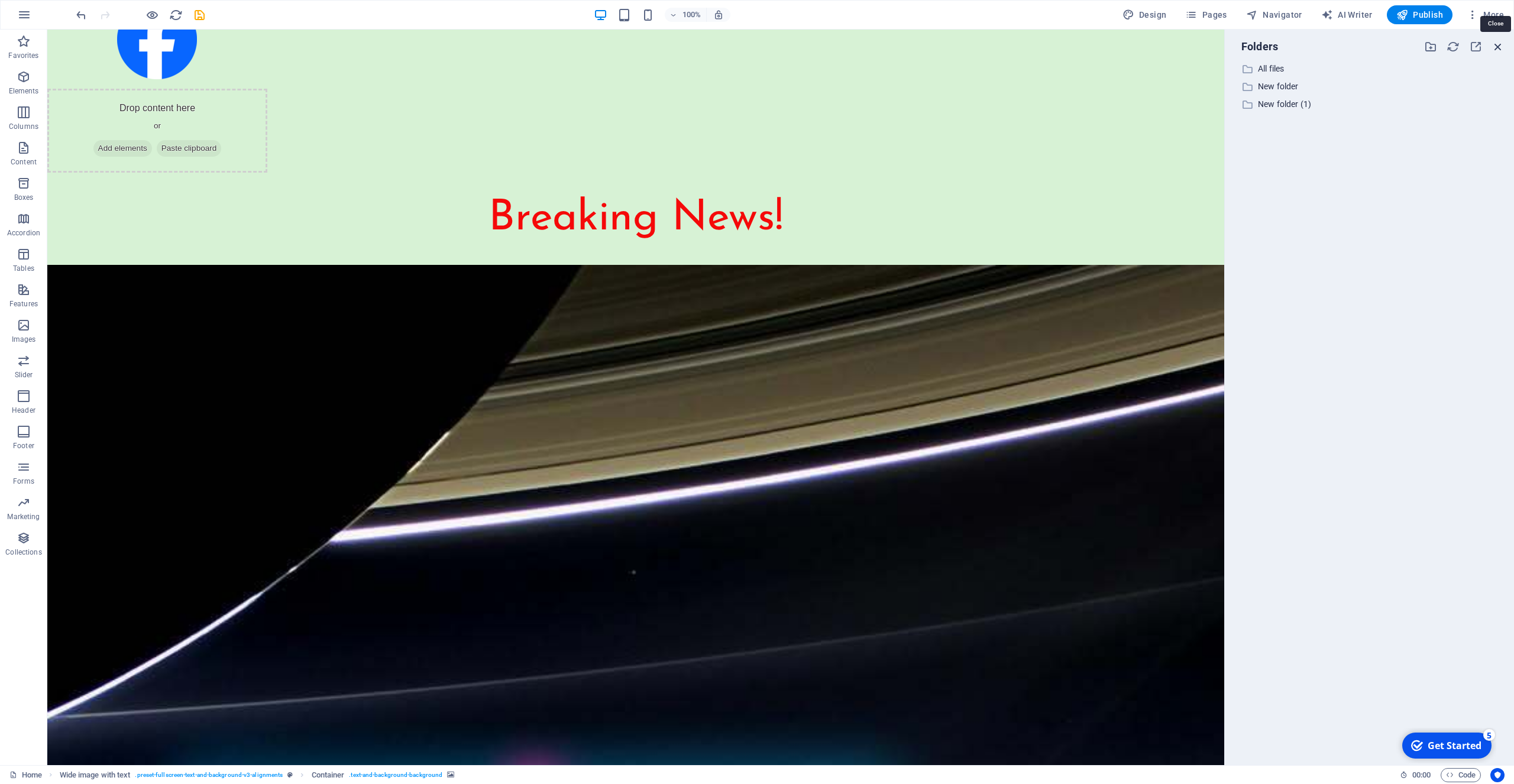
click at [1498, 46] on icon "button" at bounding box center [1498, 46] width 13 height 13
click at [1413, 10] on span "Publish" at bounding box center [1419, 14] width 47 height 11
drag, startPoint x: 1465, startPoint y: 748, endPoint x: 1580, endPoint y: 923, distance: 209.4
click at [1465, 747] on div "Get Started" at bounding box center [1454, 745] width 54 height 13
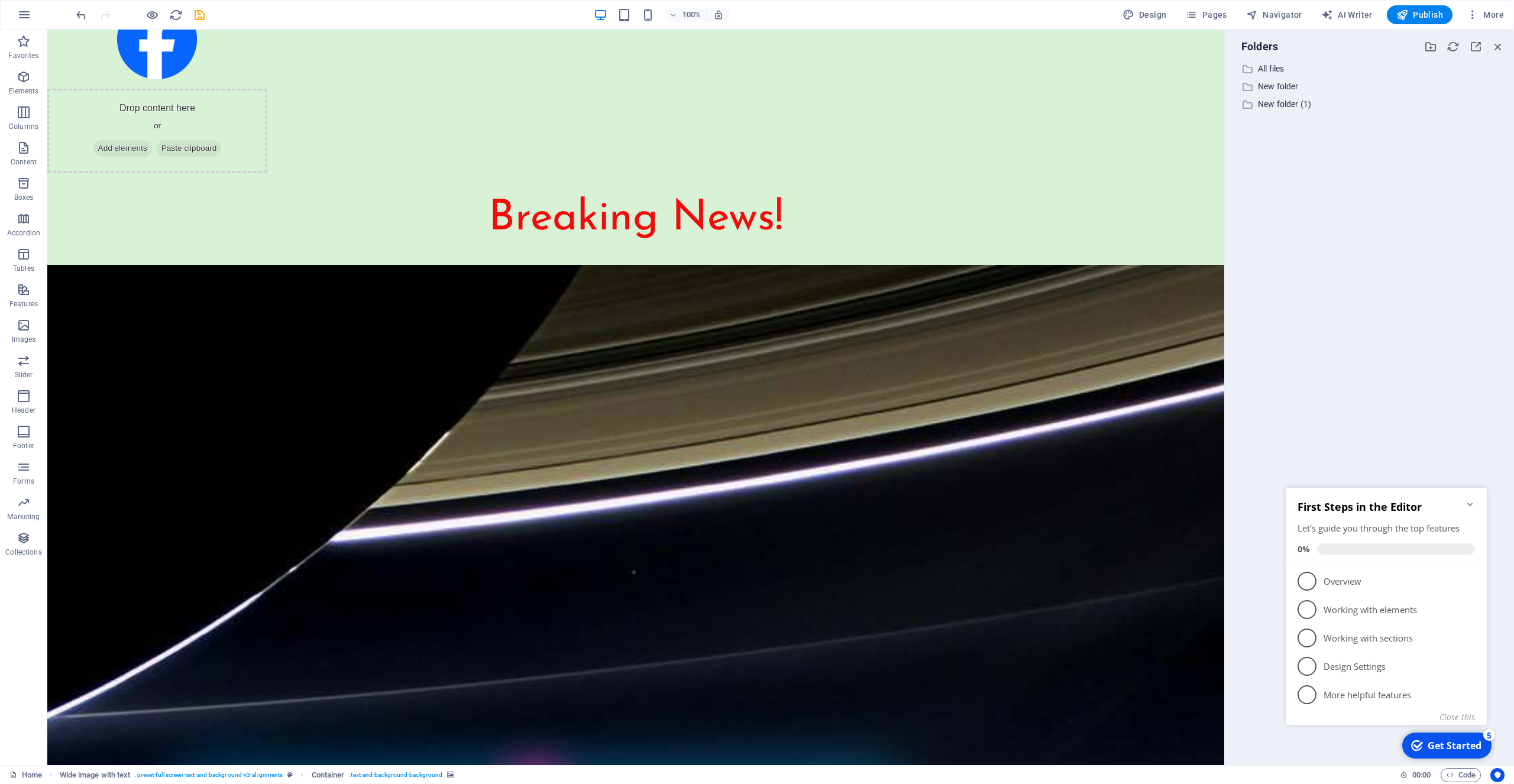
click at [1490, 737] on div "5" at bounding box center [1489, 734] width 11 height 11
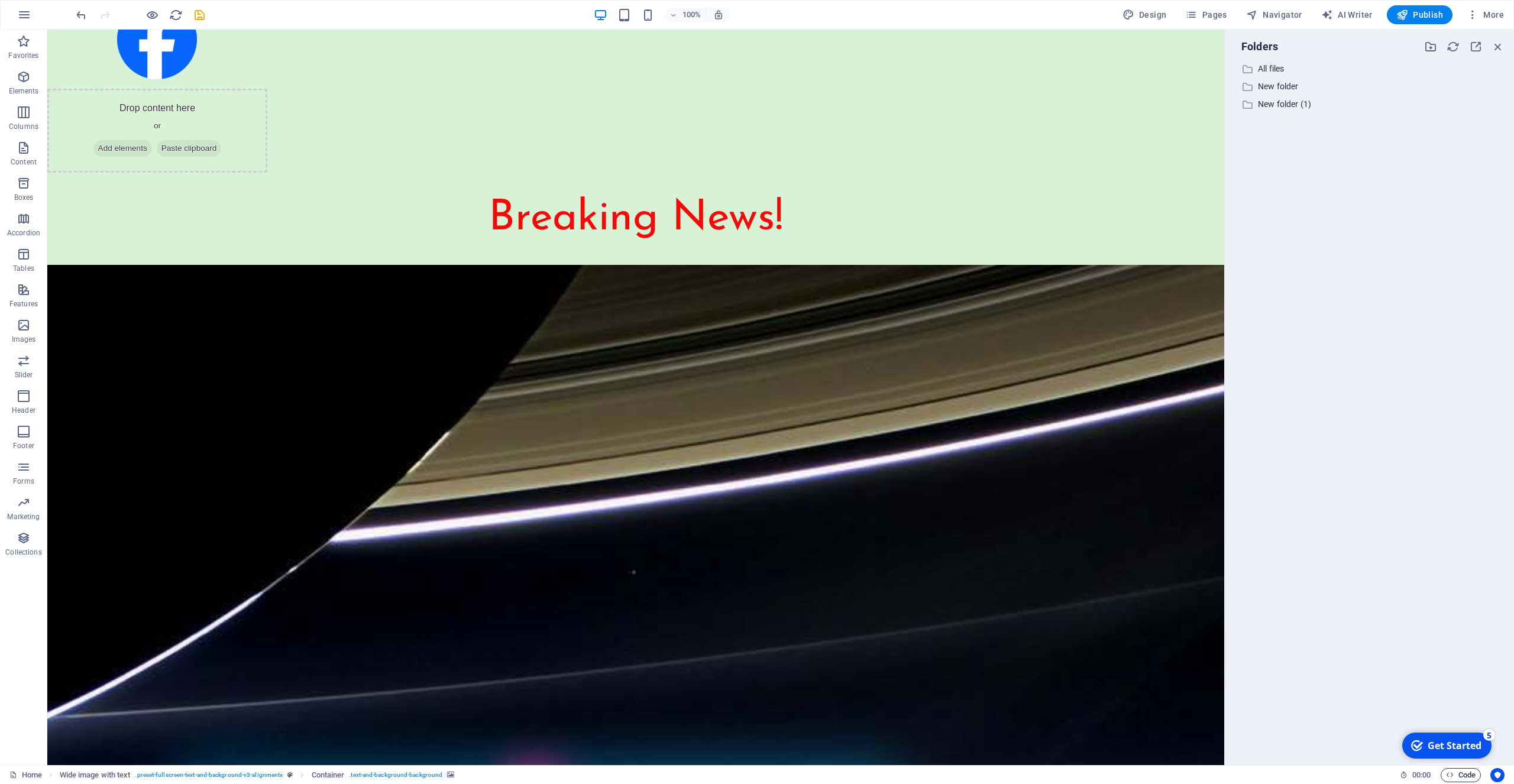
click at [1463, 781] on span "Code" at bounding box center [1461, 775] width 30 height 14
click at [1499, 775] on icon "Usercentrics" at bounding box center [1497, 775] width 8 height 8
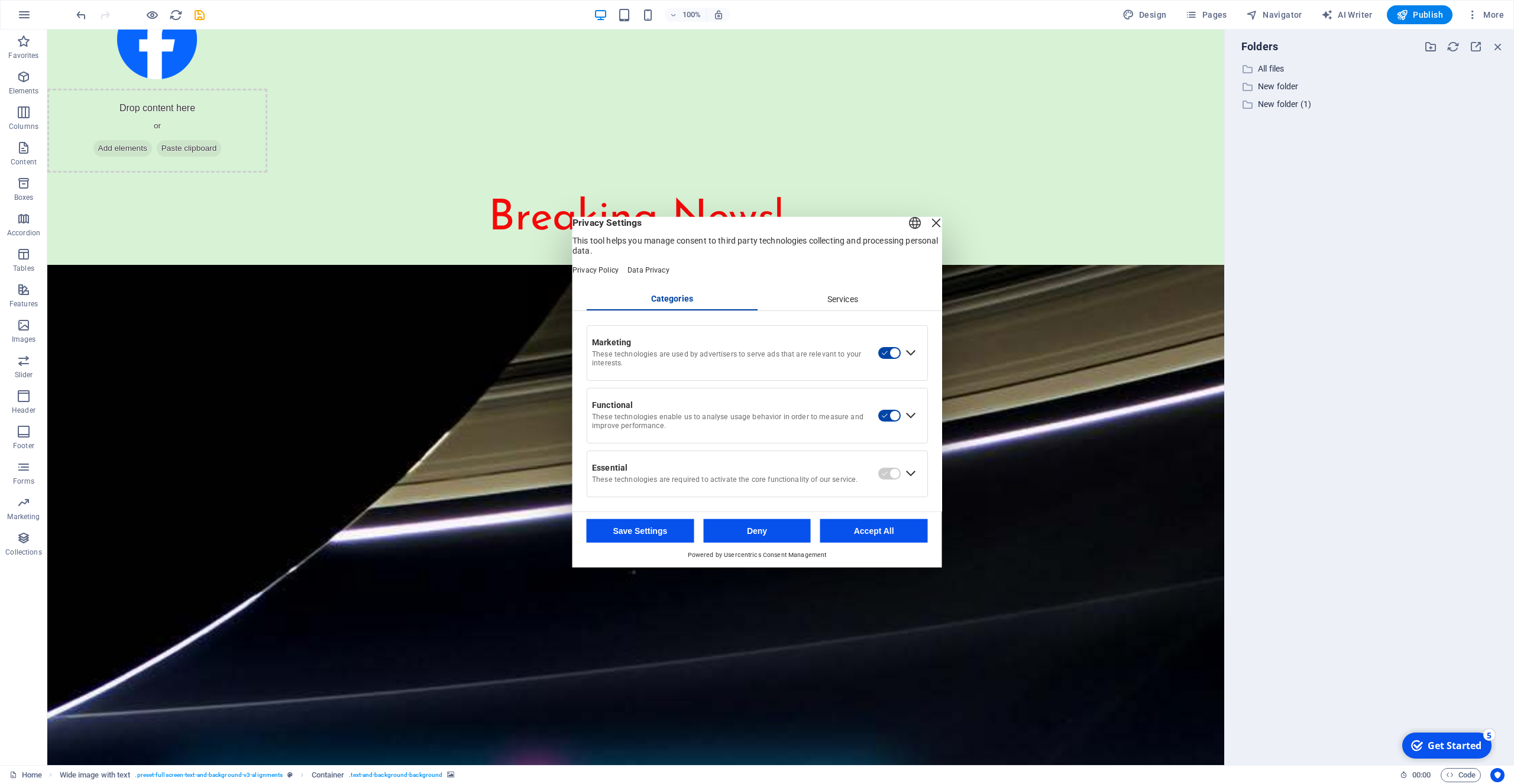
click at [928, 229] on div "Close Layer" at bounding box center [936, 222] width 16 height 16
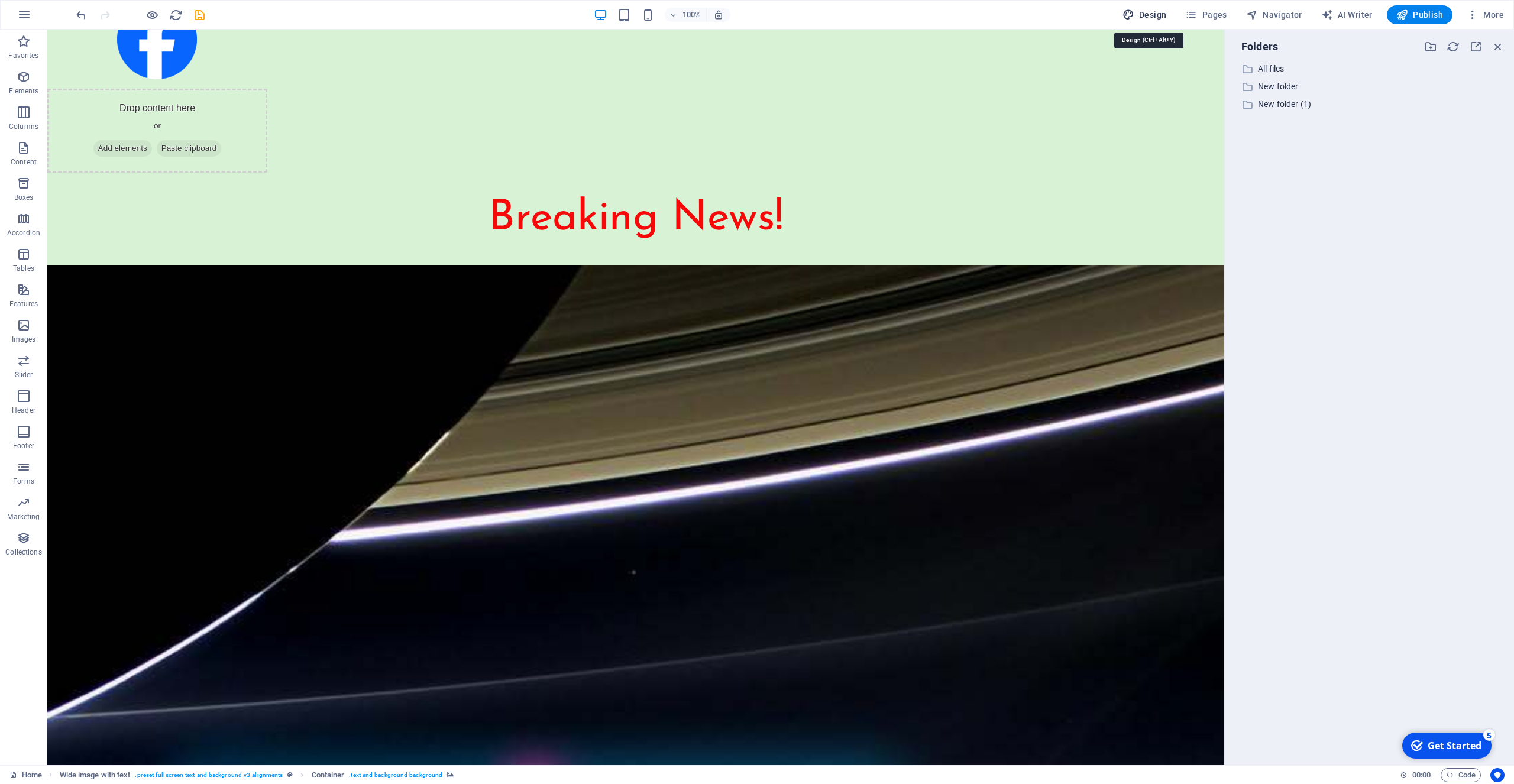
click at [1158, 18] on span "Design" at bounding box center [1145, 14] width 45 height 11
click at [1364, 217] on div "​ All files All files ​ New folder New folder ​ New folder (1) New folder (1)" at bounding box center [1369, 408] width 270 height 694
click at [1484, 10] on span "More" at bounding box center [1485, 14] width 37 height 11
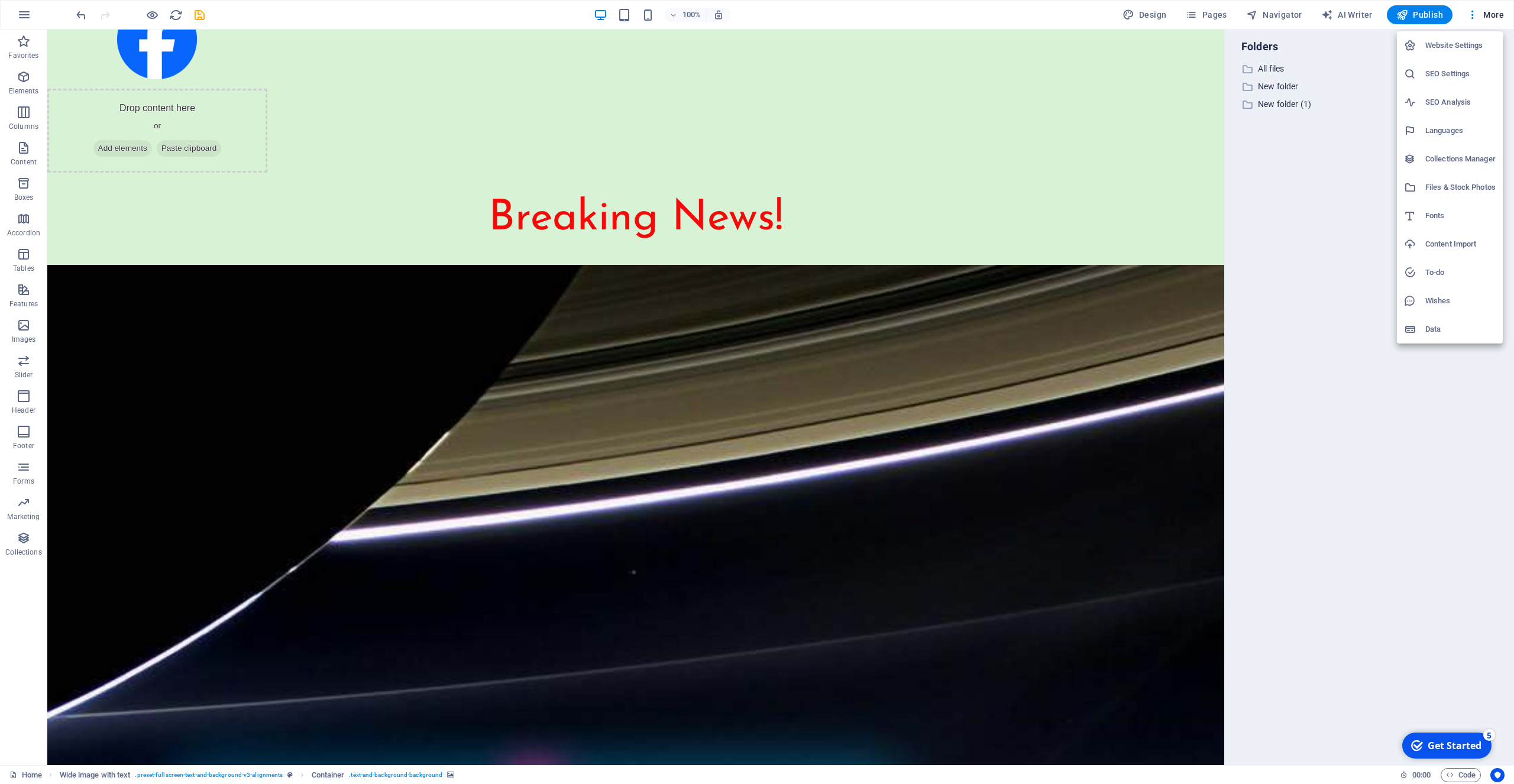
click at [1409, 14] on div at bounding box center [757, 392] width 1514 height 784
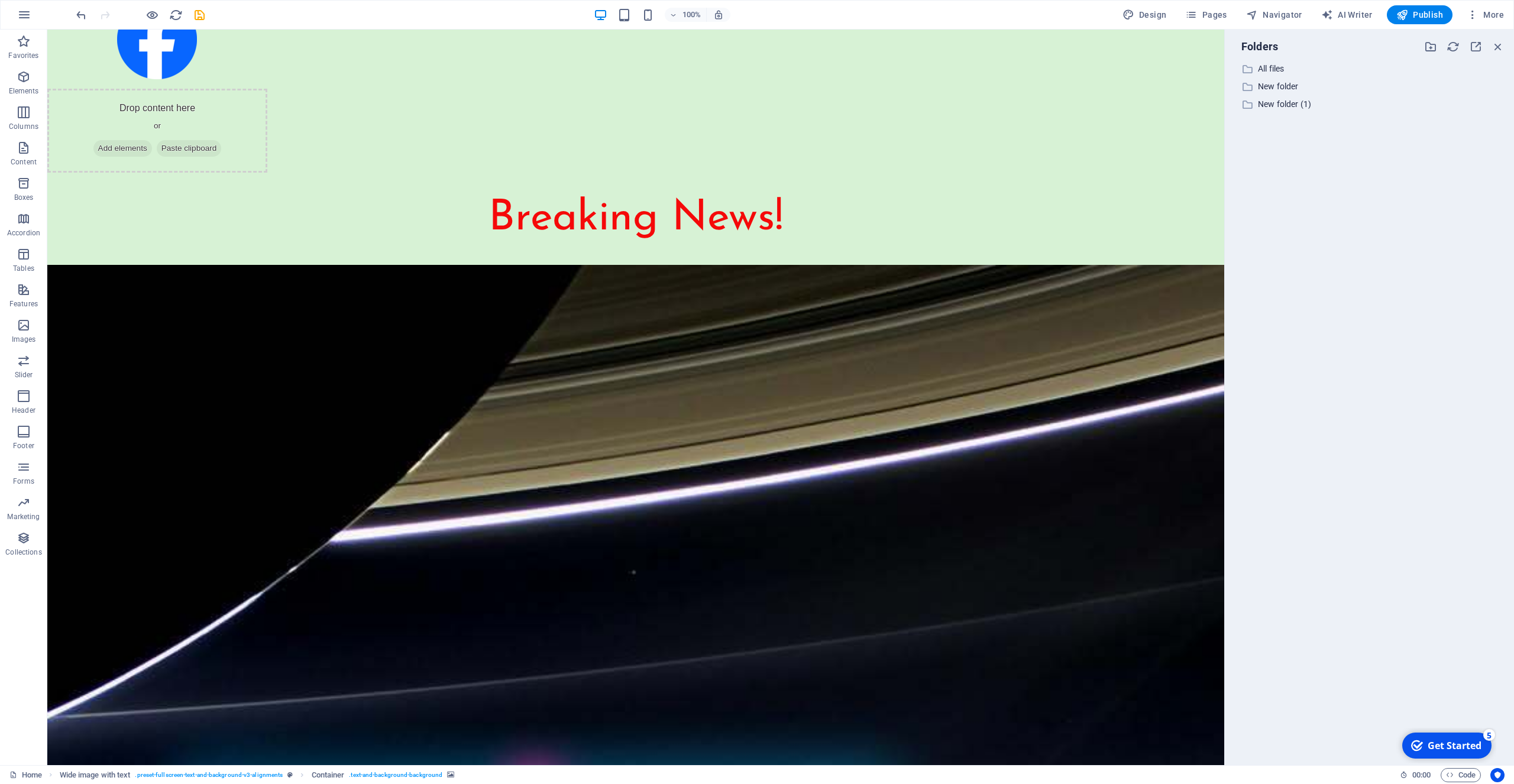
click at [1409, 14] on div "Website Settings SEO Settings SEO Analysis Languages Collections Manager Files …" at bounding box center [757, 395] width 1514 height 777
click at [1356, 14] on span "AI Writer" at bounding box center [1347, 14] width 51 height 11
click at [1350, 11] on span "AI Writer" at bounding box center [1347, 14] width 51 height 11
click at [1277, 14] on span "Navigator" at bounding box center [1274, 14] width 56 height 11
click at [1213, 17] on span "Pages" at bounding box center [1206, 14] width 41 height 11
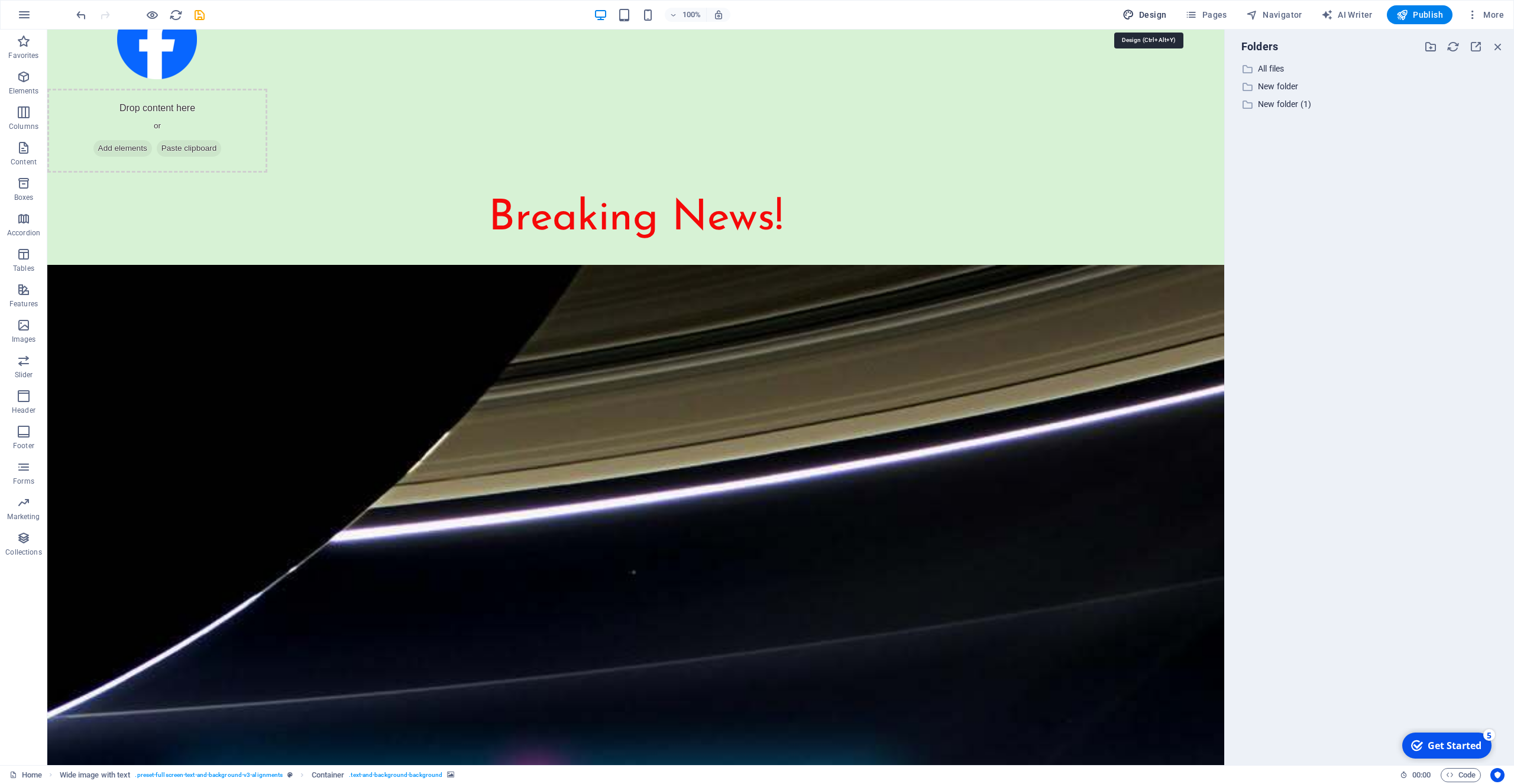
click at [1148, 16] on span "Design" at bounding box center [1145, 14] width 45 height 11
click at [197, 18] on icon "save" at bounding box center [199, 15] width 14 height 14
click at [197, 17] on icon "save" at bounding box center [199, 15] width 14 height 14
click at [197, 14] on icon "save" at bounding box center [199, 15] width 14 height 14
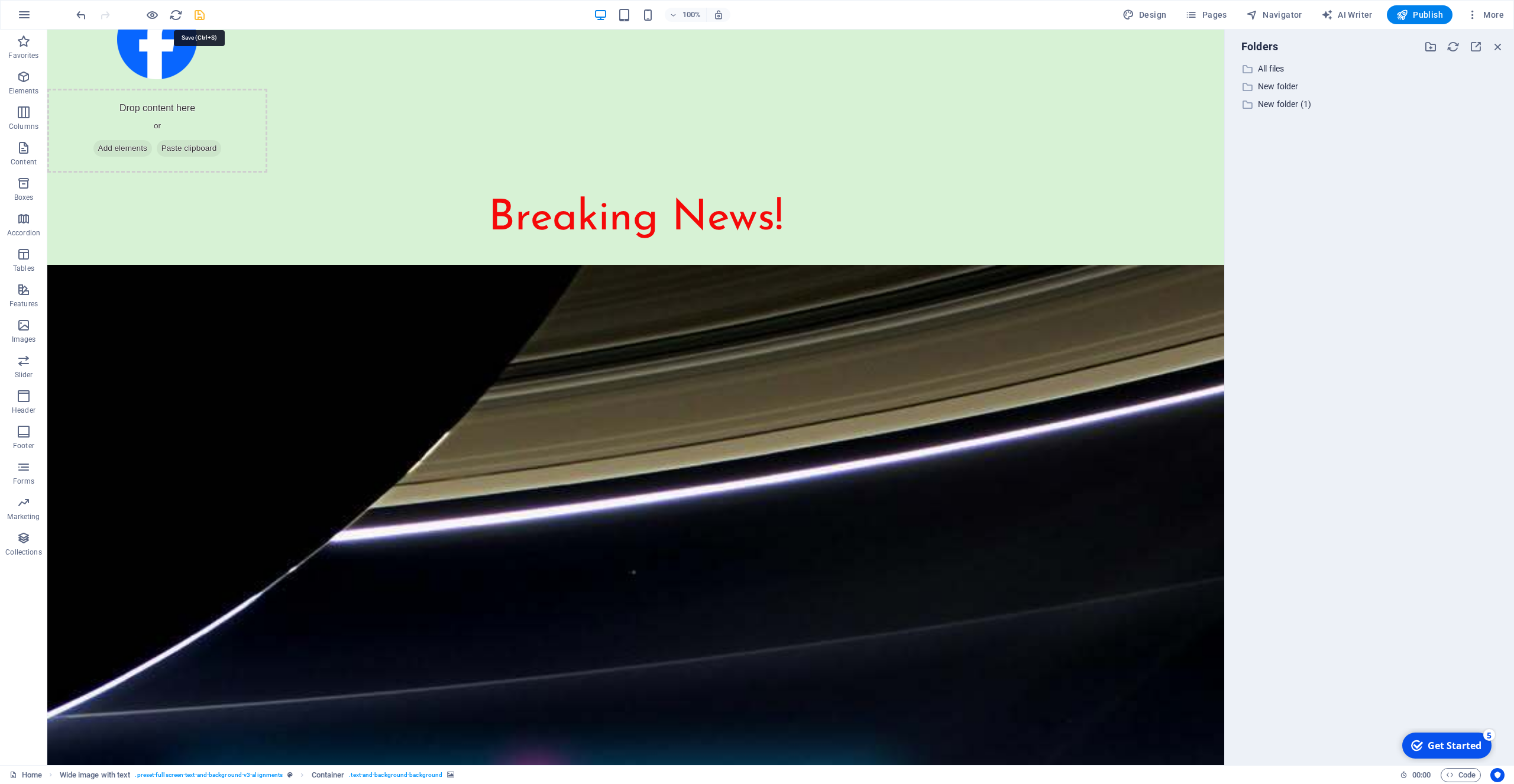
click at [197, 14] on icon "save" at bounding box center [199, 15] width 14 height 14
click at [196, 14] on icon "save" at bounding box center [199, 15] width 14 height 14
click at [55, 38] on icon at bounding box center [55, 36] width 7 height 14
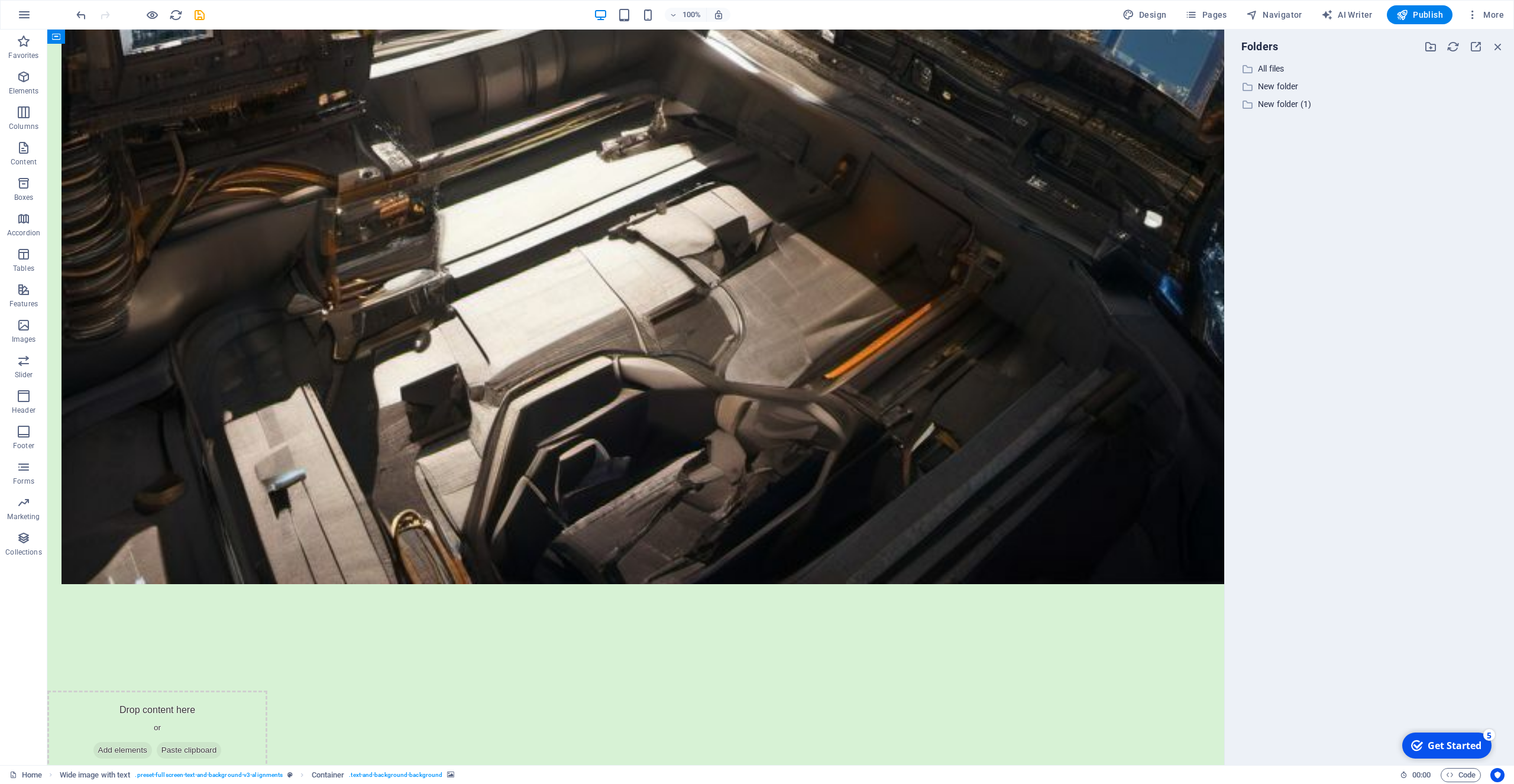
scroll to position [0, 0]
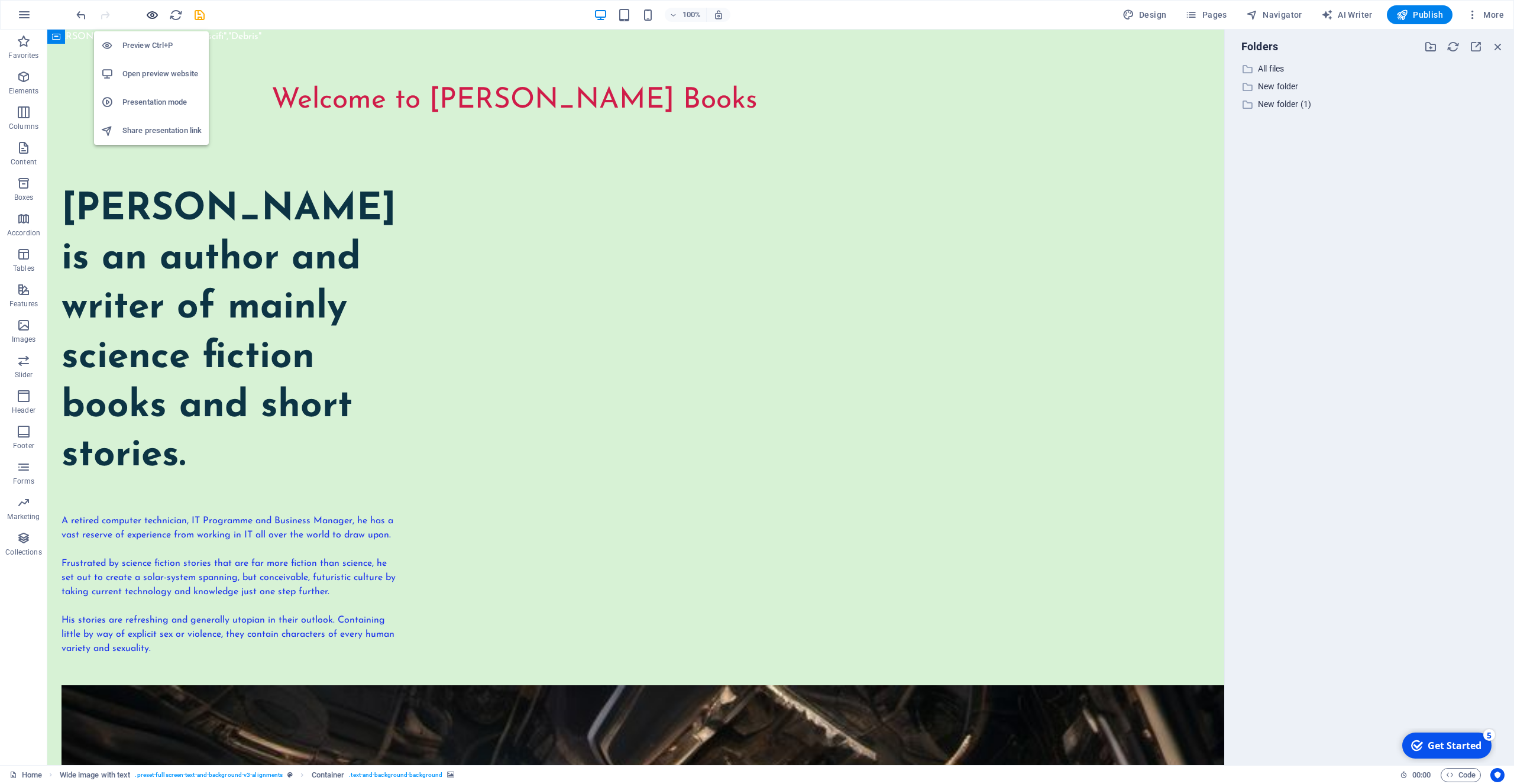
click at [151, 13] on icon "button" at bounding box center [152, 15] width 14 height 14
click at [152, 45] on h6 "Preview Ctrl+P" at bounding box center [162, 45] width 79 height 14
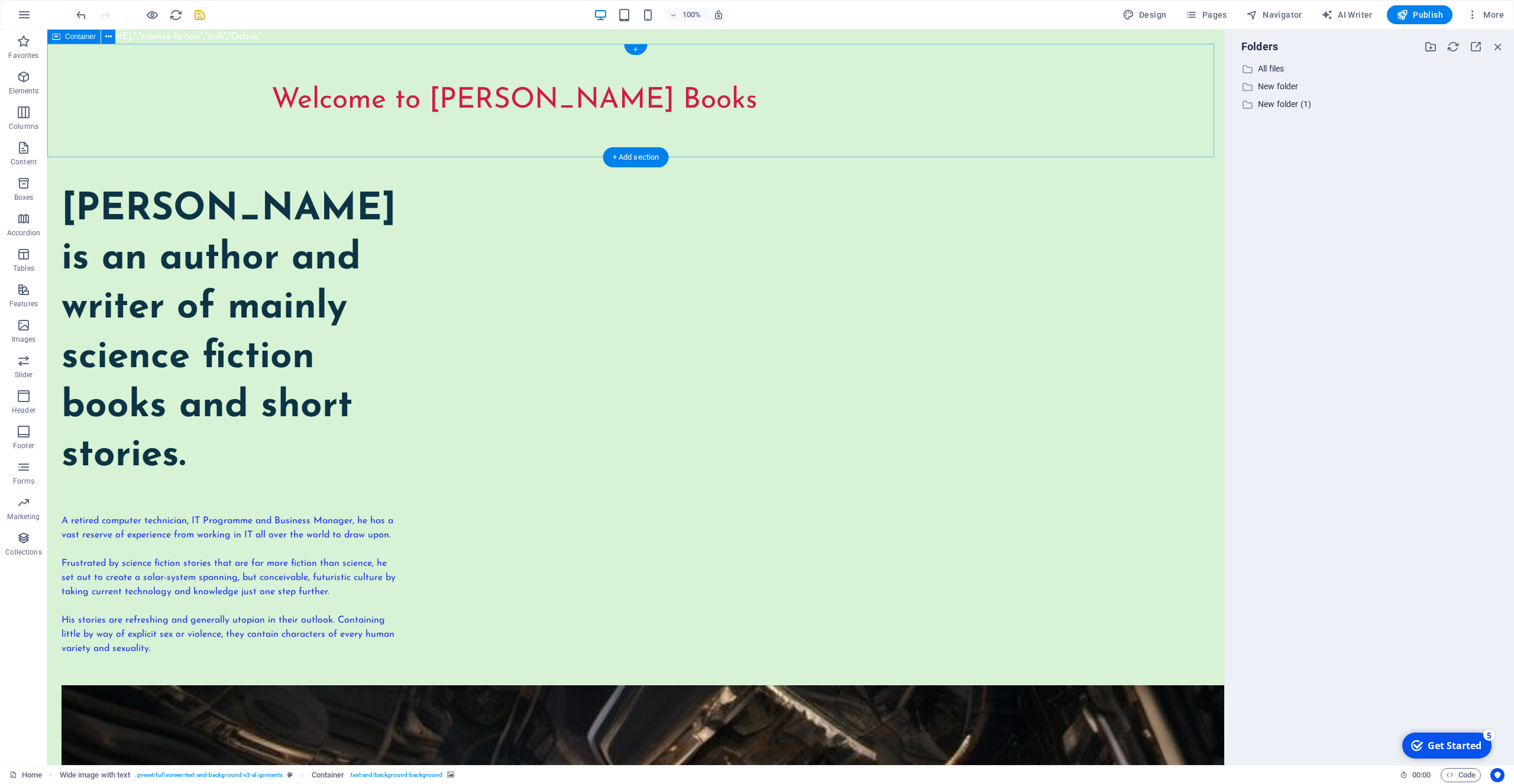
click at [314, 54] on div "Welcome to [PERSON_NAME] Books" at bounding box center [636, 101] width 1177 height 114
click at [23, 15] on icon "button" at bounding box center [24, 14] width 14 height 14
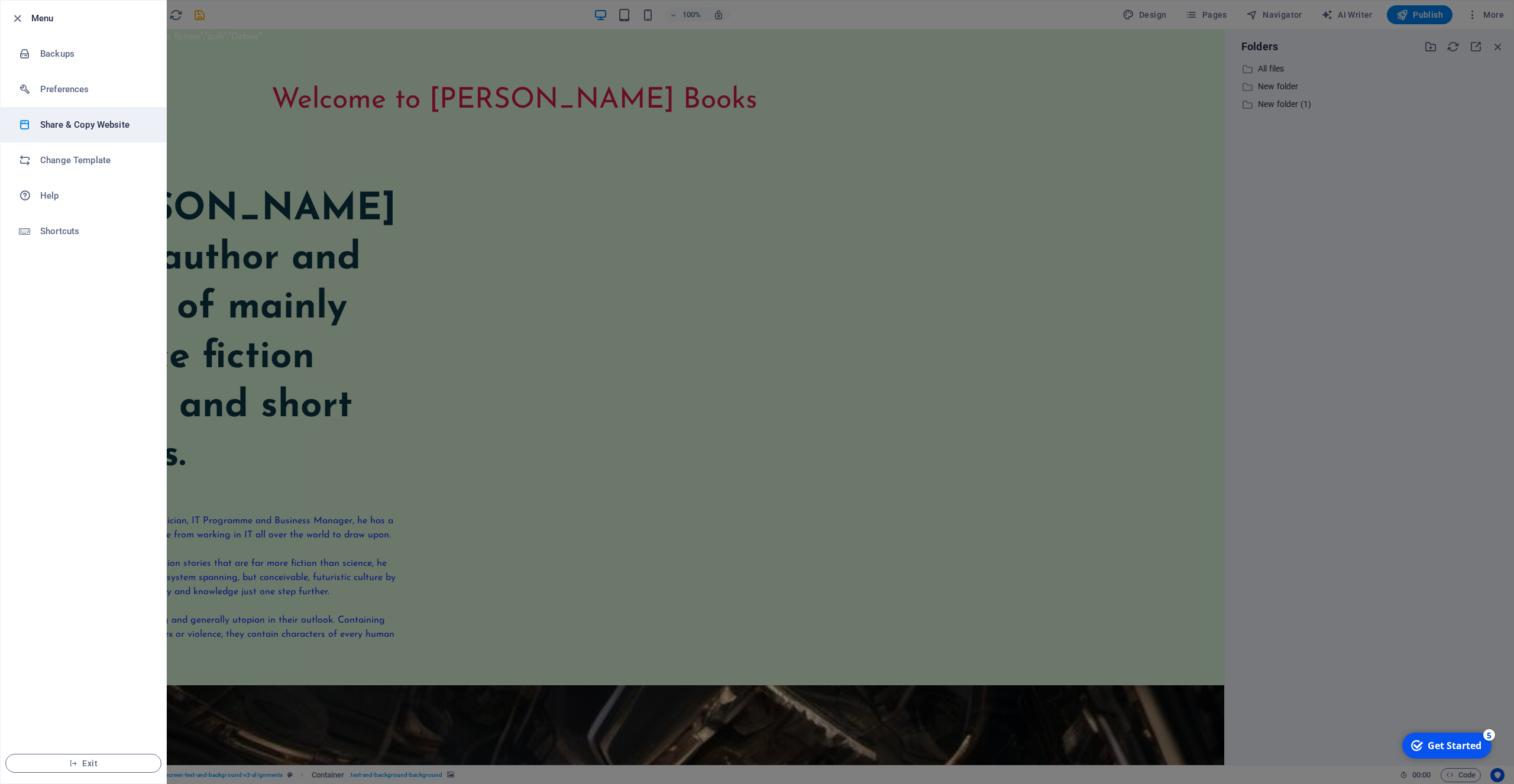
click at [76, 123] on h6 "Share & Copy Website" at bounding box center [95, 124] width 110 height 14
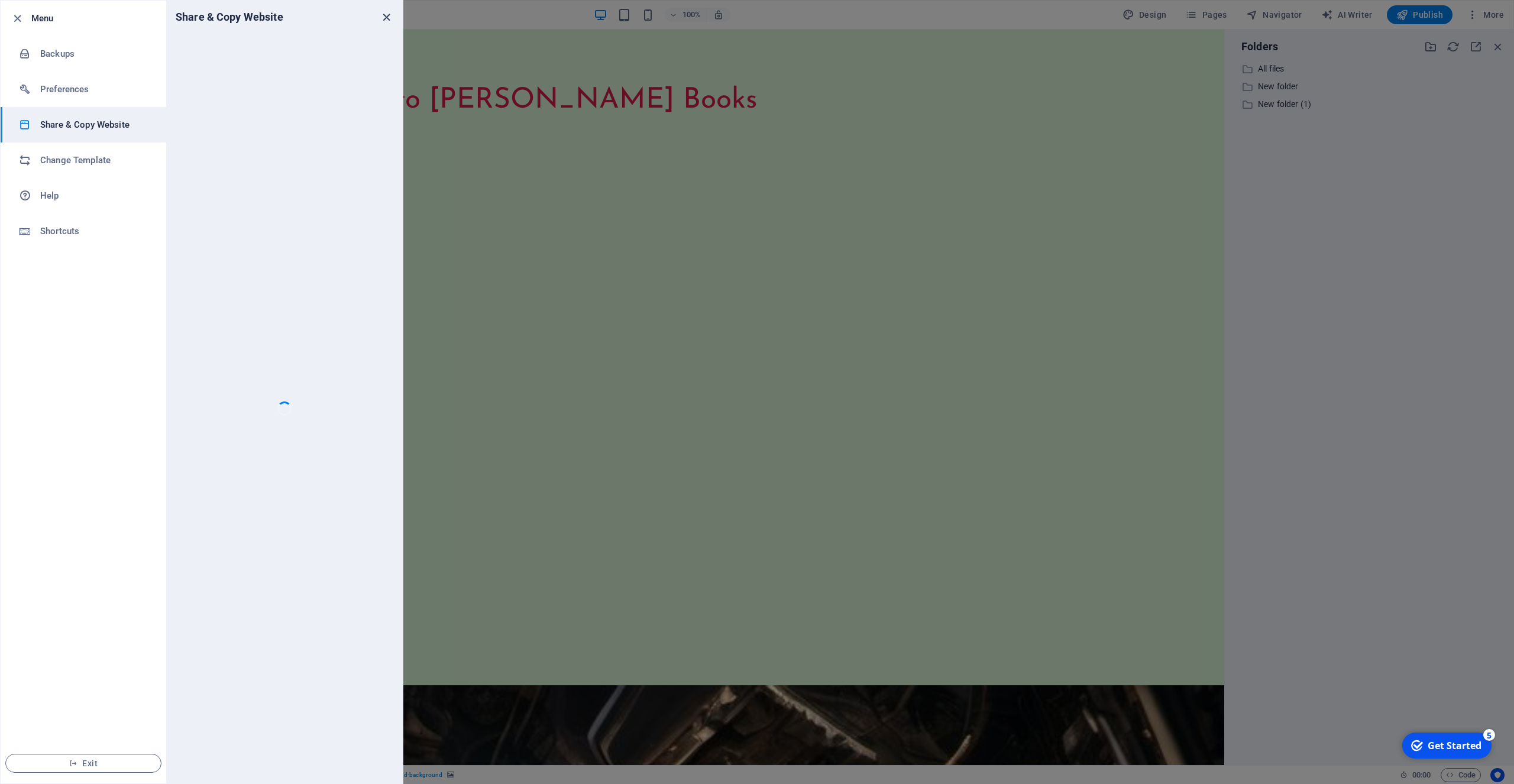
click at [387, 17] on icon "close" at bounding box center [387, 18] width 14 height 14
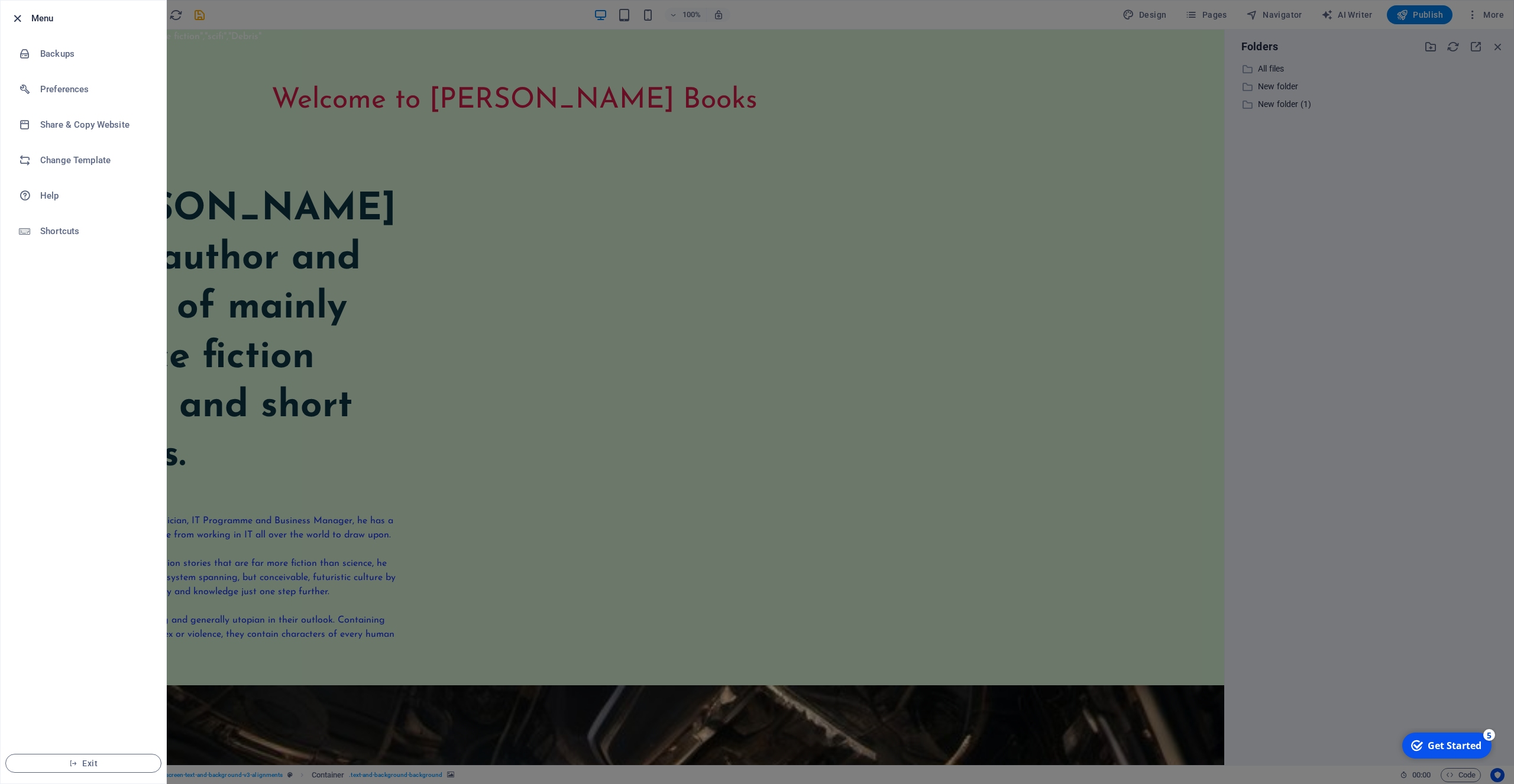
click at [19, 16] on icon "button" at bounding box center [18, 18] width 14 height 14
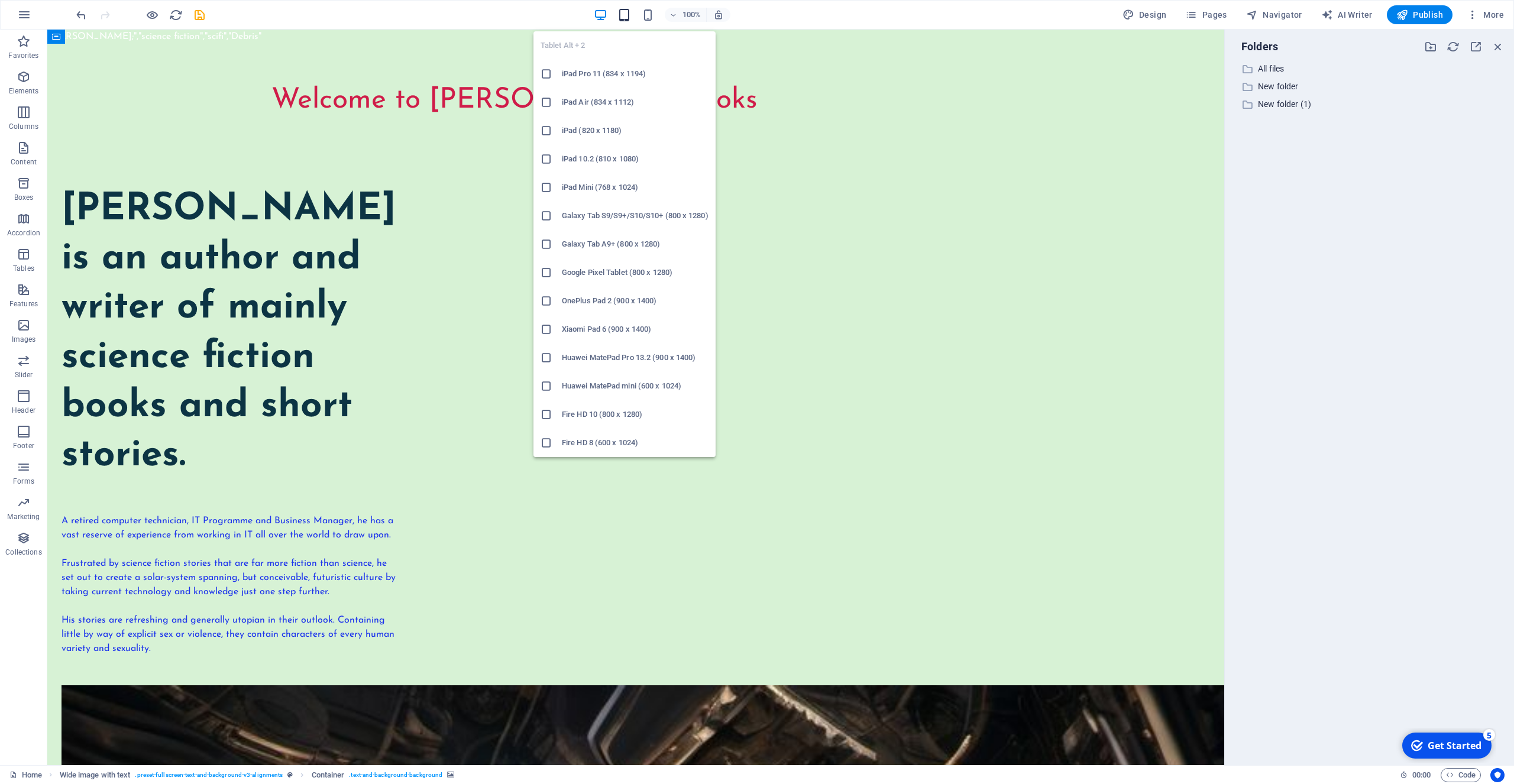
click at [628, 16] on icon "button" at bounding box center [624, 15] width 14 height 14
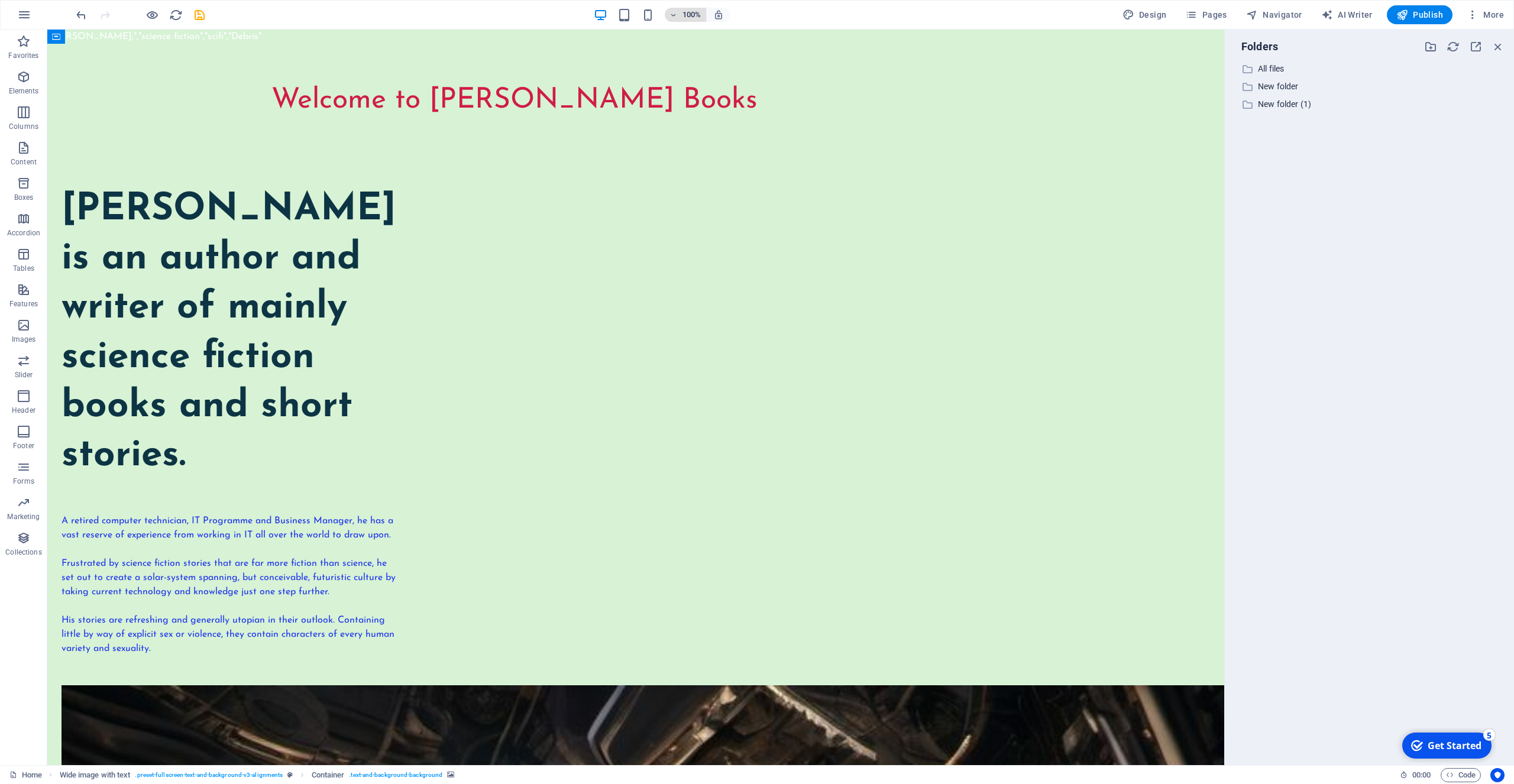
click at [686, 16] on h6 "100%" at bounding box center [692, 14] width 19 height 14
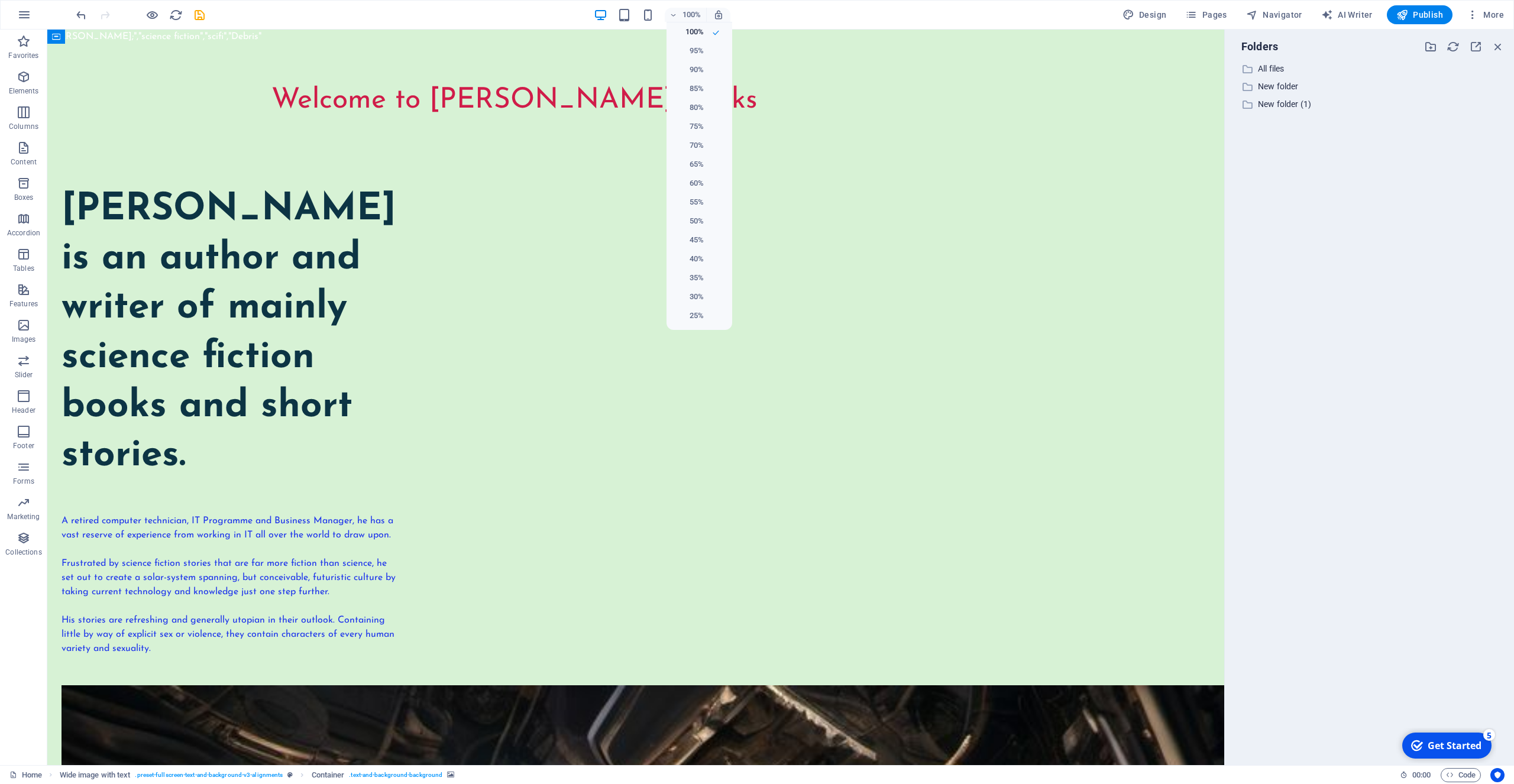
click at [721, 16] on div at bounding box center [757, 392] width 1514 height 784
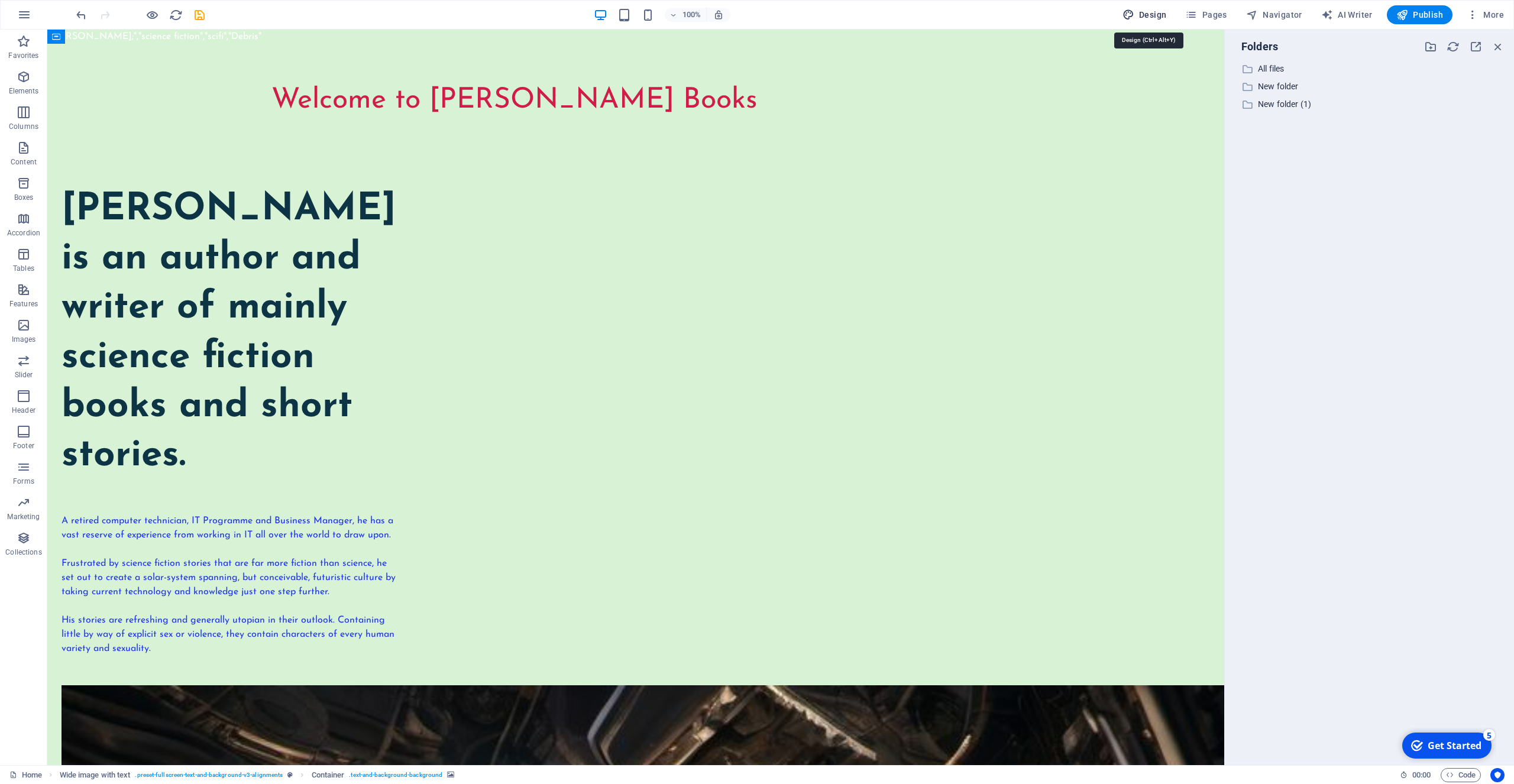
click at [1142, 11] on span "Design" at bounding box center [1145, 14] width 45 height 11
click at [1210, 16] on span "Pages" at bounding box center [1206, 14] width 41 height 11
click at [1283, 15] on span "Navigator" at bounding box center [1274, 14] width 56 height 11
click at [1369, 12] on span "AI Writer" at bounding box center [1347, 14] width 51 height 11
click at [1418, 11] on span "Publish" at bounding box center [1419, 14] width 47 height 11
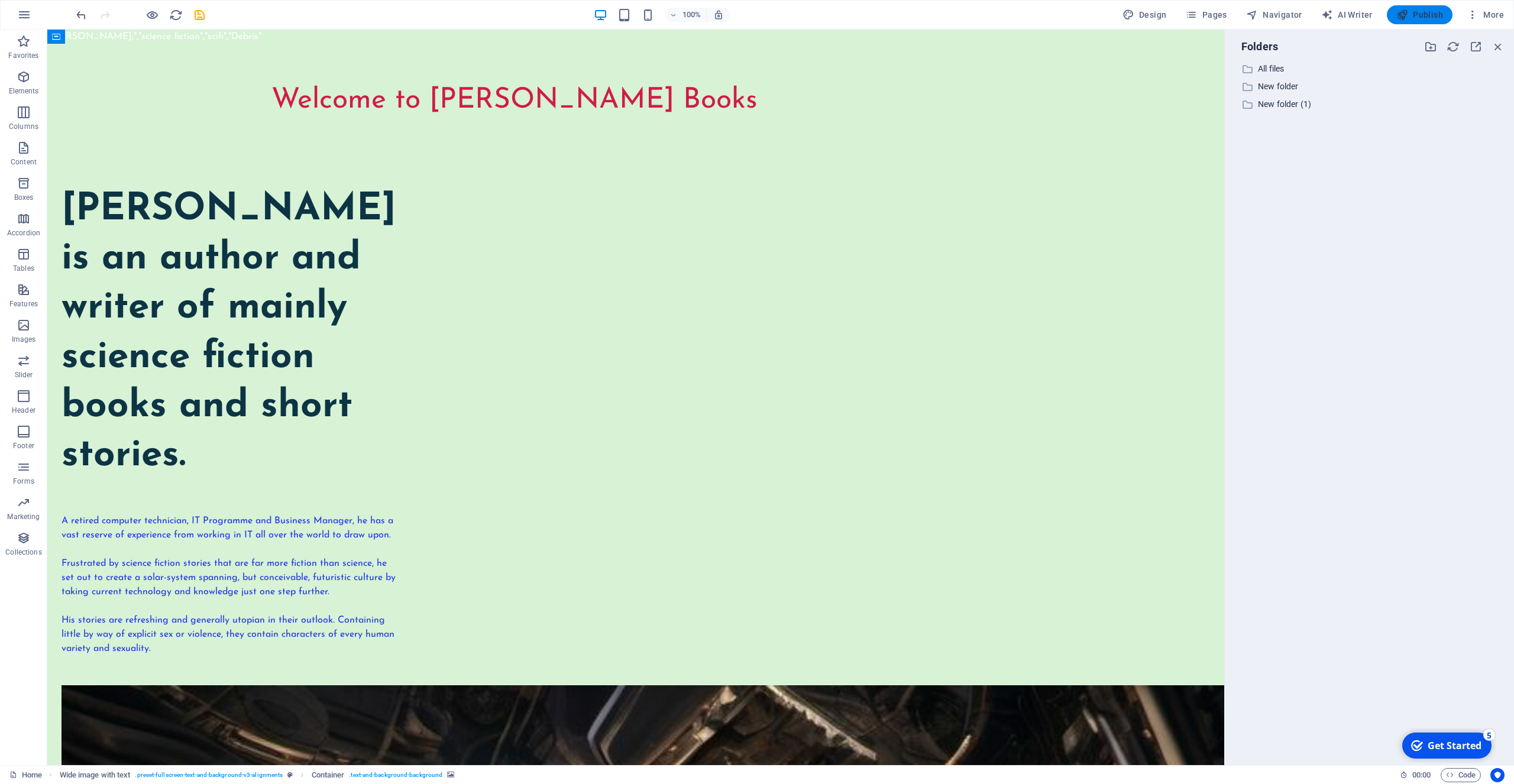
click at [1418, 11] on span "Publish" at bounding box center [1419, 14] width 47 height 11
click at [1475, 14] on icon "button" at bounding box center [1472, 14] width 11 height 11
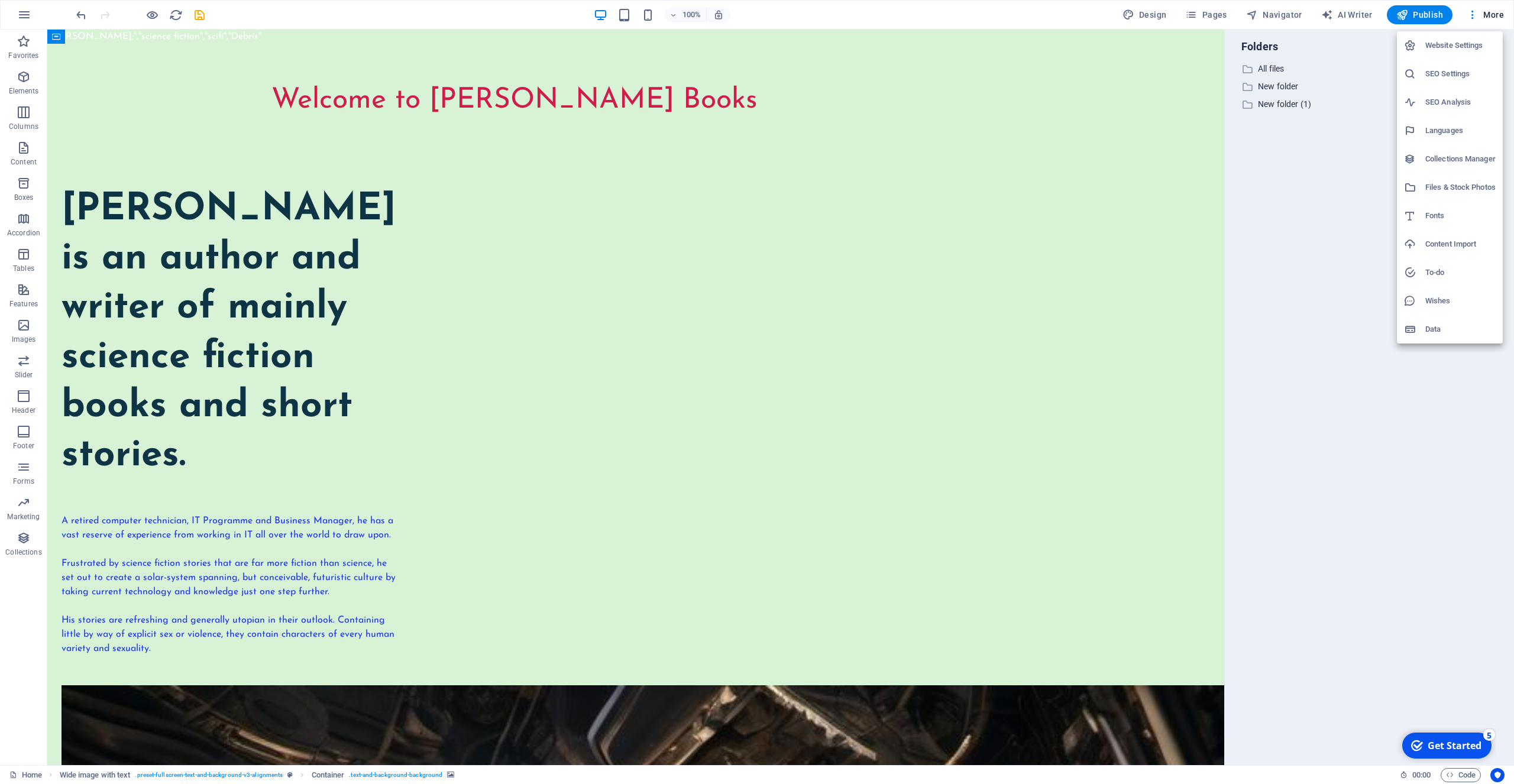
click at [1463, 44] on h6 "Website Settings" at bounding box center [1461, 45] width 70 height 14
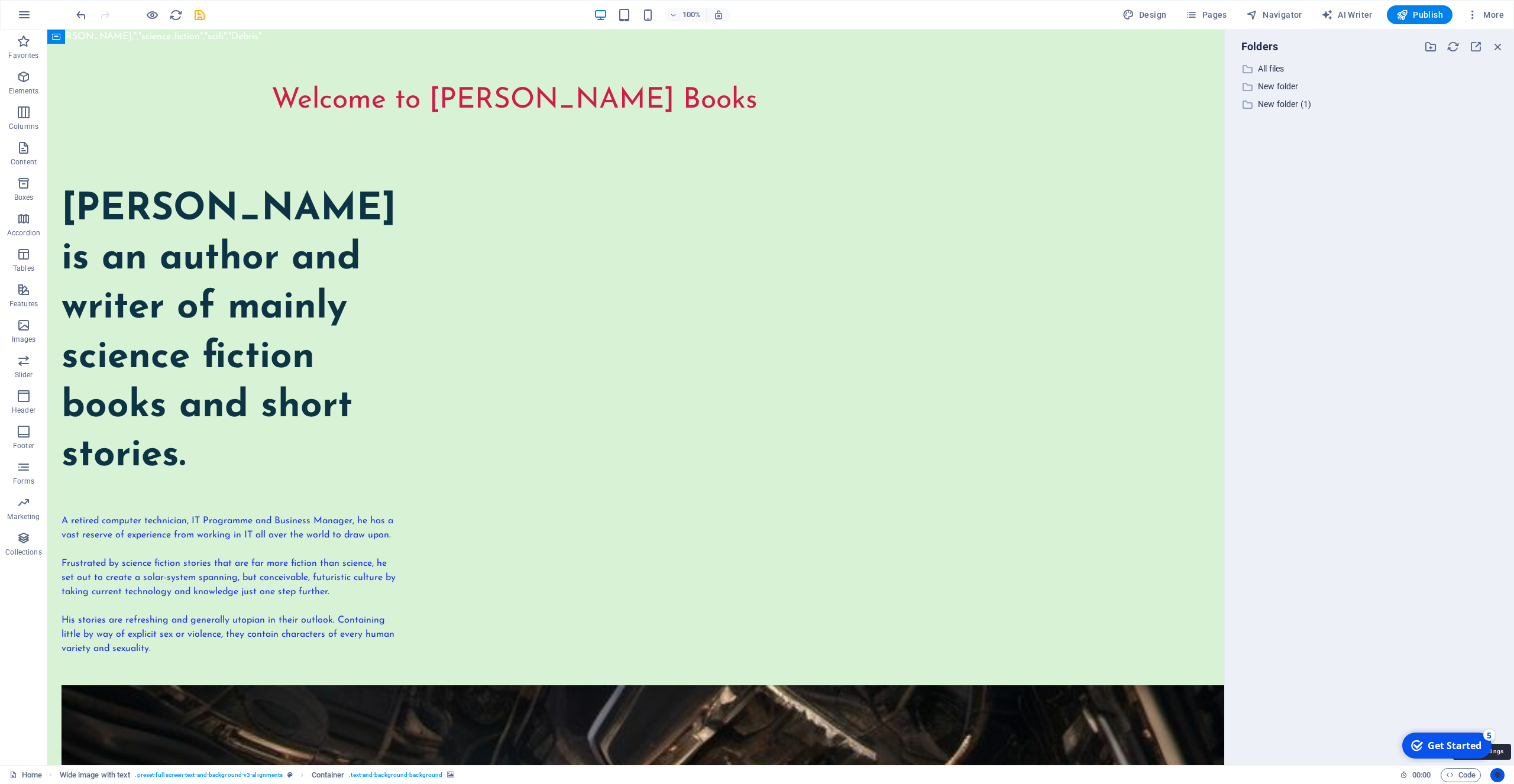
click at [1503, 777] on button "Usercentrics" at bounding box center [1497, 775] width 14 height 14
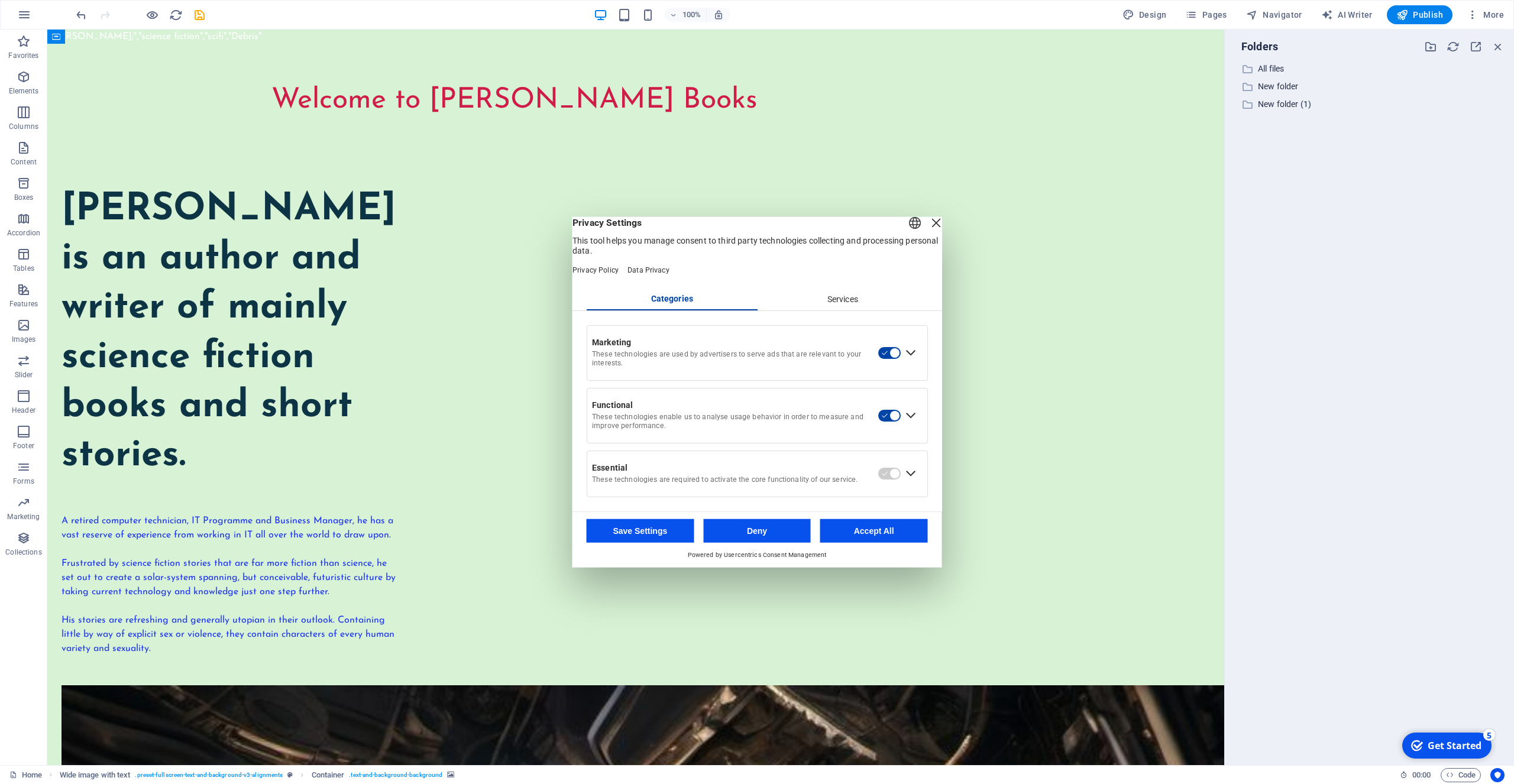
click at [875, 536] on button "Accept All" at bounding box center [874, 530] width 108 height 24
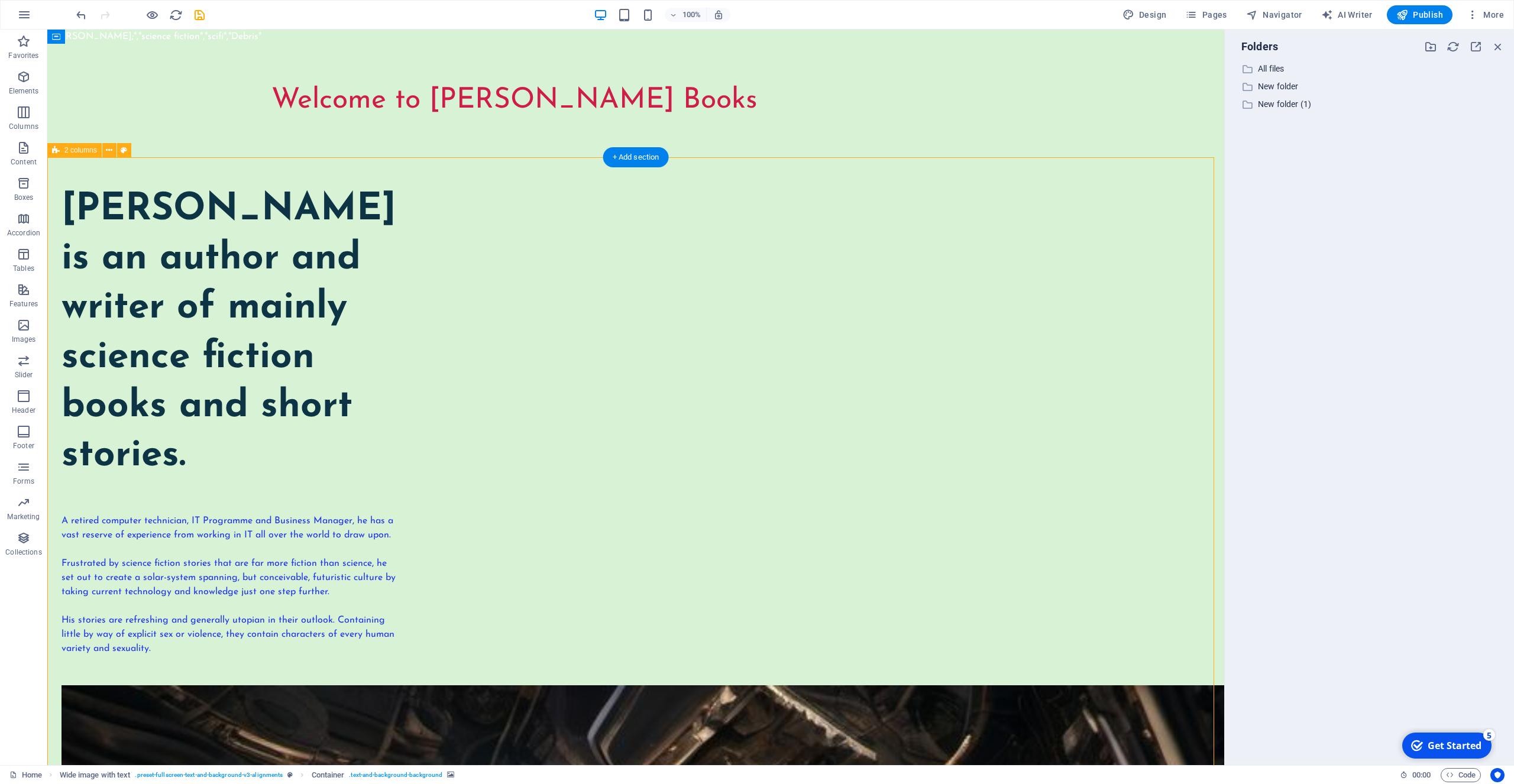
click at [80, 147] on span "2 columns" at bounding box center [80, 150] width 32 height 7
click at [76, 150] on span "2 columns" at bounding box center [80, 150] width 32 height 7
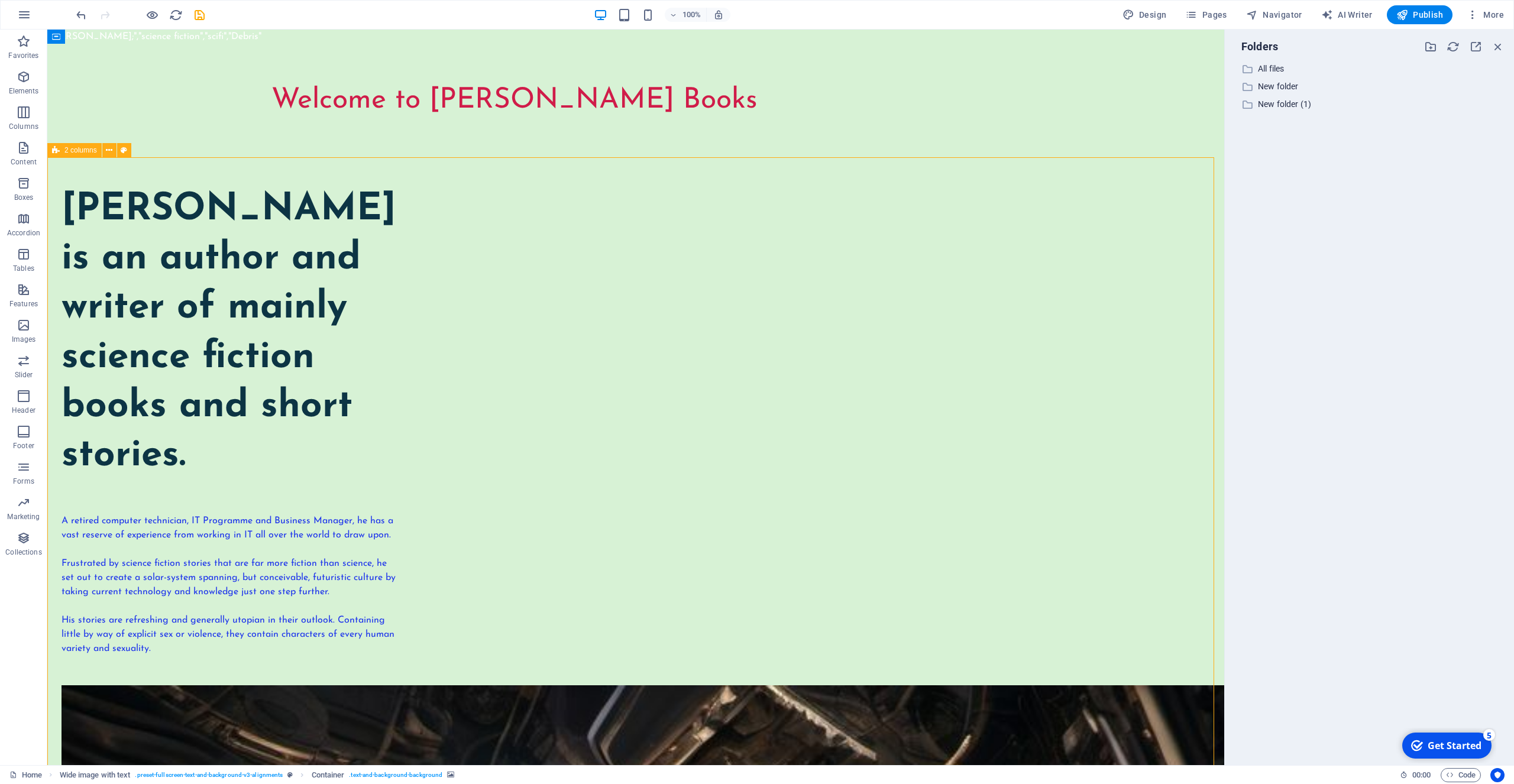
click at [76, 150] on span "2 columns" at bounding box center [80, 150] width 32 height 7
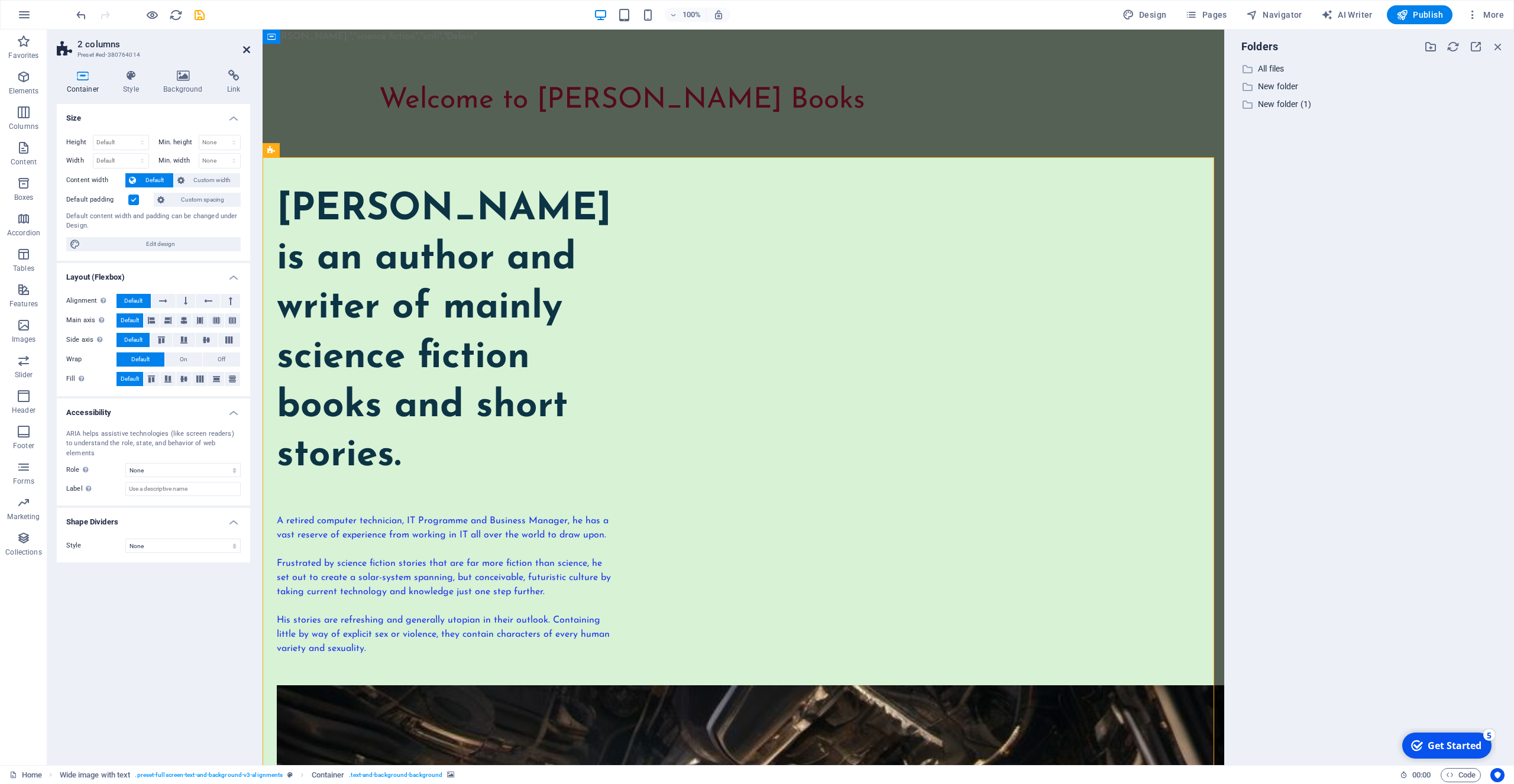
click at [244, 49] on icon at bounding box center [246, 49] width 7 height 9
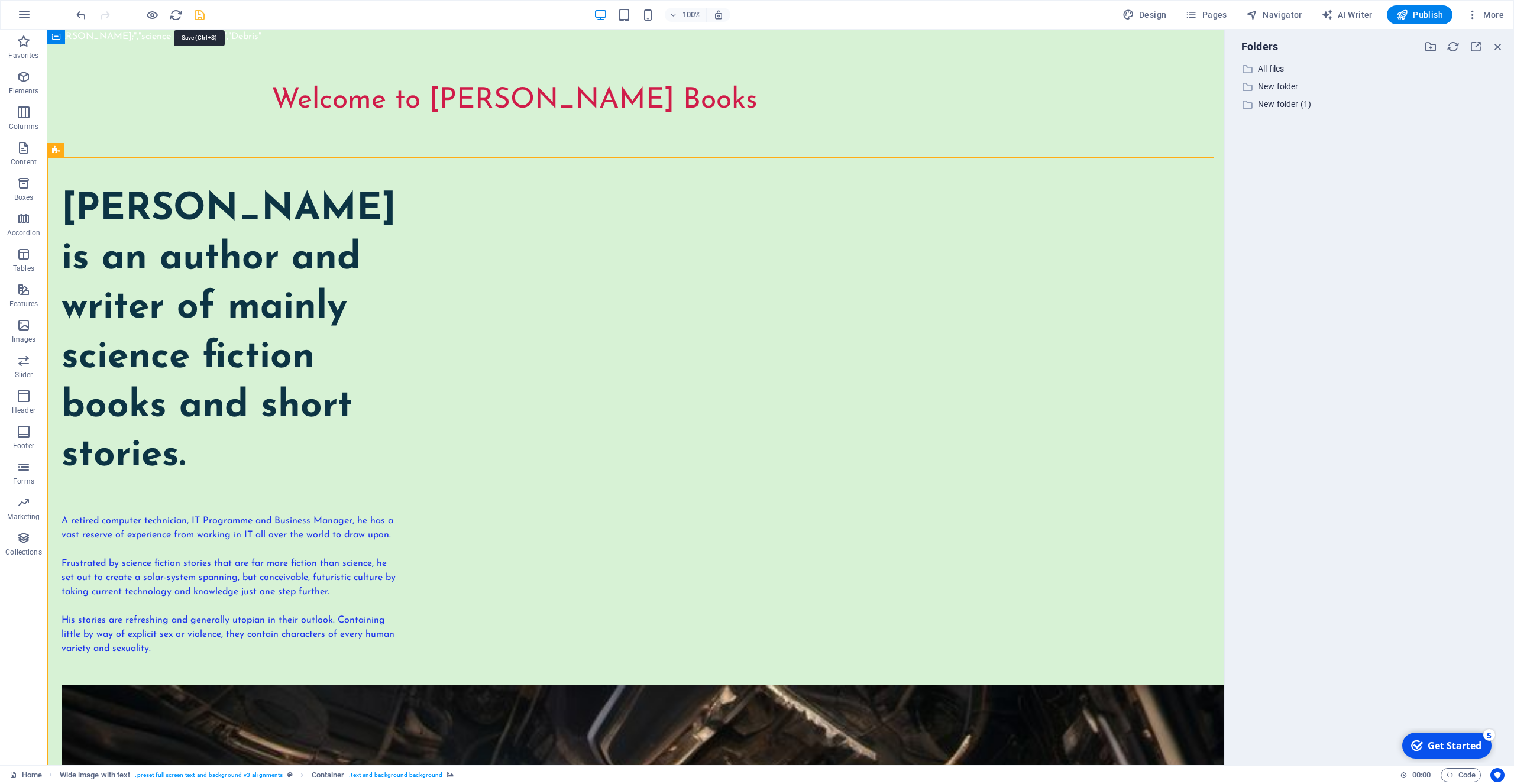
click at [199, 19] on icon "save" at bounding box center [199, 15] width 14 height 14
click at [199, 18] on icon "save" at bounding box center [199, 15] width 14 height 14
click at [199, 17] on icon "save" at bounding box center [199, 15] width 14 height 14
click at [198, 17] on icon "save" at bounding box center [199, 15] width 14 height 14
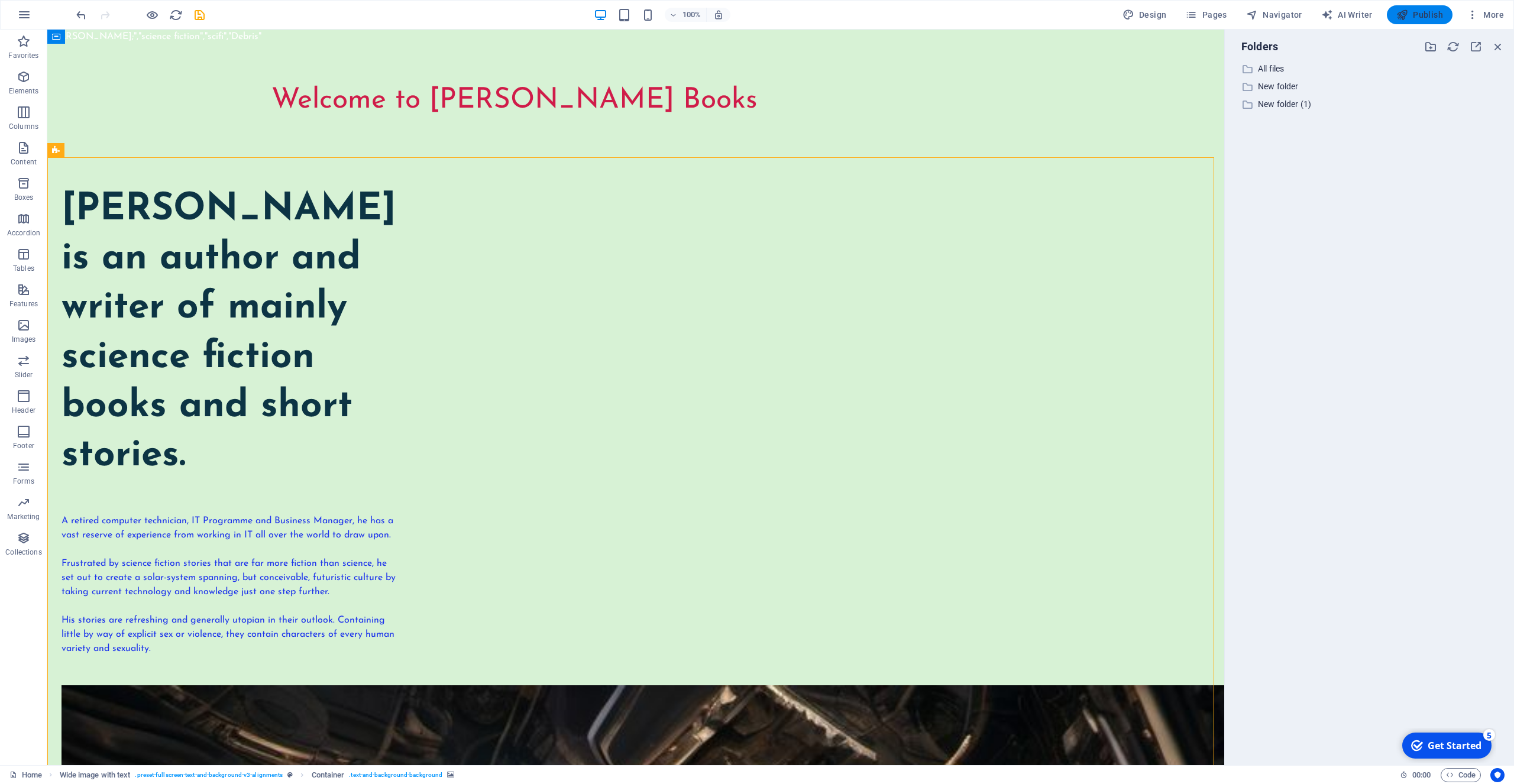
click at [1419, 13] on span "Publish" at bounding box center [1419, 14] width 47 height 11
click at [1419, 12] on span "Publish" at bounding box center [1419, 14] width 47 height 11
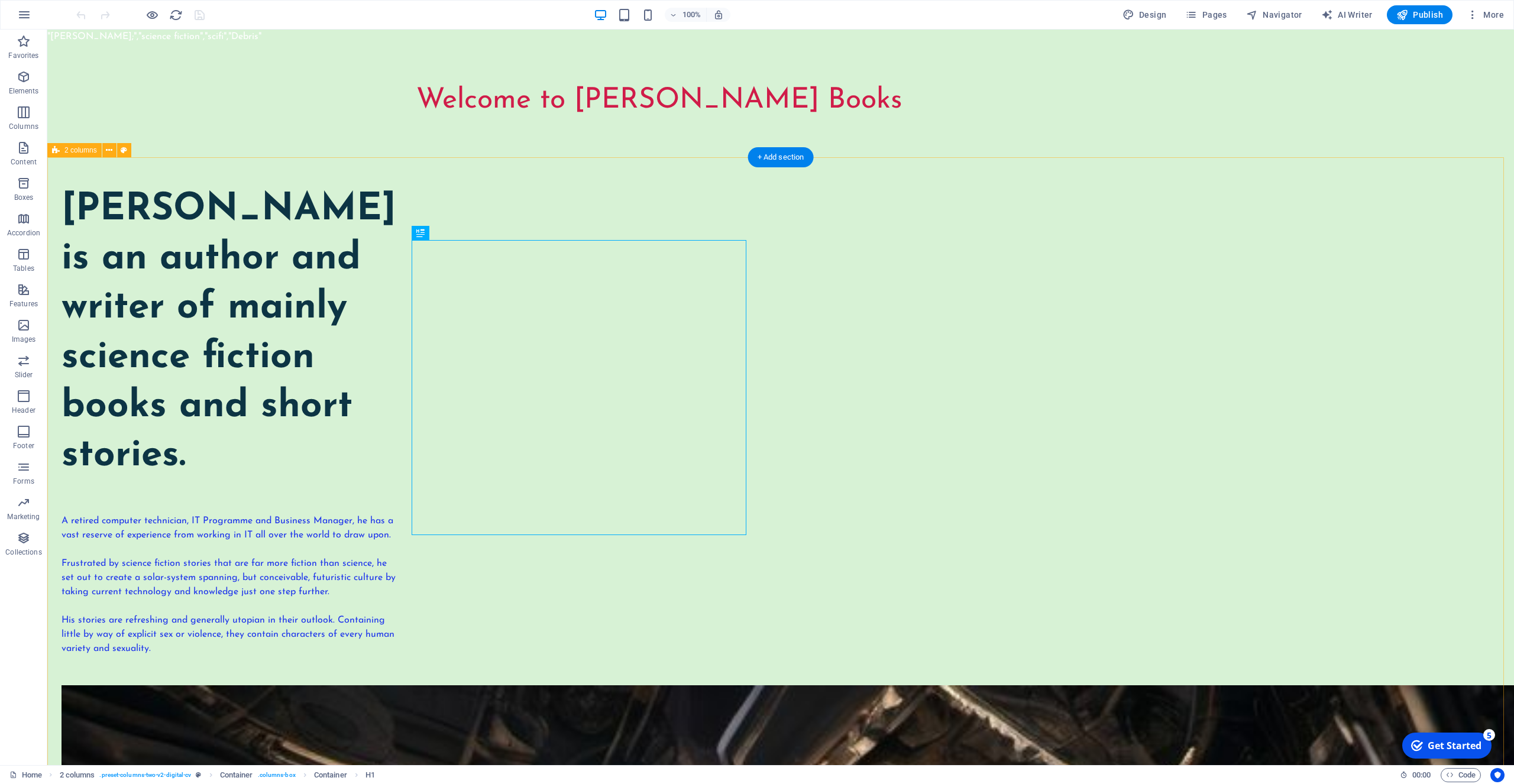
drag, startPoint x: 1503, startPoint y: 122, endPoint x: 1500, endPoint y: 491, distance: 369.0
click at [1459, 741] on div "Get Started" at bounding box center [1454, 745] width 54 height 13
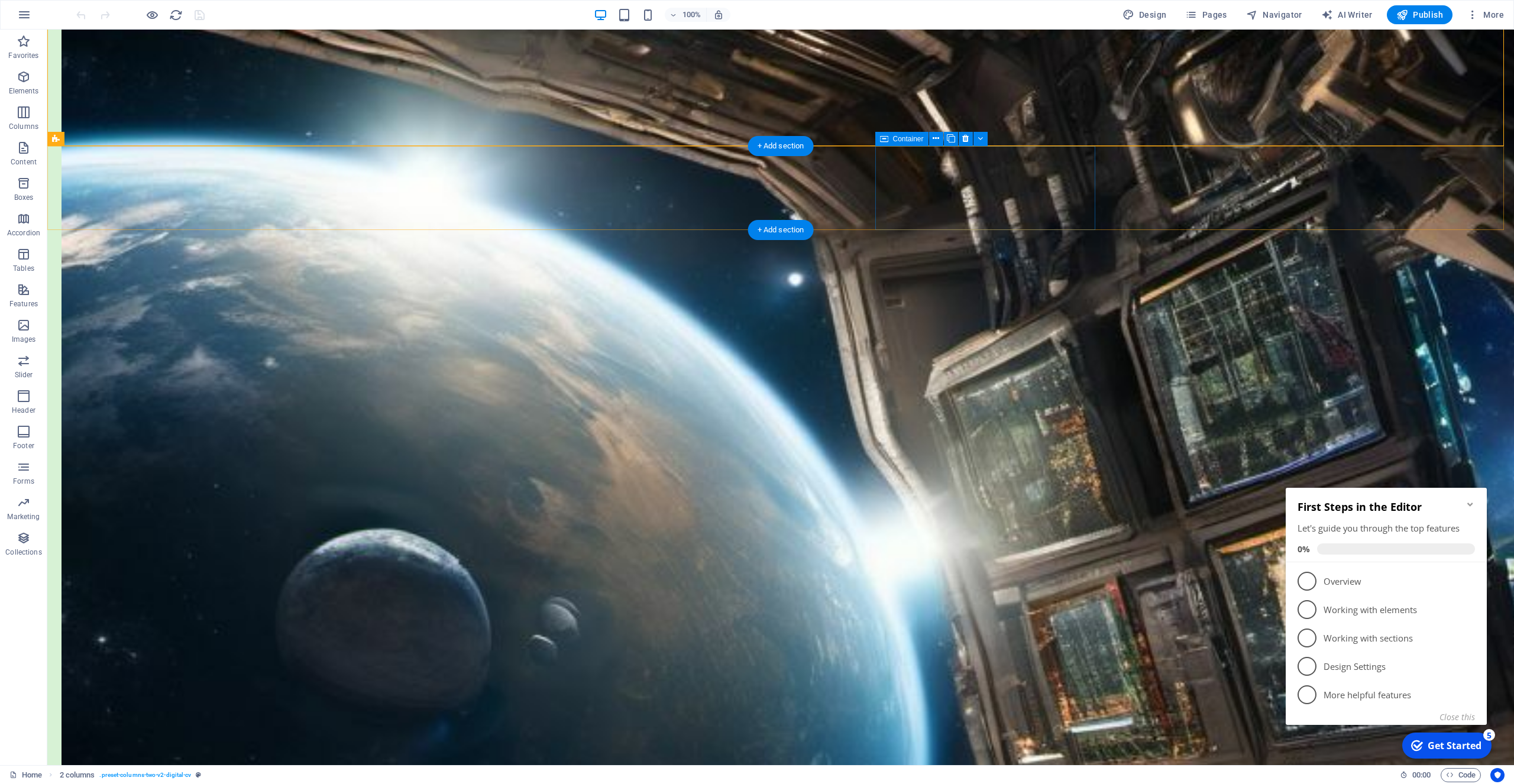
scroll to position [964, 0]
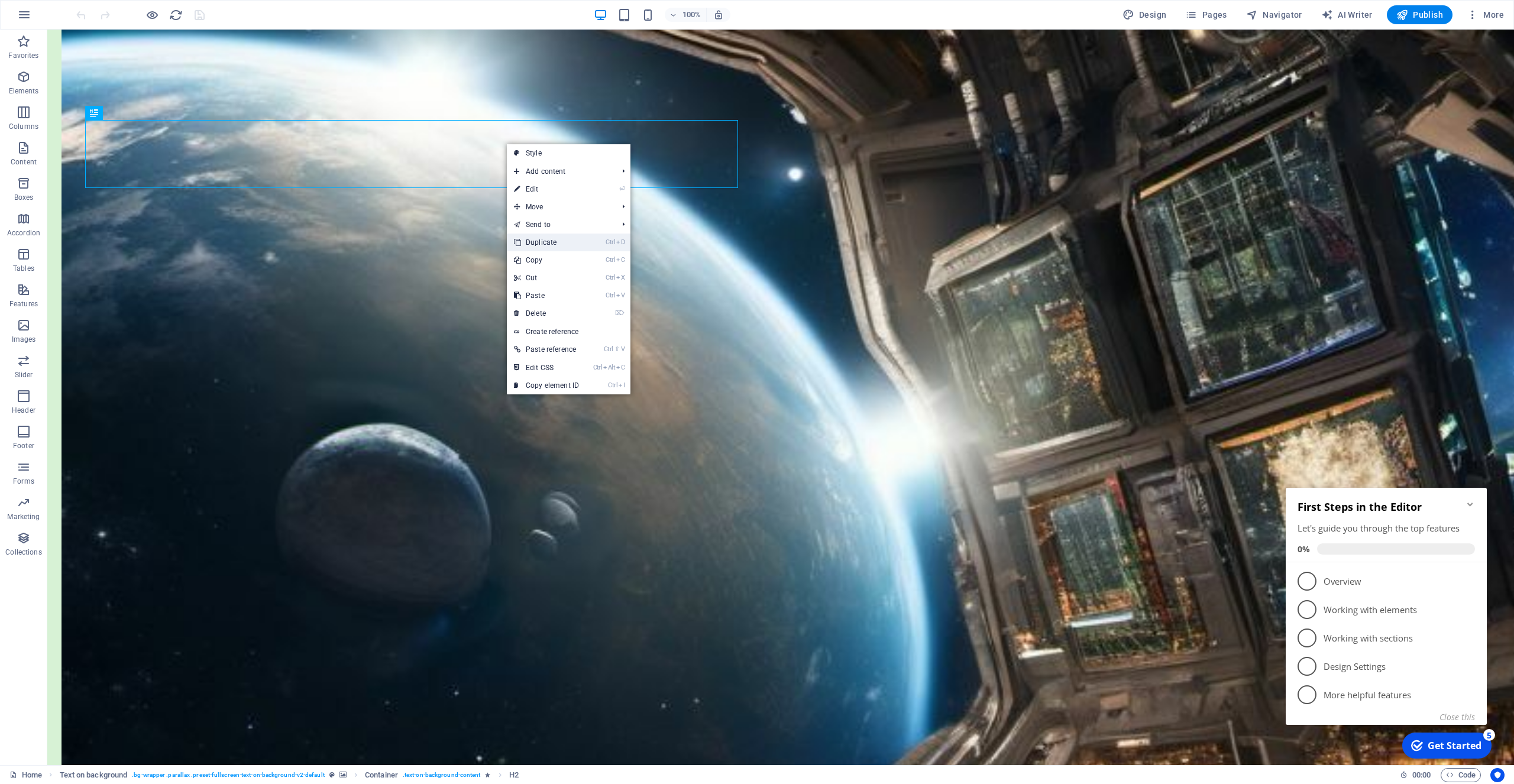
click at [531, 241] on link "Ctrl D Duplicate" at bounding box center [546, 242] width 79 height 18
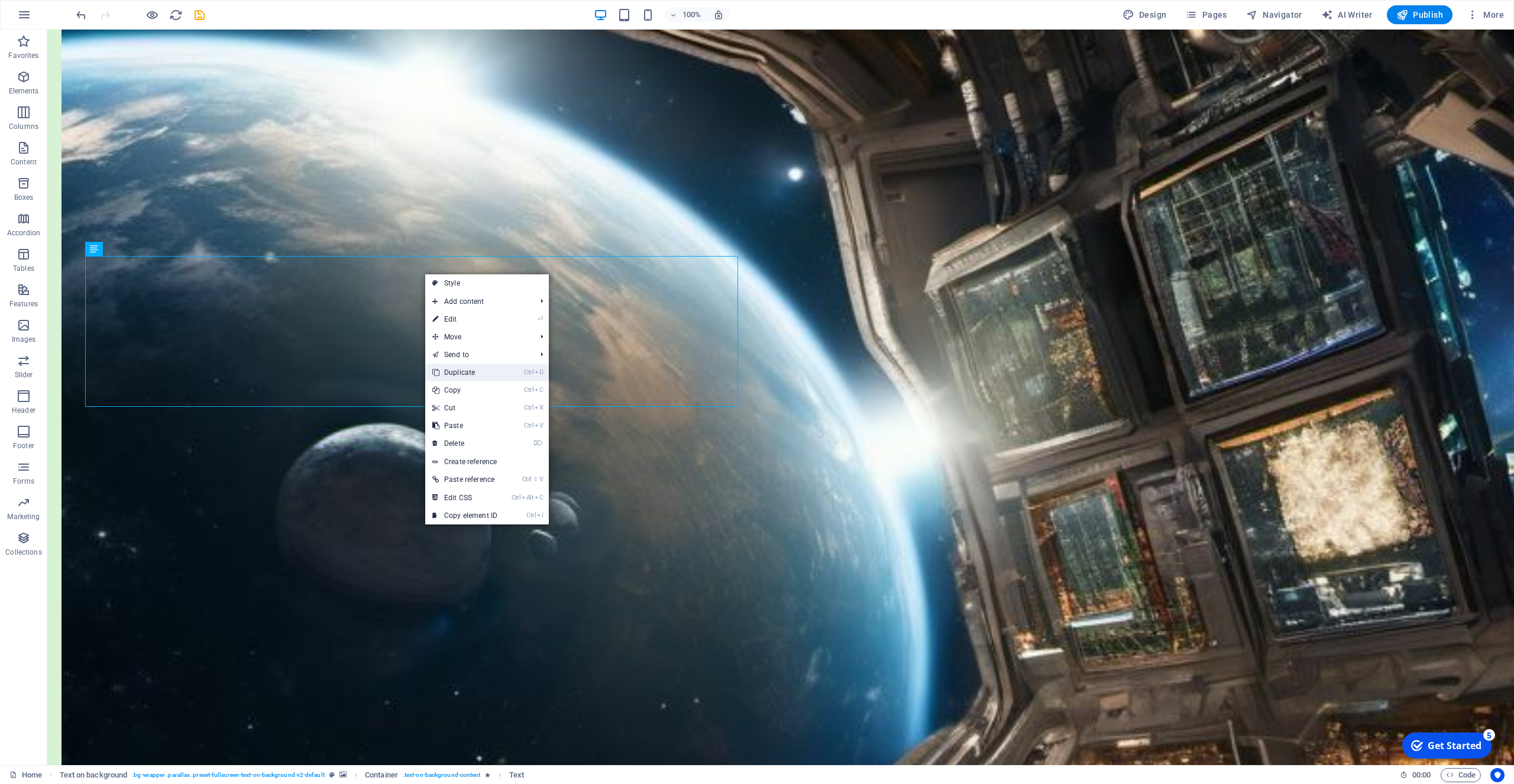
click at [460, 374] on link "Ctrl D Duplicate" at bounding box center [465, 372] width 79 height 18
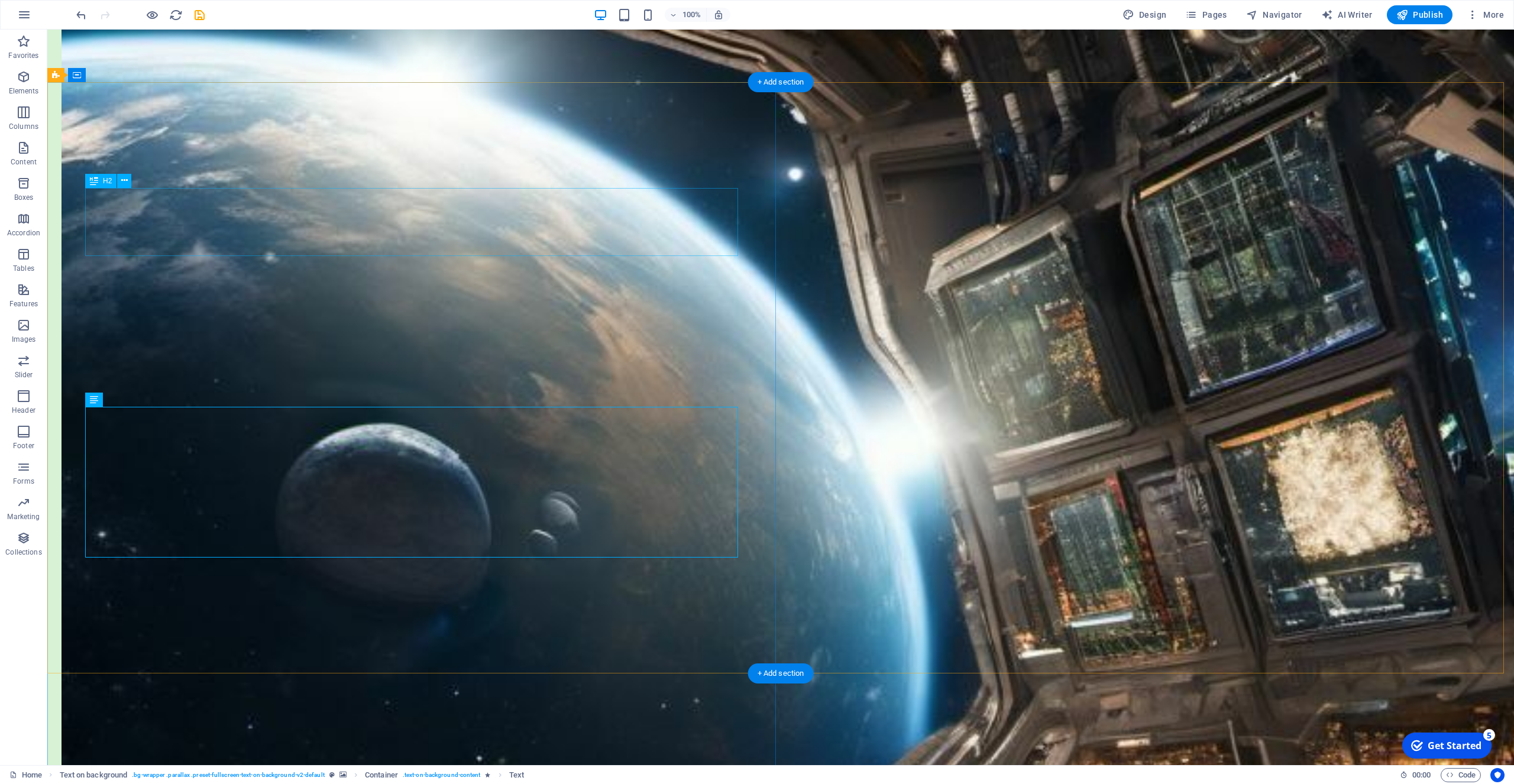
drag, startPoint x: 388, startPoint y: 206, endPoint x: 388, endPoint y: 305, distance: 99.0
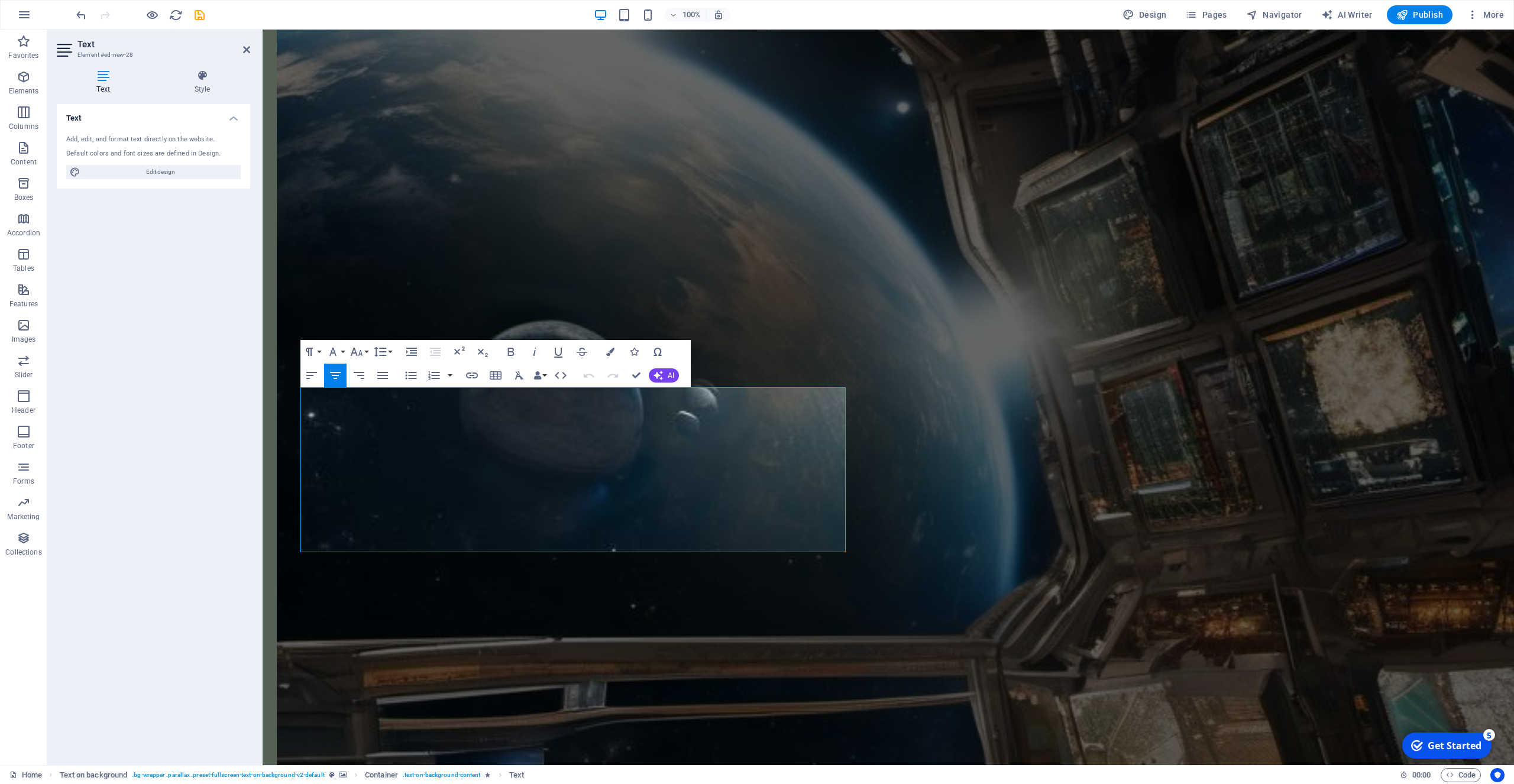
click at [334, 376] on icon "button" at bounding box center [335, 375] width 14 height 14
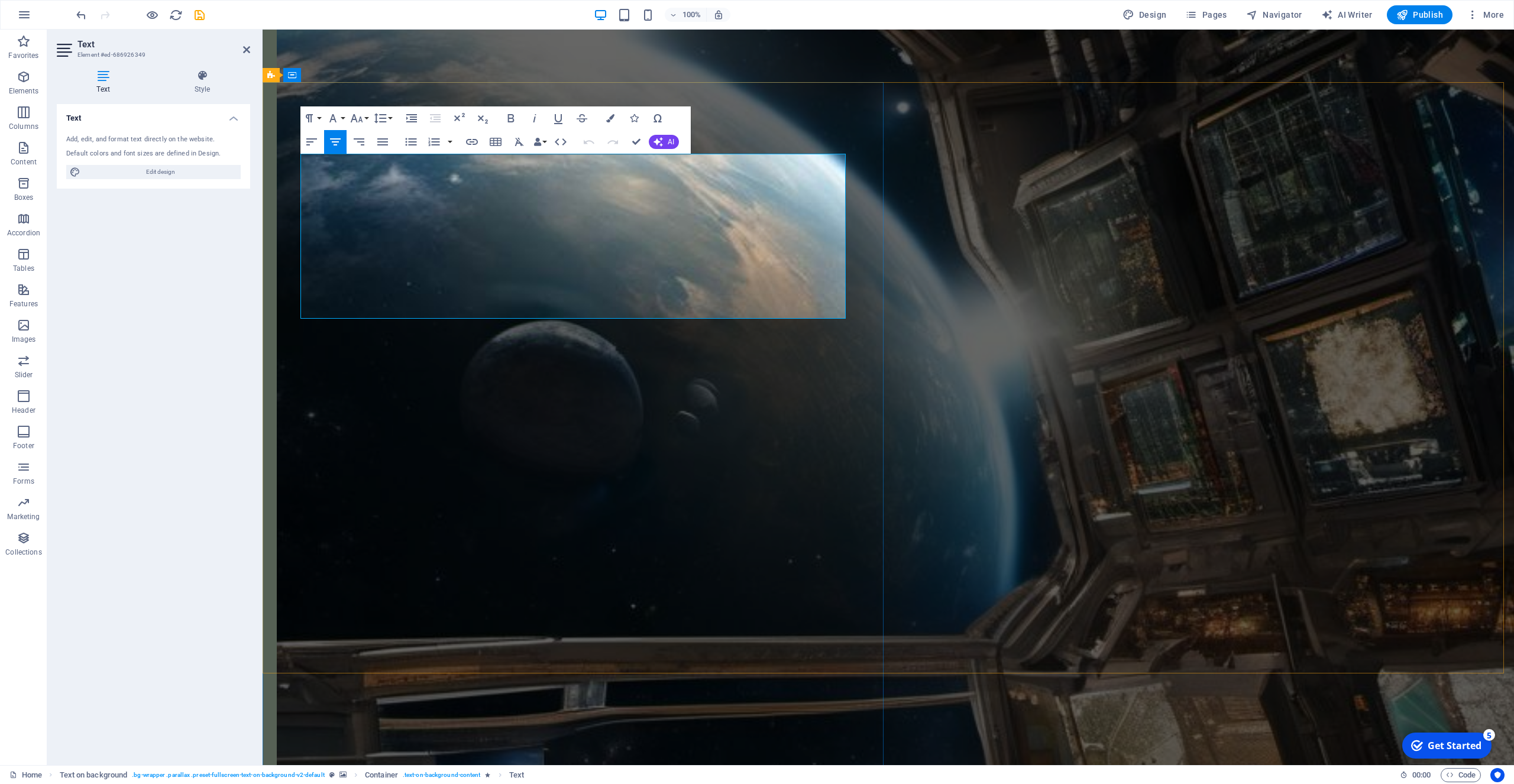
drag, startPoint x: 465, startPoint y: 193, endPoint x: 287, endPoint y: 153, distance: 182.4
drag, startPoint x: 499, startPoint y: 196, endPoint x: 295, endPoint y: 160, distance: 207.2
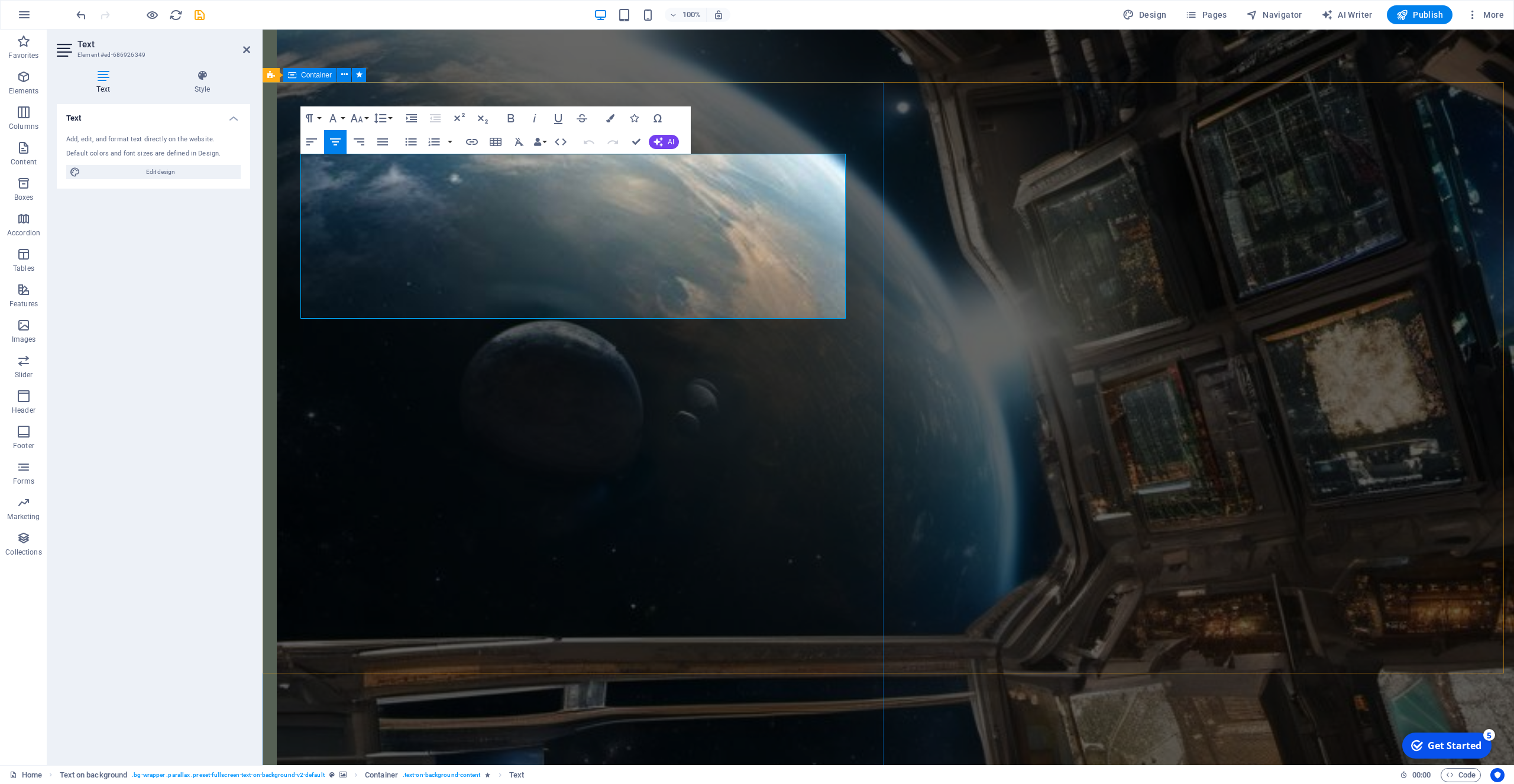
click at [337, 137] on icon "button" at bounding box center [335, 141] width 14 height 14
drag, startPoint x: 658, startPoint y: 189, endPoint x: 308, endPoint y: 167, distance: 350.7
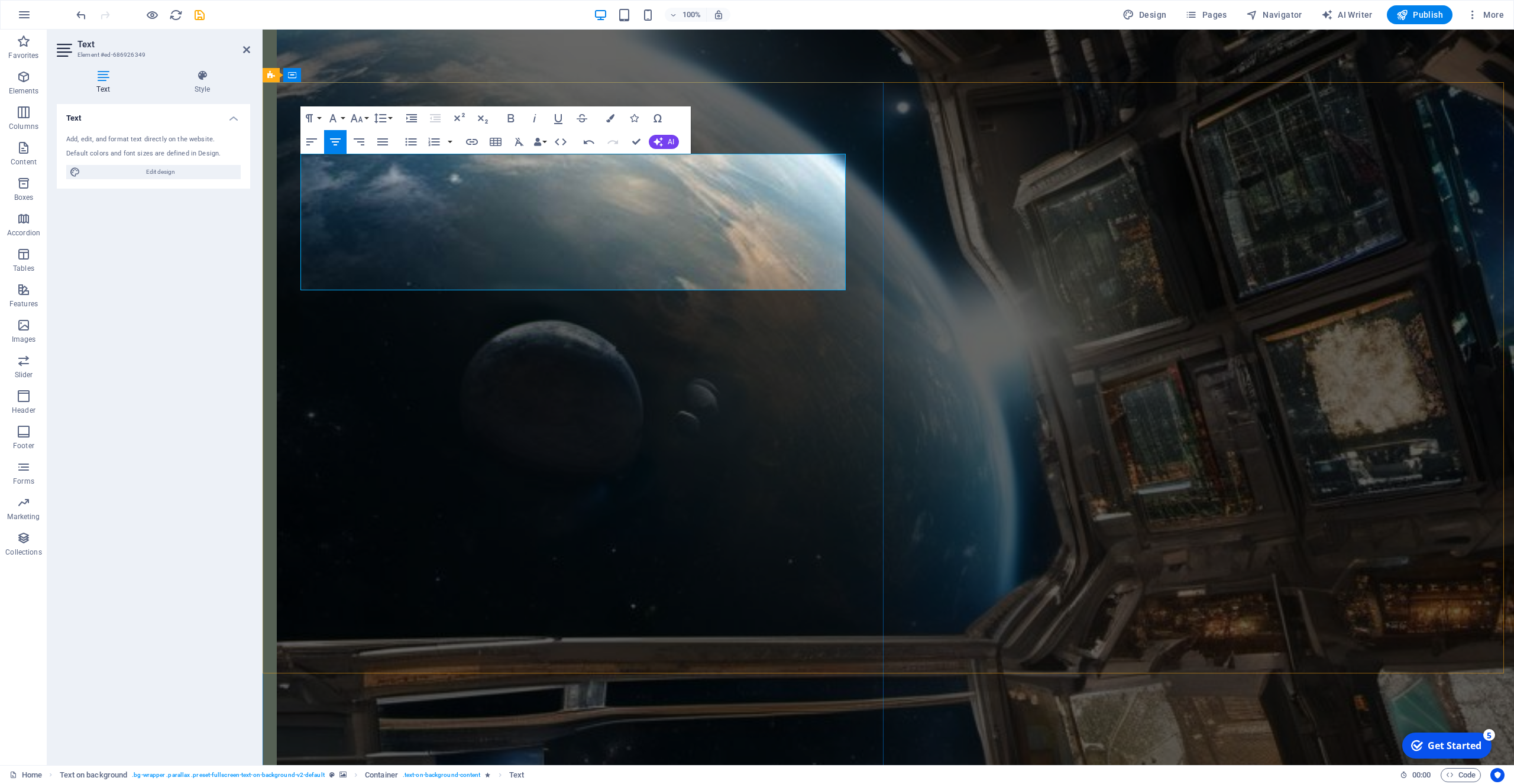
click at [262, 30] on lt-span "Nebul a" at bounding box center [262, 30] width 0 height 0
click at [262, 30] on lt-span "again ," at bounding box center [262, 30] width 0 height 0
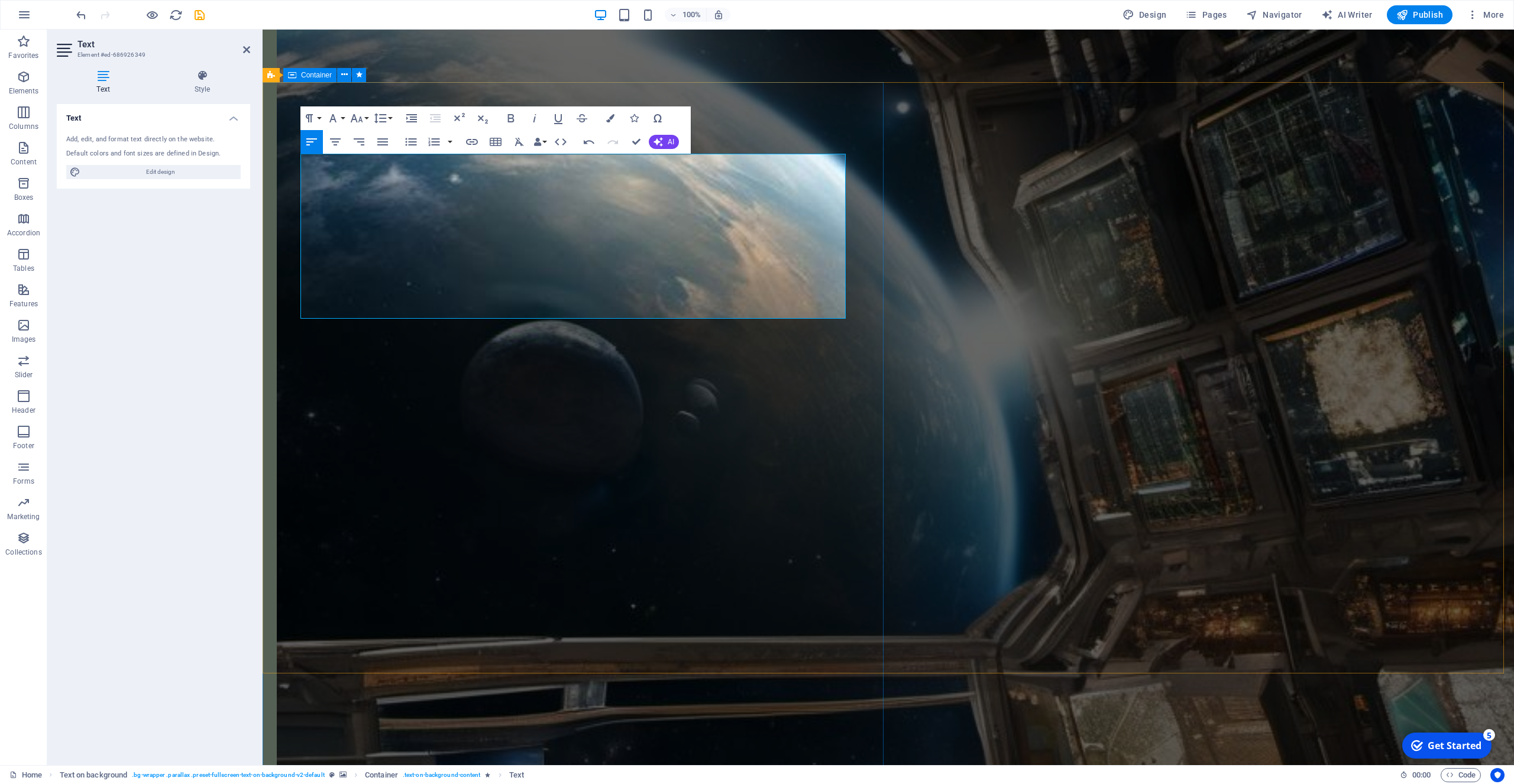
drag, startPoint x: 336, startPoint y: 190, endPoint x: 295, endPoint y: 157, distance: 52.6
click at [333, 137] on icon "button" at bounding box center [335, 141] width 14 height 14
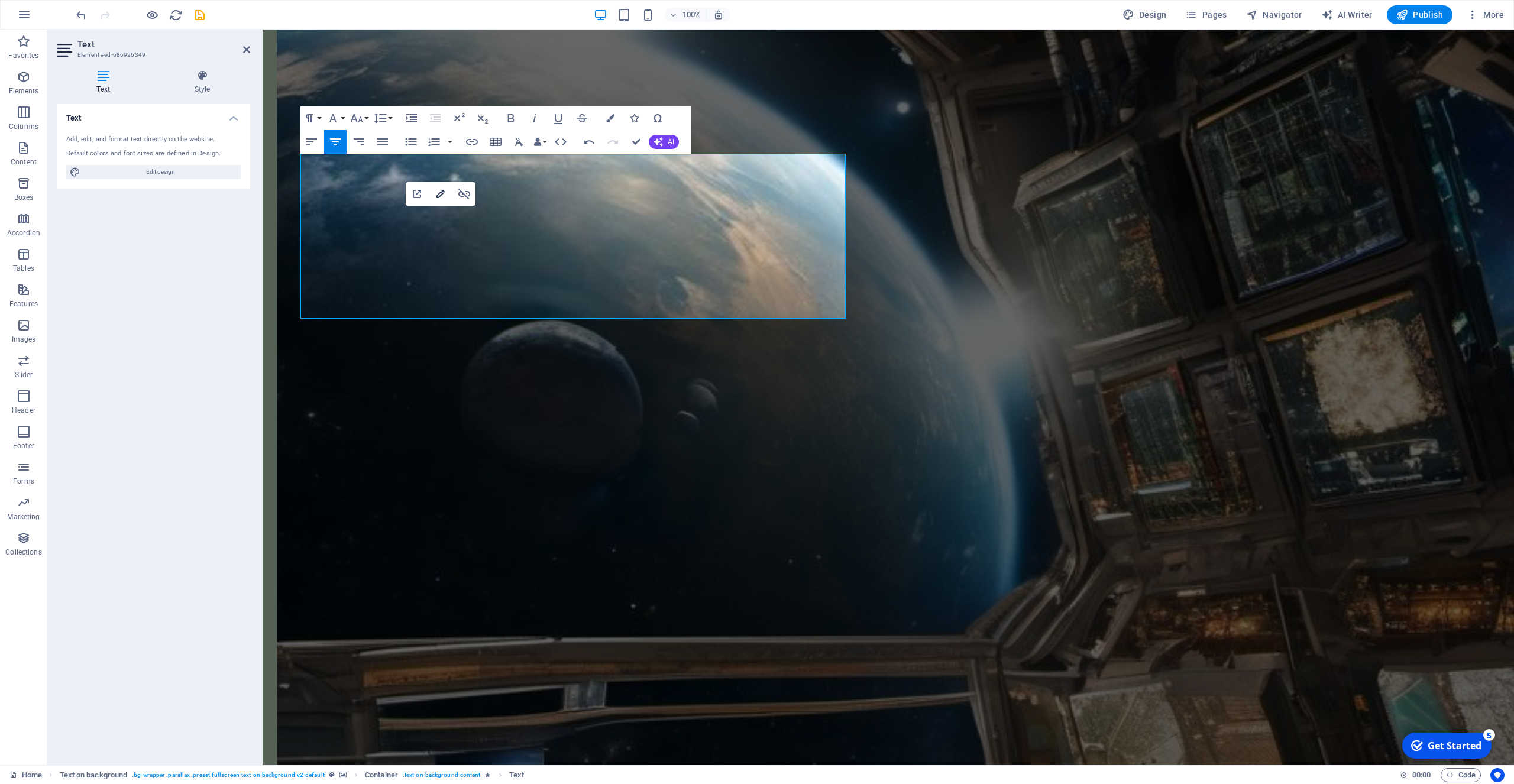
click at [439, 194] on icon "button" at bounding box center [440, 194] width 8 height 8
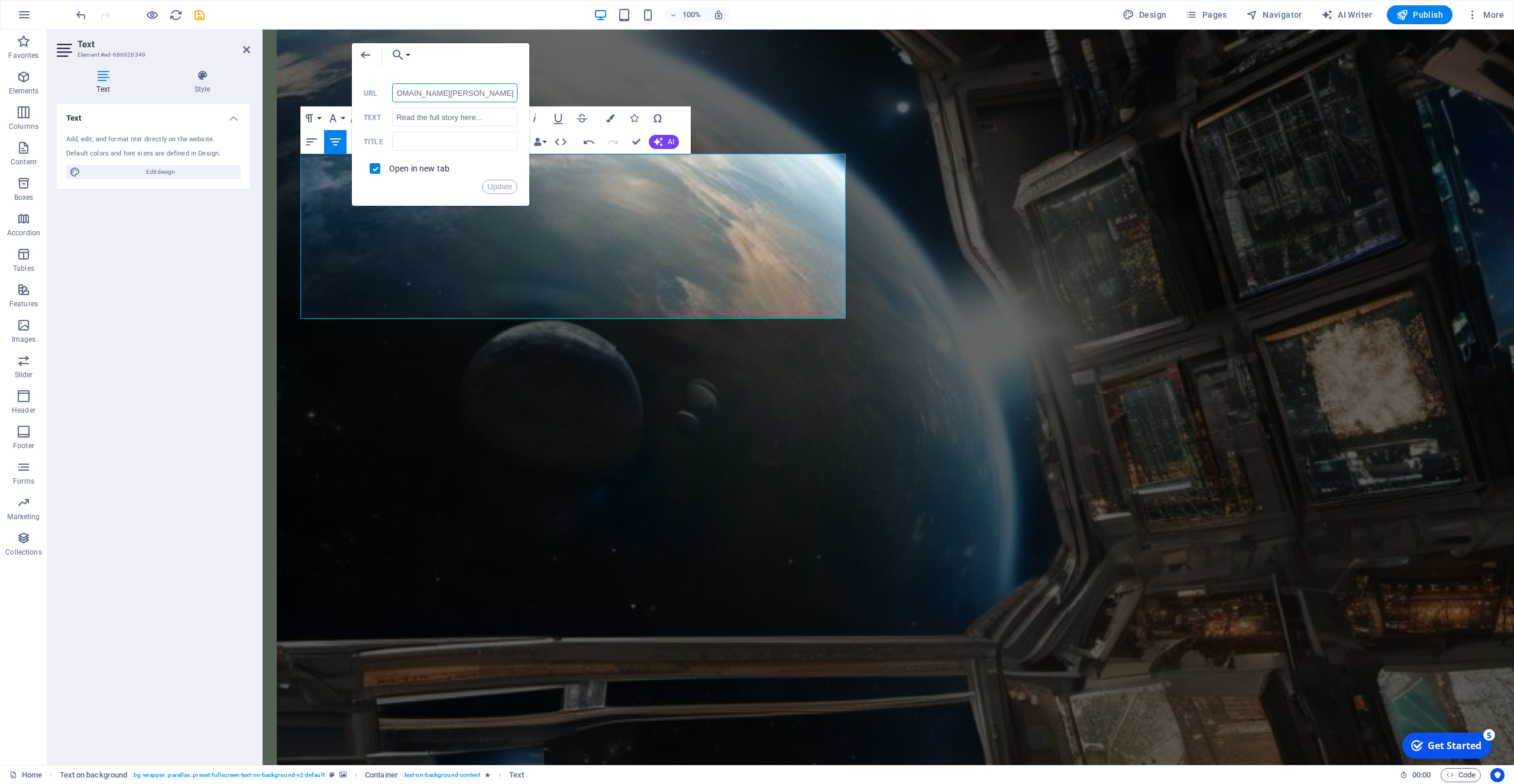
drag, startPoint x: 515, startPoint y: 93, endPoint x: 377, endPoint y: 93, distance: 138.0
click at [377, 91] on div "https://nebulascifymagazine.blogspot.com/p/apollo-xi-by-anthony-john-short-stor…" at bounding box center [440, 93] width 153 height 20
paste input "https://nebulascifymagazine.blogspot.com/p/the-message-by-anthony-john-on"
click at [498, 187] on button "Update" at bounding box center [500, 187] width 35 height 14
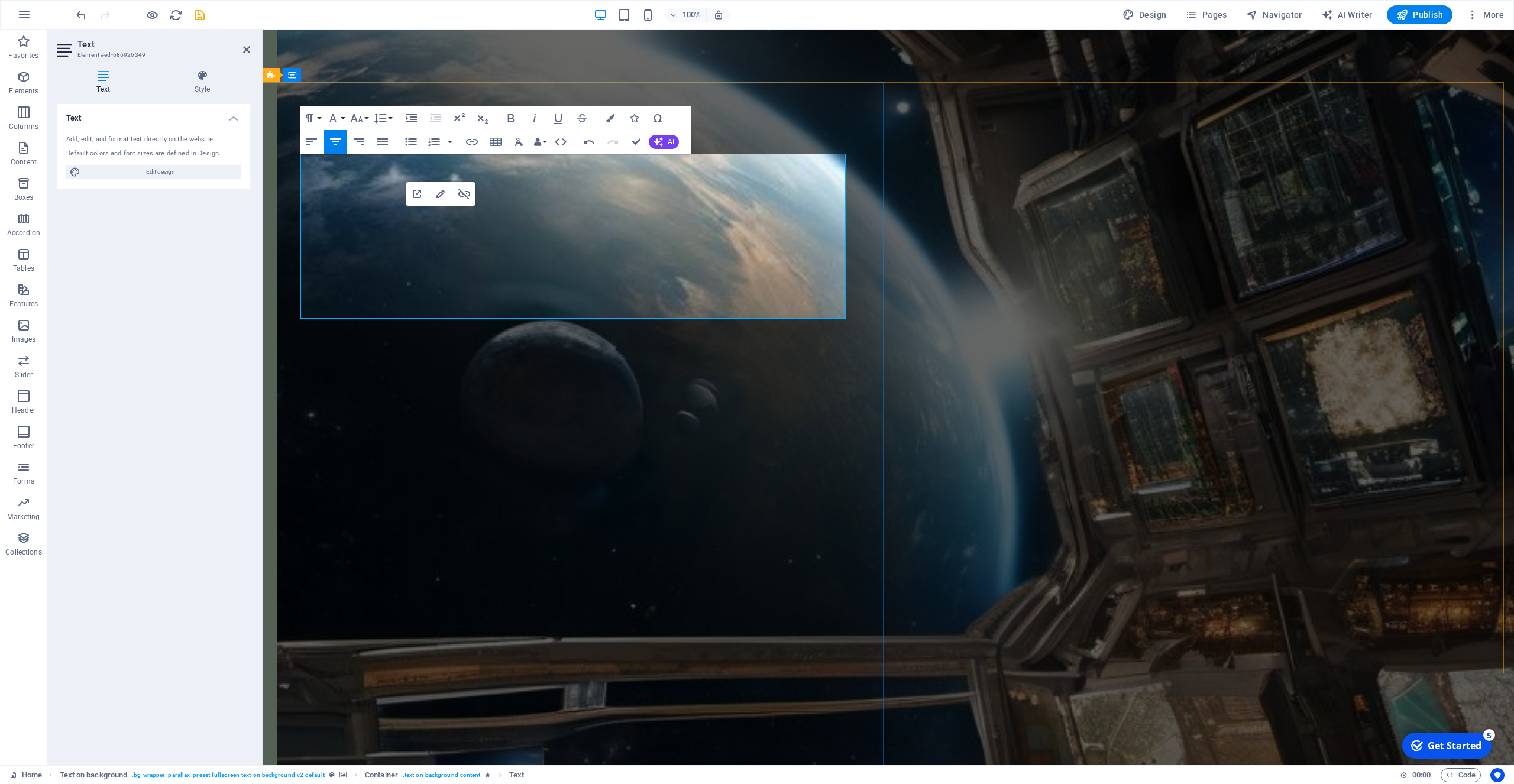
type input "https://nebulascifymagazine.blogspot.com/"
type input "Or view the magazine..."
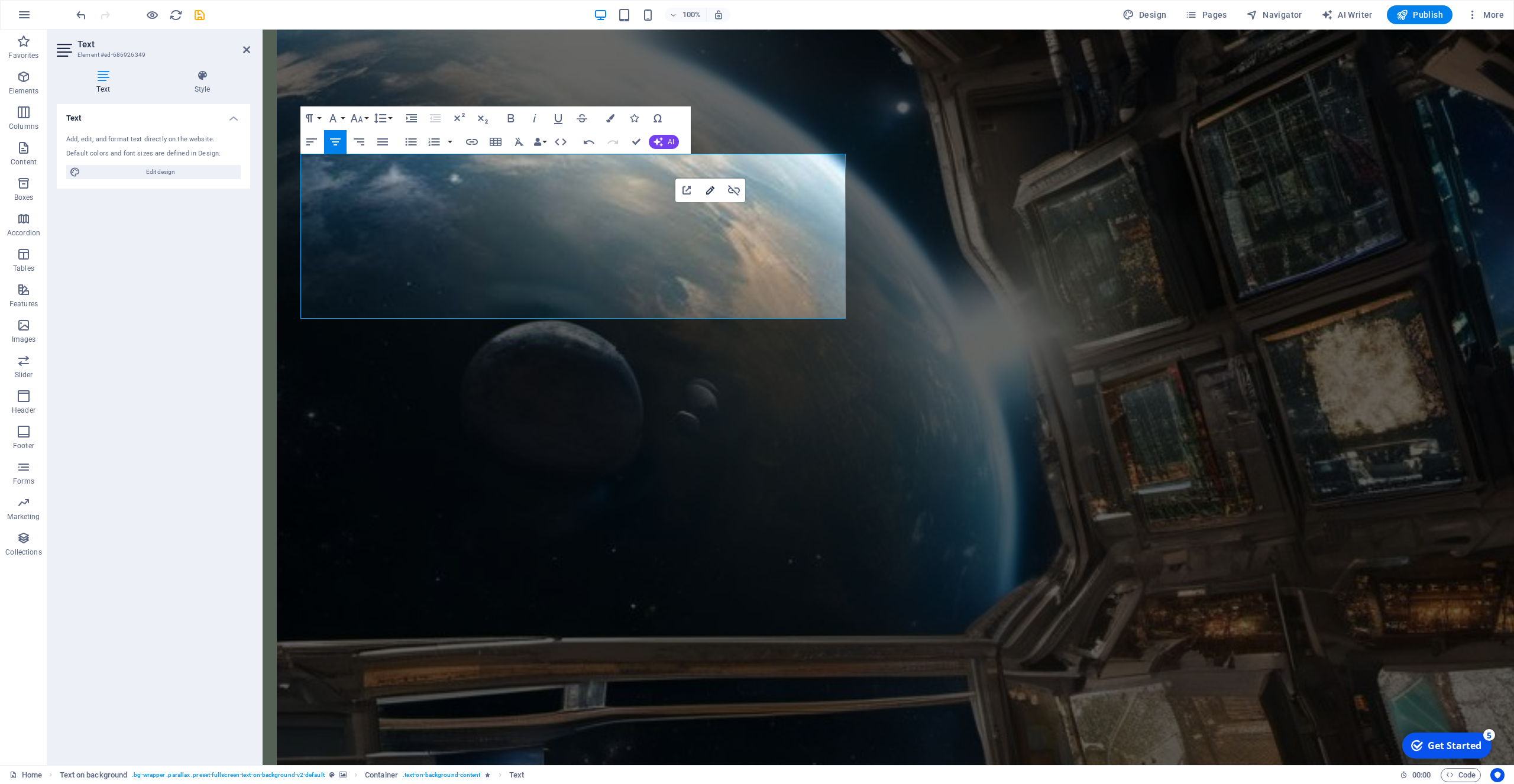
click at [713, 192] on icon "button" at bounding box center [710, 190] width 14 height 14
checkbox input "true"
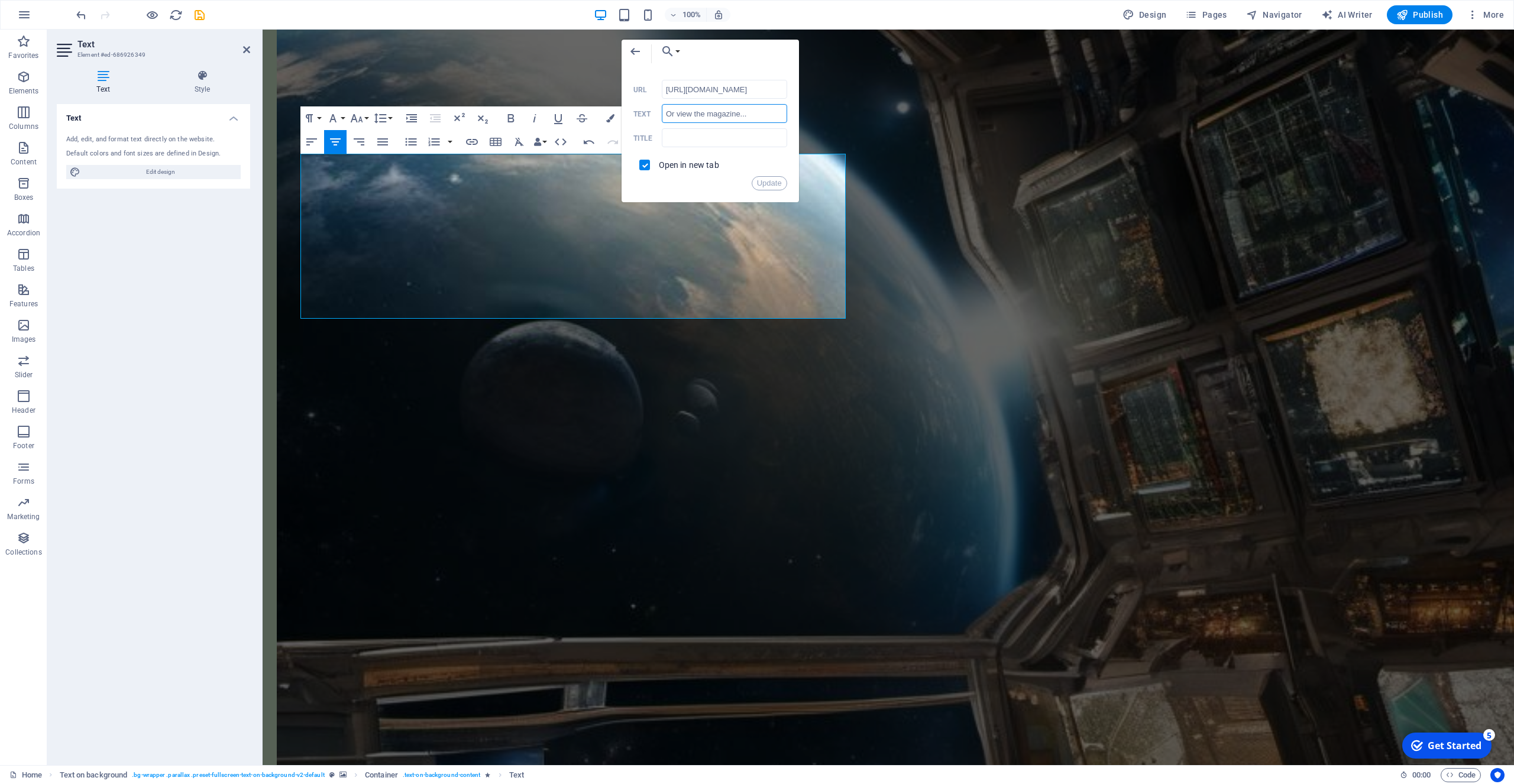
click at [707, 113] on input "Or view the magazine..." at bounding box center [724, 114] width 125 height 19
type input "Or view the whole magazine..."
click at [772, 181] on button "Update" at bounding box center [770, 183] width 35 height 14
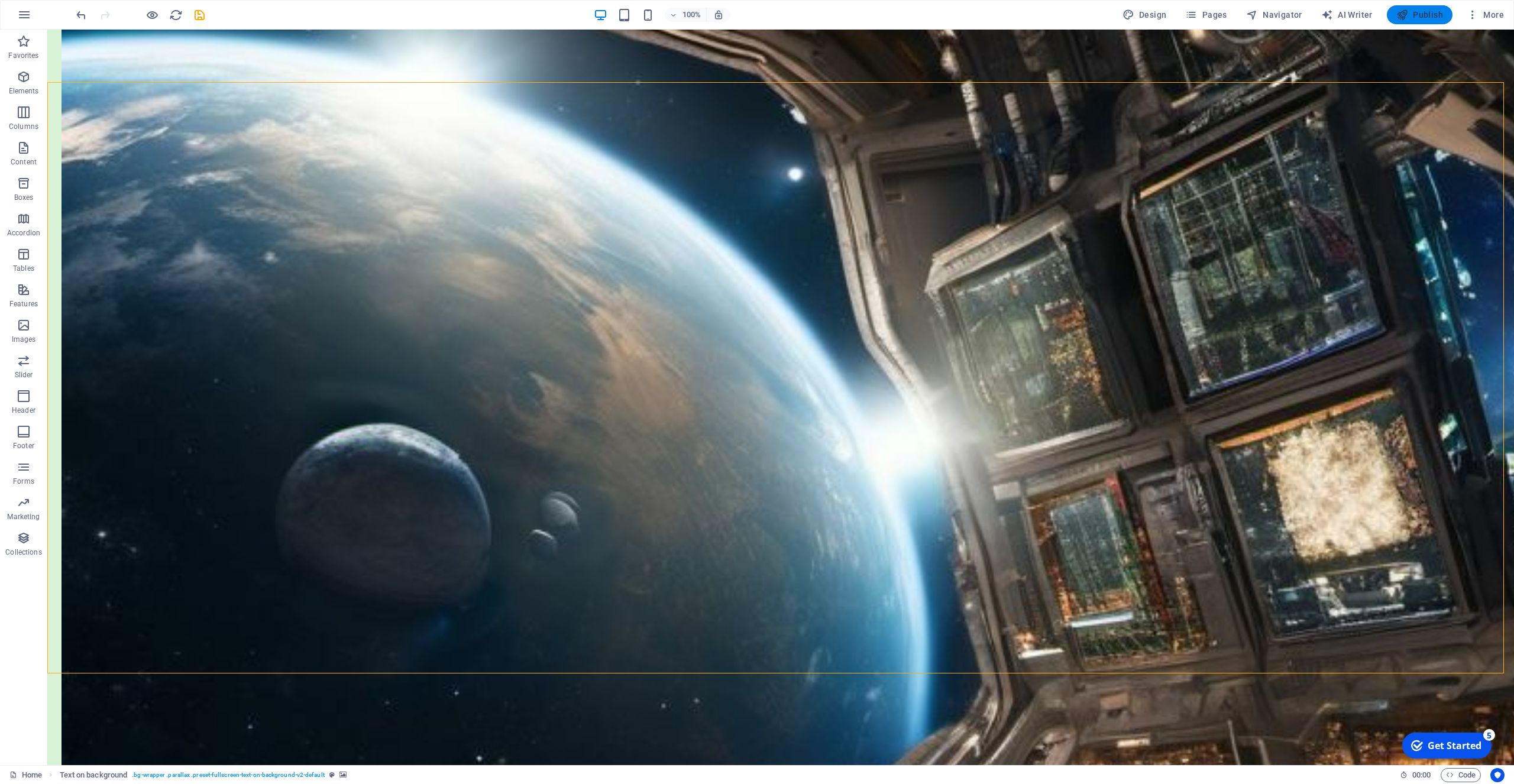
click at [1425, 14] on span "Publish" at bounding box center [1419, 14] width 47 height 11
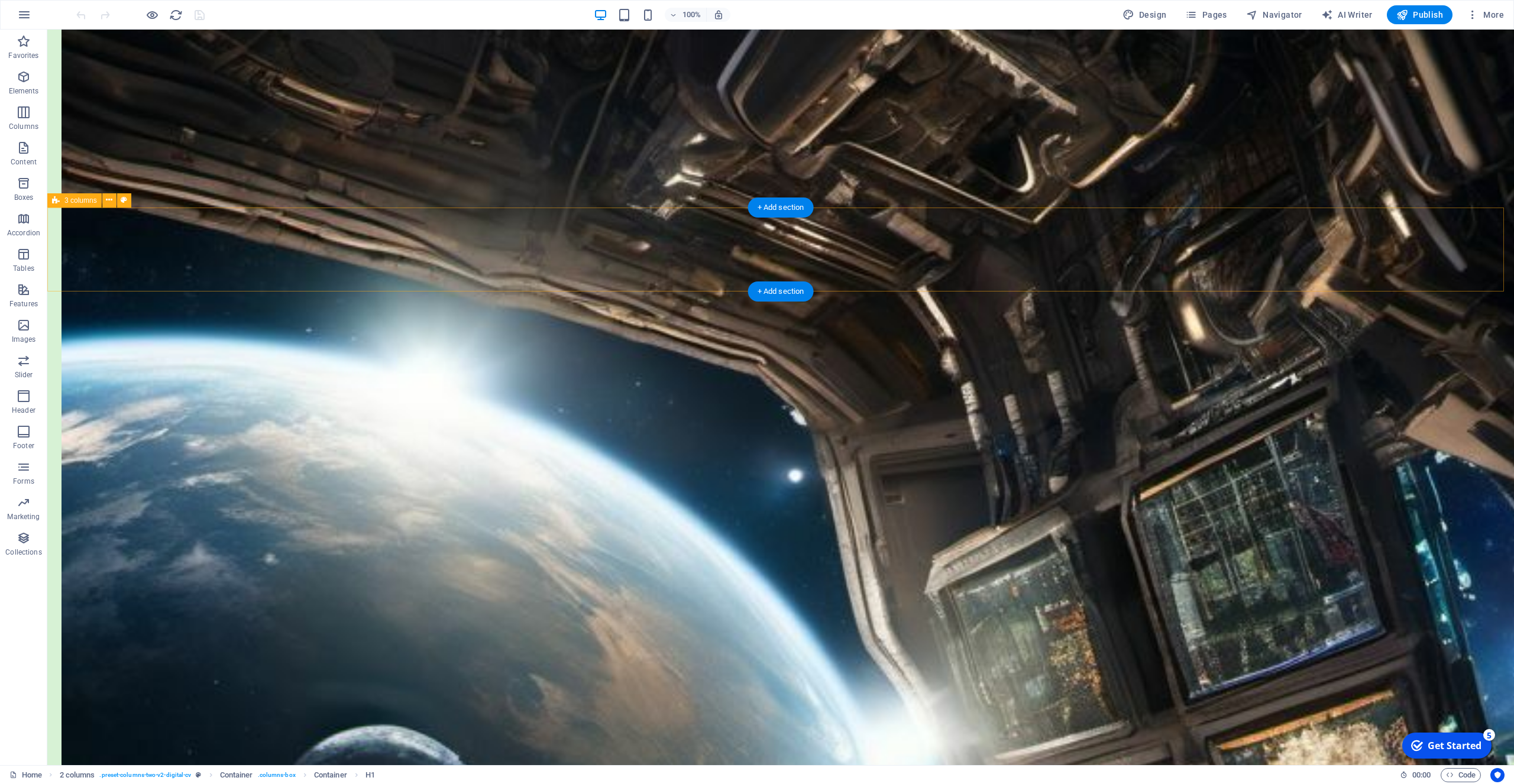
scroll to position [964, 0]
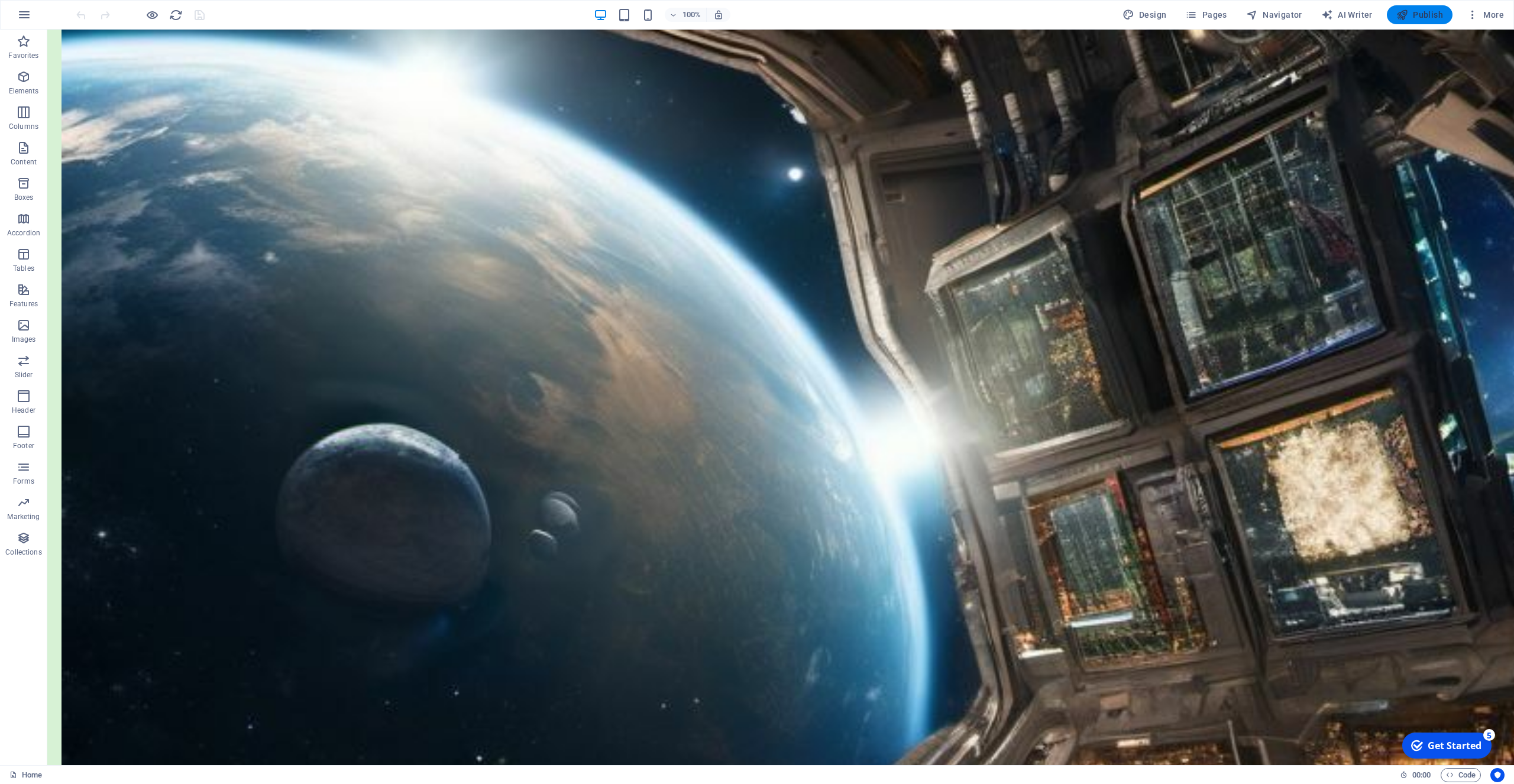
click at [1422, 16] on span "Publish" at bounding box center [1419, 14] width 47 height 11
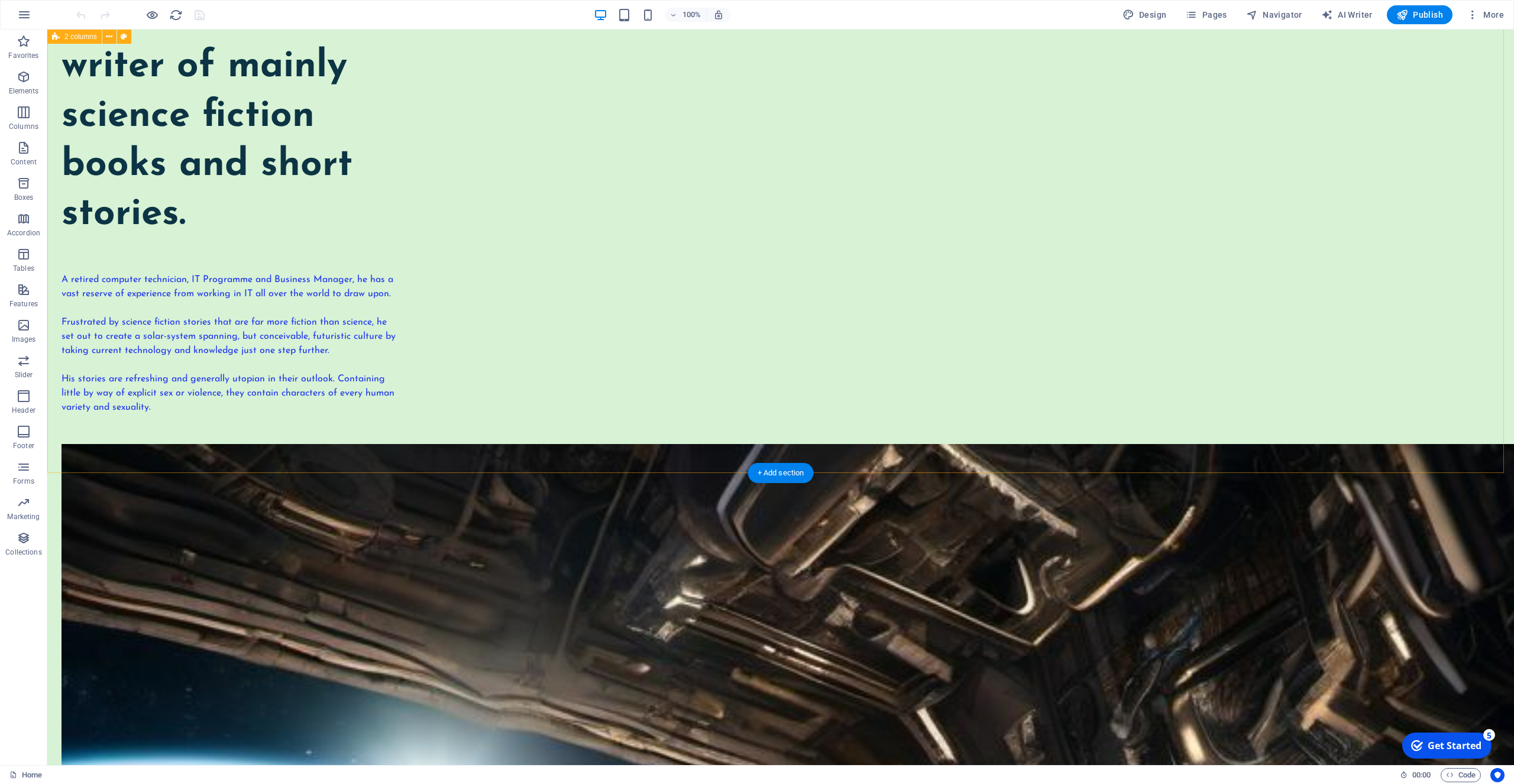
scroll to position [181, 0]
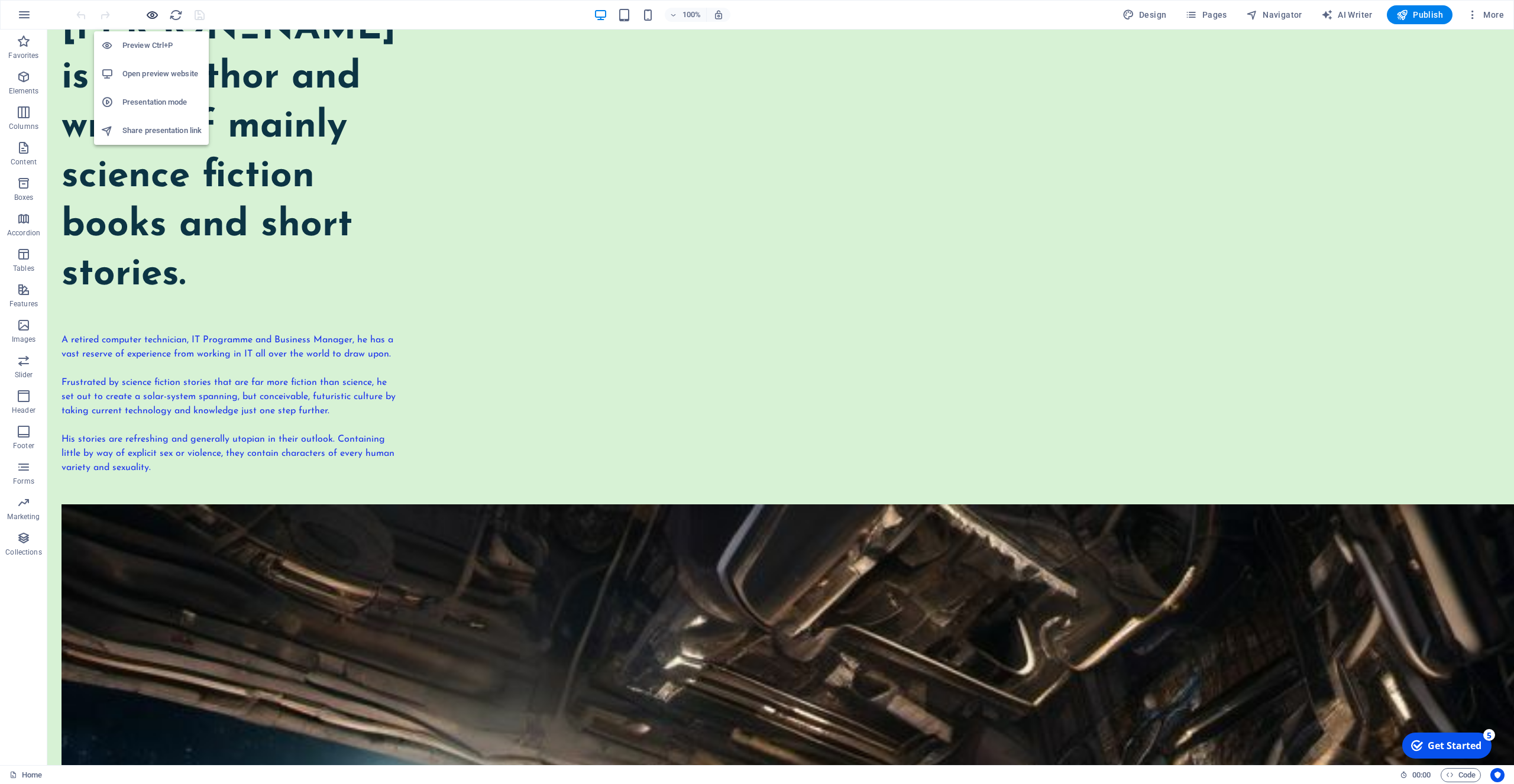
click at [150, 14] on icon "button" at bounding box center [152, 15] width 14 height 14
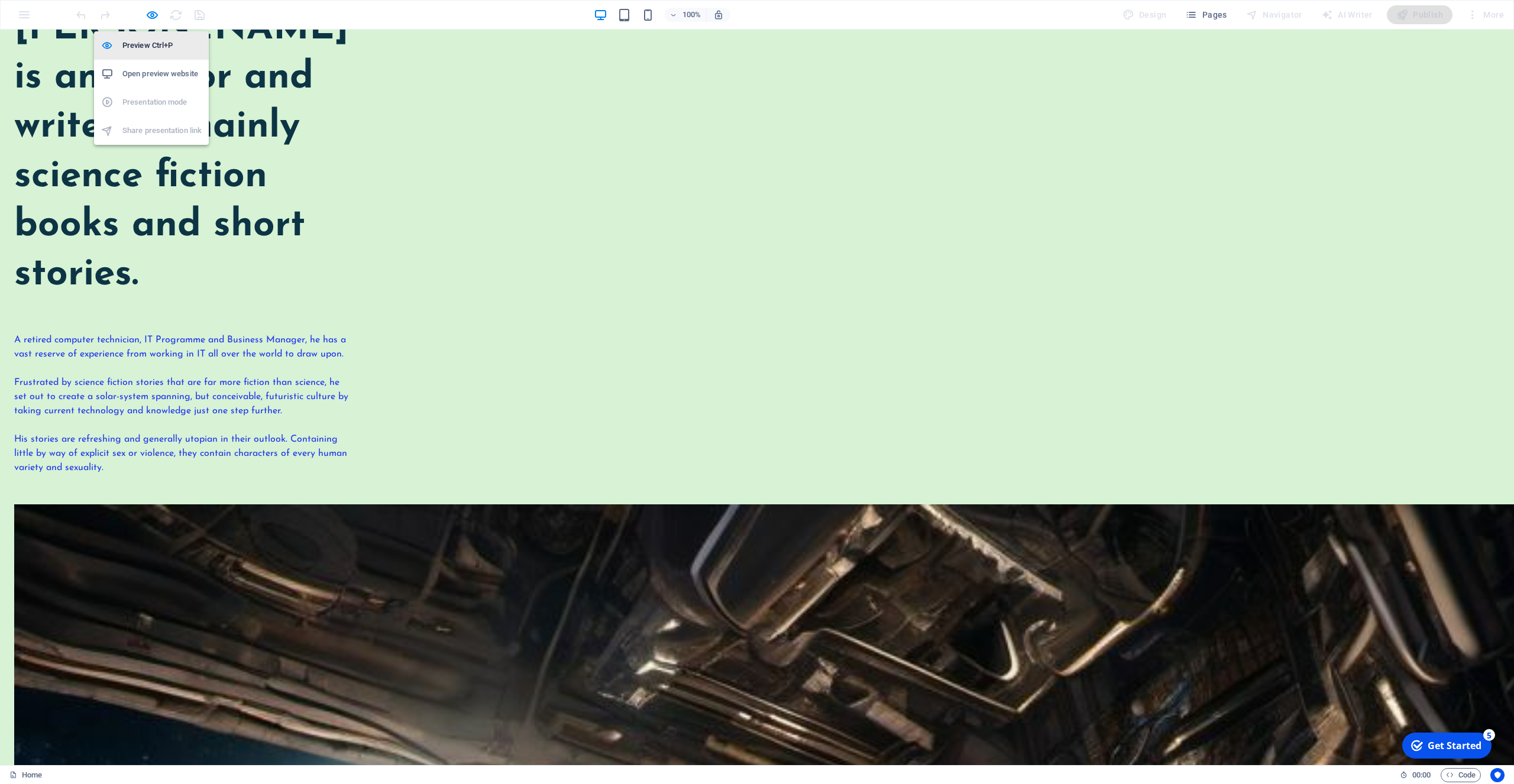
click at [139, 42] on h6 "Preview Ctrl+P" at bounding box center [162, 45] width 79 height 14
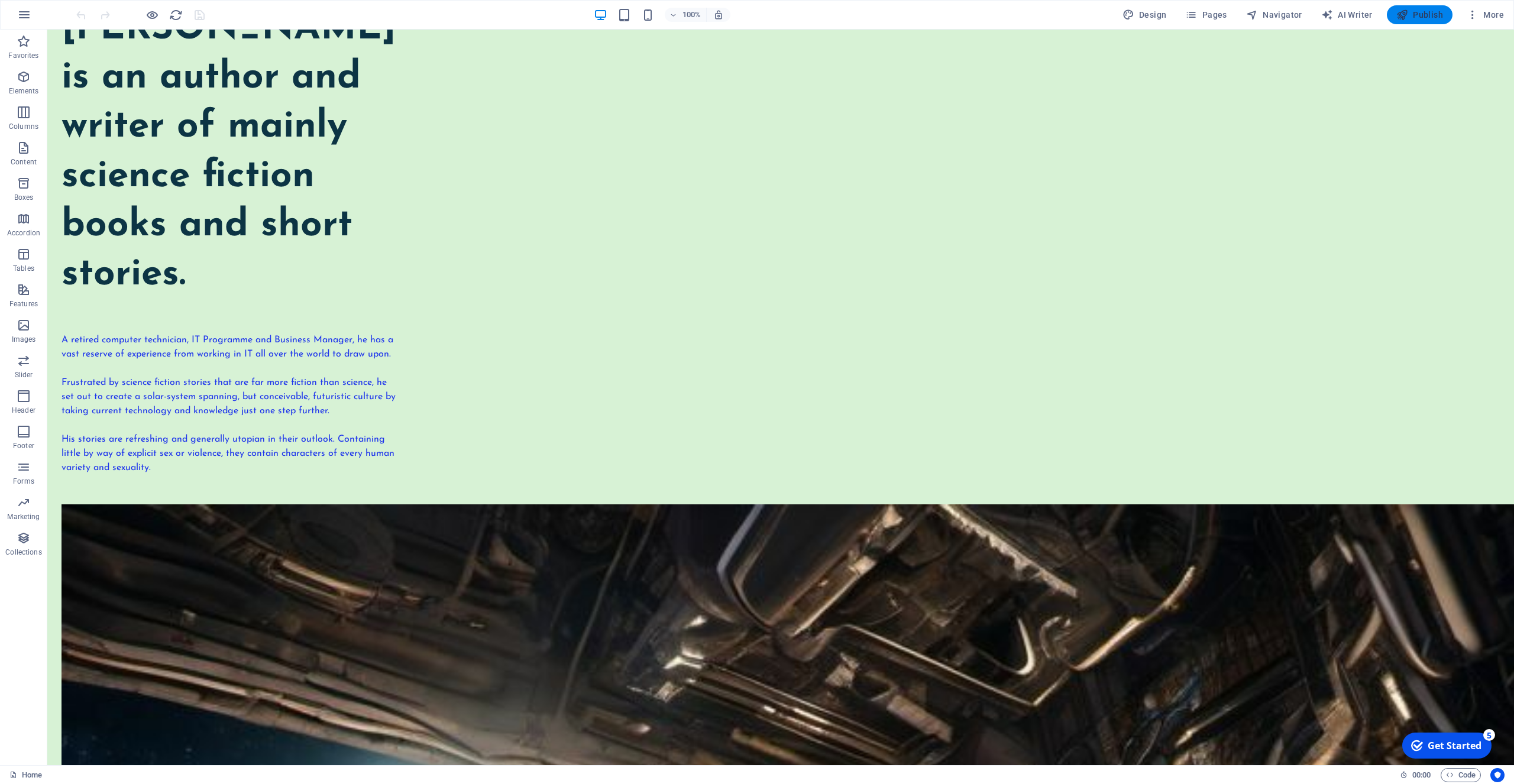
click at [1425, 6] on button "Publish" at bounding box center [1419, 15] width 66 height 19
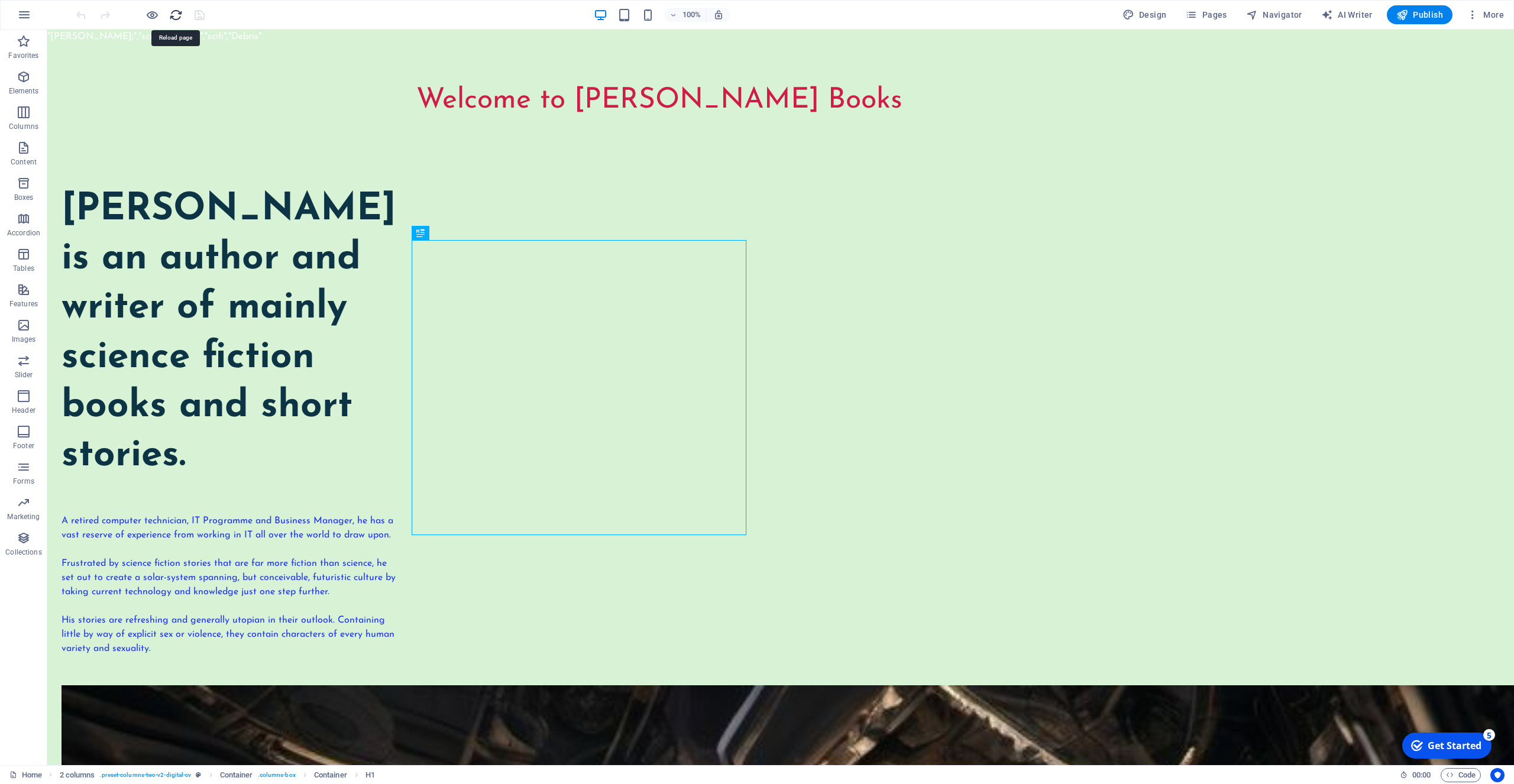
click at [176, 15] on icon "reload" at bounding box center [176, 15] width 14 height 14
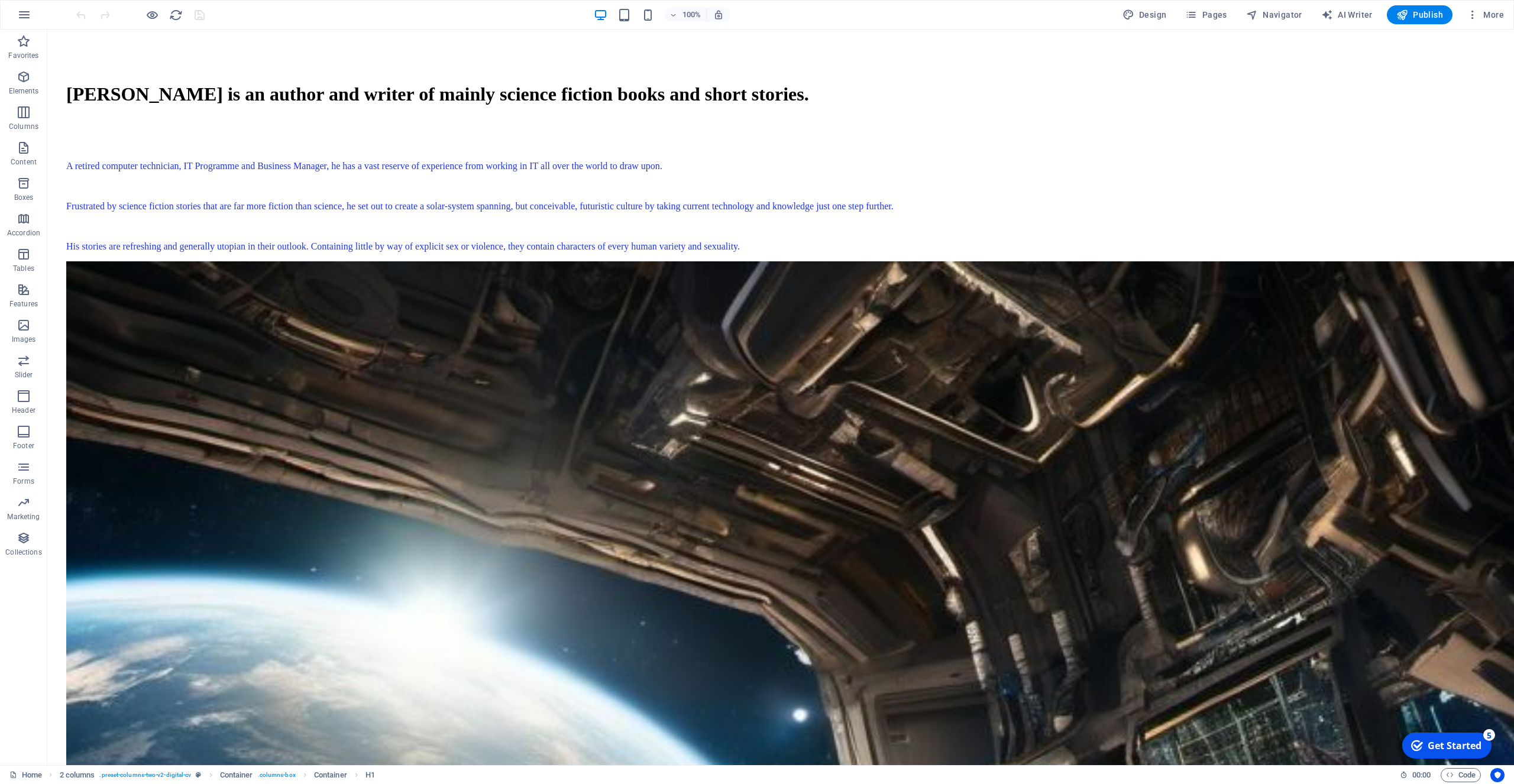
scroll to position [82, 0]
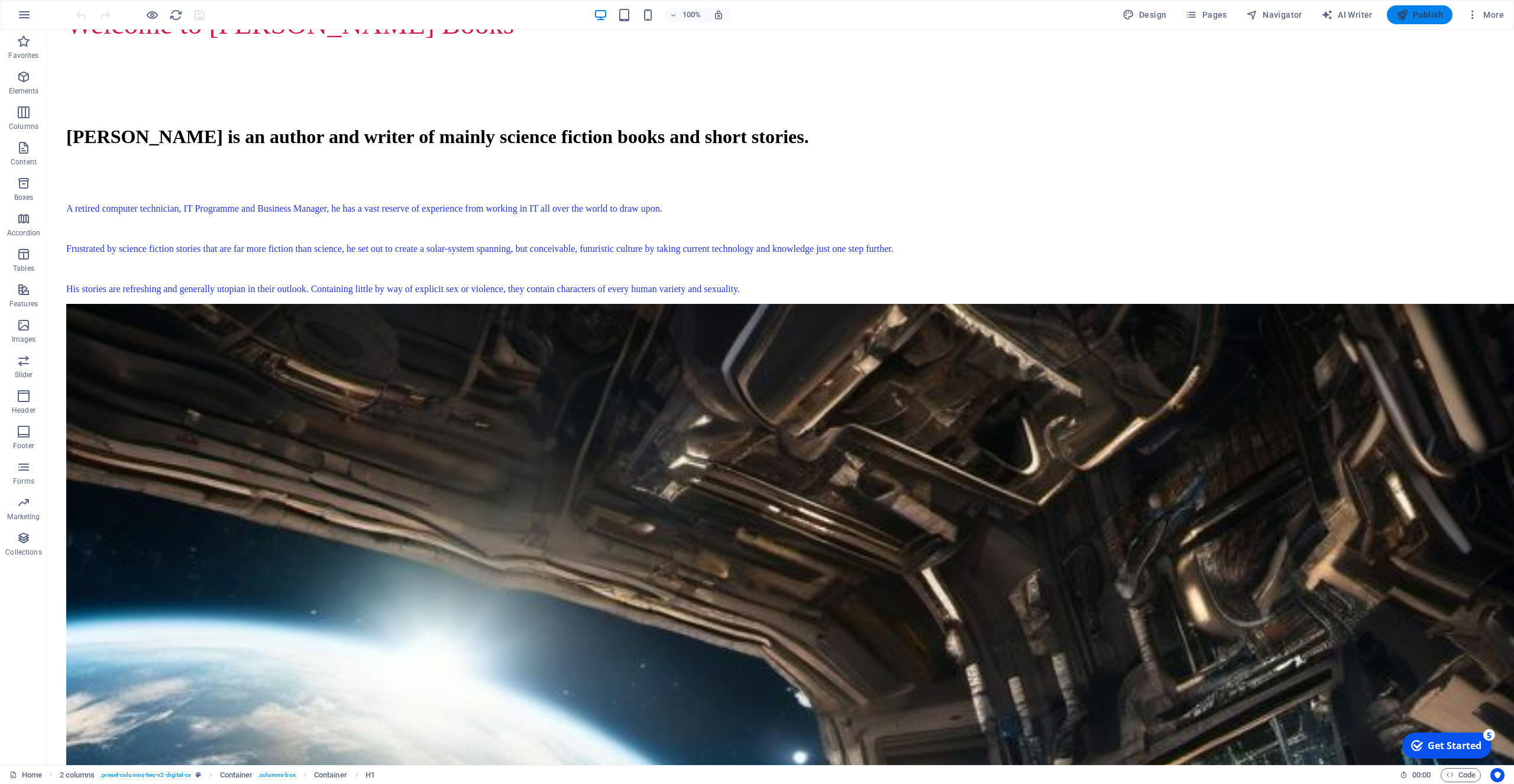
click at [1424, 12] on span "Publish" at bounding box center [1419, 14] width 47 height 11
